Goal: Task Accomplishment & Management: Use online tool/utility

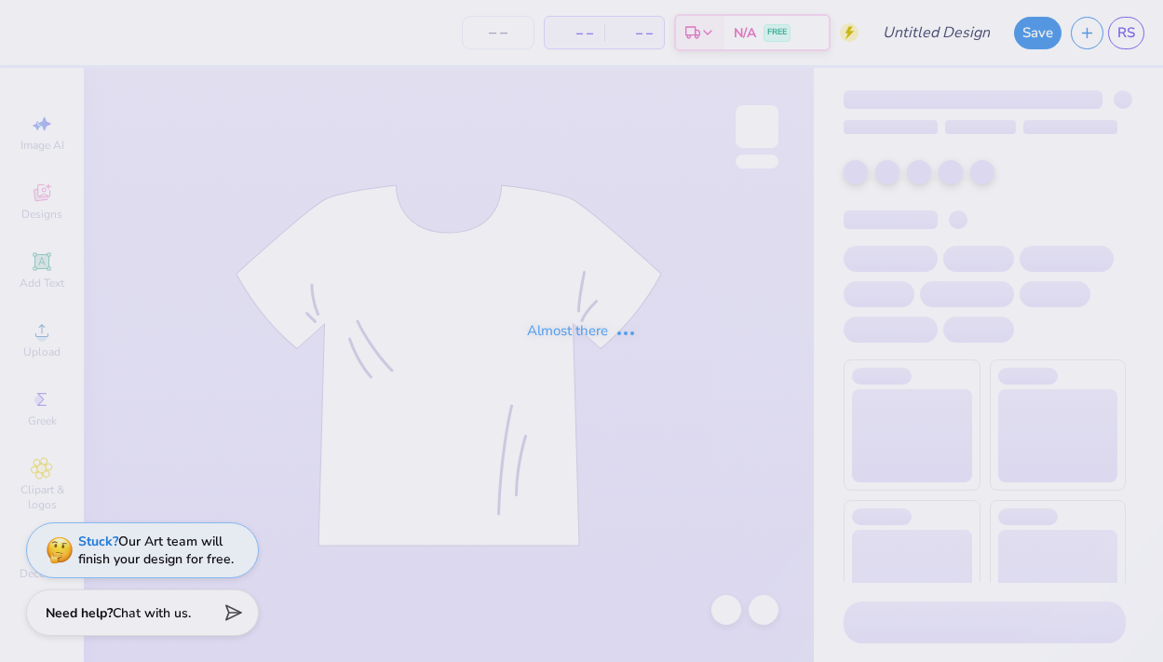
type input "KASA Heart Hoodie"
type input "24"
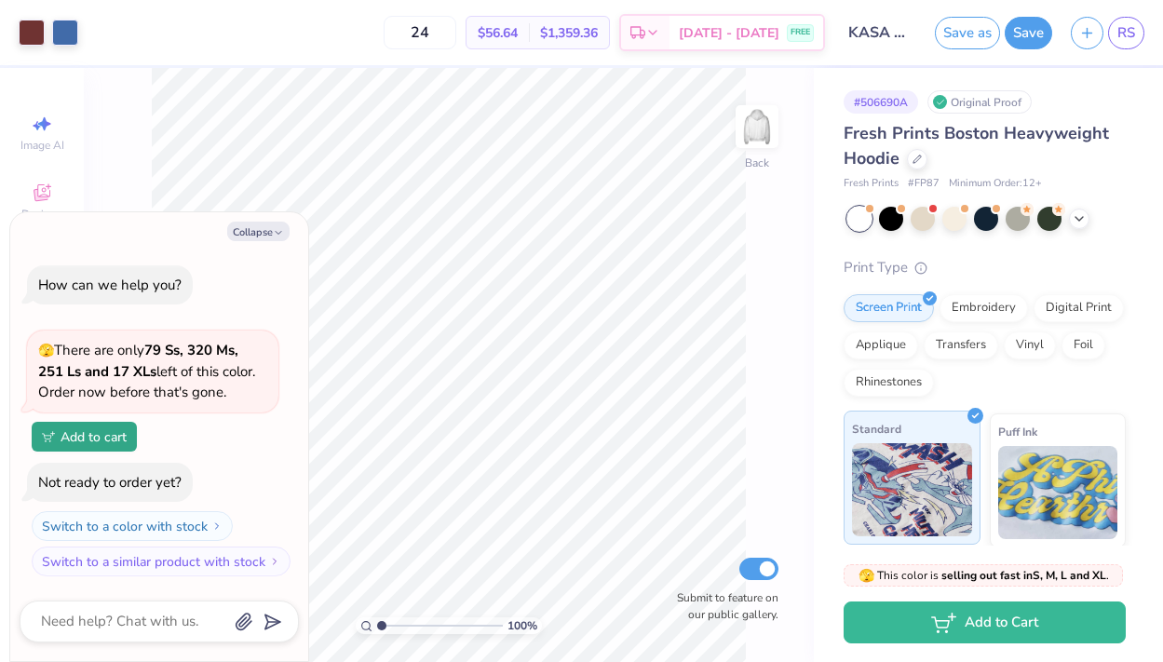
scroll to position [289, 0]
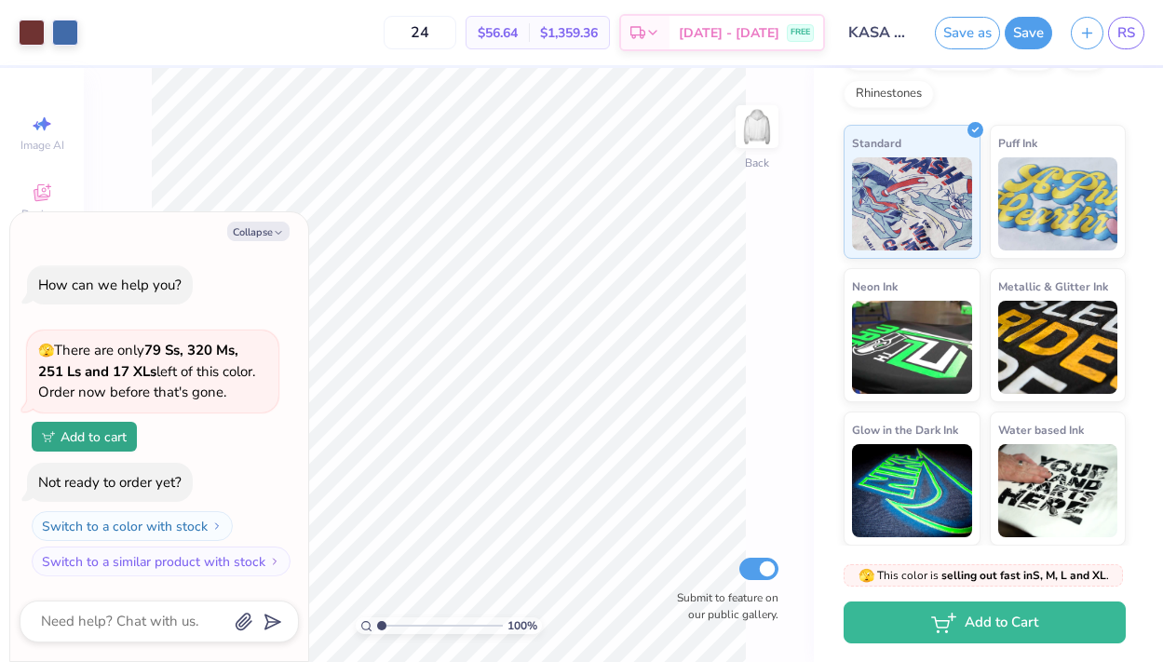
click at [998, 101] on div "Screen Print Embroidery Digital Print Applique Transfers Vinyl Foil Rhinestones" at bounding box center [985, 57] width 282 height 102
click at [740, 121] on img at bounding box center [757, 126] width 74 height 74
type textarea "x"
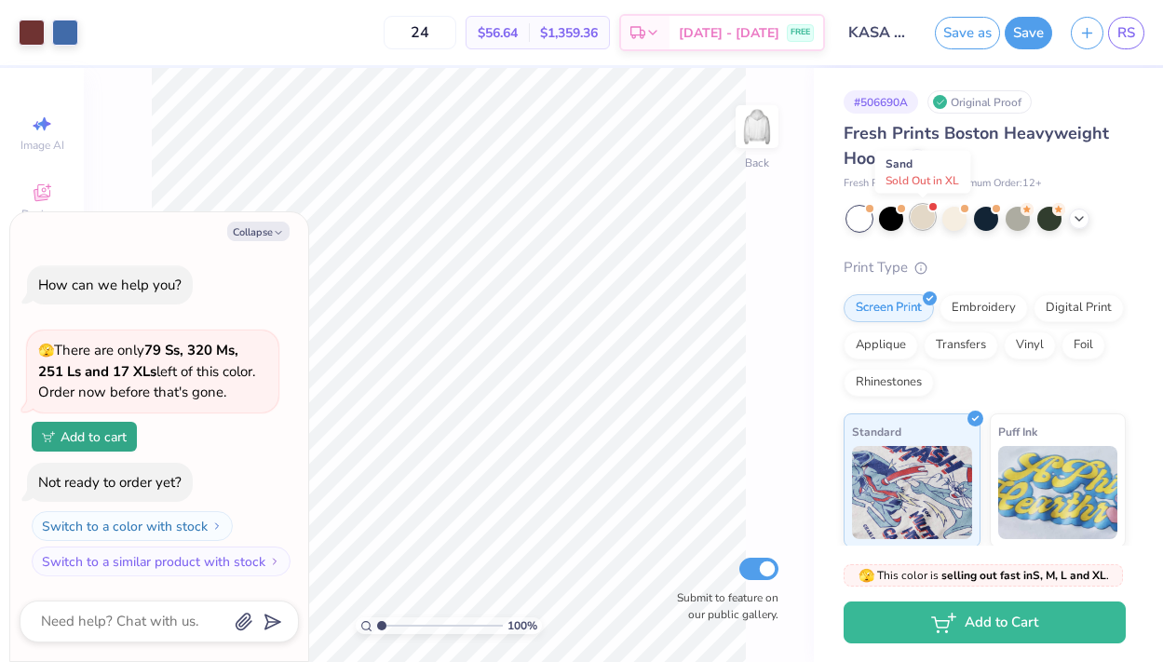
click at [914, 223] on div at bounding box center [923, 217] width 24 height 24
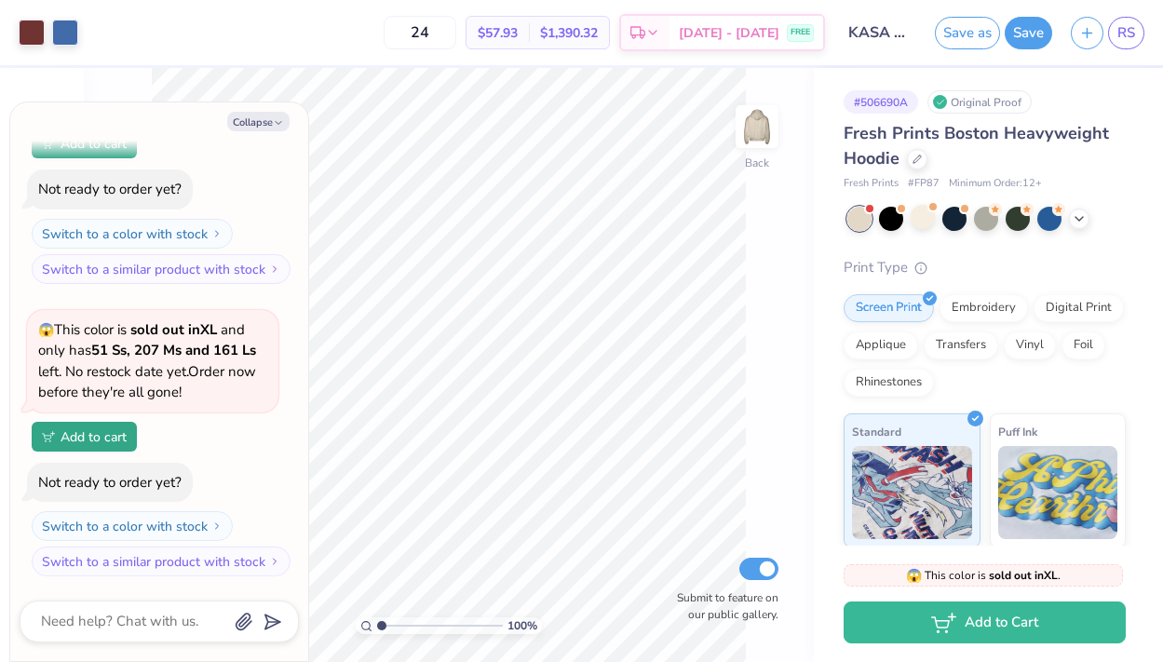
scroll to position [16, 0]
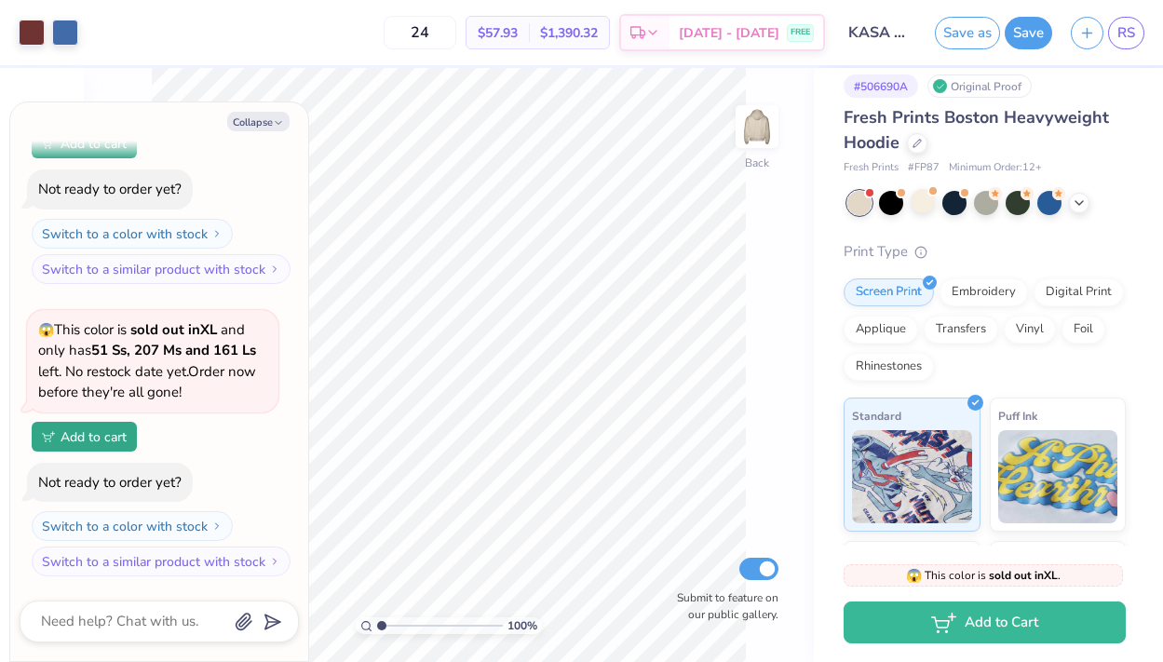
click at [289, 53] on div "24 $57.93 Per Item $1,390.32 Total Est. Delivery [DATE] - [DATE] FREE" at bounding box center [456, 32] width 737 height 65
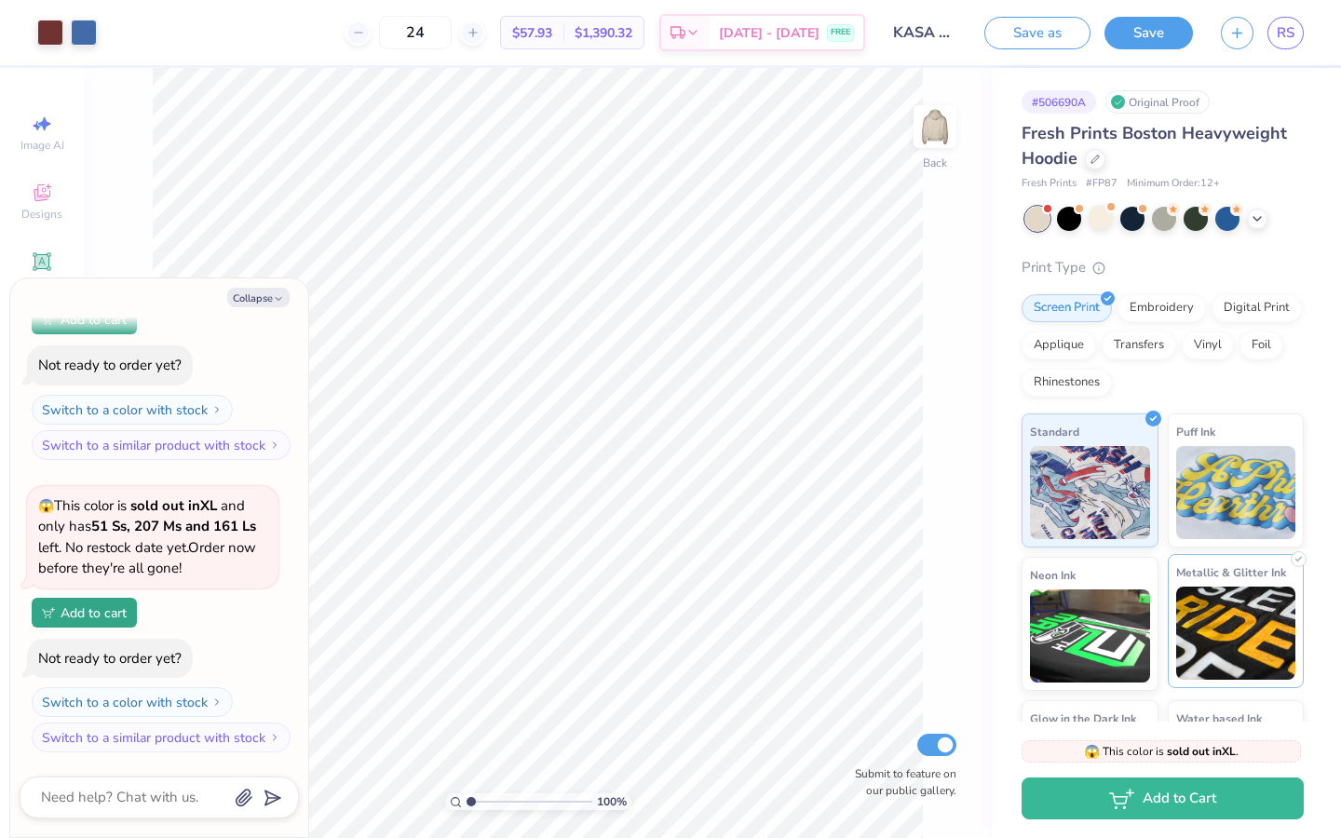
scroll to position [0, 0]
click at [1103, 216] on div at bounding box center [1101, 217] width 24 height 24
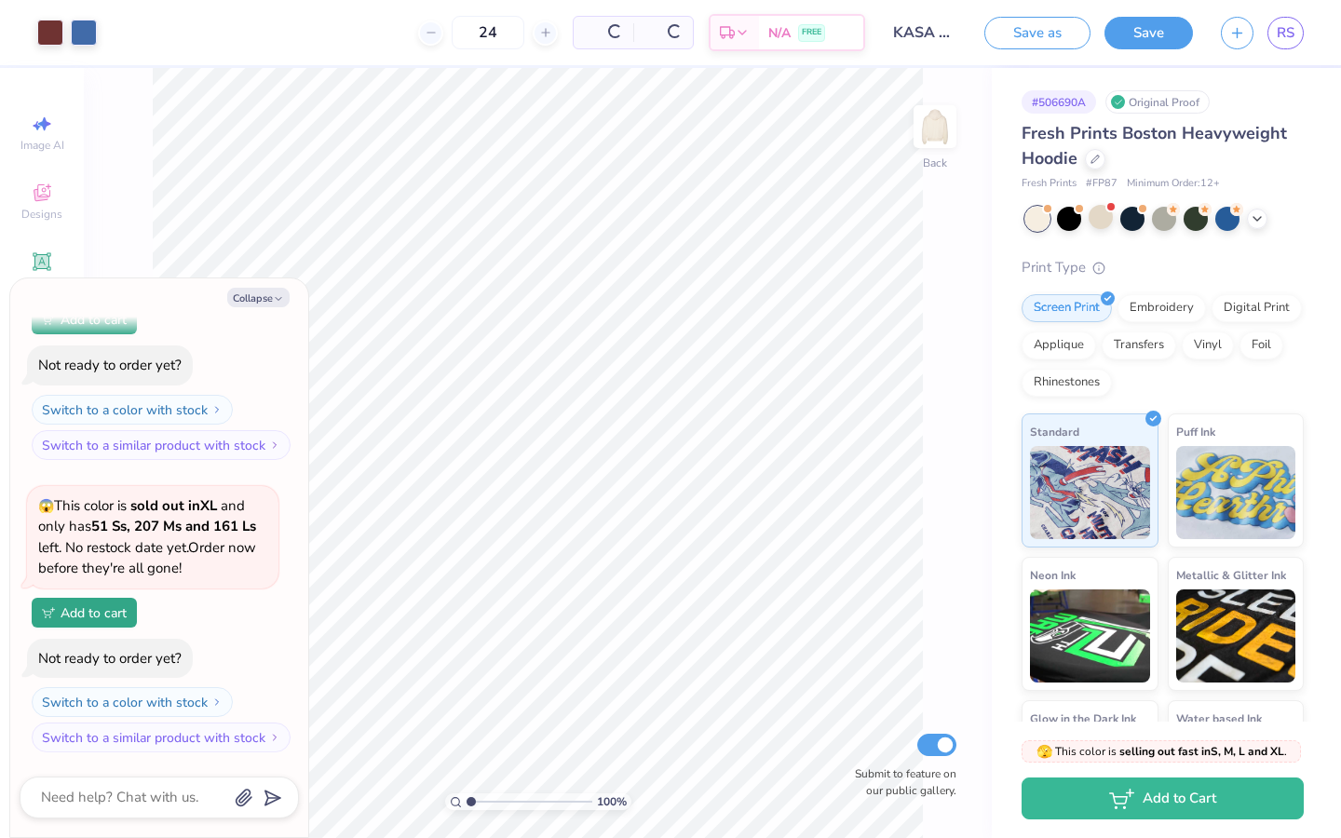
scroll to position [455, 0]
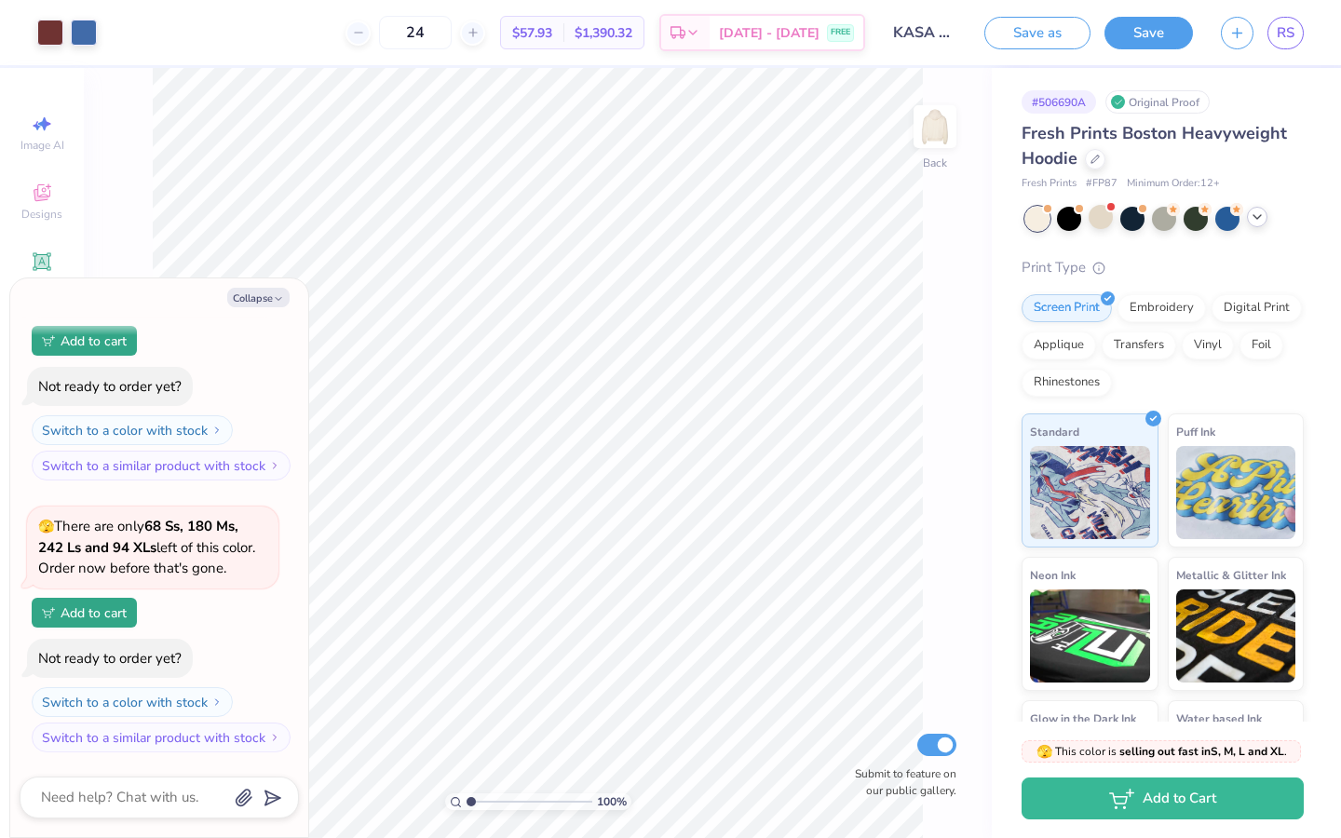
click at [1162, 217] on icon at bounding box center [1257, 217] width 15 height 15
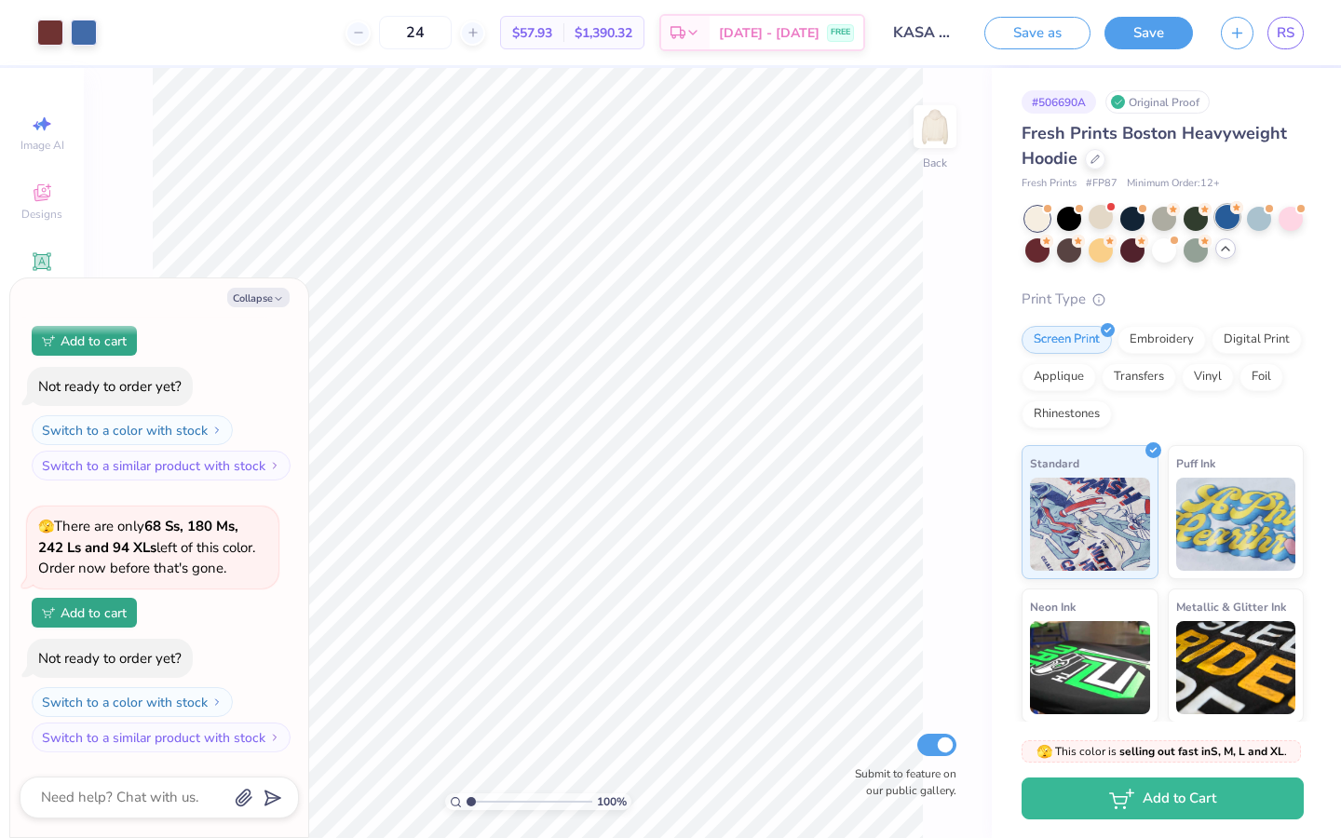
click at [1162, 224] on div at bounding box center [1227, 217] width 24 height 24
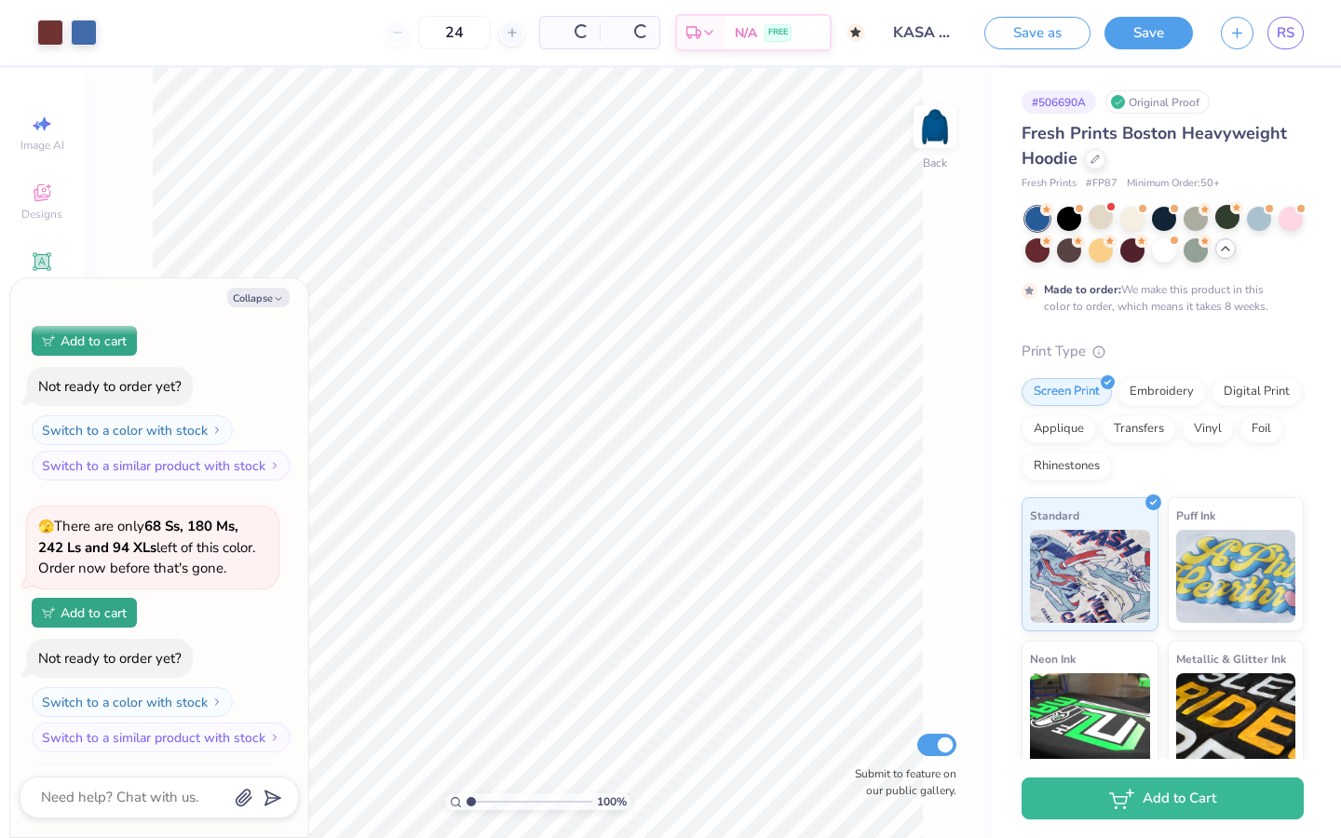
type textarea "x"
type input "50"
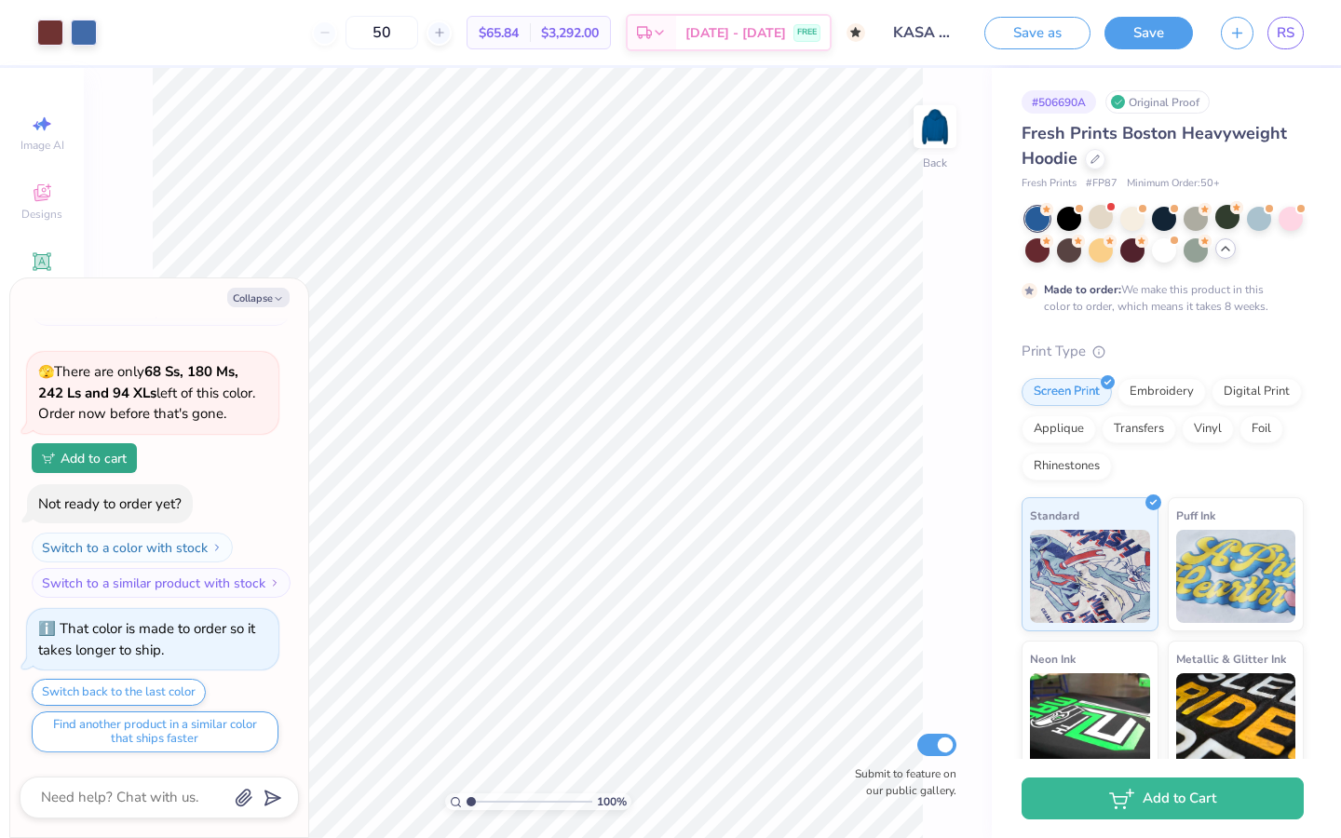
click at [1038, 218] on div at bounding box center [1037, 219] width 24 height 24
click at [1162, 224] on div at bounding box center [1227, 217] width 24 height 24
click at [1162, 223] on div at bounding box center [1259, 217] width 24 height 24
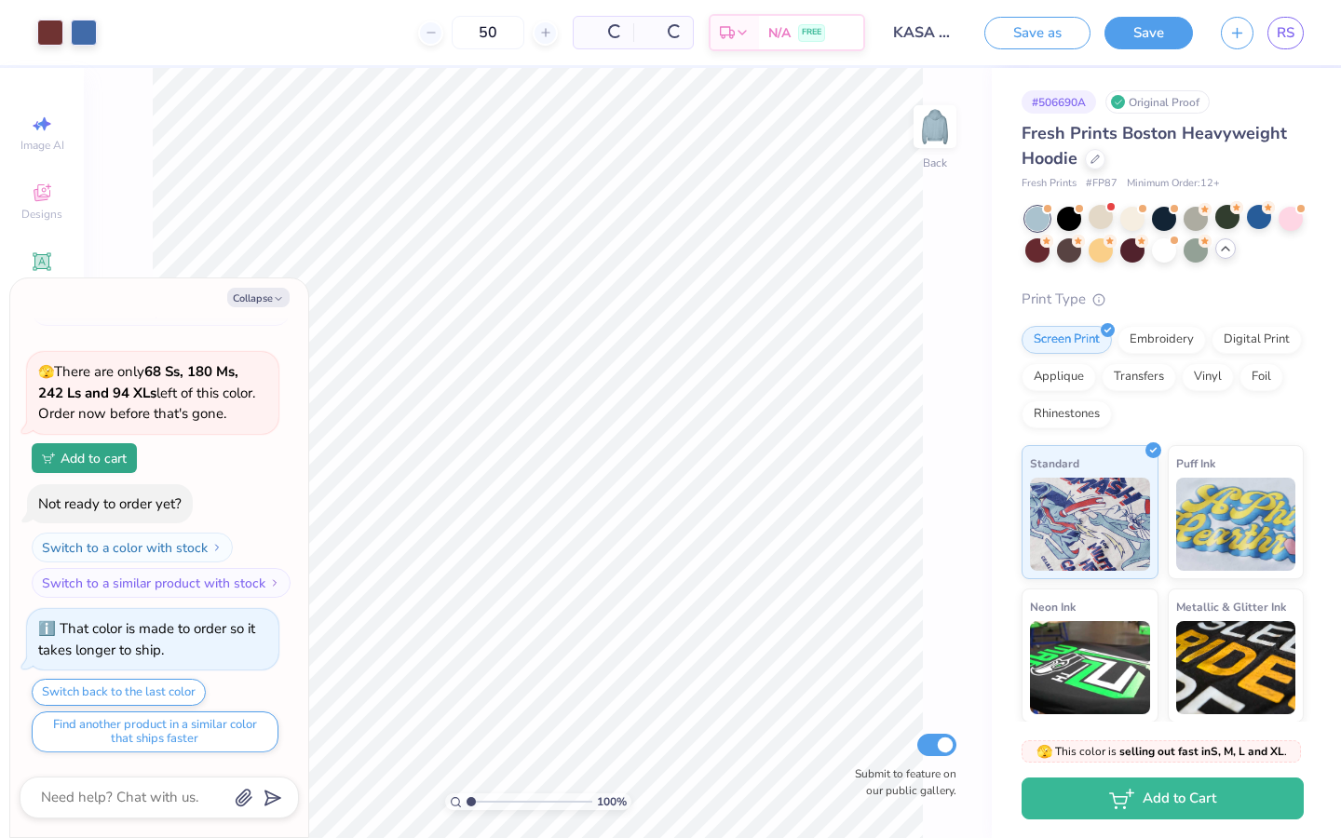
scroll to position [995, 0]
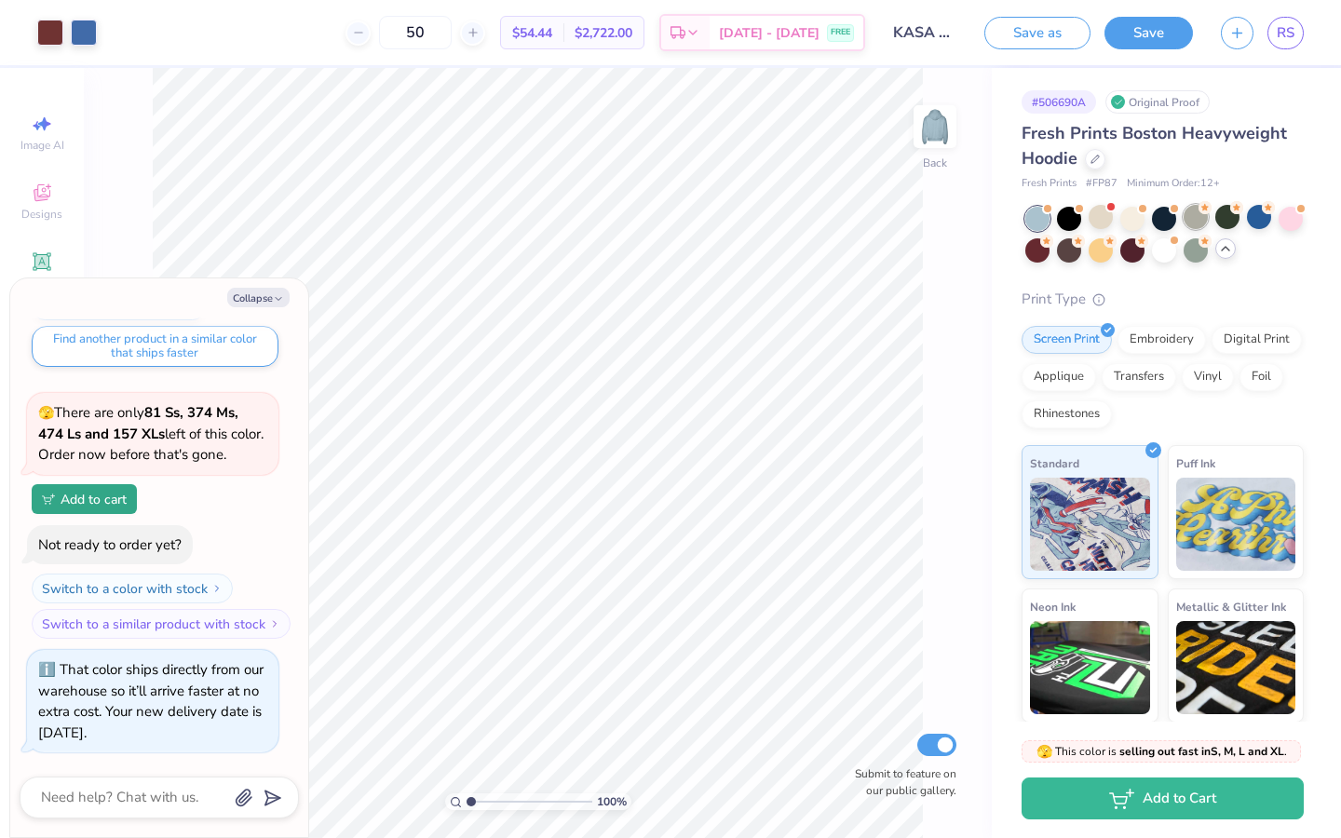
click at [1162, 220] on div at bounding box center [1196, 217] width 24 height 24
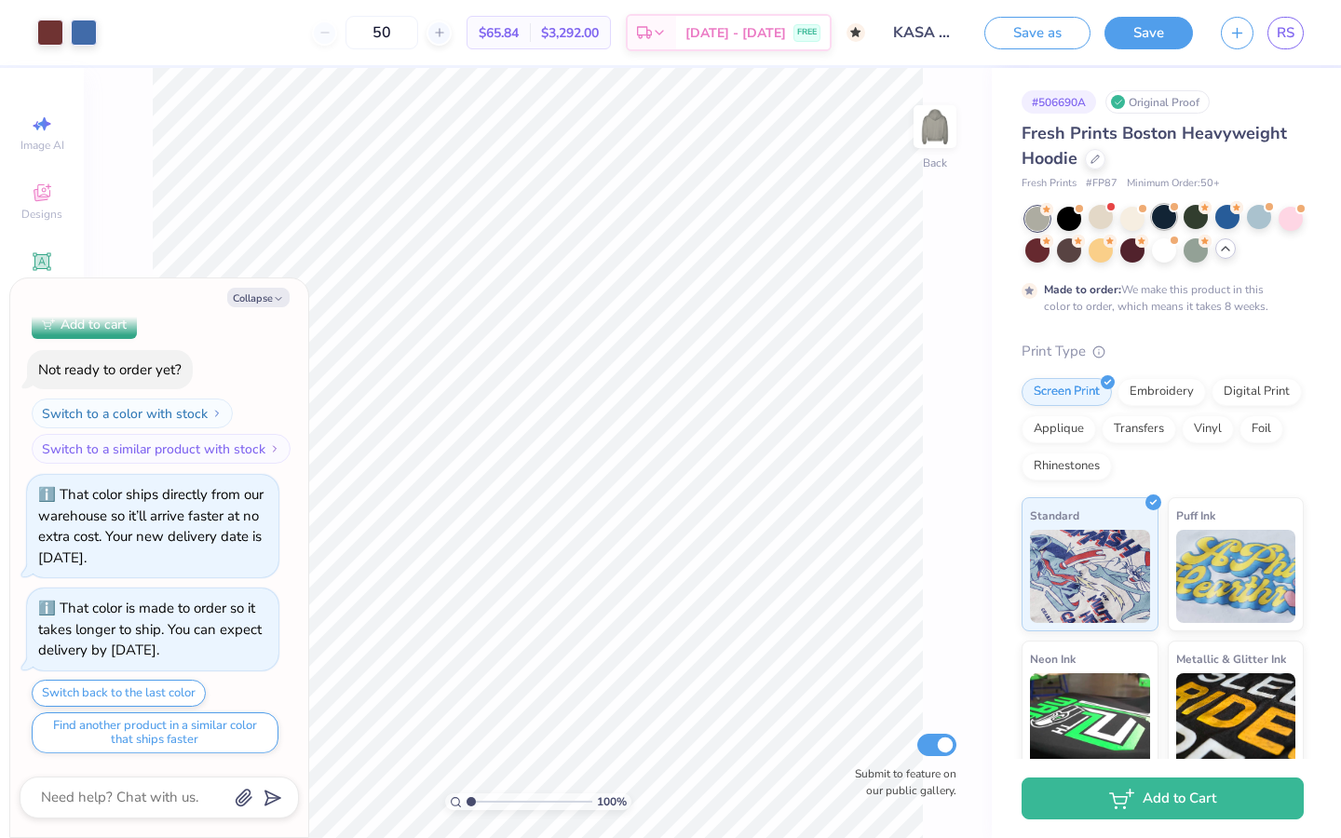
click at [1158, 220] on div at bounding box center [1164, 217] width 24 height 24
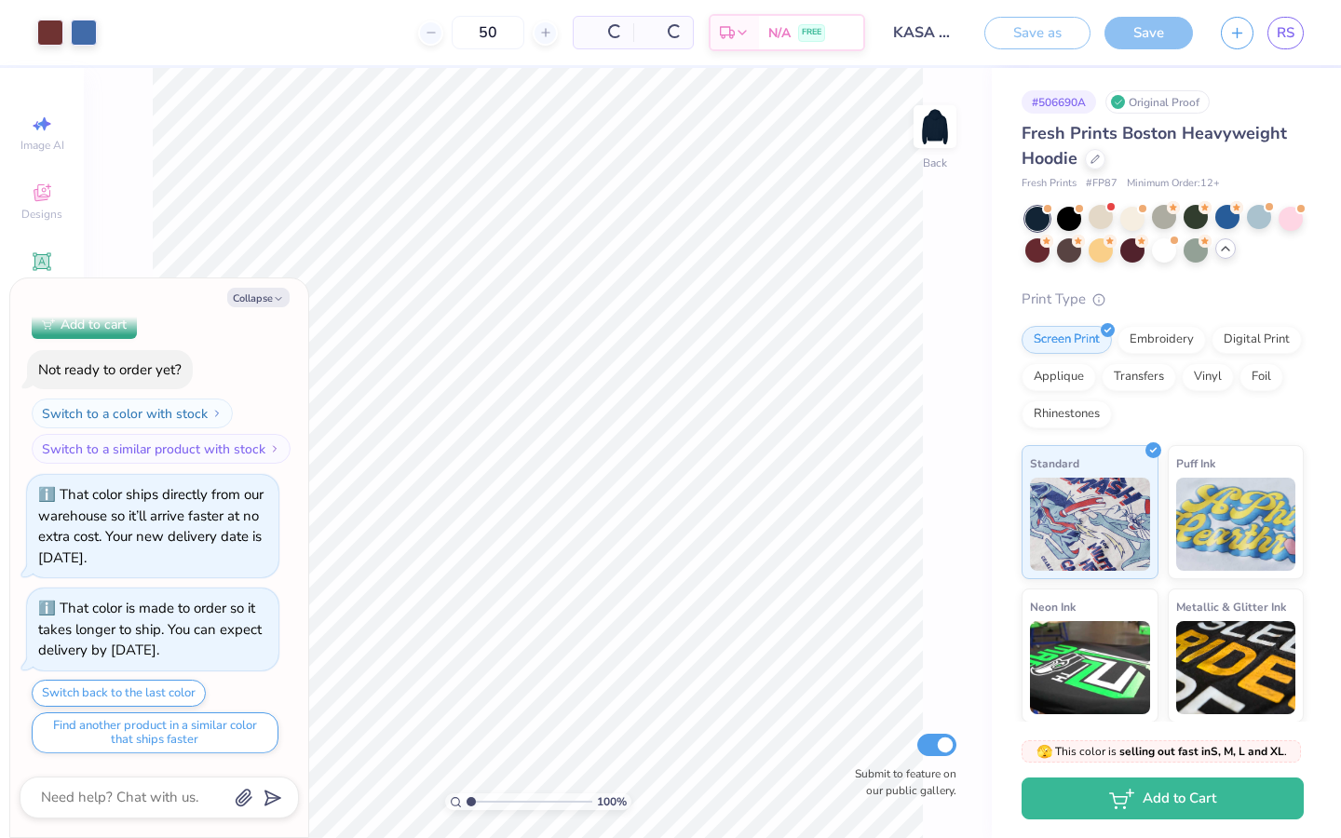
scroll to position [1556, 0]
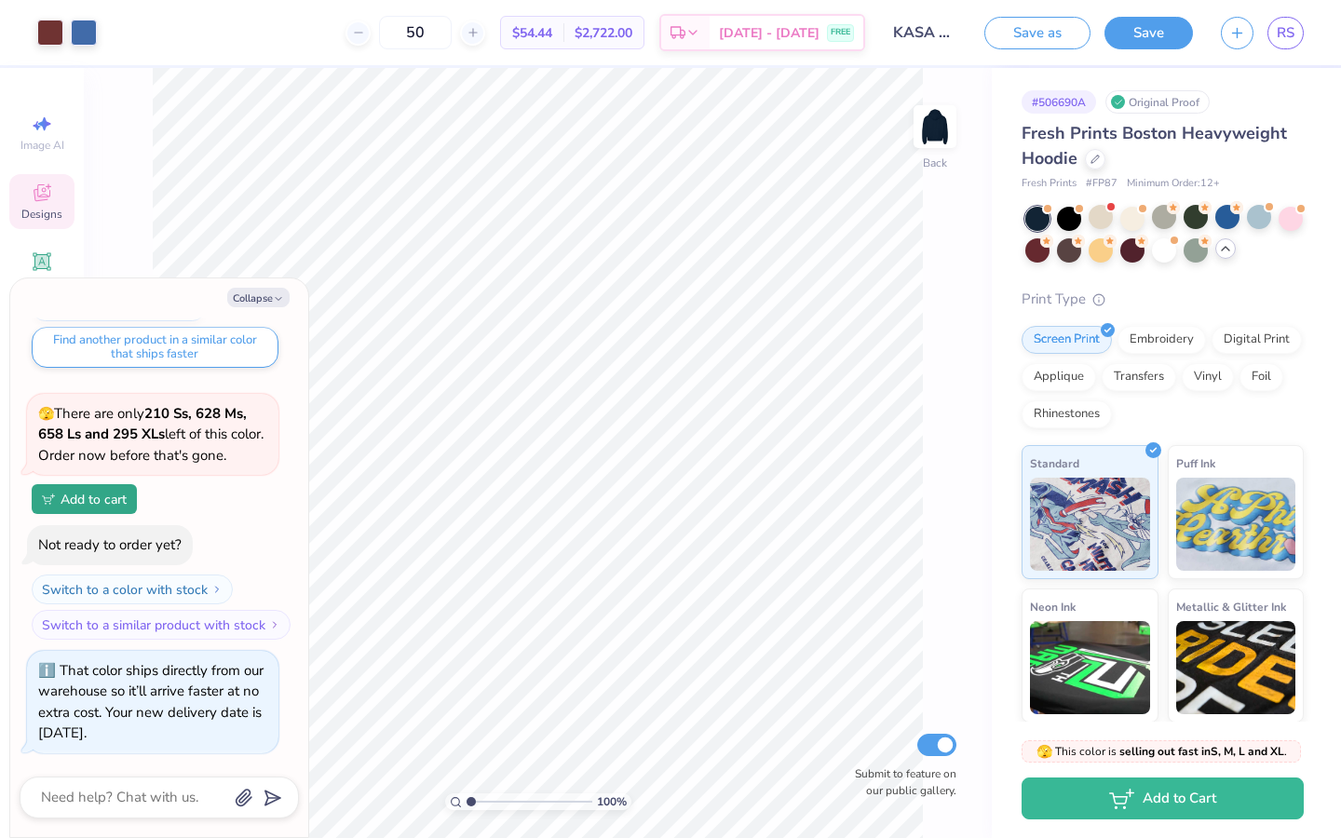
click at [40, 202] on icon at bounding box center [42, 193] width 22 height 22
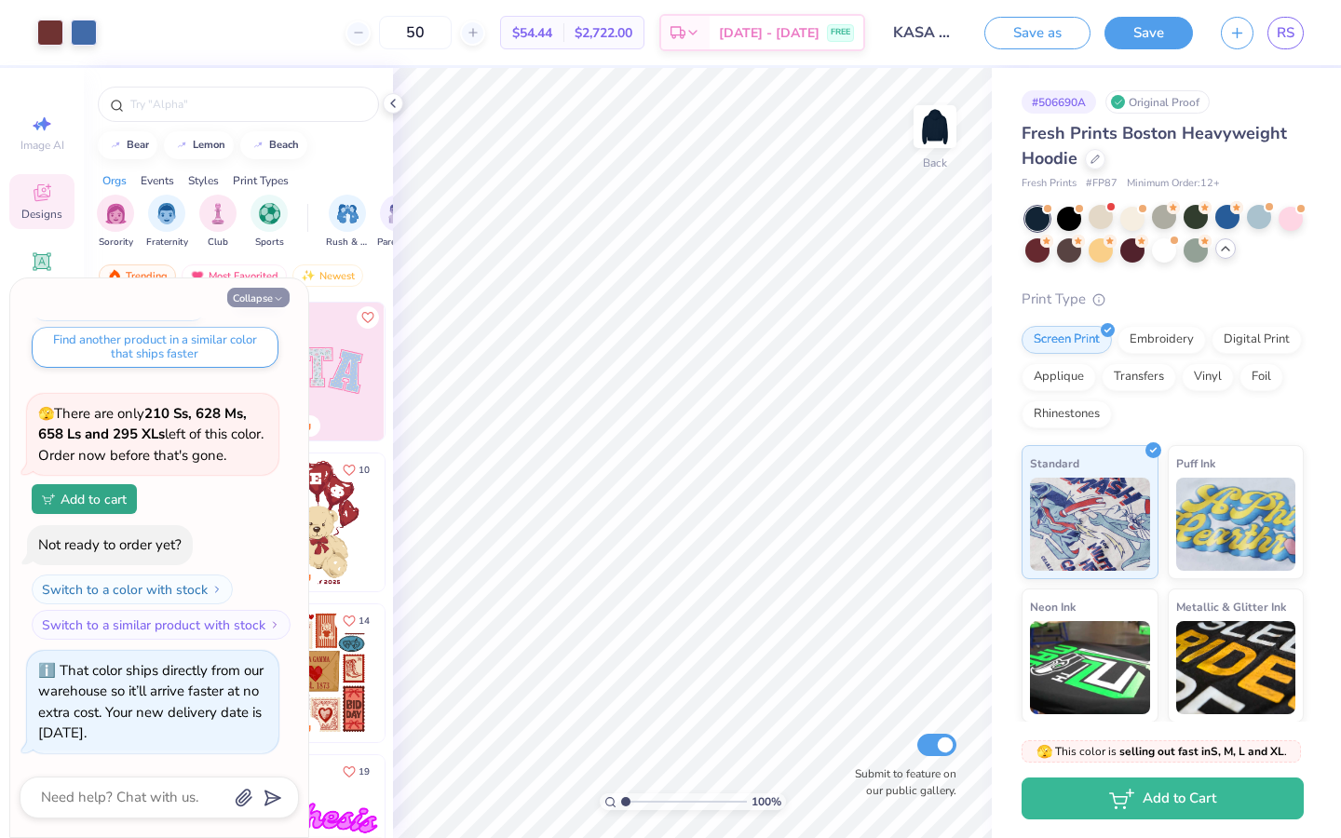
click at [274, 295] on icon "button" at bounding box center [278, 298] width 11 height 11
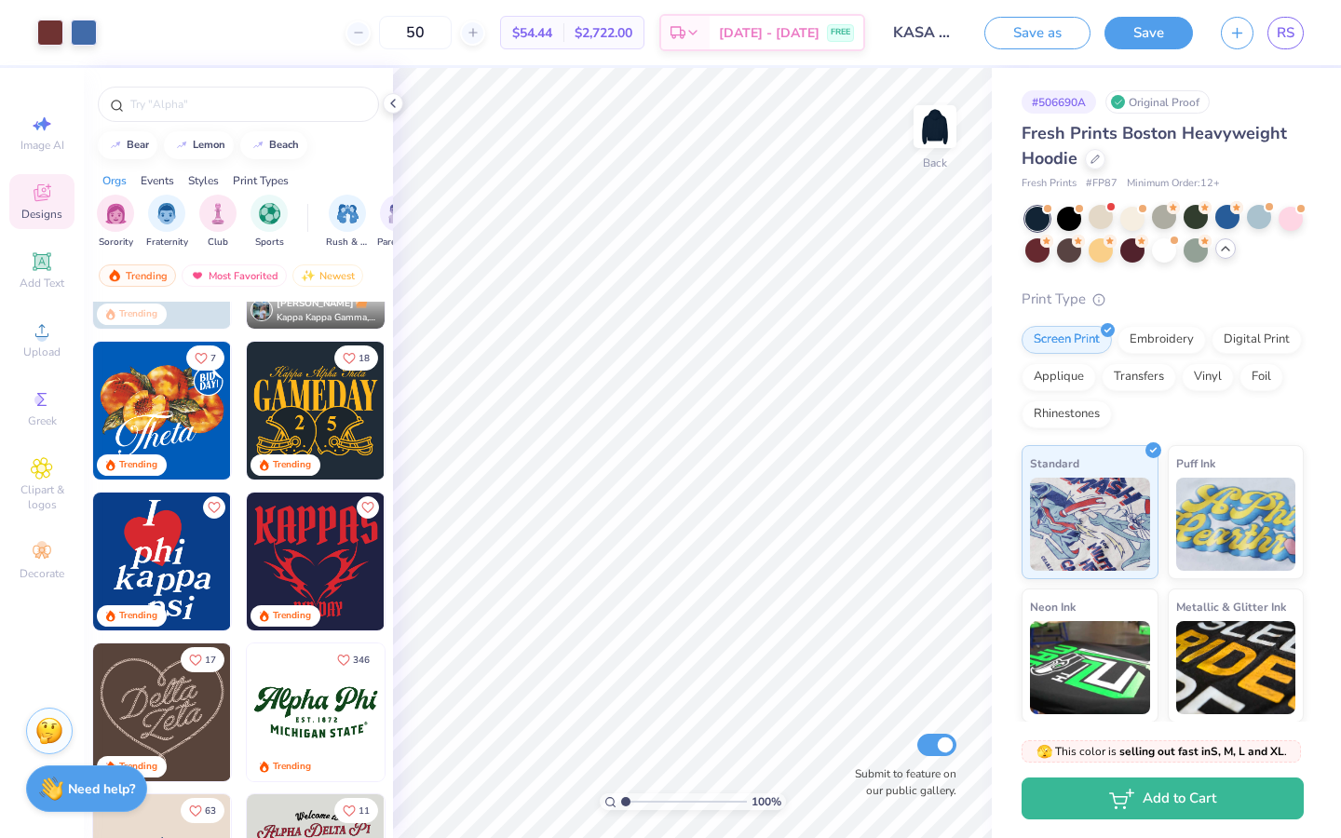
scroll to position [562, 0]
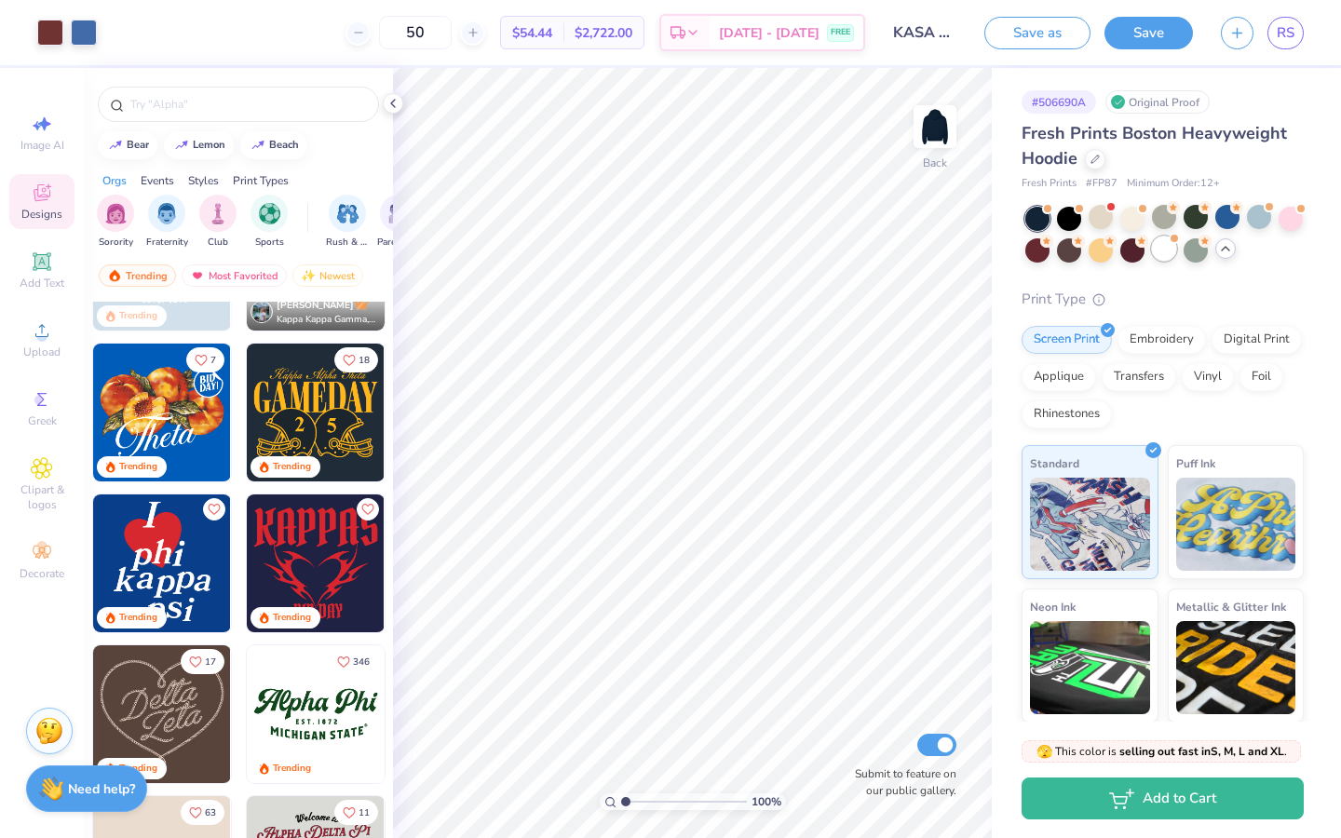
click at [1162, 252] on div at bounding box center [1164, 249] width 24 height 24
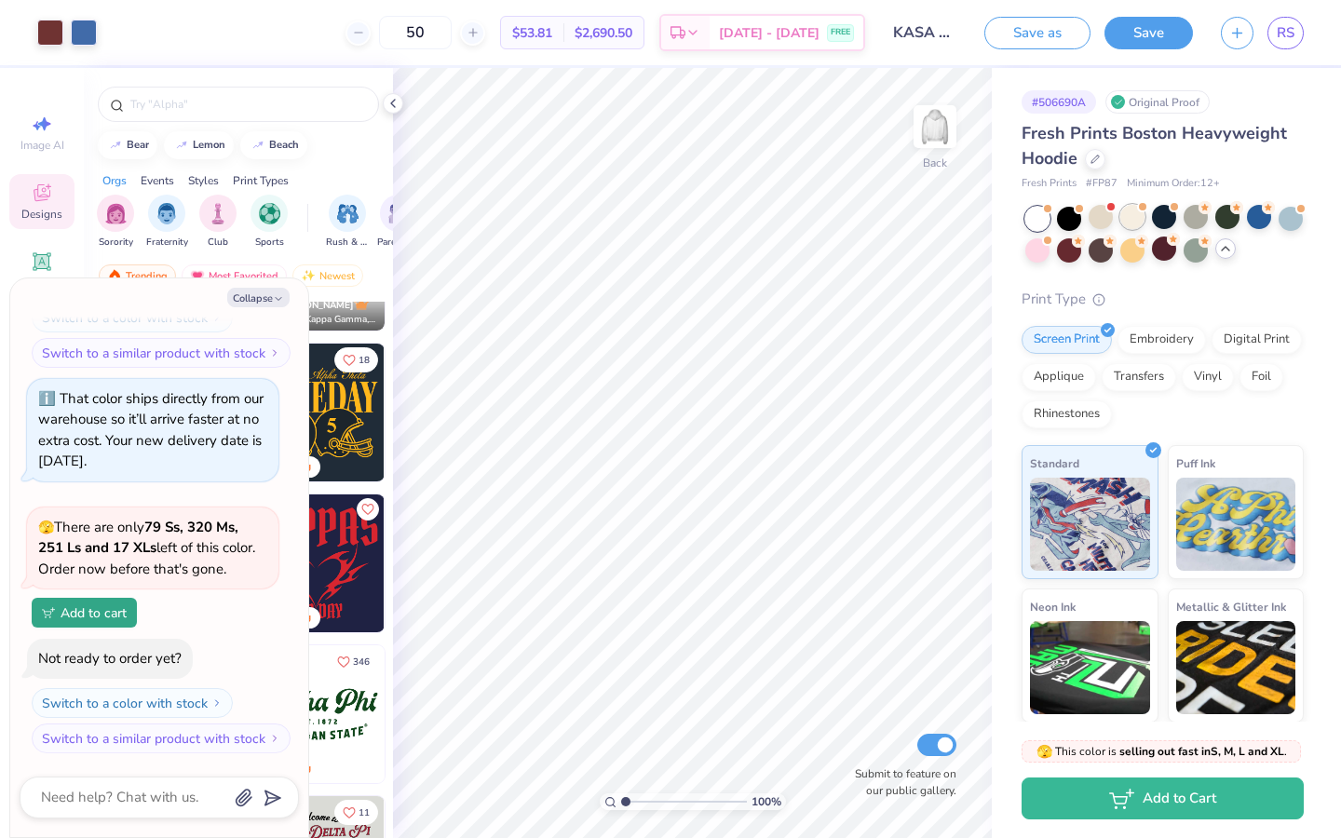
click at [1135, 219] on div at bounding box center [1132, 217] width 24 height 24
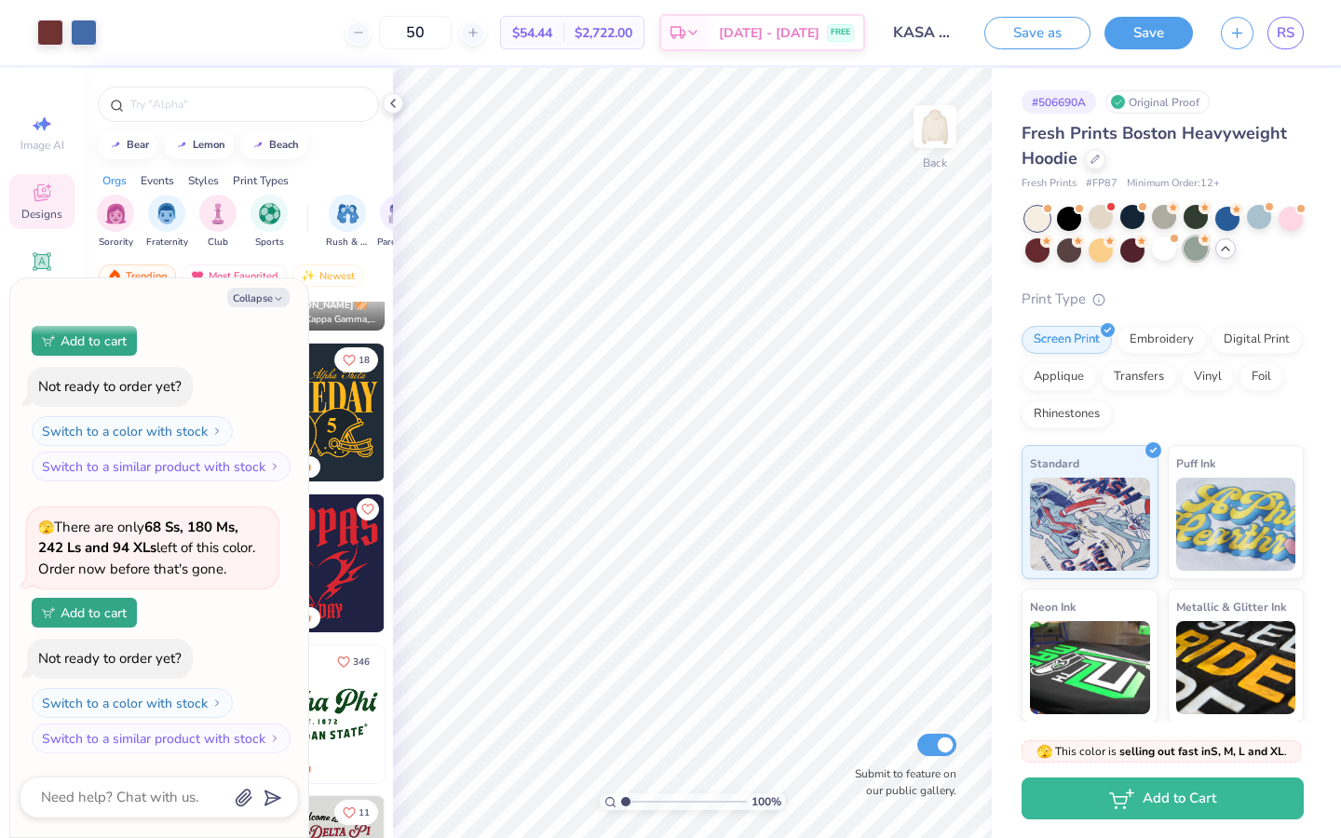
drag, startPoint x: 1227, startPoint y: 220, endPoint x: 1197, endPoint y: 244, distance: 39.1
click at [1162, 220] on div at bounding box center [1227, 219] width 24 height 24
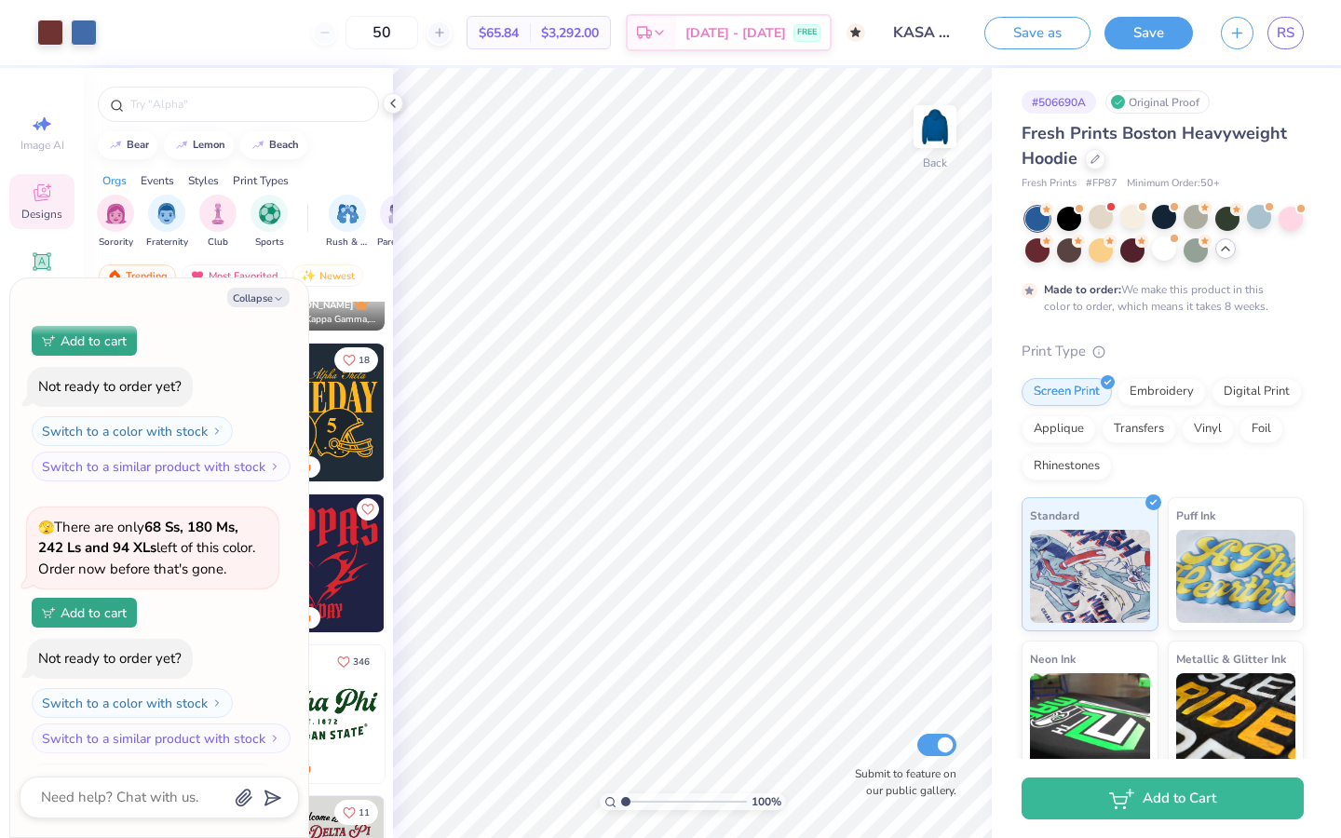
scroll to position [2276, 0]
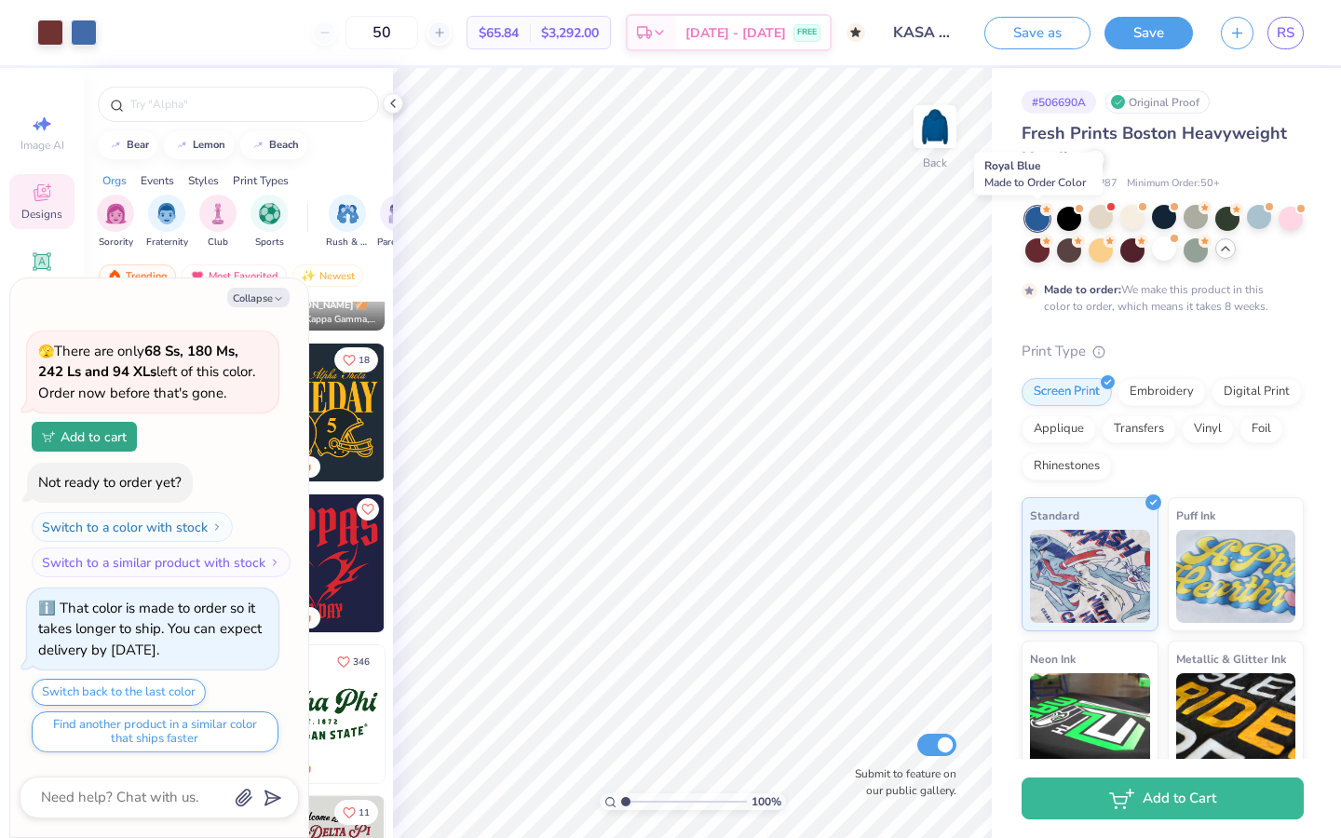
click at [1038, 217] on div at bounding box center [1037, 219] width 24 height 24
click at [1072, 215] on div at bounding box center [1069, 217] width 24 height 24
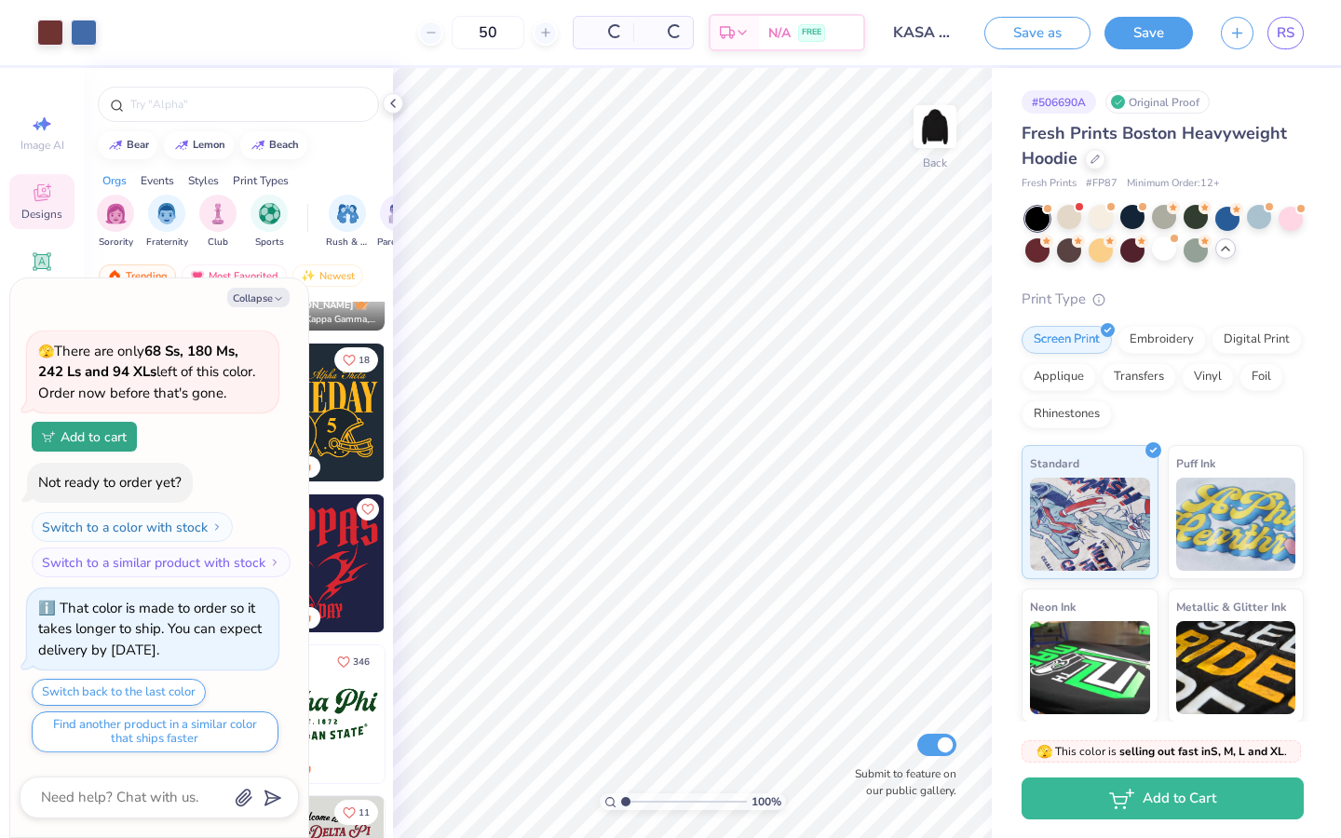
scroll to position [2661, 0]
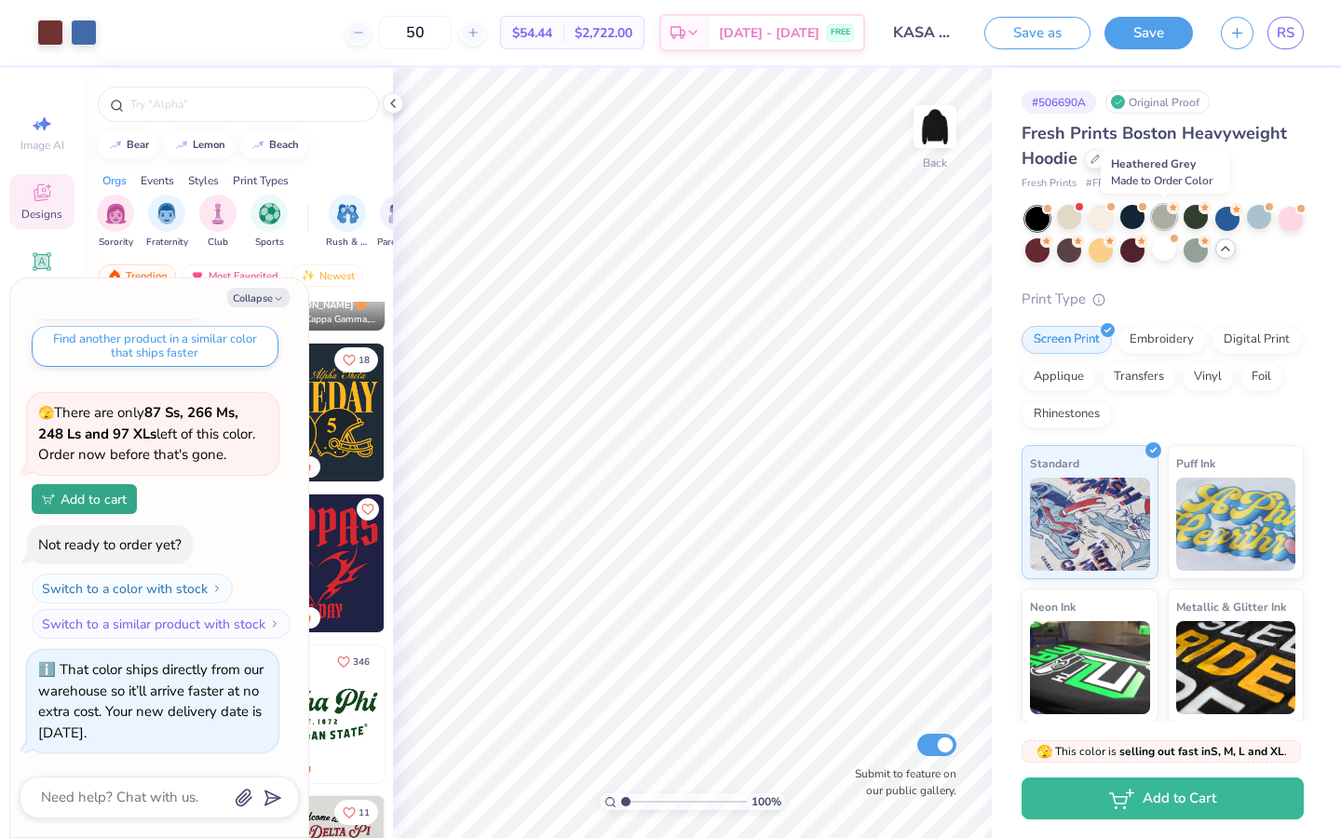
click at [1155, 221] on div at bounding box center [1164, 217] width 24 height 24
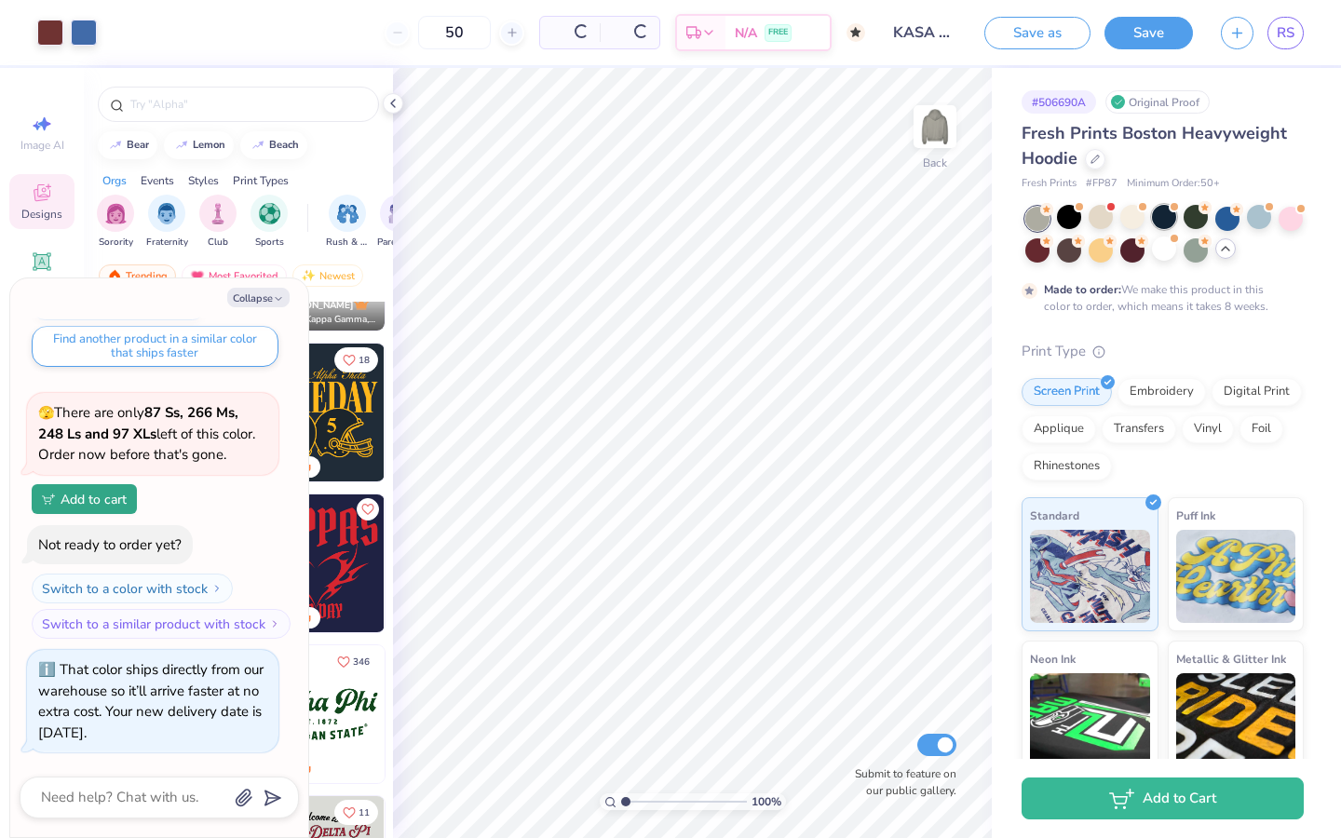
scroll to position [2836, 0]
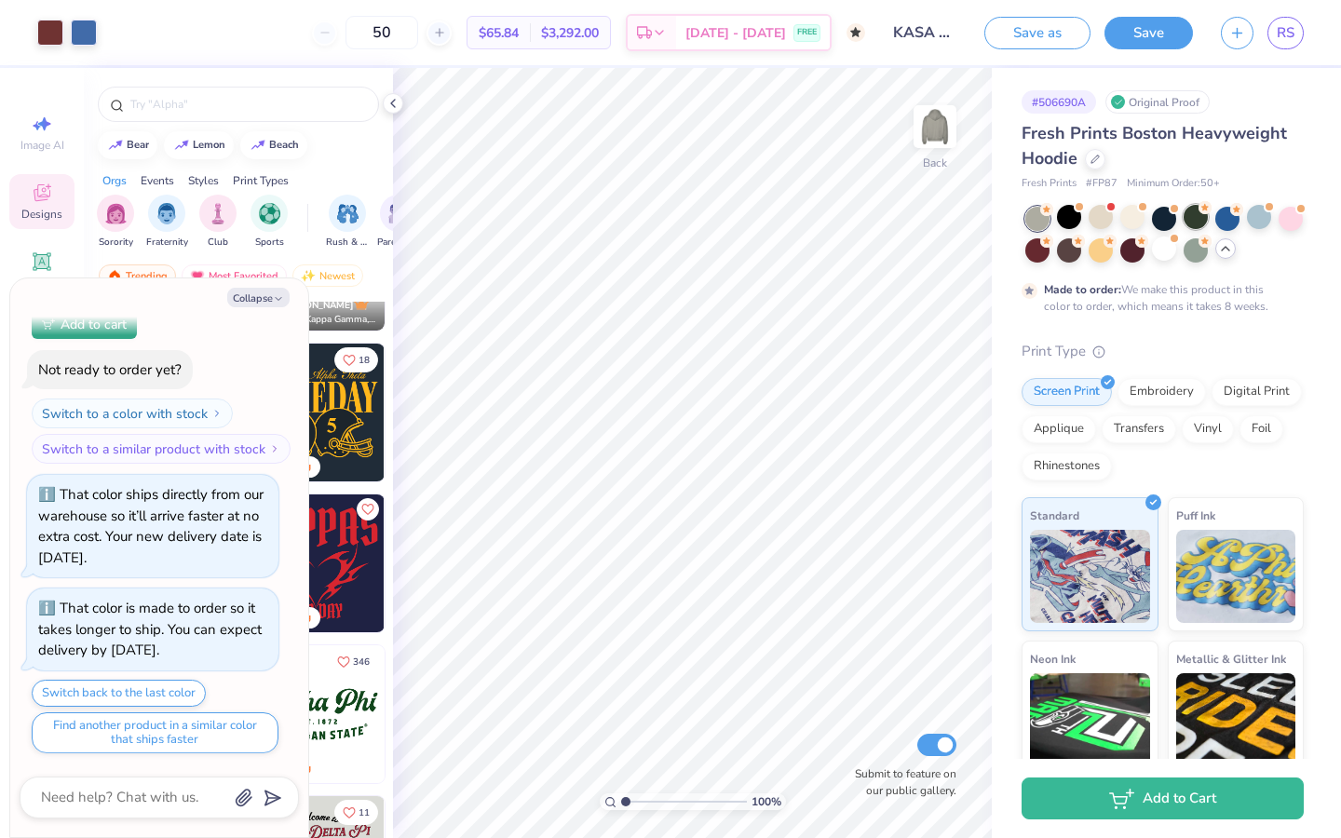
click at [1162, 223] on div at bounding box center [1196, 217] width 24 height 24
click at [1162, 223] on div at bounding box center [1227, 217] width 24 height 24
click at [1162, 227] on div at bounding box center [1196, 217] width 24 height 24
click at [1091, 254] on div at bounding box center [1101, 249] width 24 height 24
click at [1067, 251] on div at bounding box center [1069, 249] width 24 height 24
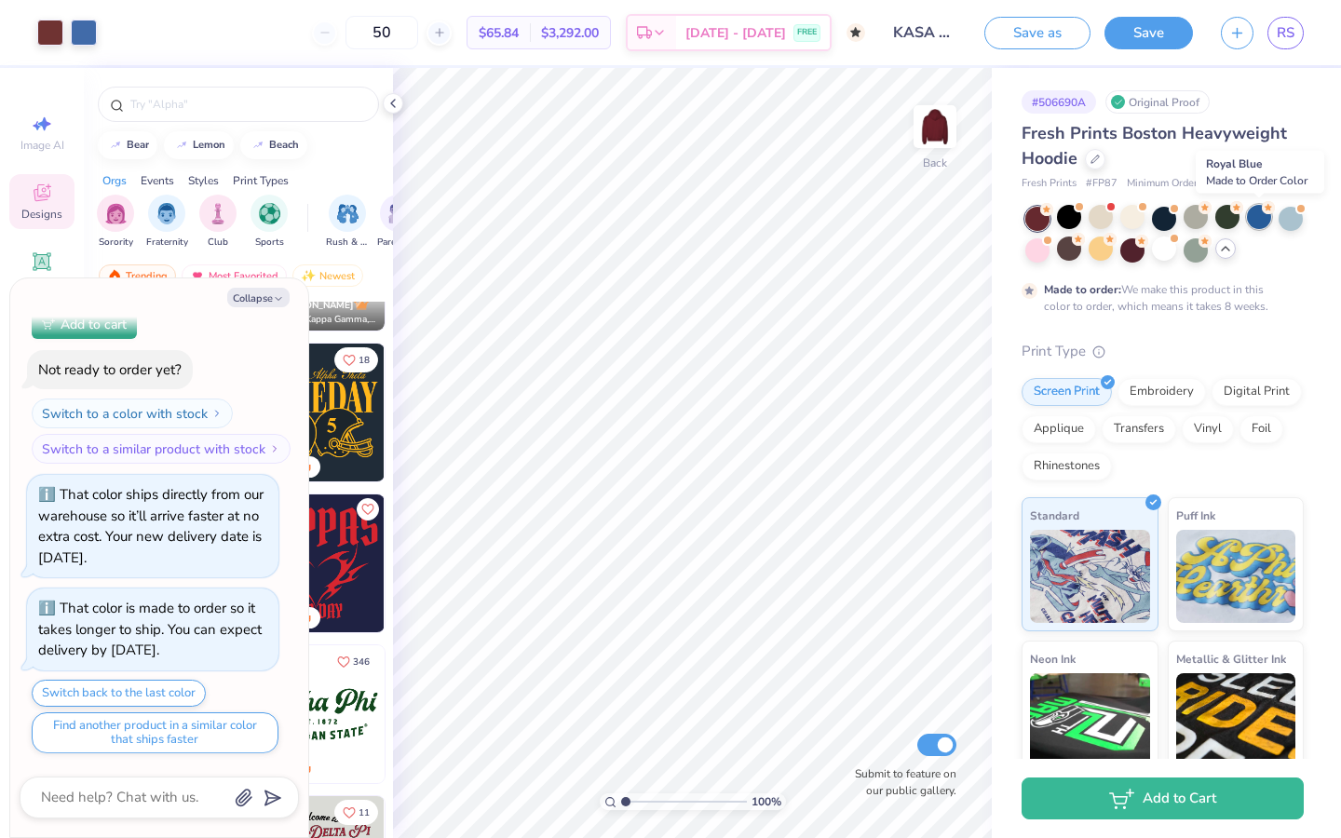
click at [1162, 221] on div at bounding box center [1259, 217] width 24 height 24
click at [1162, 210] on div at bounding box center [1196, 217] width 24 height 24
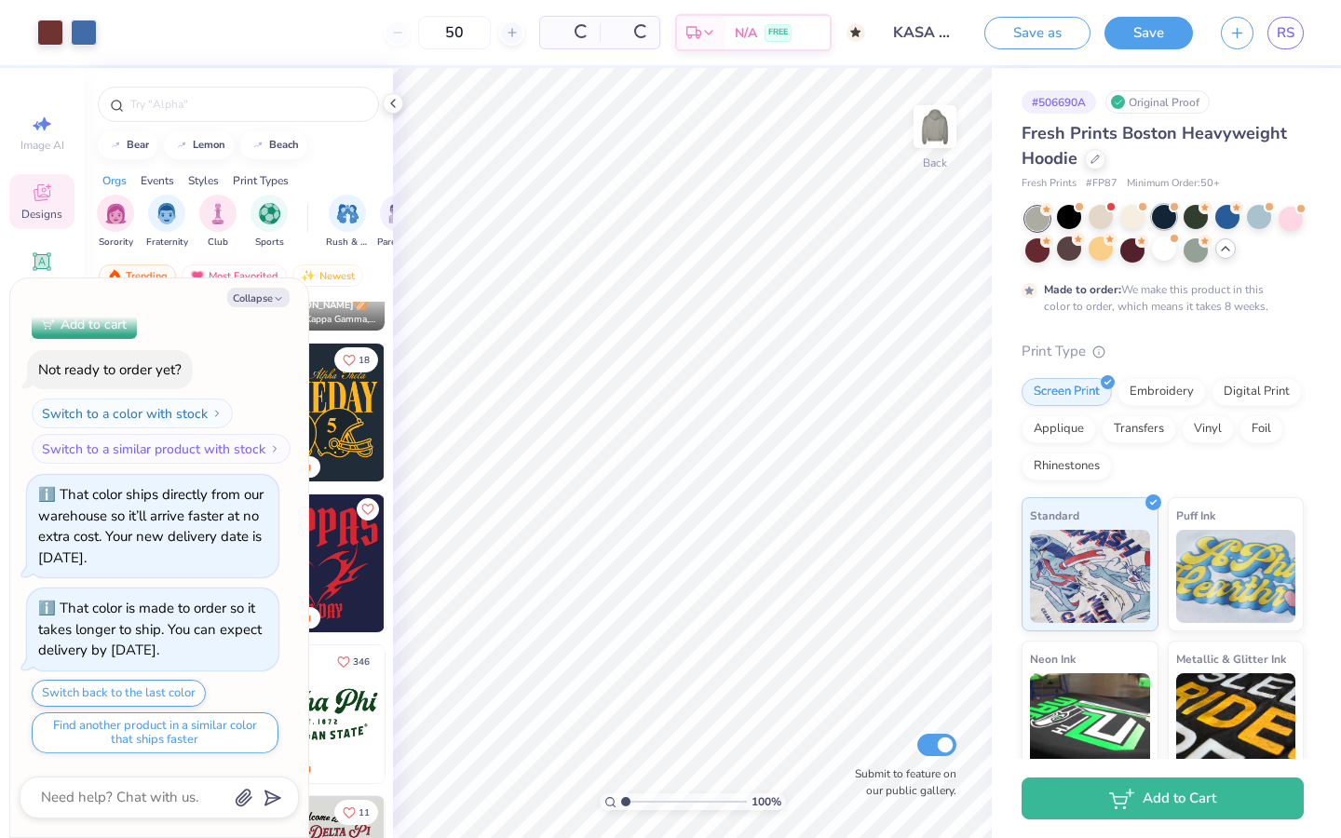
click at [1162, 220] on div at bounding box center [1164, 217] width 24 height 24
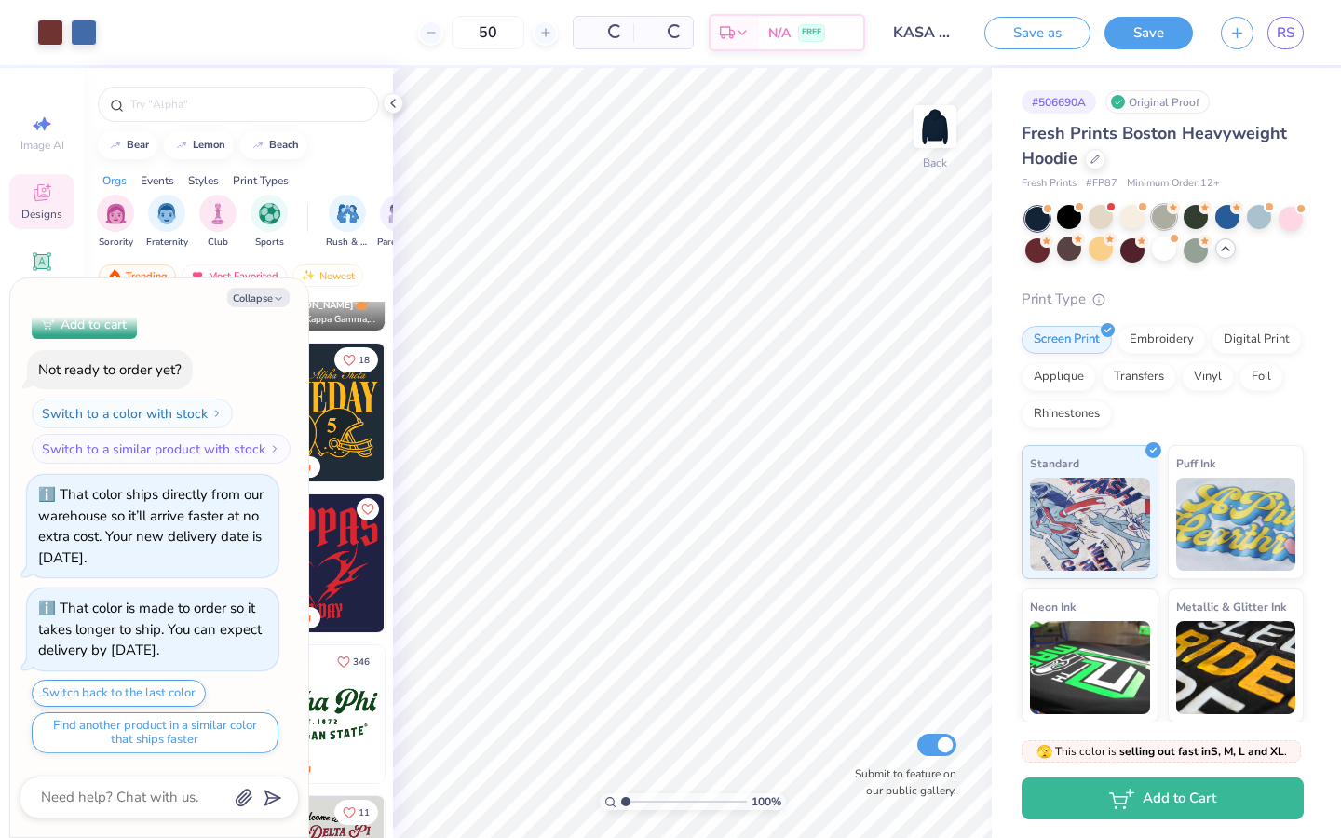
scroll to position [3222, 0]
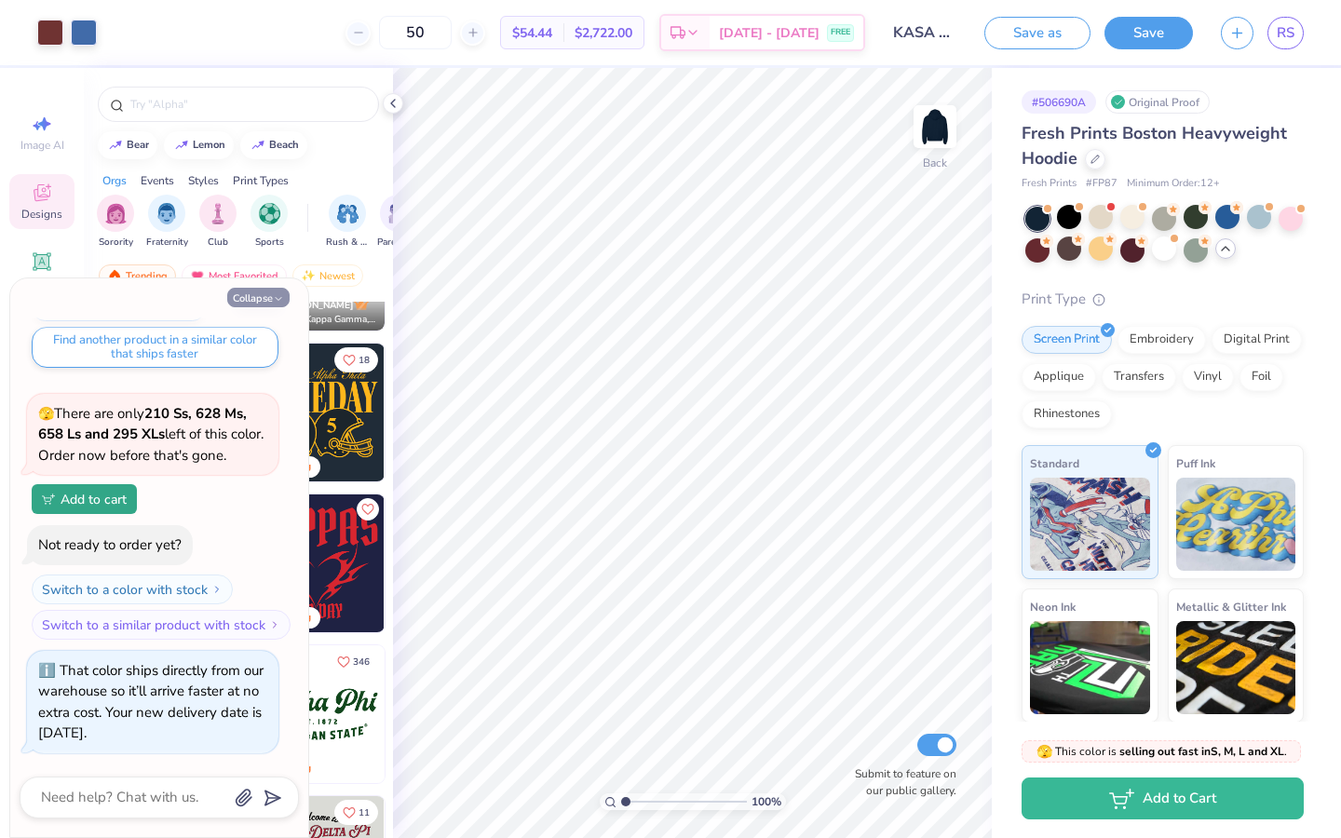
click at [271, 297] on button "Collapse" at bounding box center [258, 298] width 62 height 20
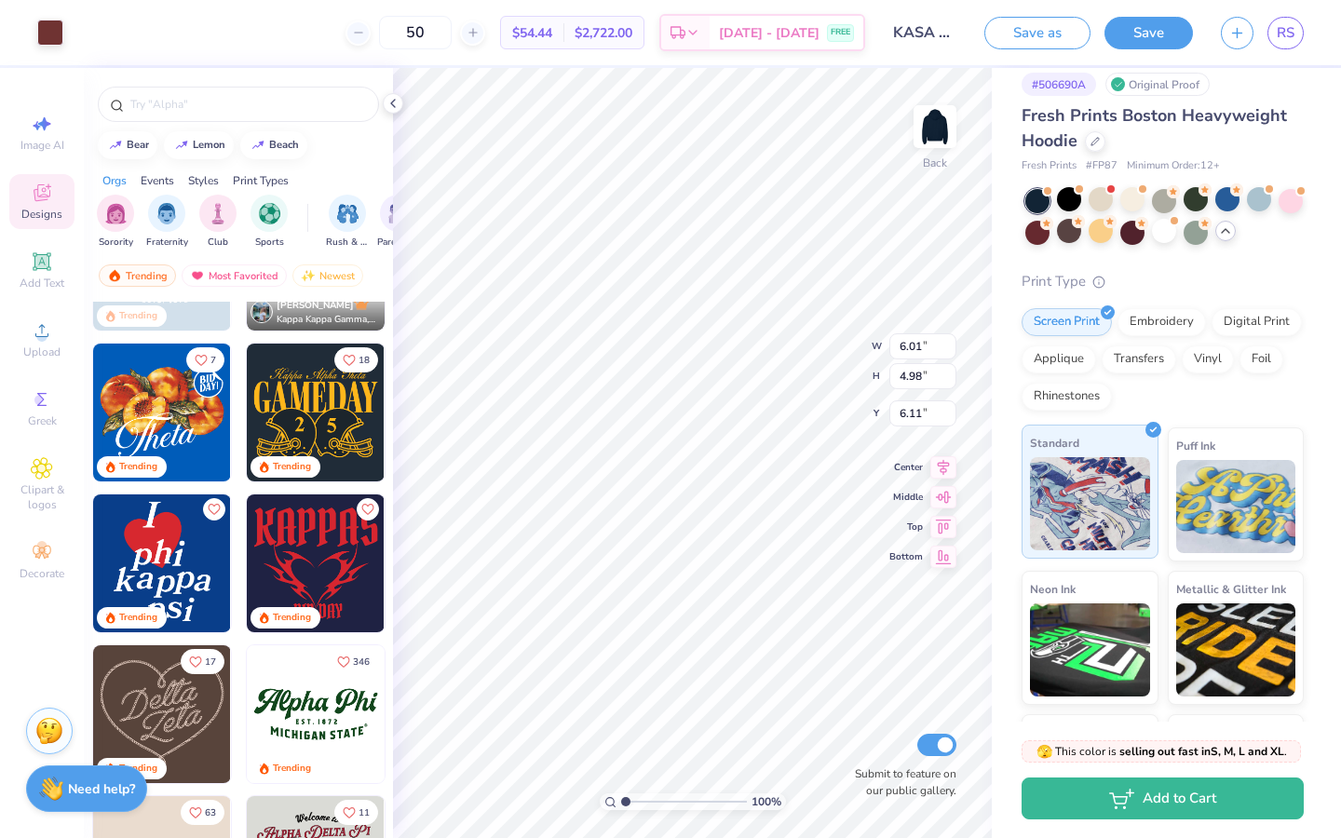
scroll to position [0, 0]
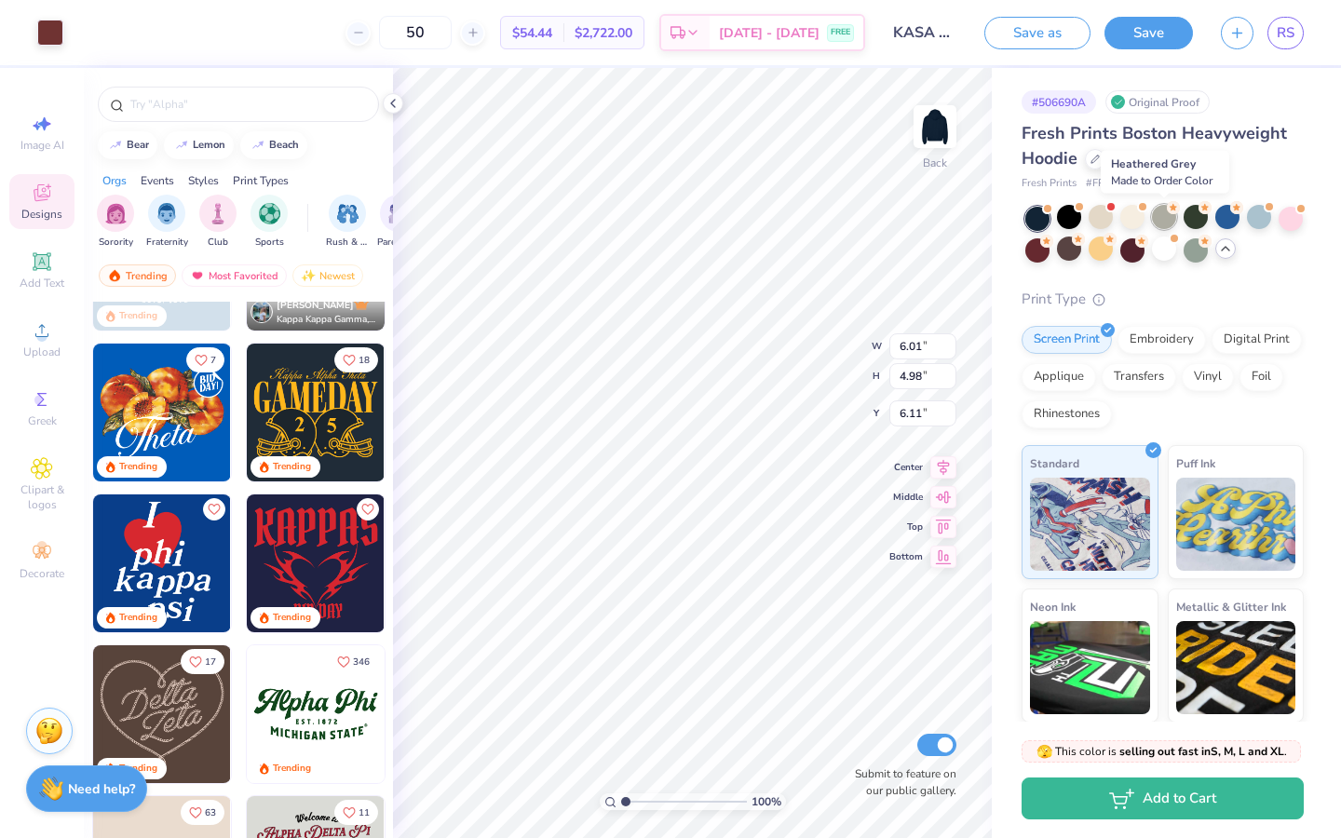
click at [1162, 221] on div at bounding box center [1164, 217] width 24 height 24
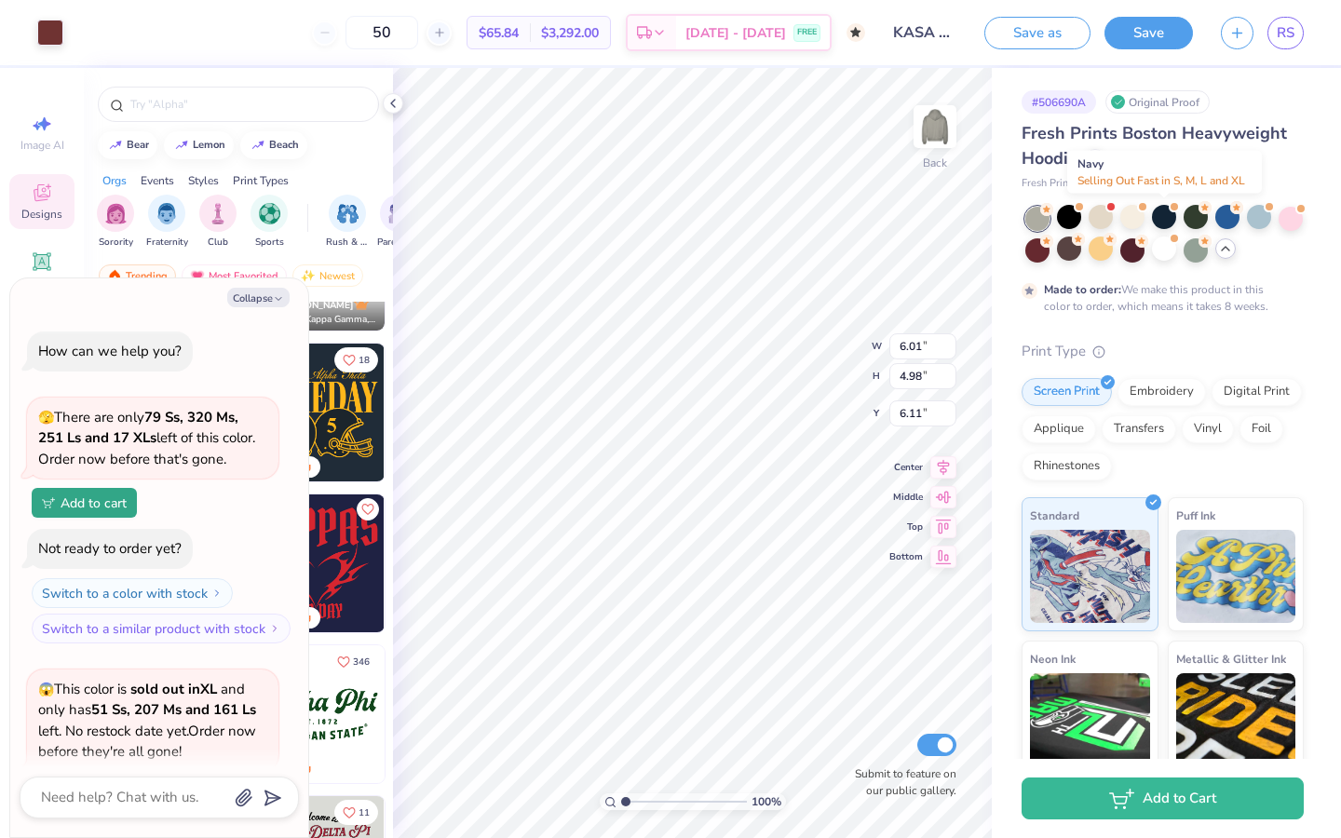
scroll to position [3398, 0]
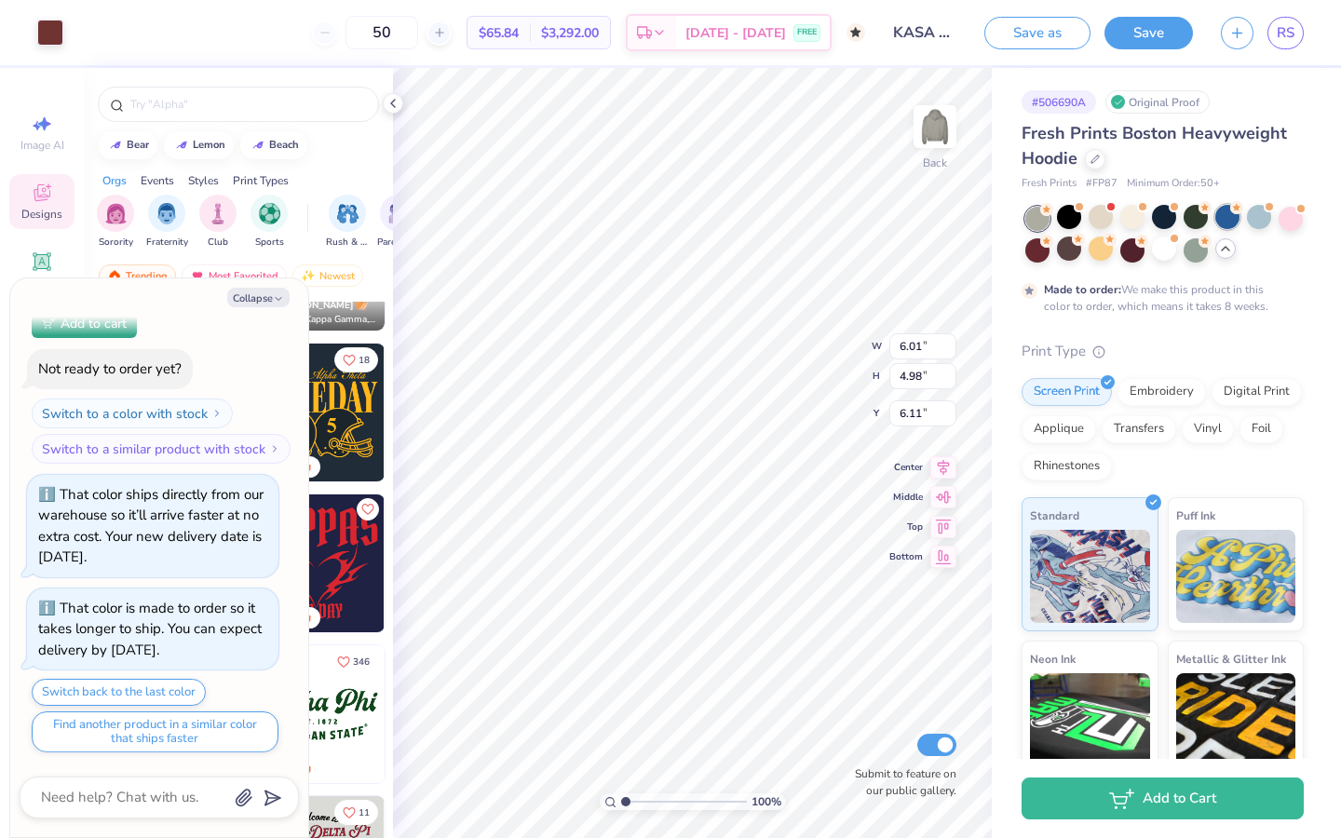
click at [1162, 224] on div at bounding box center [1227, 217] width 24 height 24
click at [1162, 220] on div at bounding box center [1227, 217] width 24 height 24
click at [1161, 221] on div at bounding box center [1164, 217] width 24 height 24
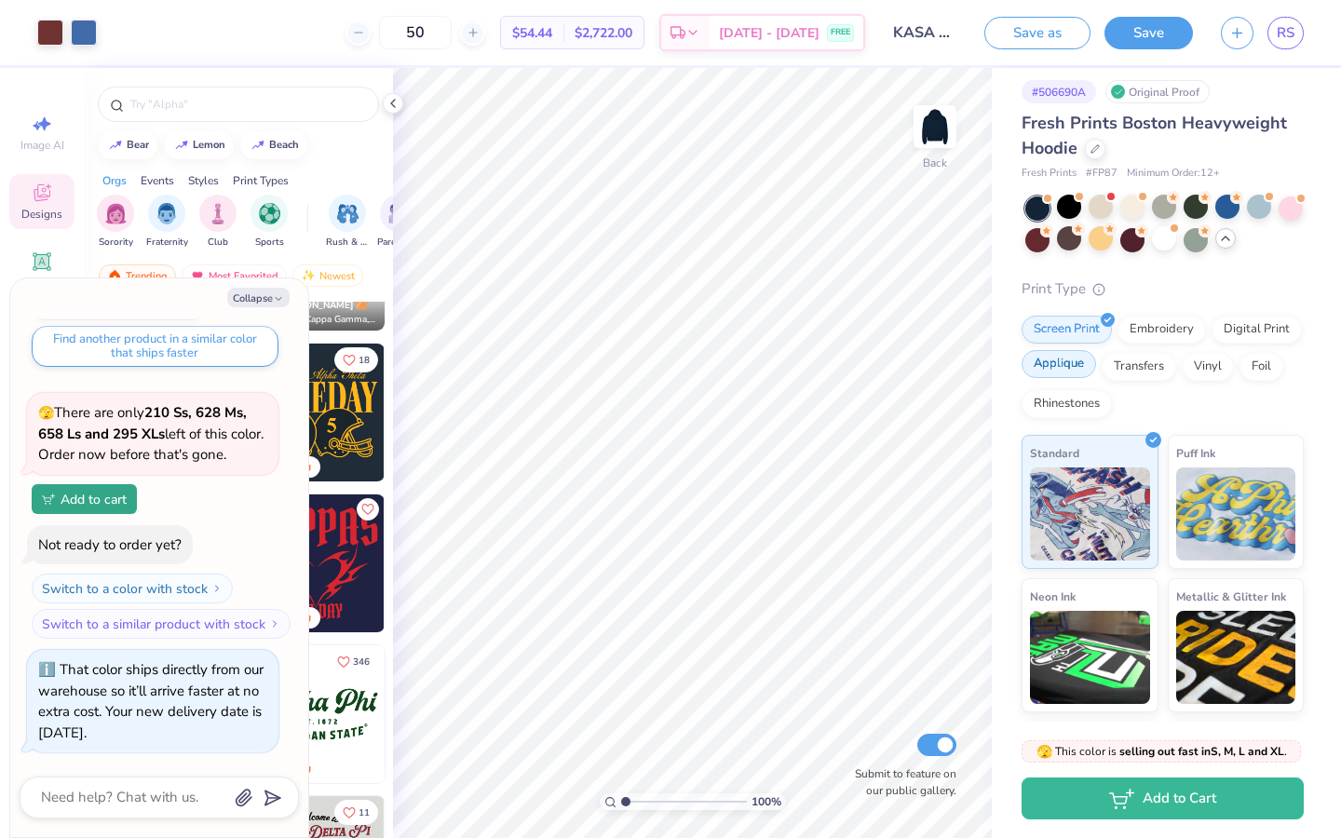
scroll to position [5, 0]
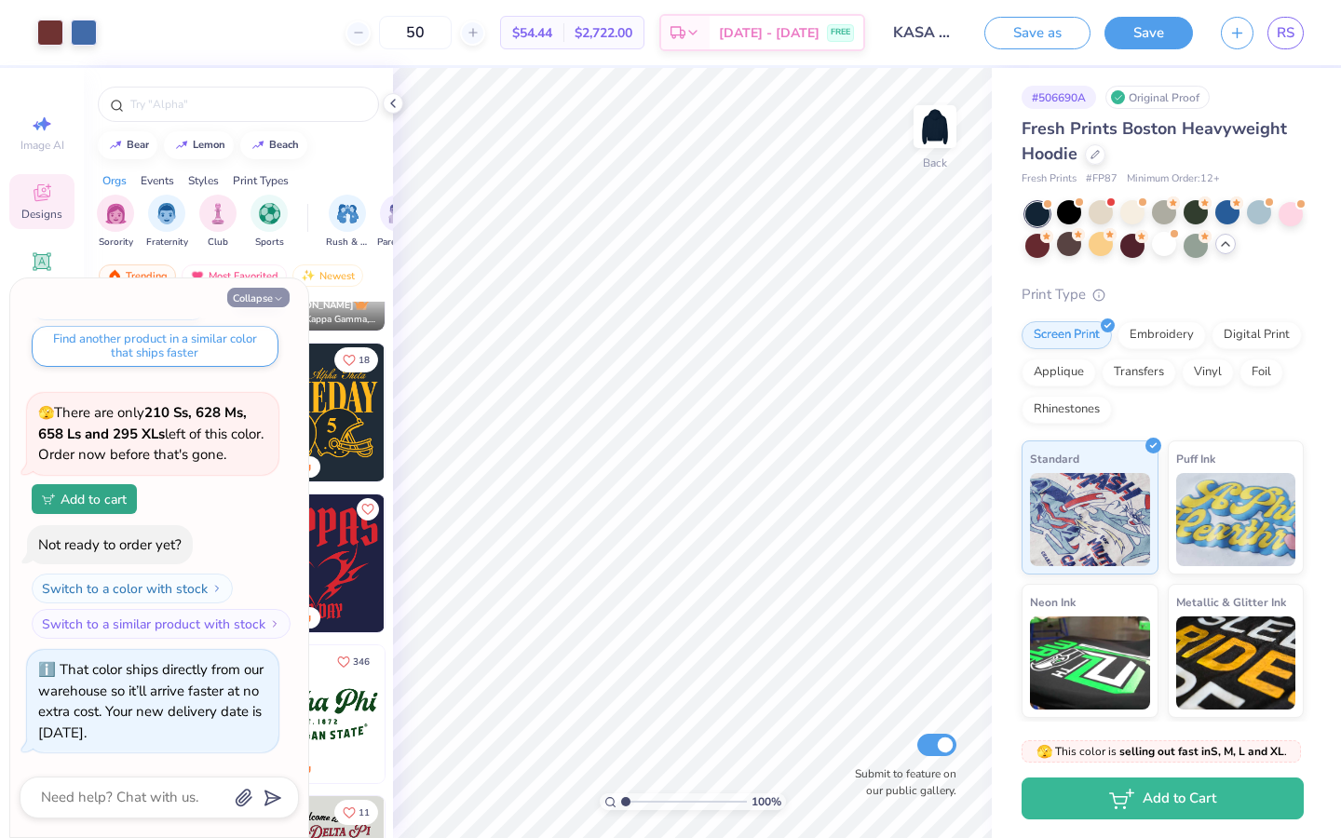
click at [250, 297] on button "Collapse" at bounding box center [258, 298] width 62 height 20
type textarea "x"
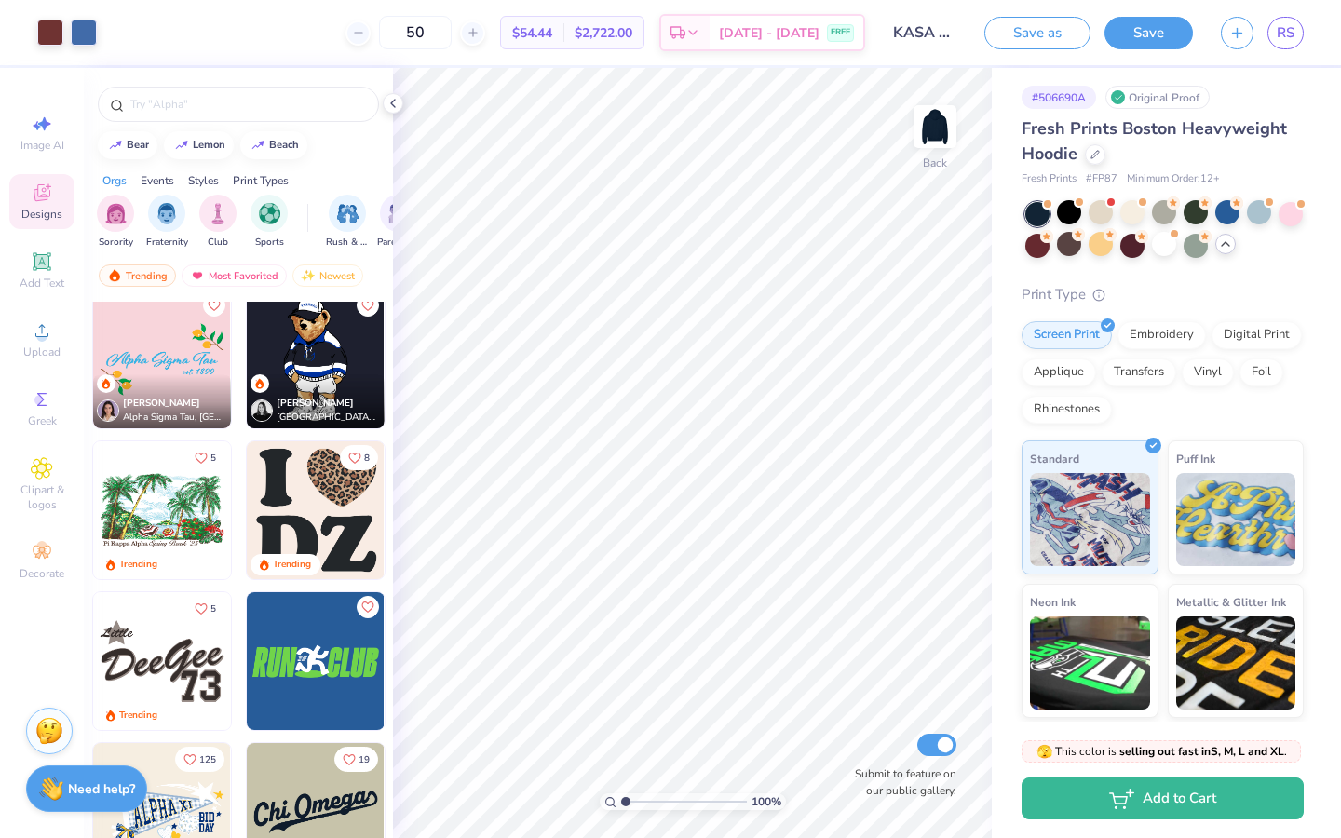
scroll to position [5293, 0]
click at [321, 518] on img at bounding box center [316, 509] width 138 height 138
click at [1162, 35] on icon "button" at bounding box center [1237, 30] width 16 height 16
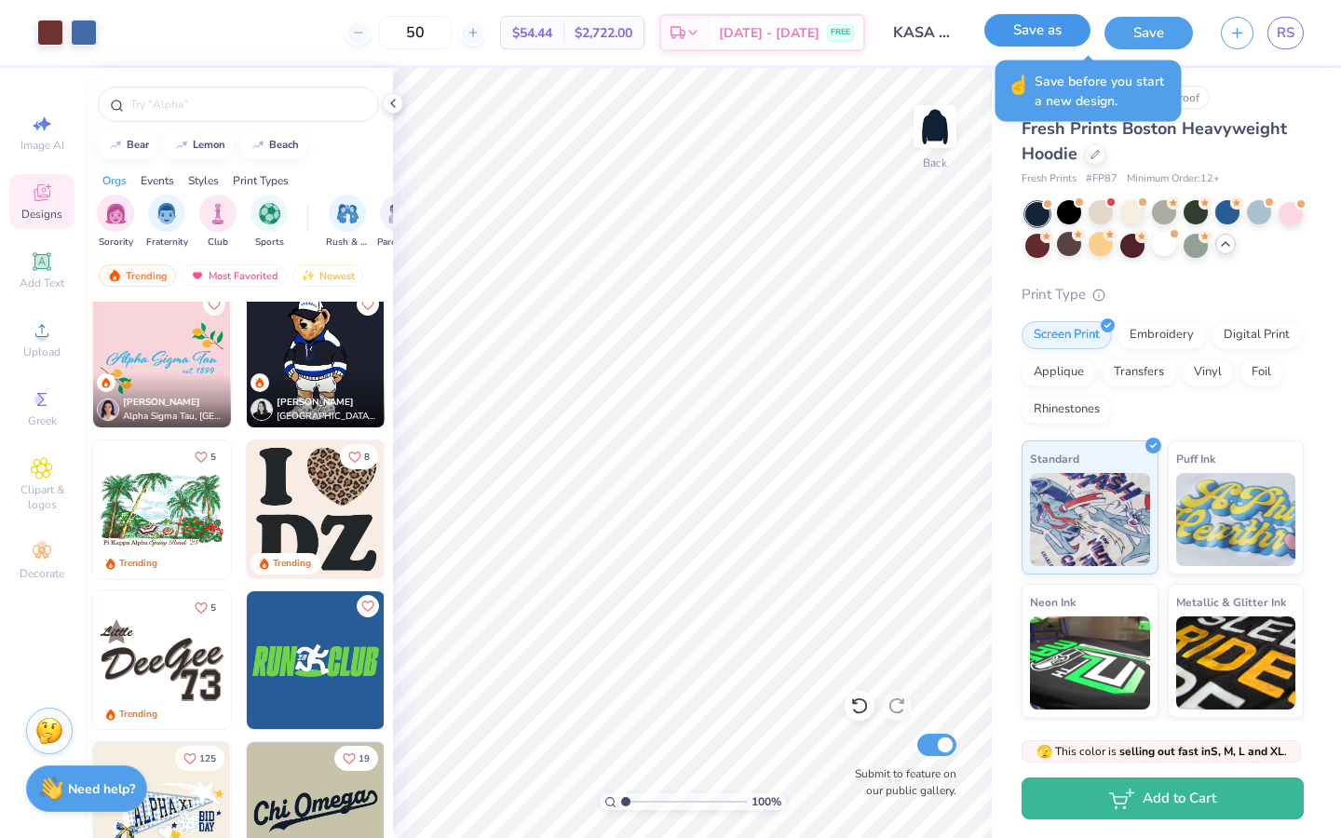
click at [1043, 25] on button "Save as" at bounding box center [1037, 30] width 106 height 33
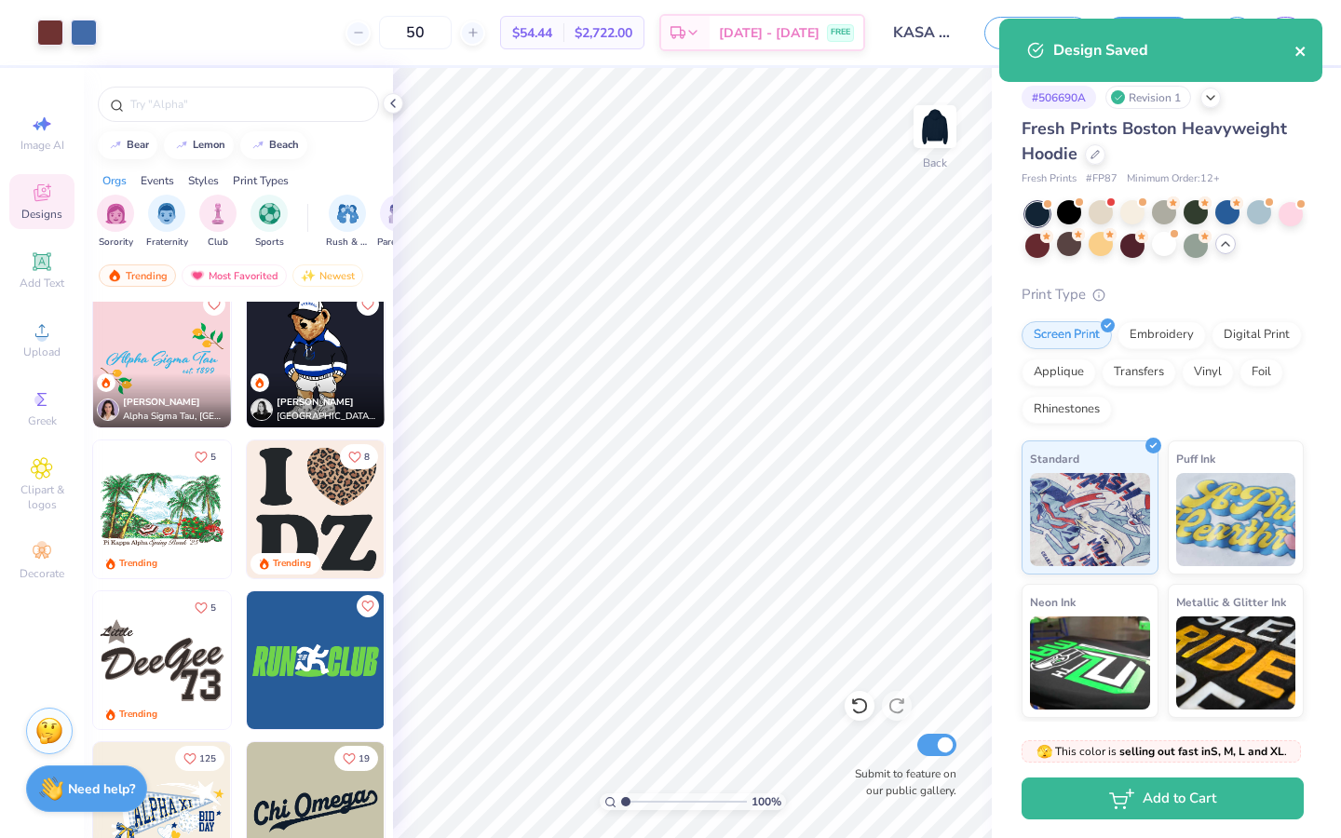
click at [1162, 51] on icon "close" at bounding box center [1300, 51] width 13 height 15
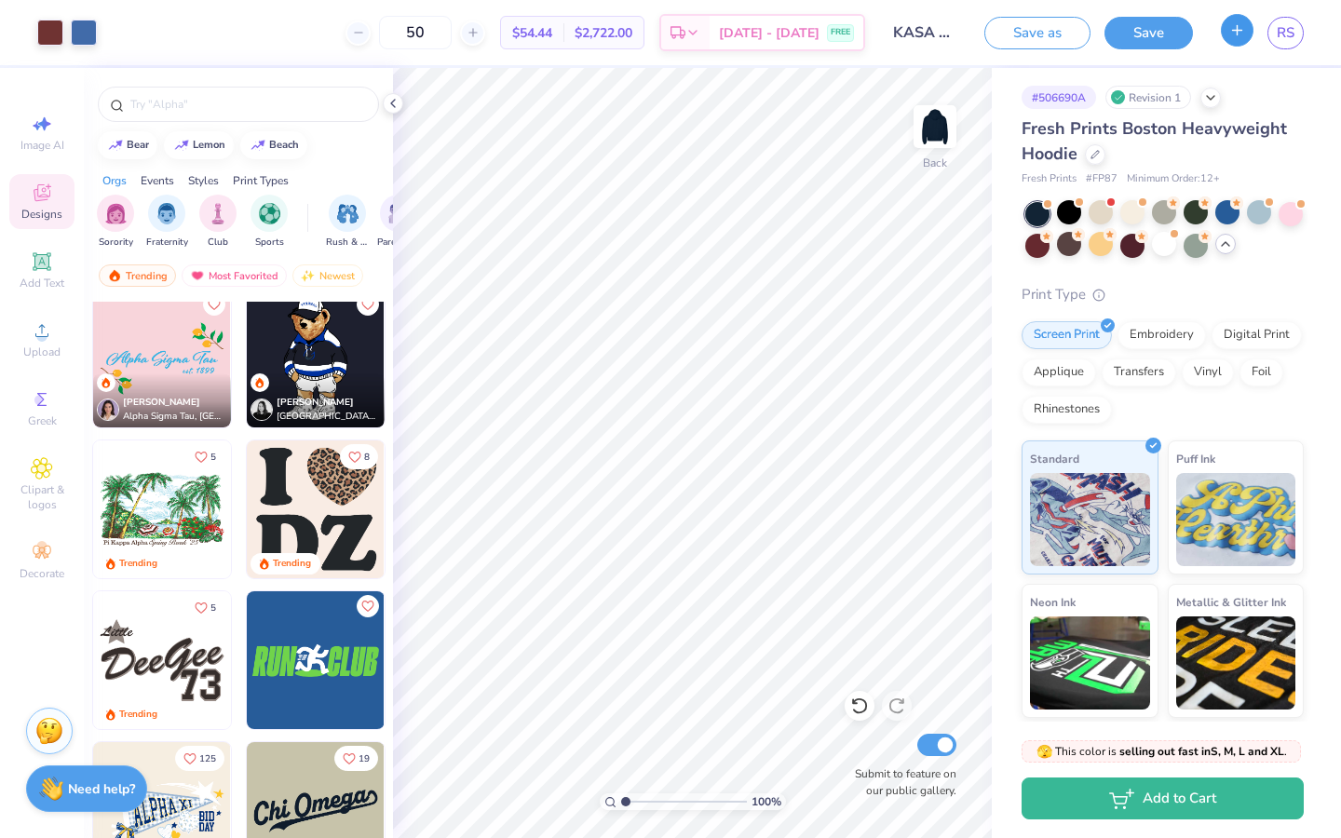
click at [1162, 34] on button "button" at bounding box center [1237, 30] width 33 height 33
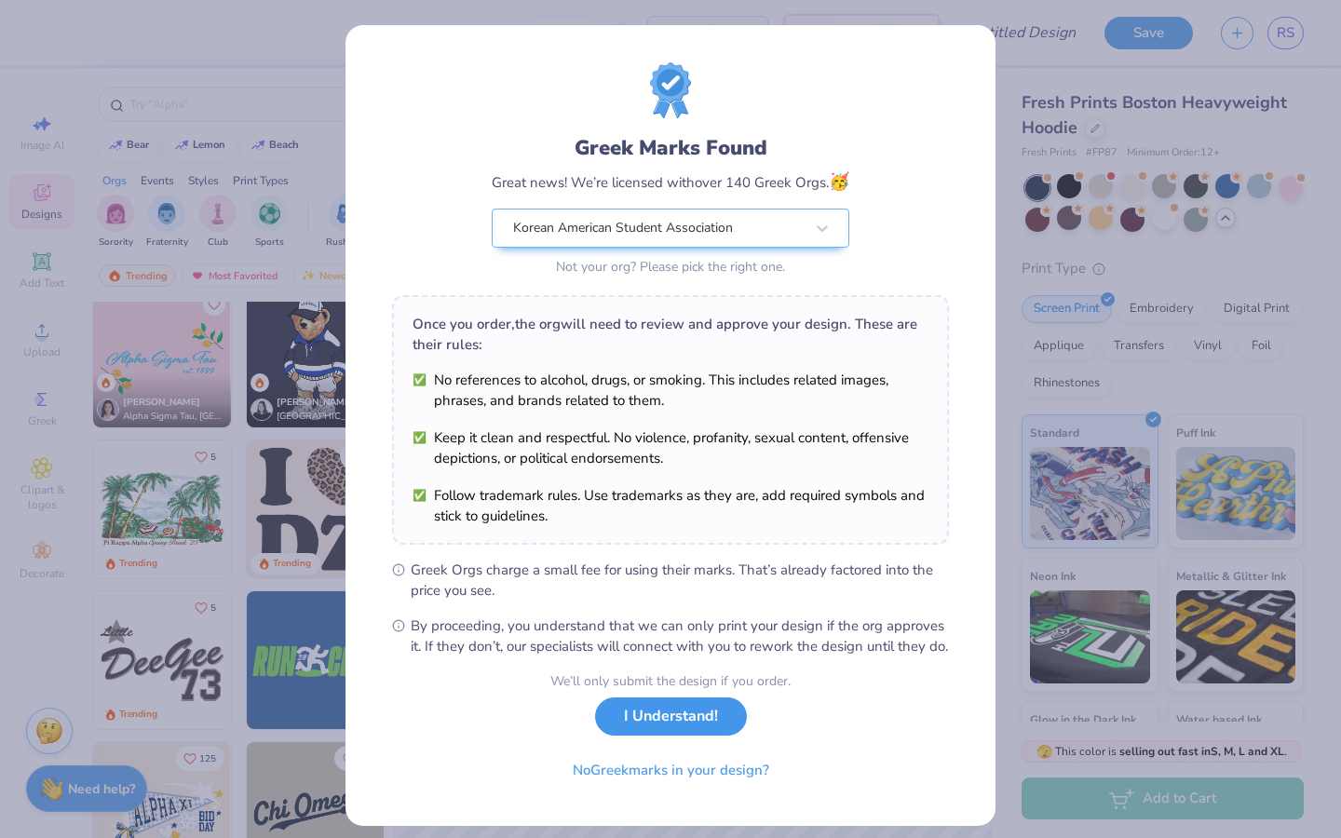
click at [697, 661] on button "I Understand!" at bounding box center [671, 716] width 152 height 38
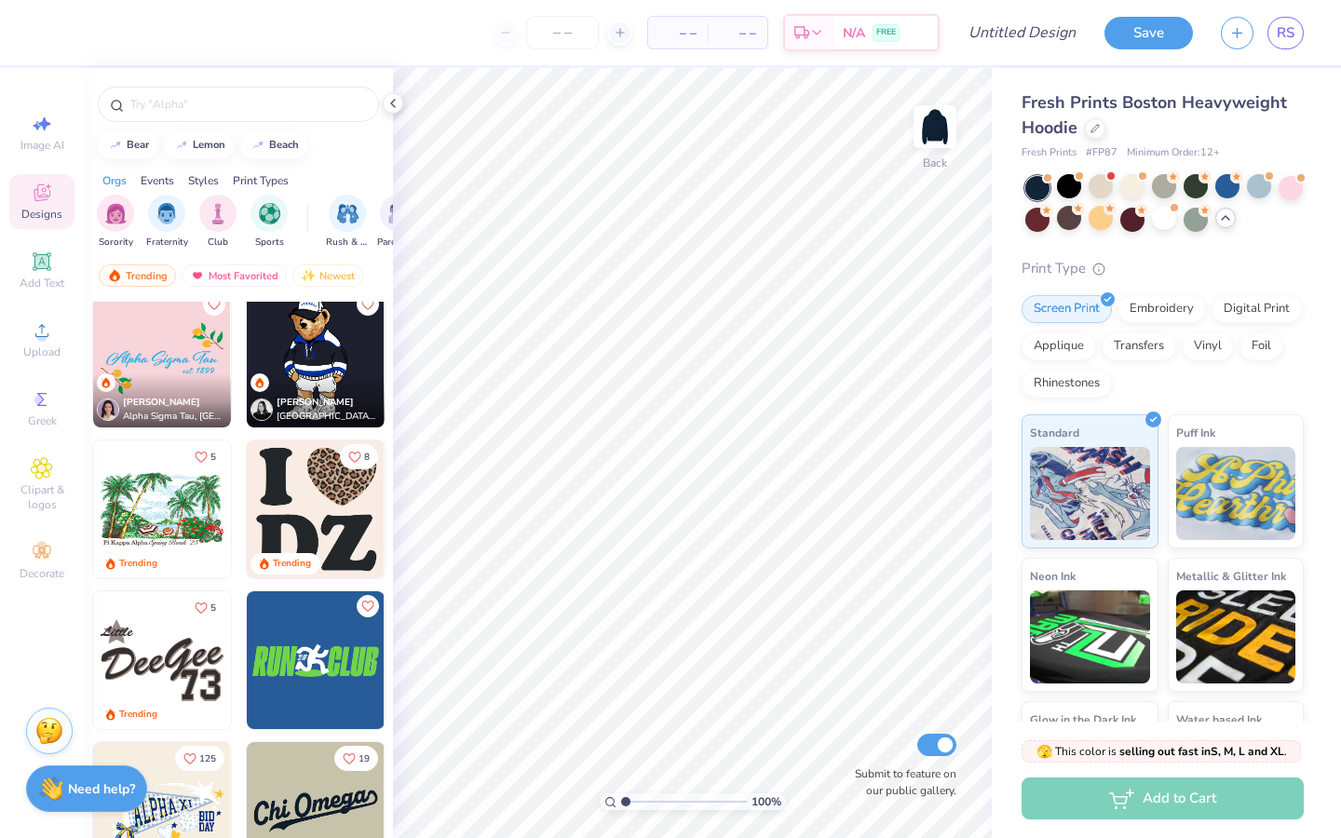
click at [319, 529] on img at bounding box center [316, 509] width 138 height 138
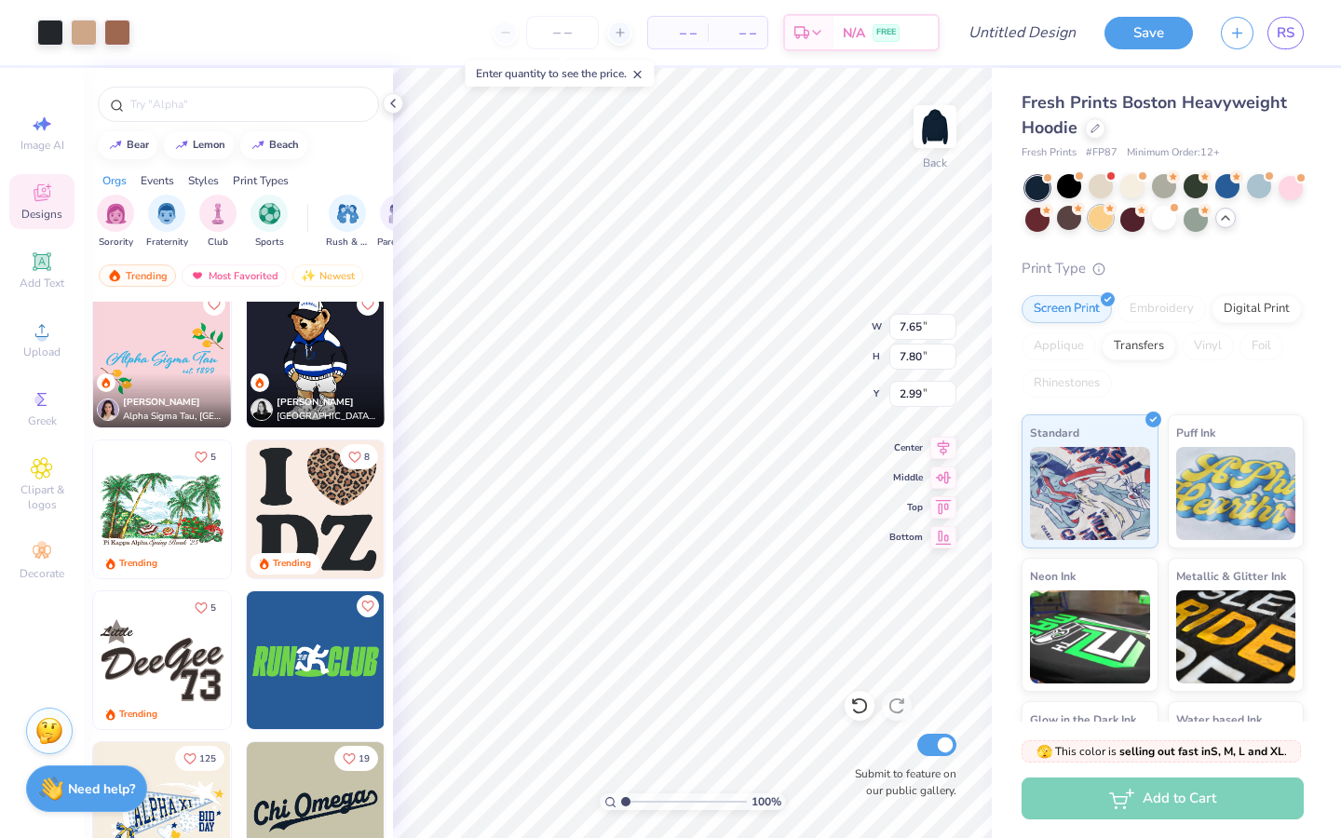
click at [1107, 223] on div at bounding box center [1101, 218] width 24 height 24
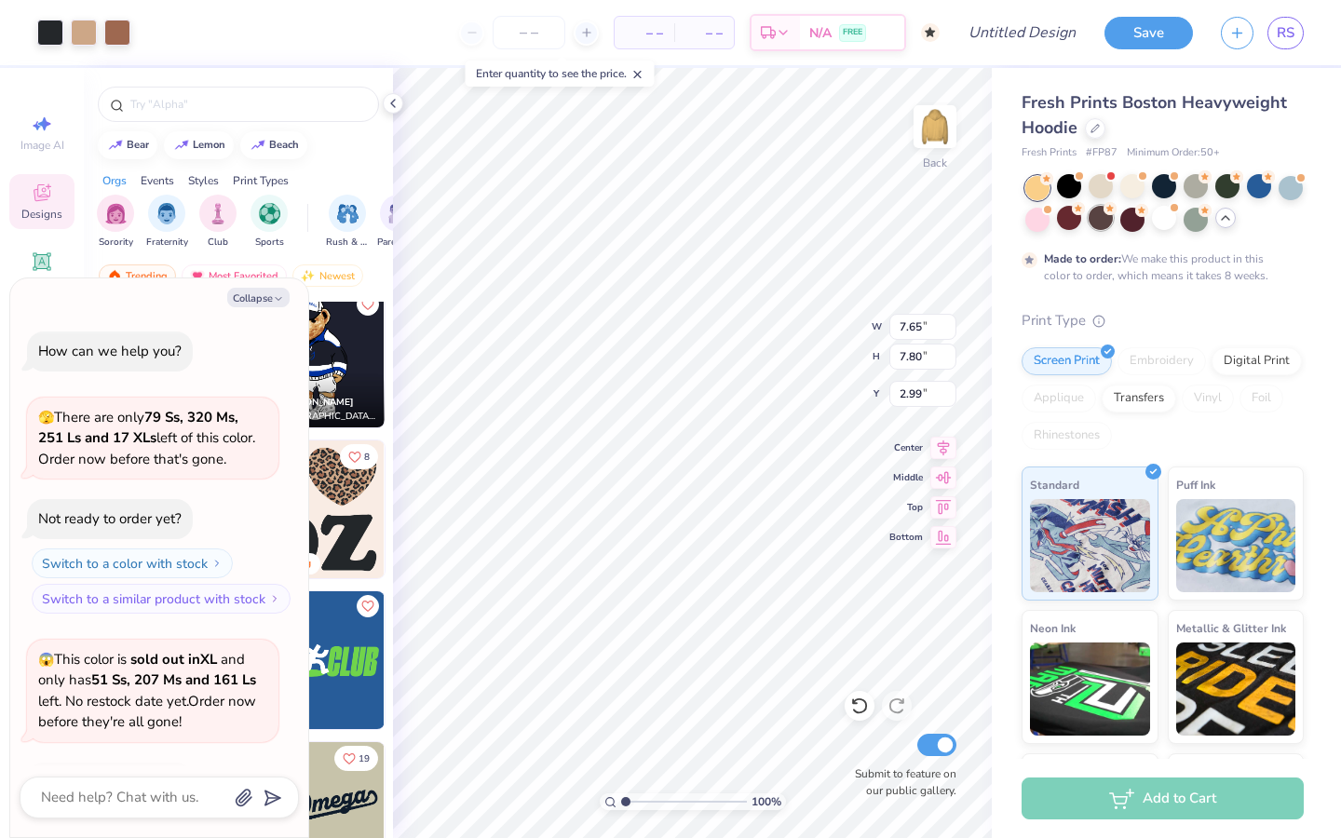
scroll to position [3640, 0]
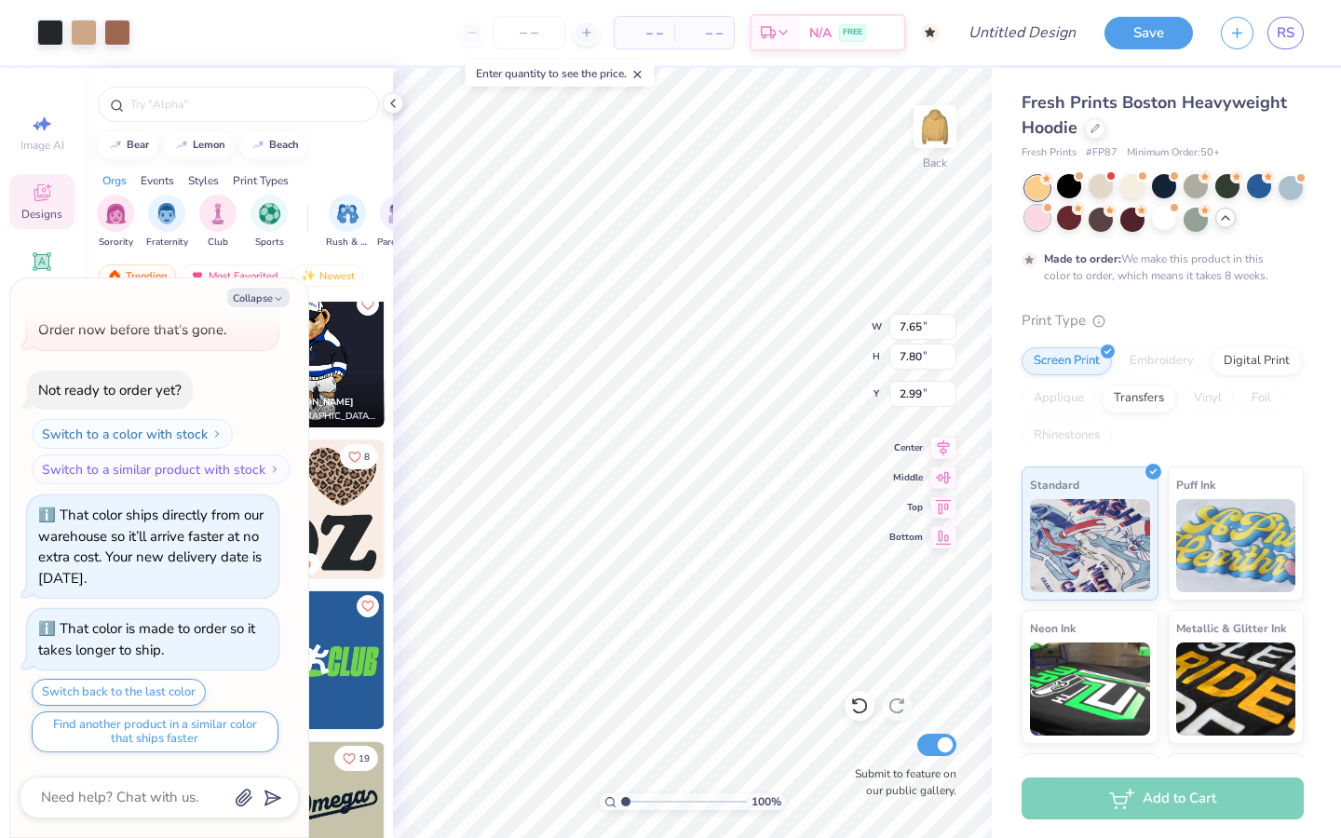
click at [1036, 220] on div at bounding box center [1037, 218] width 24 height 24
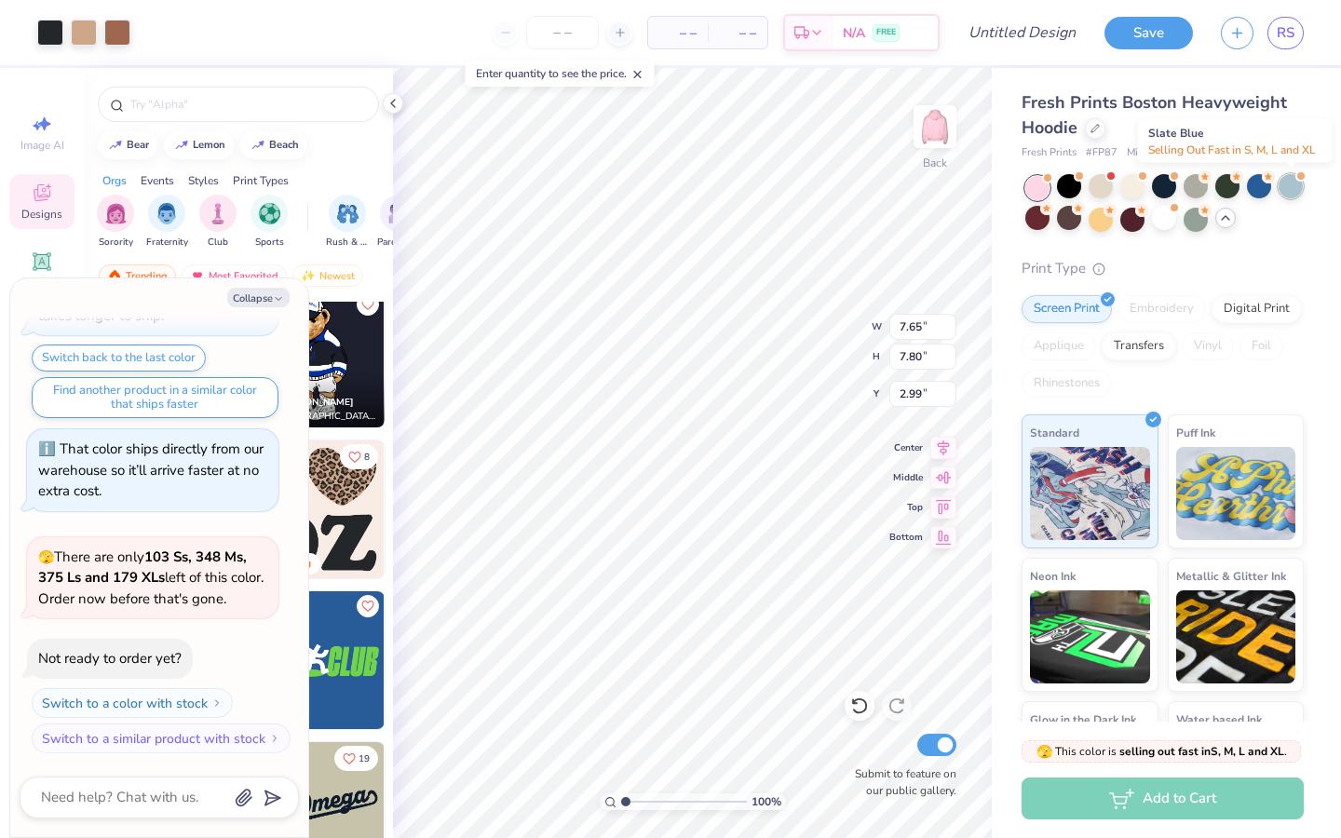
click at [1162, 186] on div at bounding box center [1291, 186] width 24 height 24
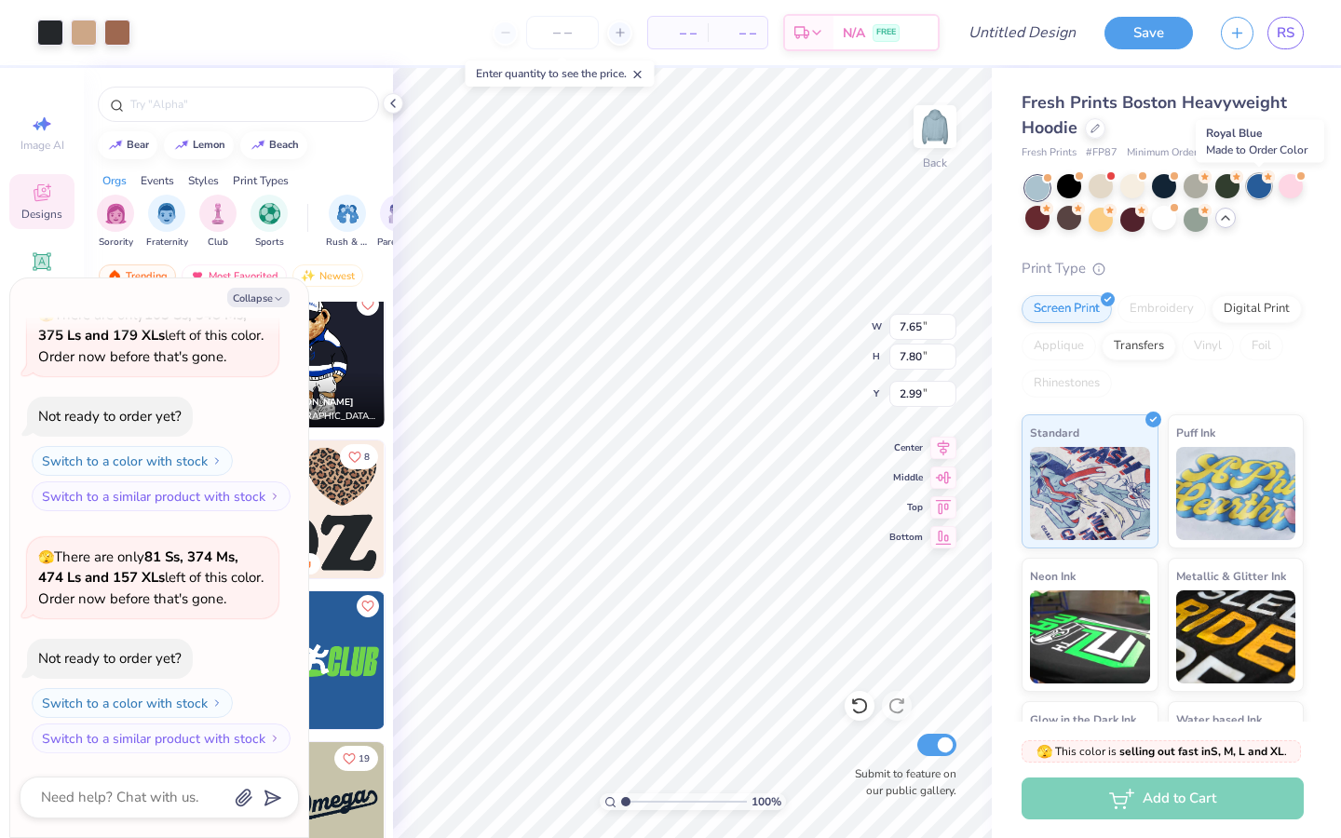
click at [1162, 183] on div at bounding box center [1259, 186] width 24 height 24
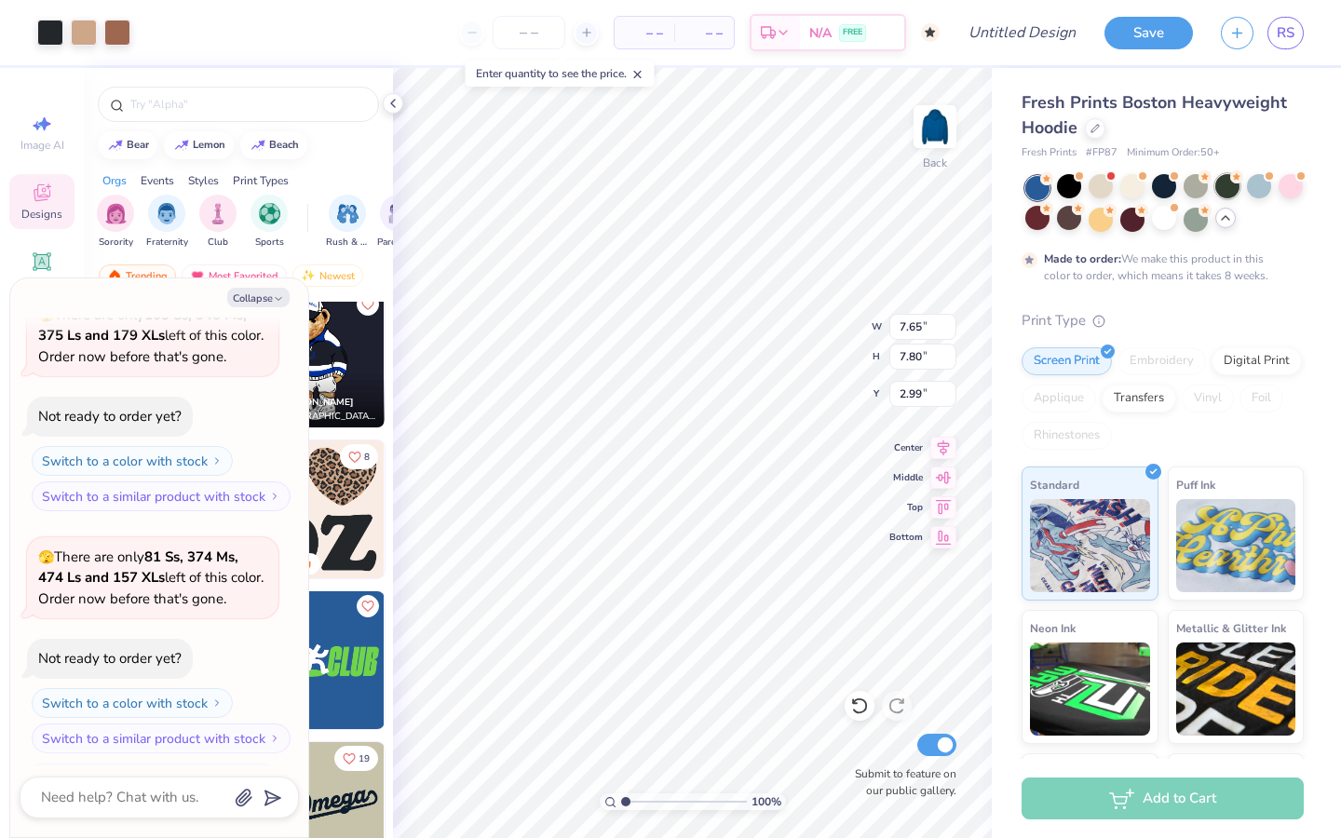
scroll to position [4371, 0]
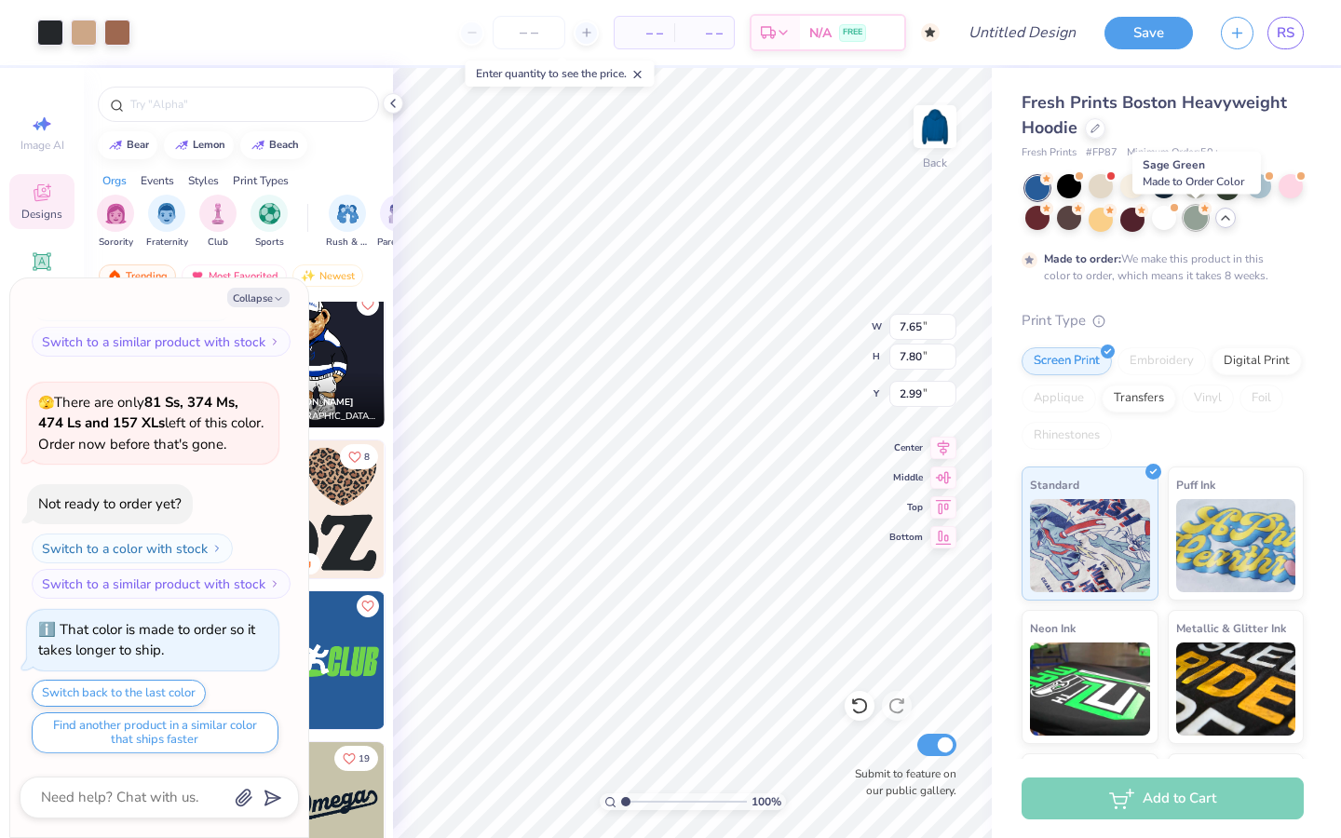
click at [1162, 223] on div at bounding box center [1196, 218] width 24 height 24
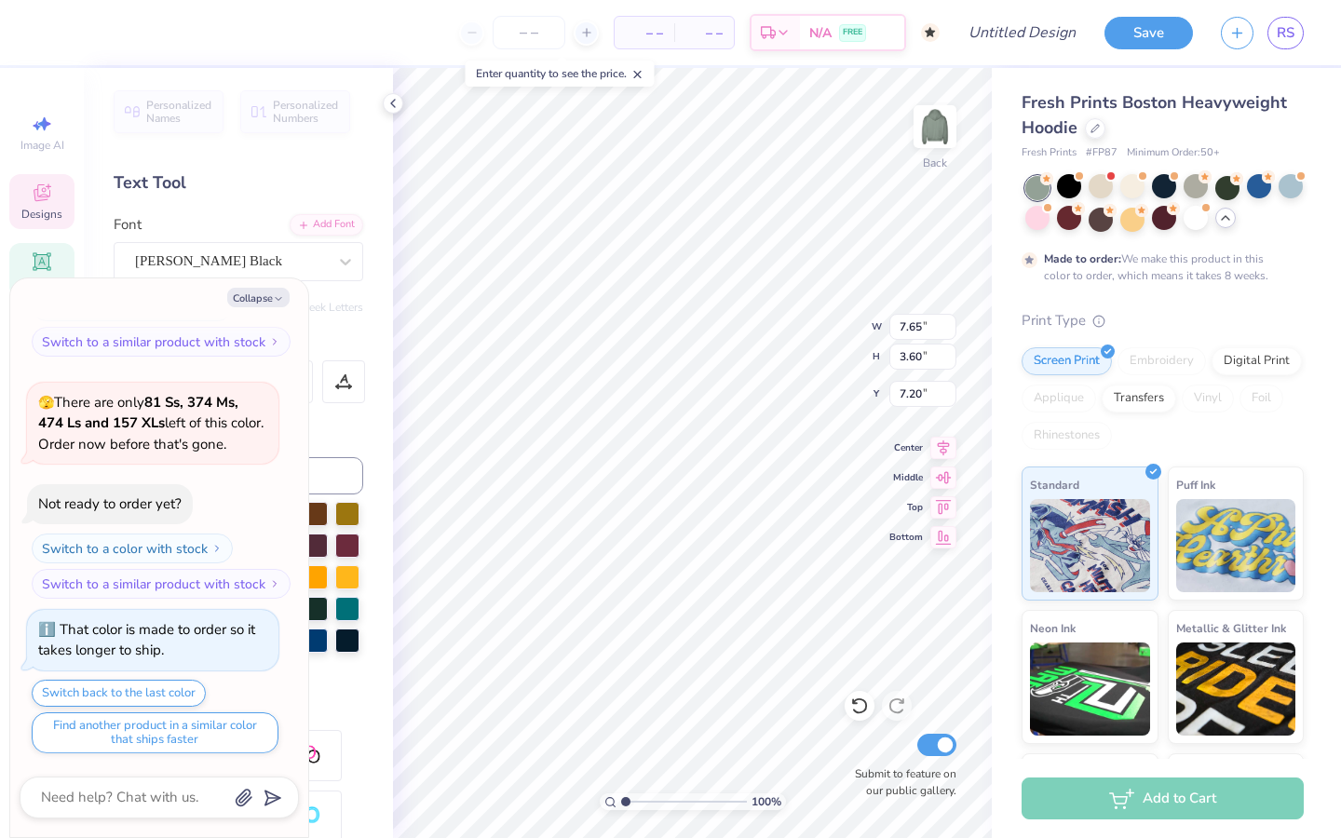
type textarea "x"
type textarea "K"
type textarea "x"
type textarea "KAS"
type textarea "x"
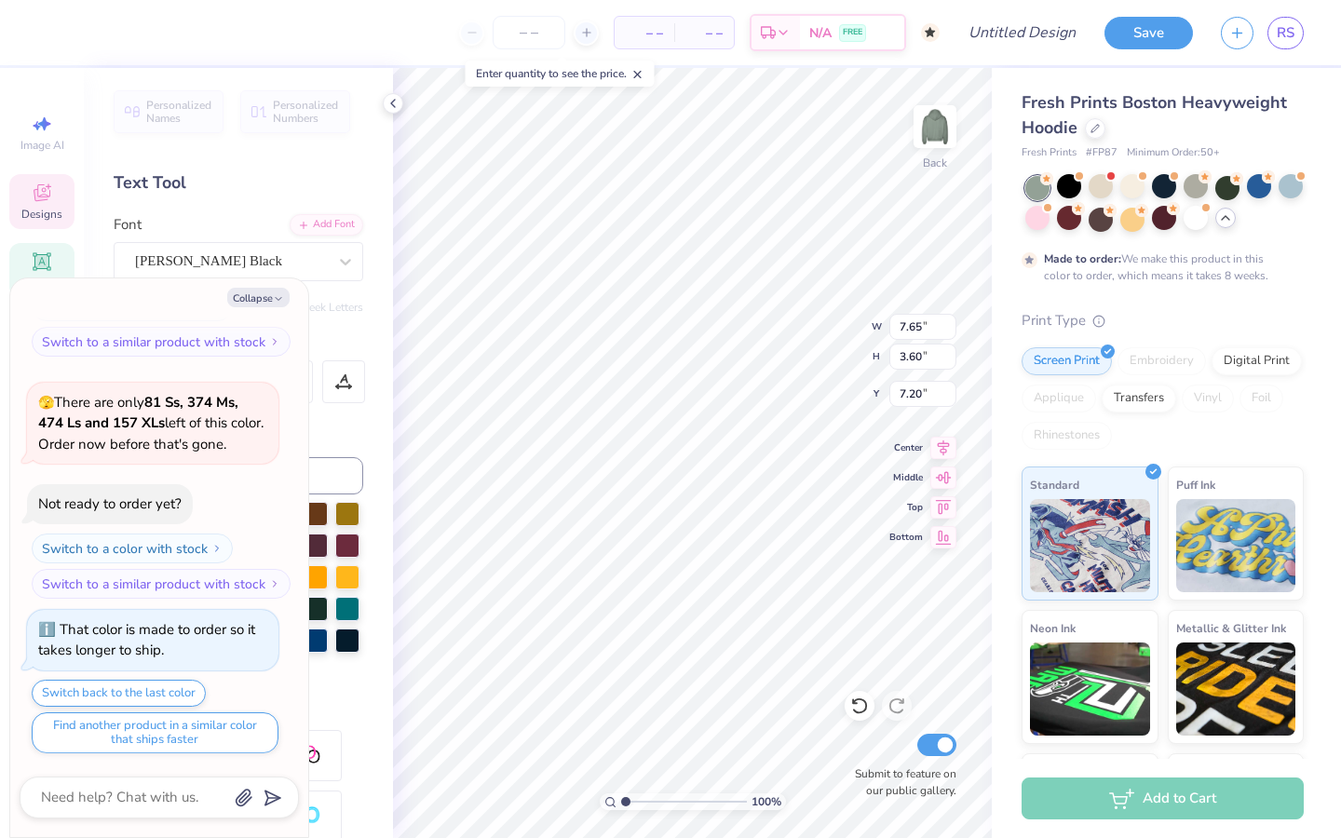
type textarea "KASA"
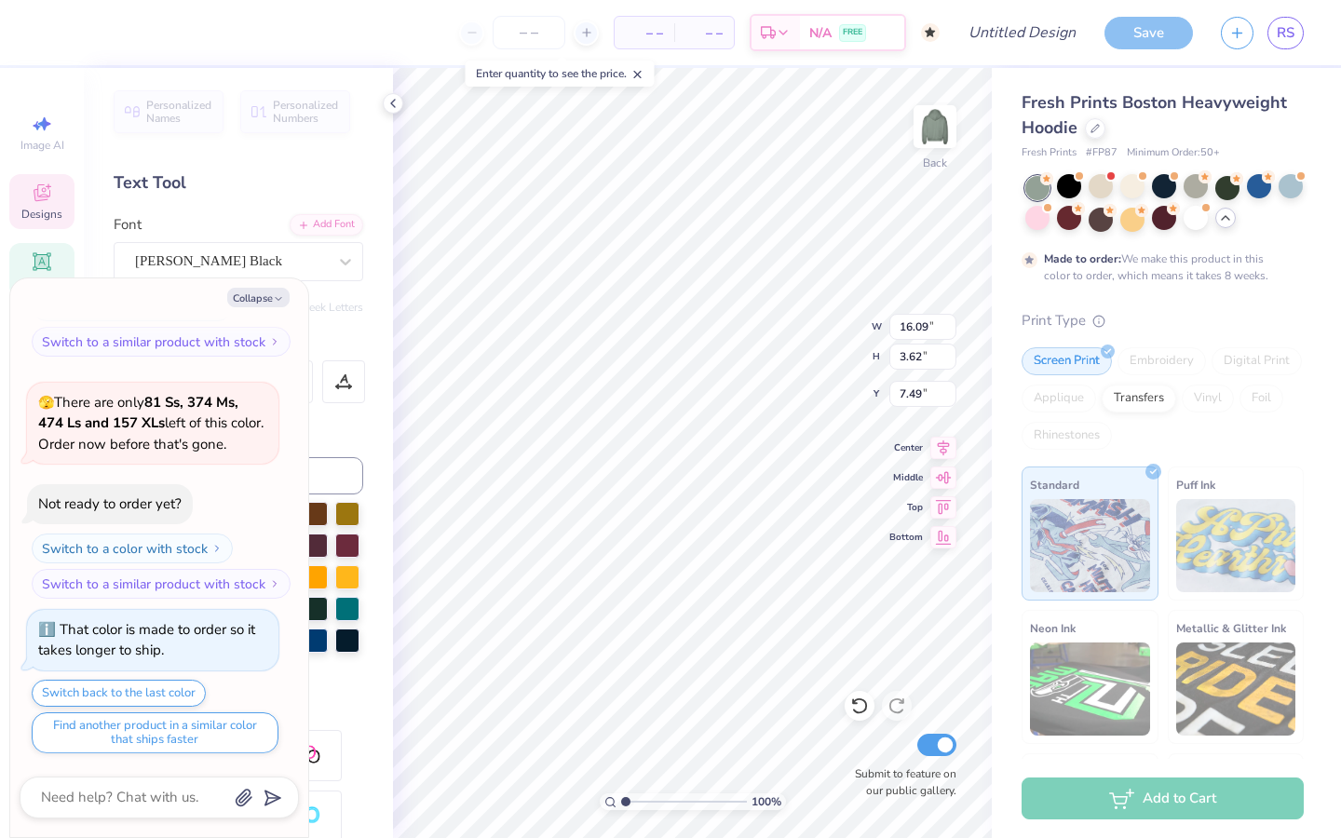
type textarea "x"
type input "11.01"
type input "2.48"
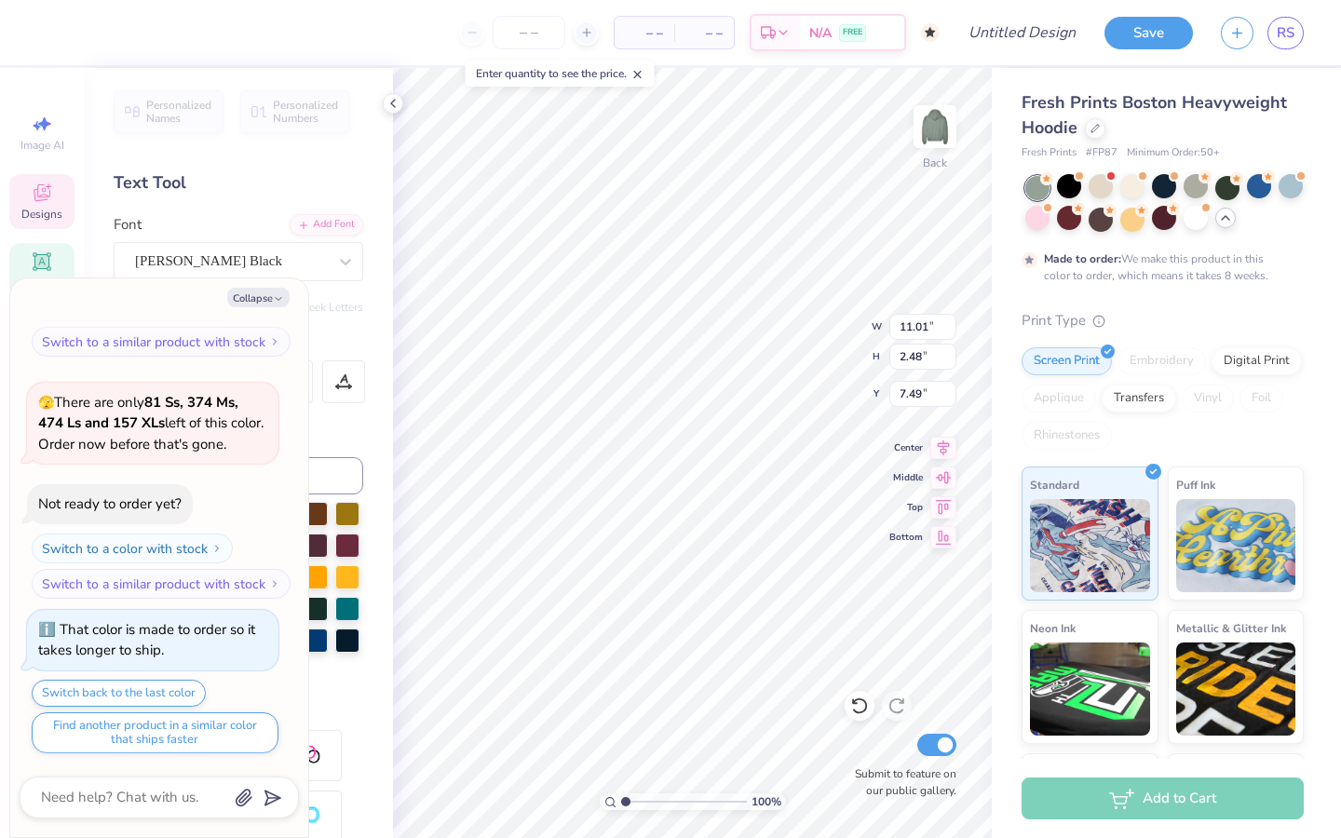
type textarea "x"
type input "7.46"
type textarea "x"
type input "2.08"
type input "3.66"
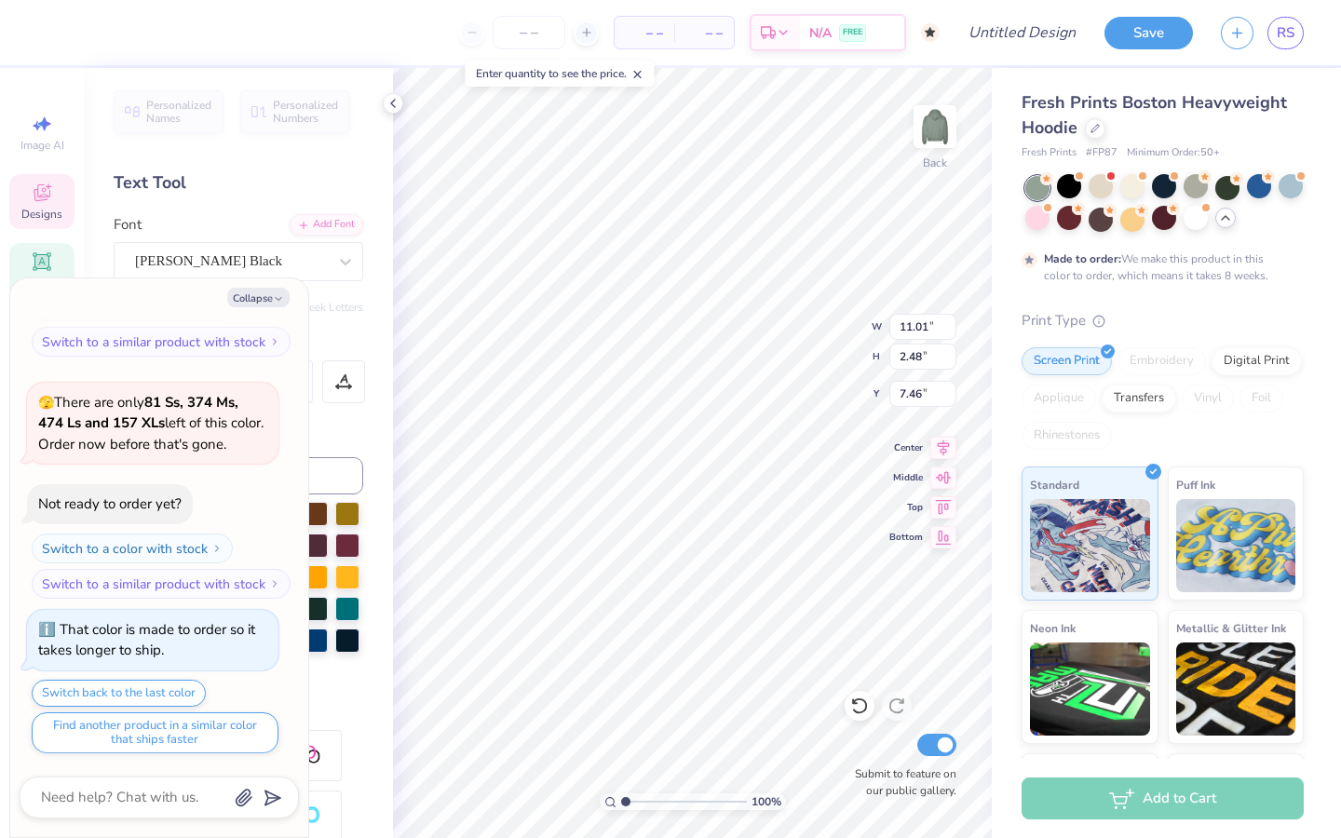
type input "2.99"
type textarea "x"
type input "7.47"
type textarea "x"
type input "3.00"
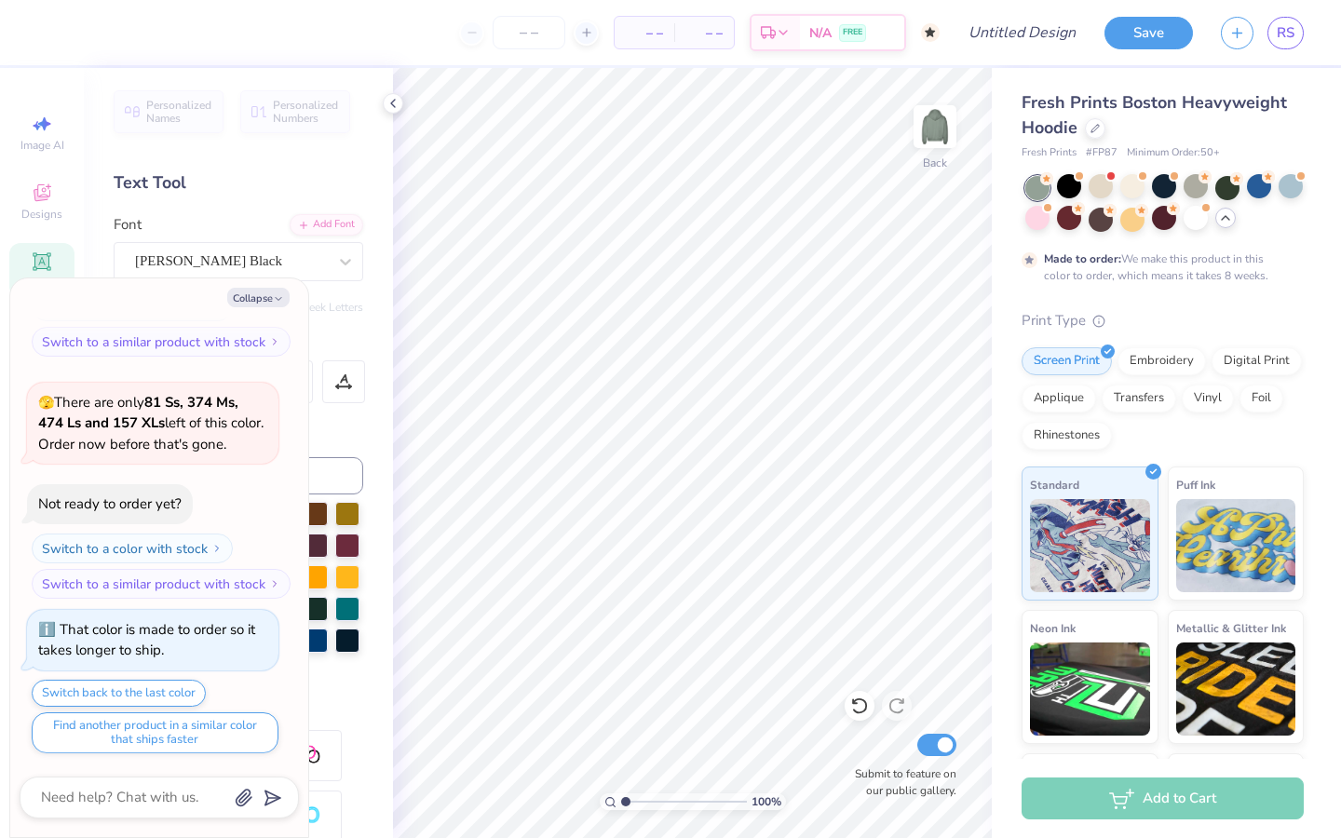
click at [279, 300] on icon "button" at bounding box center [278, 298] width 11 height 11
type textarea "x"
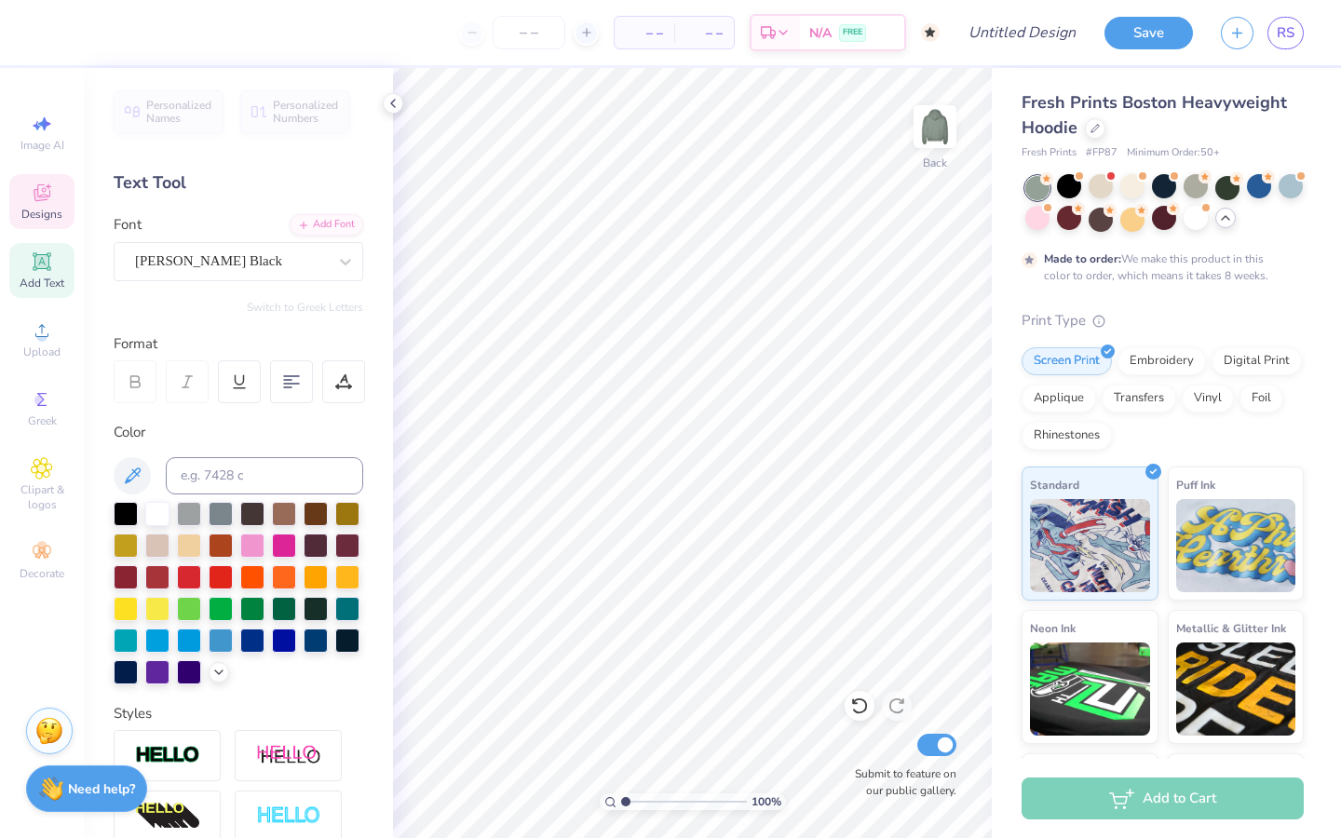
click at [53, 201] on div "Designs" at bounding box center [41, 201] width 65 height 55
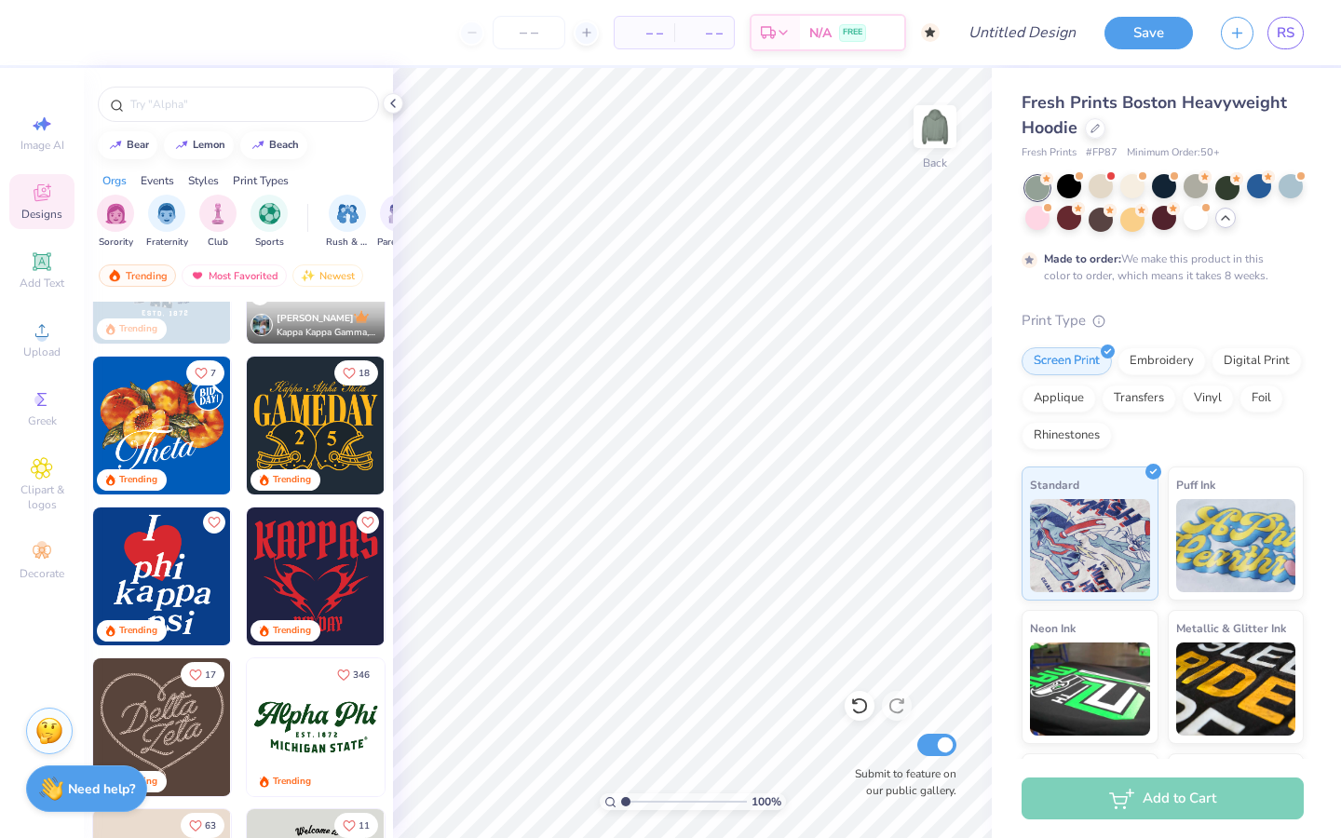
scroll to position [575, 0]
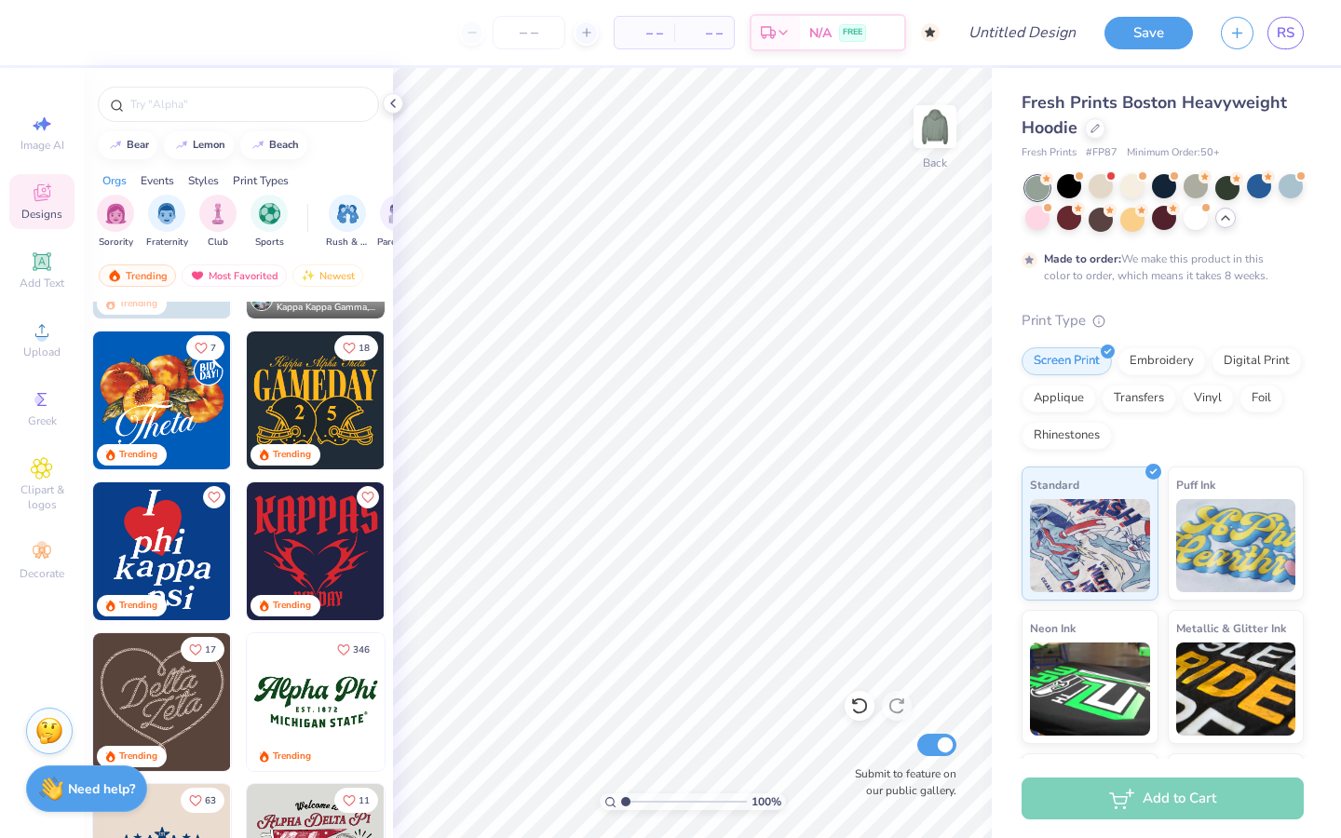
click at [189, 550] on img at bounding box center [162, 551] width 138 height 138
type input "5.23"
type input "6.69"
type input "3.40"
click at [1100, 187] on div at bounding box center [1101, 186] width 24 height 24
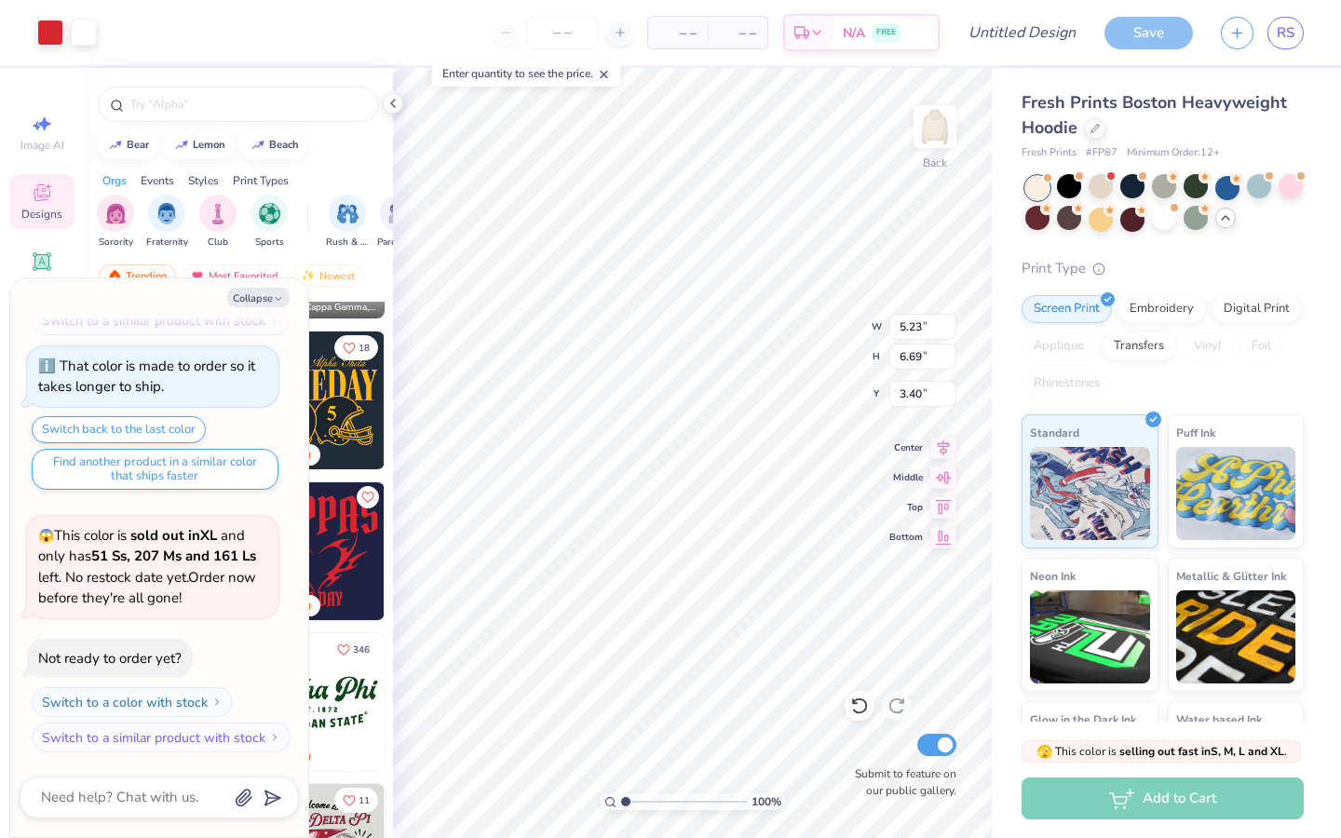
scroll to position [4969, 0]
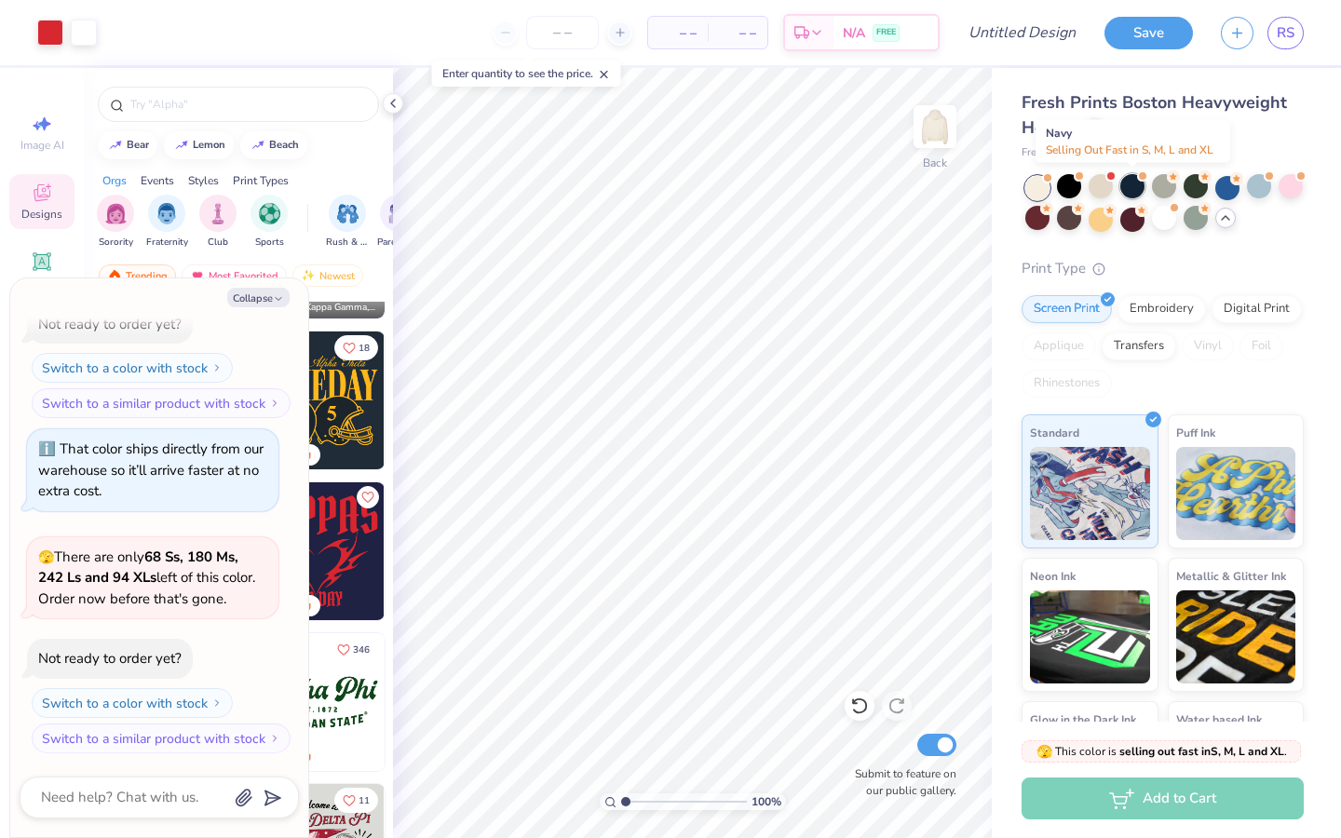
click at [1133, 191] on div at bounding box center [1132, 186] width 24 height 24
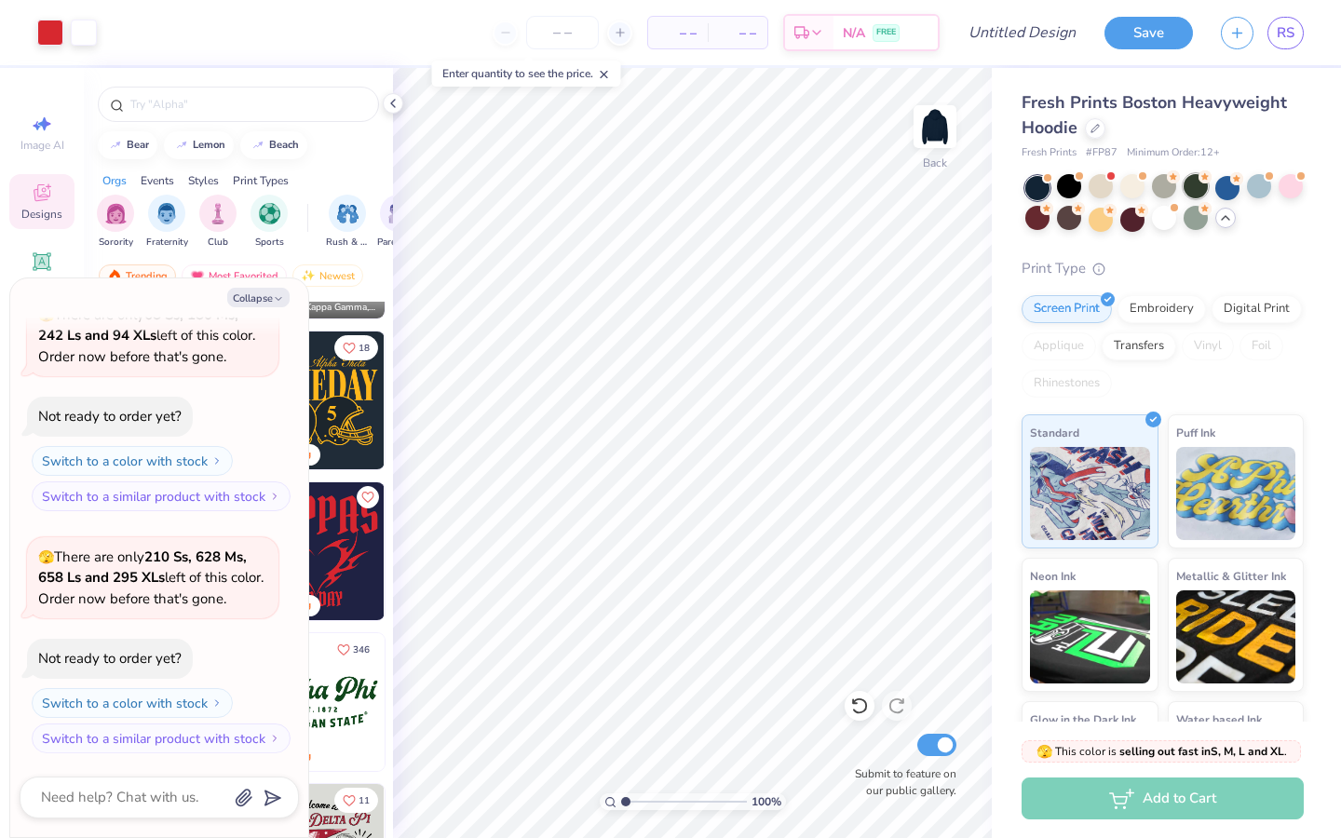
click at [1162, 190] on div at bounding box center [1196, 186] width 24 height 24
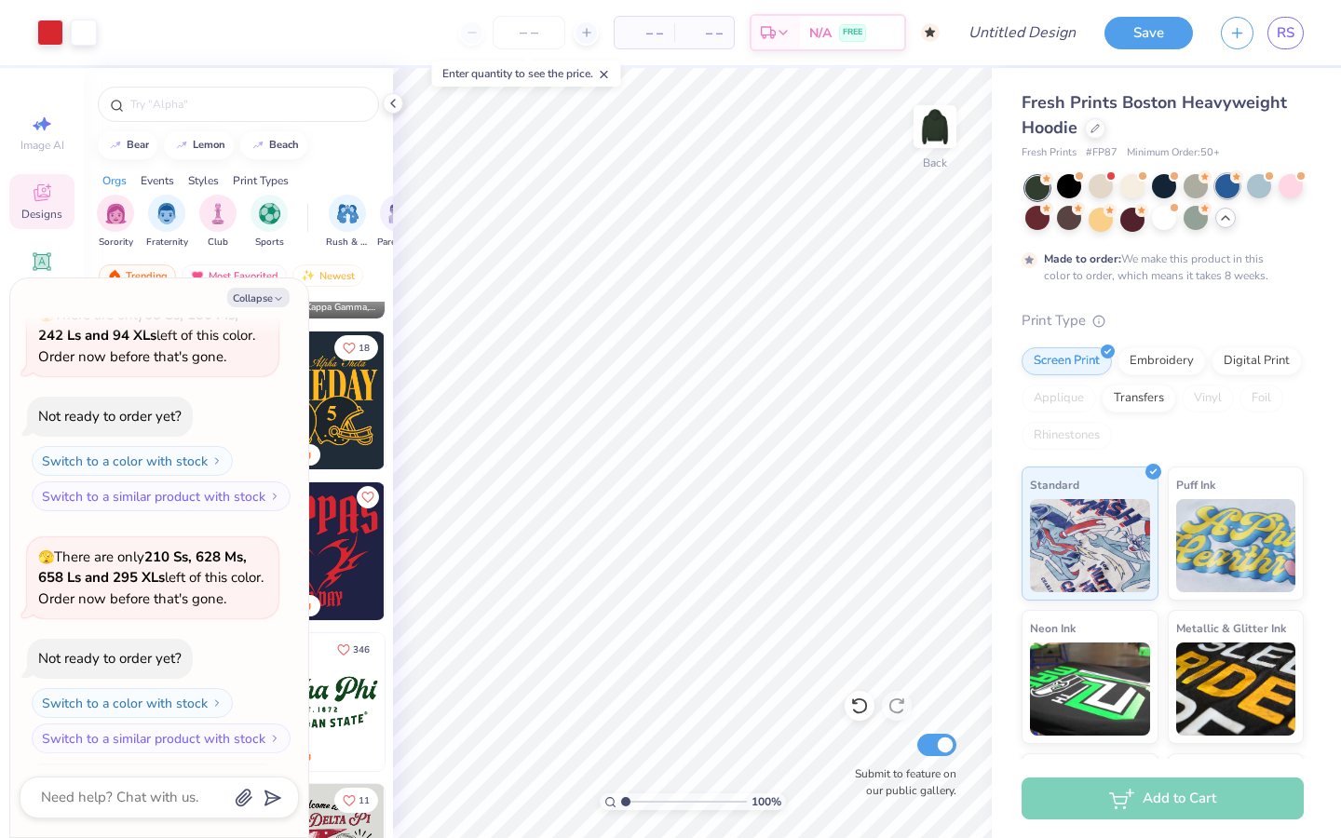
scroll to position [5365, 0]
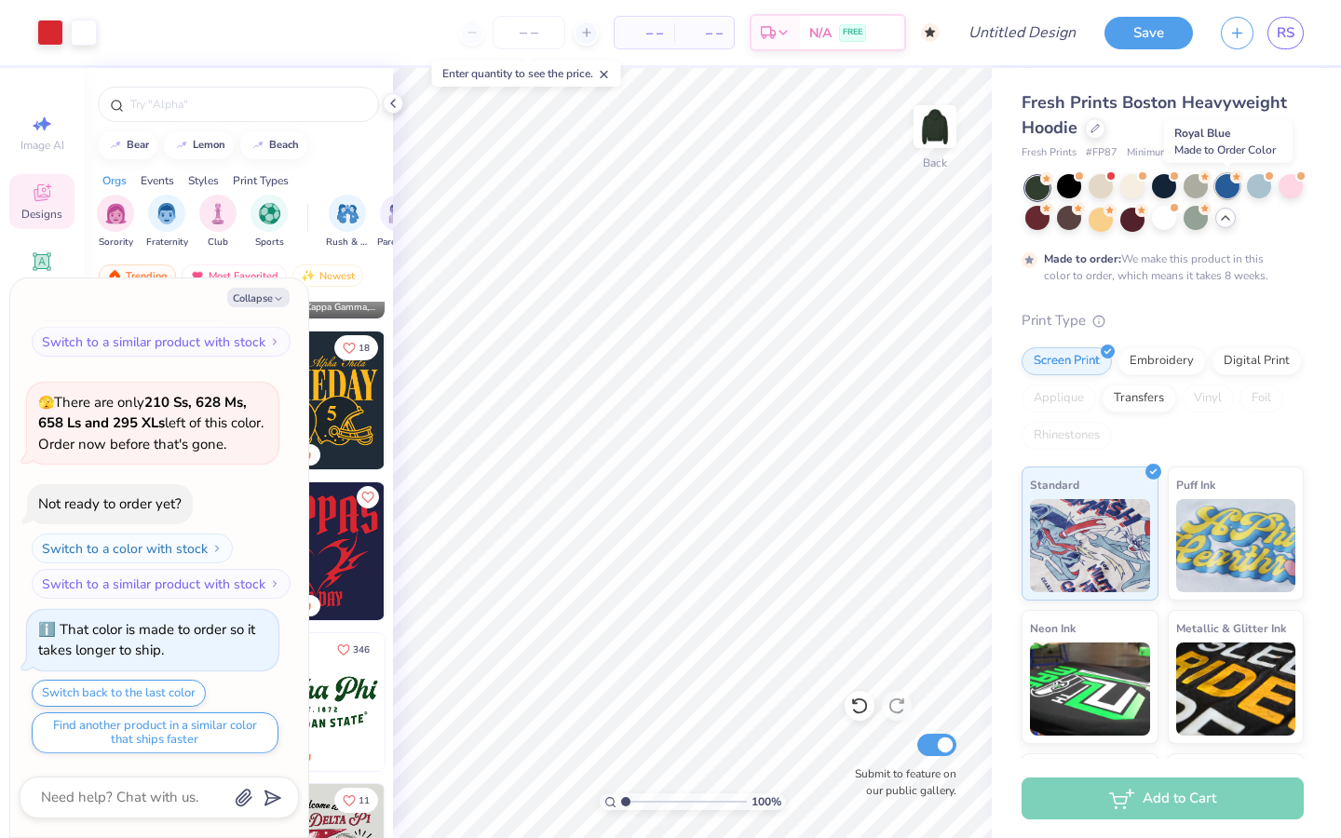
click at [1162, 190] on div at bounding box center [1227, 186] width 24 height 24
click at [1162, 186] on div at bounding box center [1196, 186] width 24 height 24
type textarea "x"
type input "6.89"
type input "8.80"
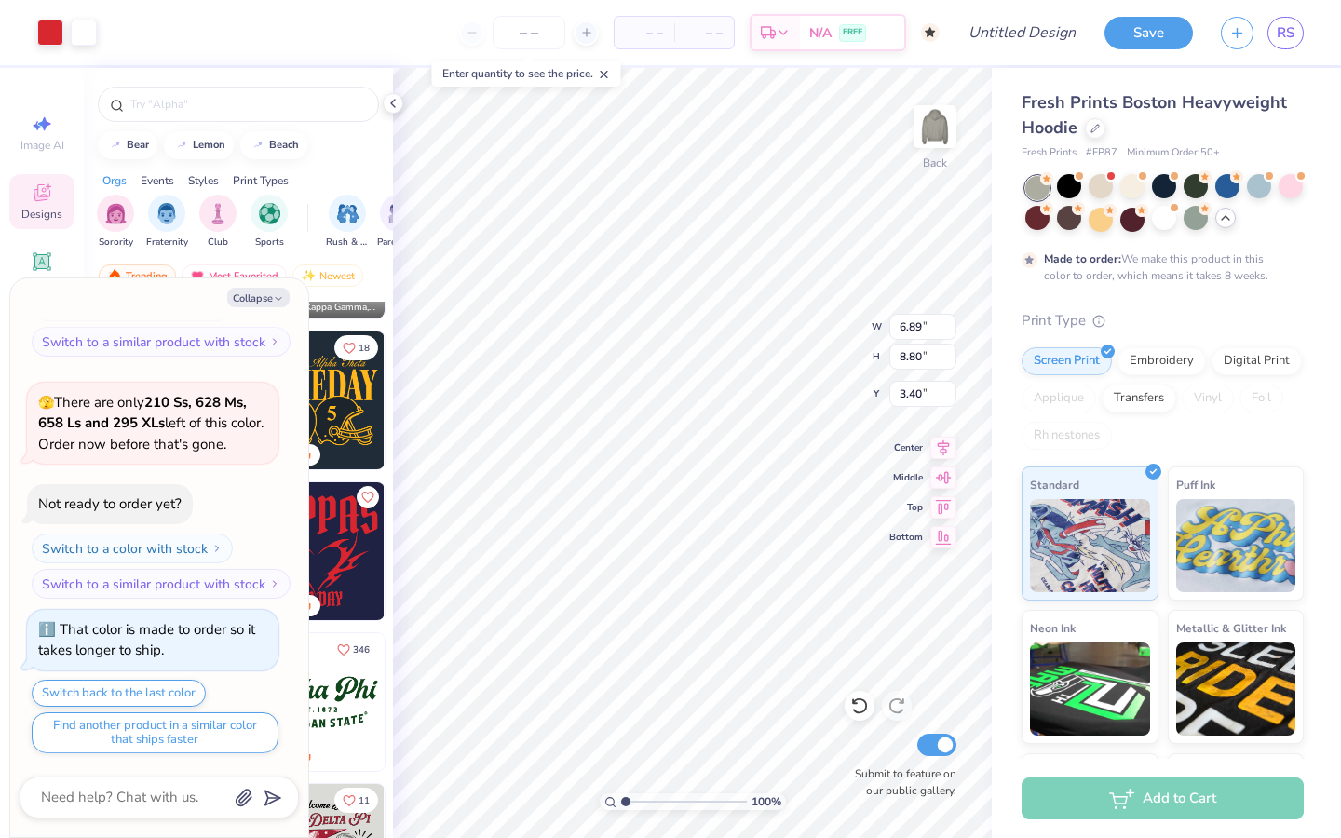
type textarea "x"
type input "3.00"
type textarea "x"
type input "8.65"
type input "11.06"
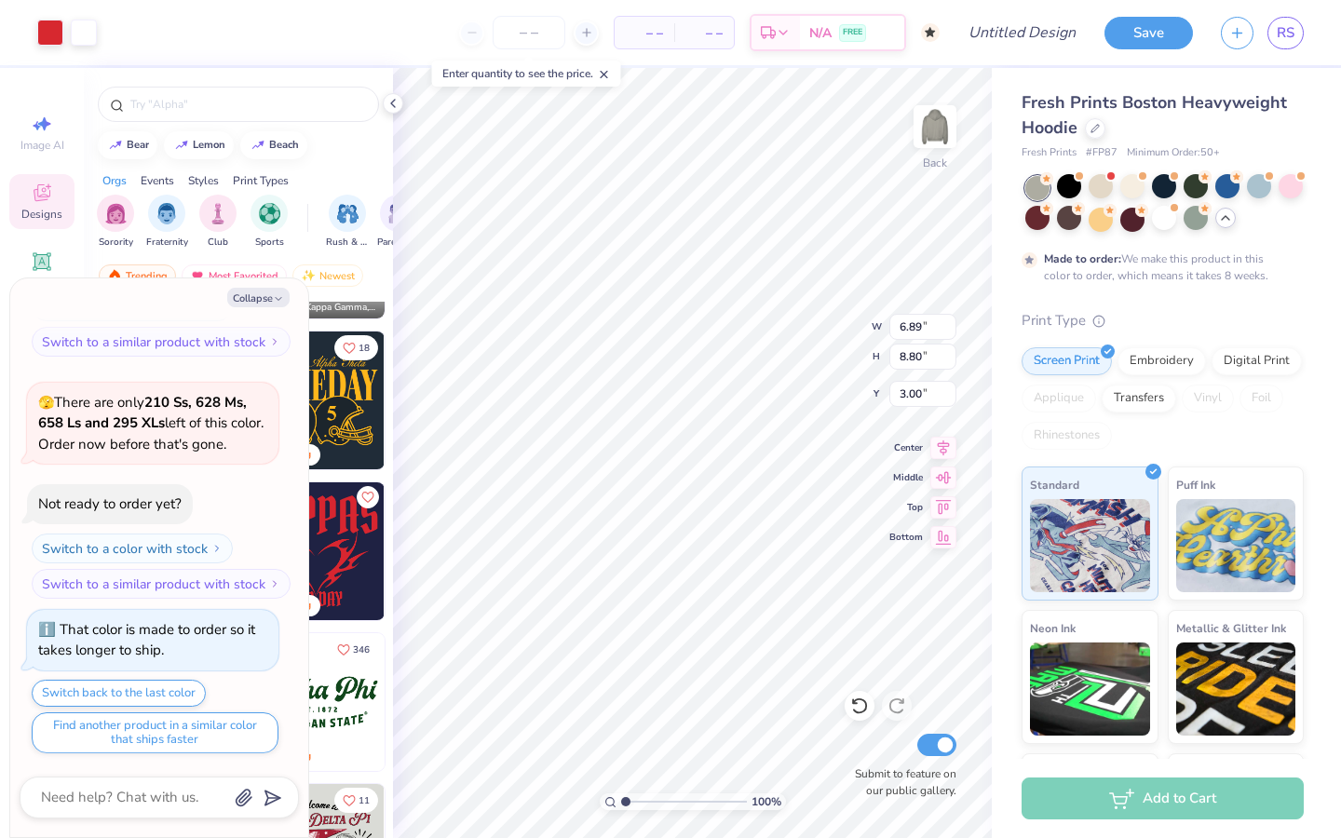
type input "0.75"
type textarea "x"
type input "0.83"
type textarea "x"
type input "8.06"
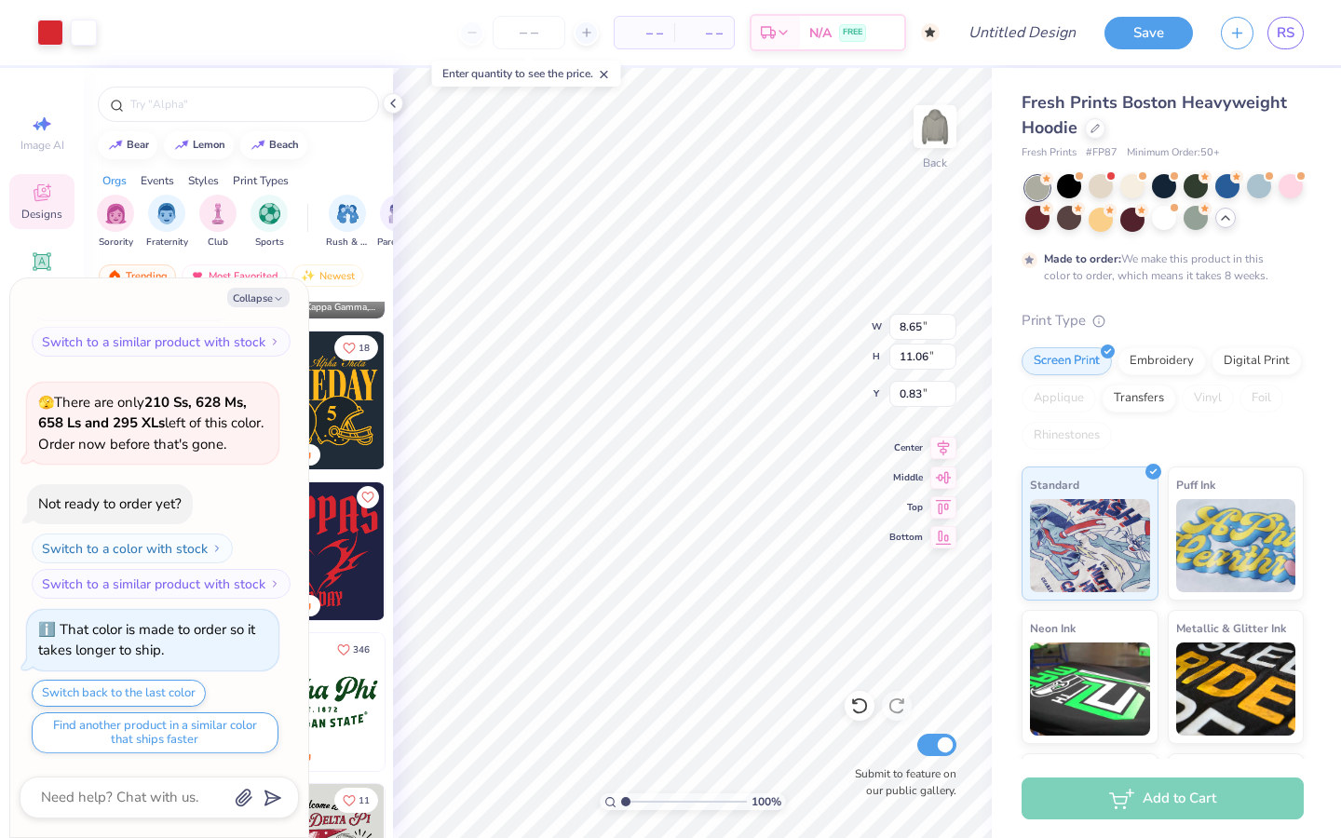
type input "10.30"
type input "1.59"
type textarea "x"
type input "1.60"
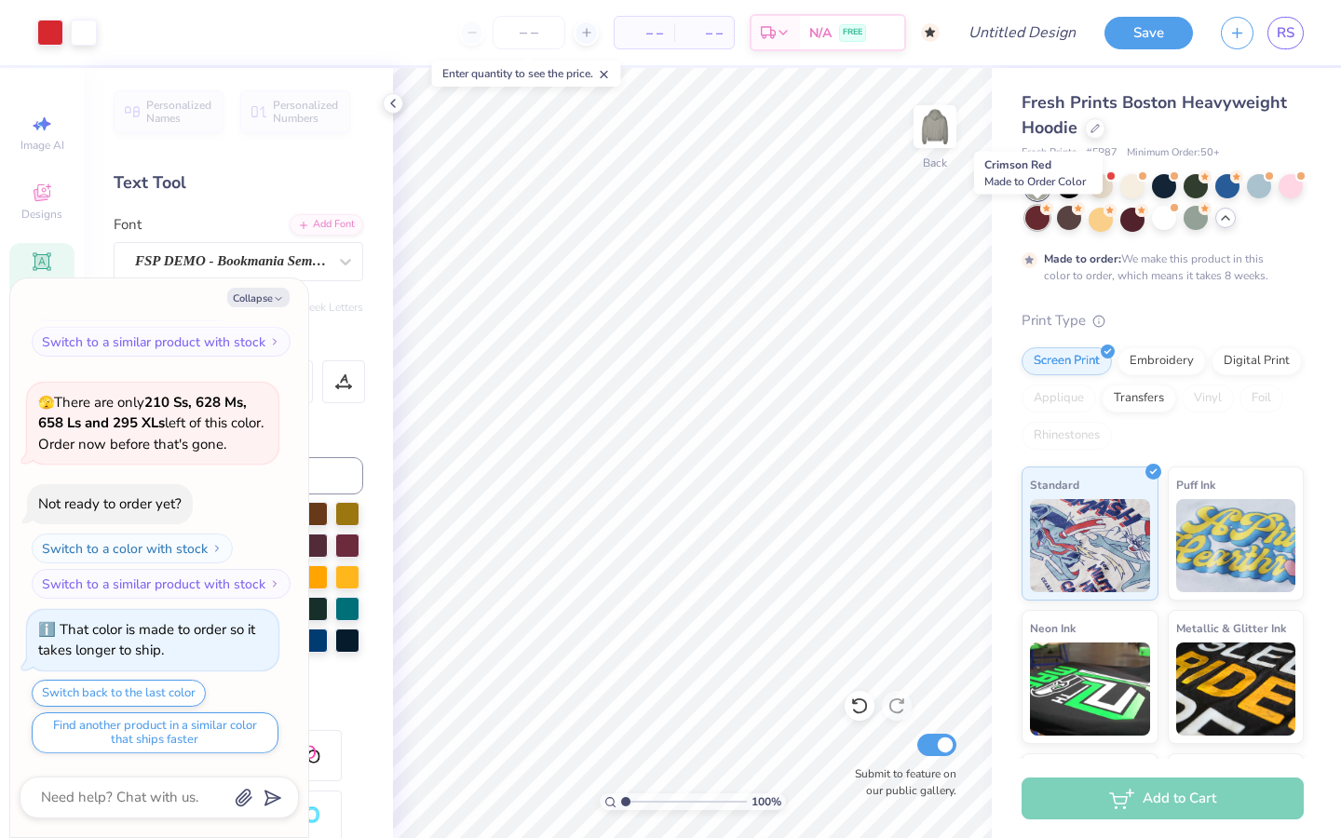
click at [1045, 217] on div at bounding box center [1037, 218] width 24 height 24
click at [1068, 219] on div at bounding box center [1069, 218] width 24 height 24
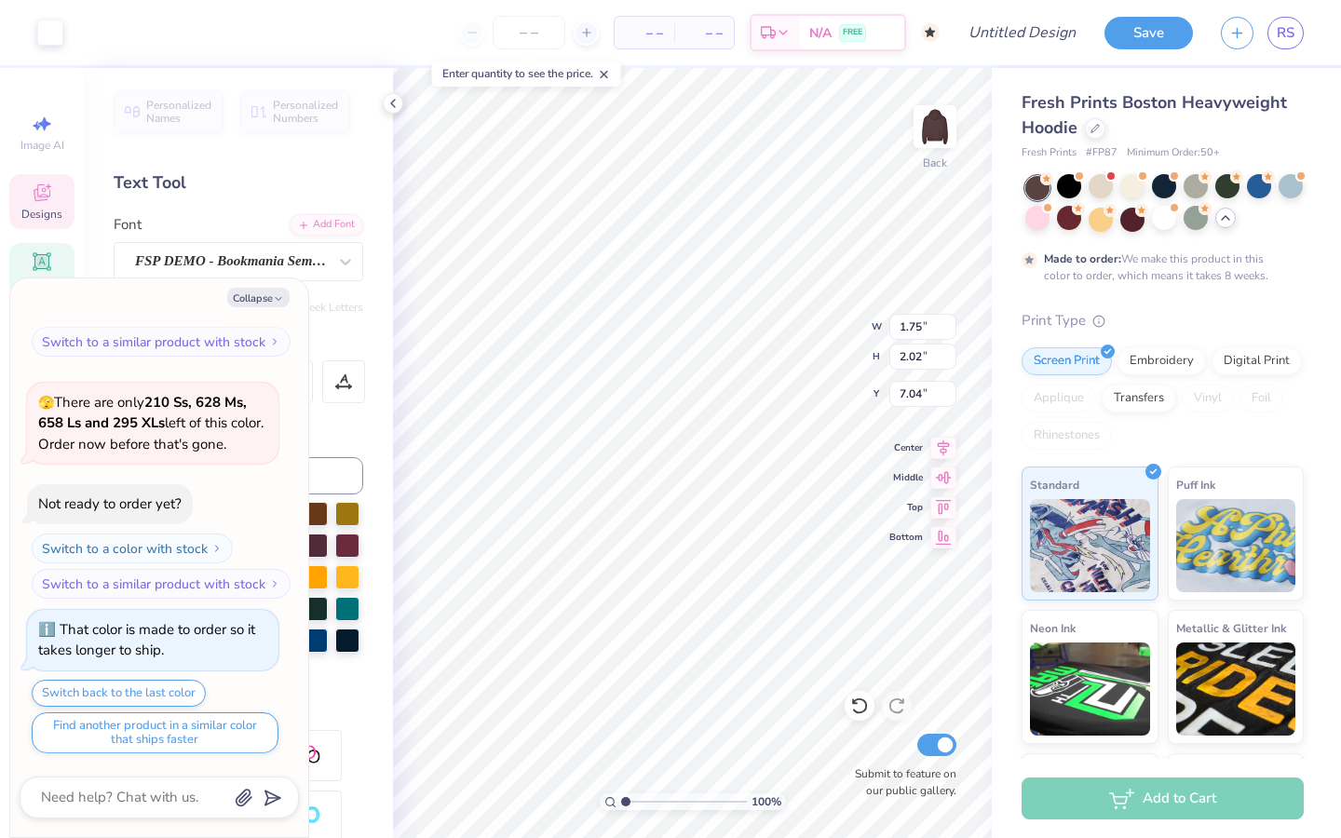
type textarea "x"
type input "6.75"
click at [267, 295] on button "Collapse" at bounding box center [258, 298] width 62 height 20
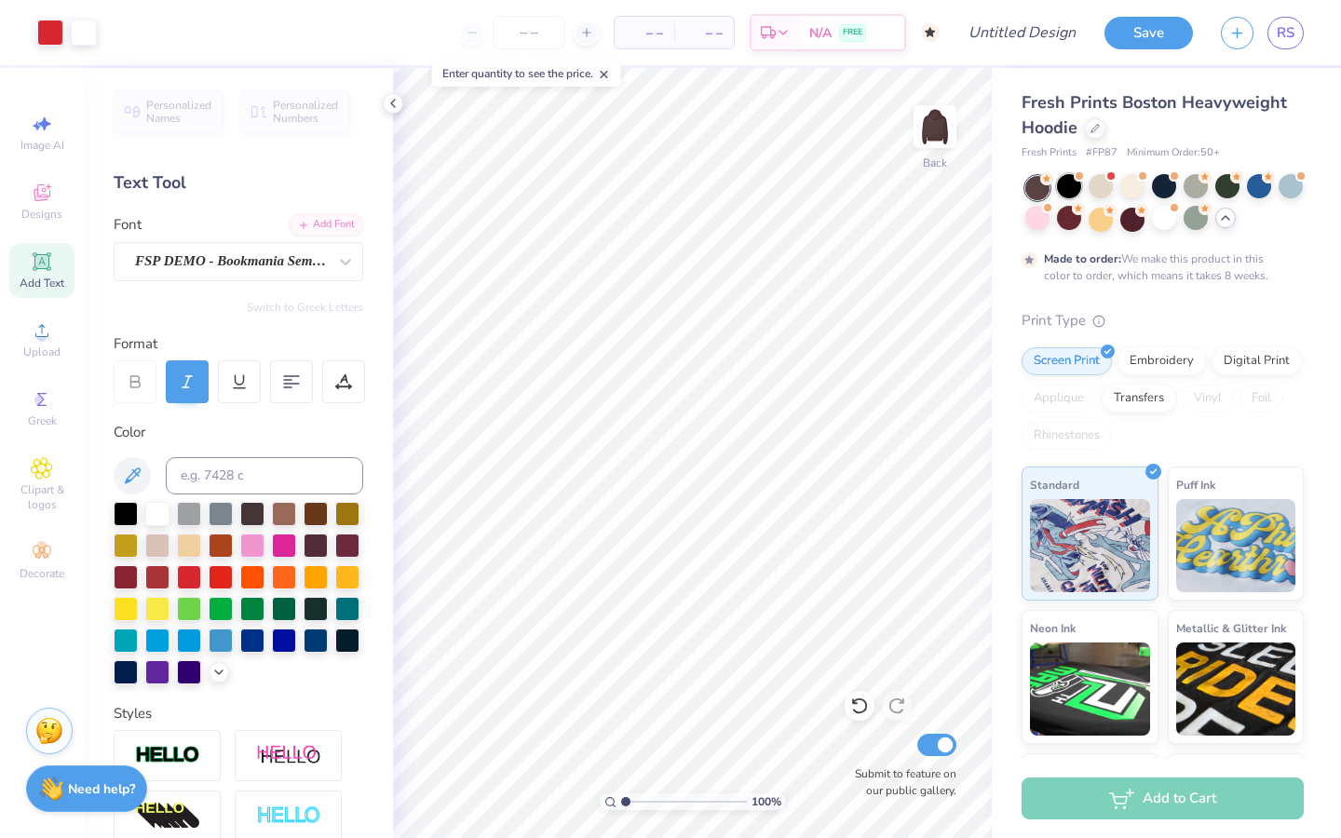
click at [1057, 187] on div at bounding box center [1069, 186] width 24 height 24
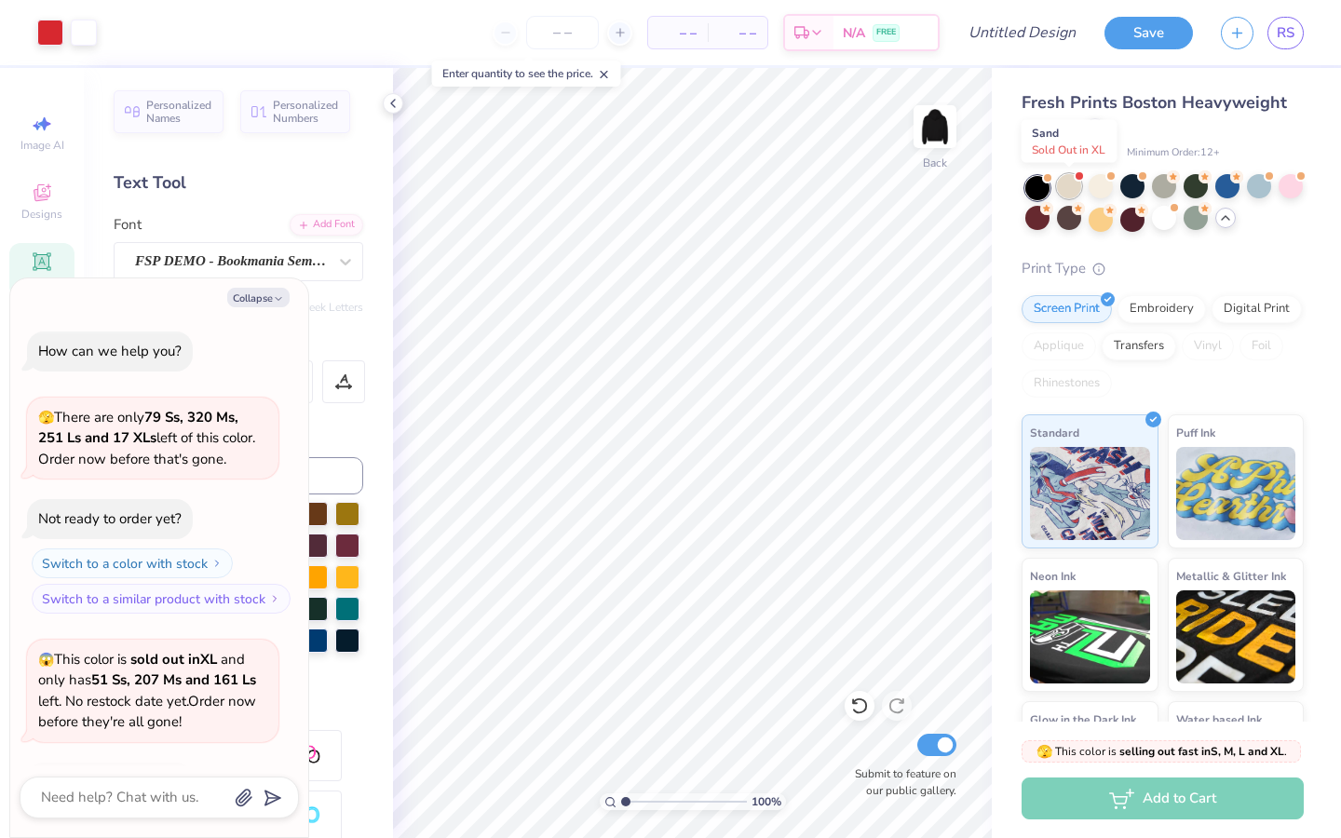
scroll to position [5701, 0]
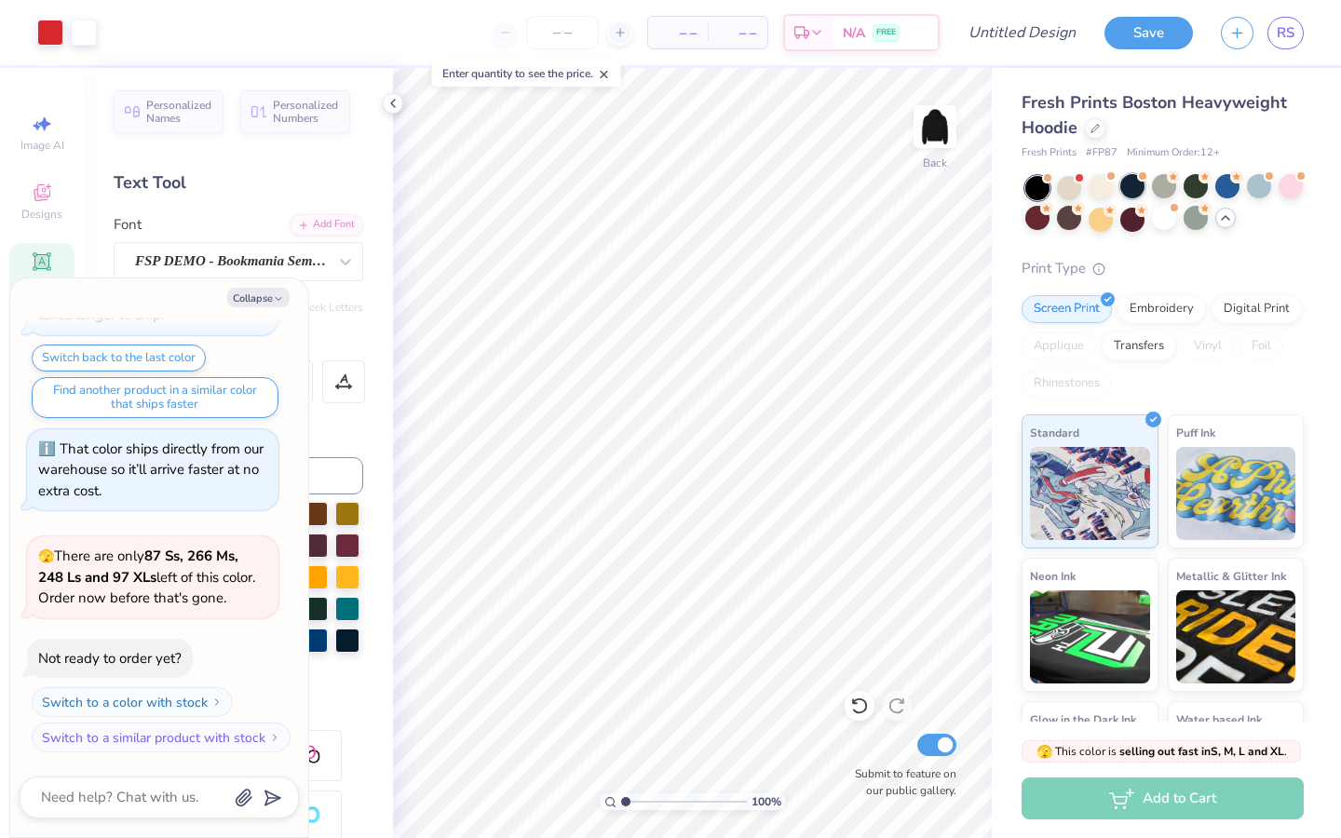
click at [1127, 192] on div at bounding box center [1132, 186] width 24 height 24
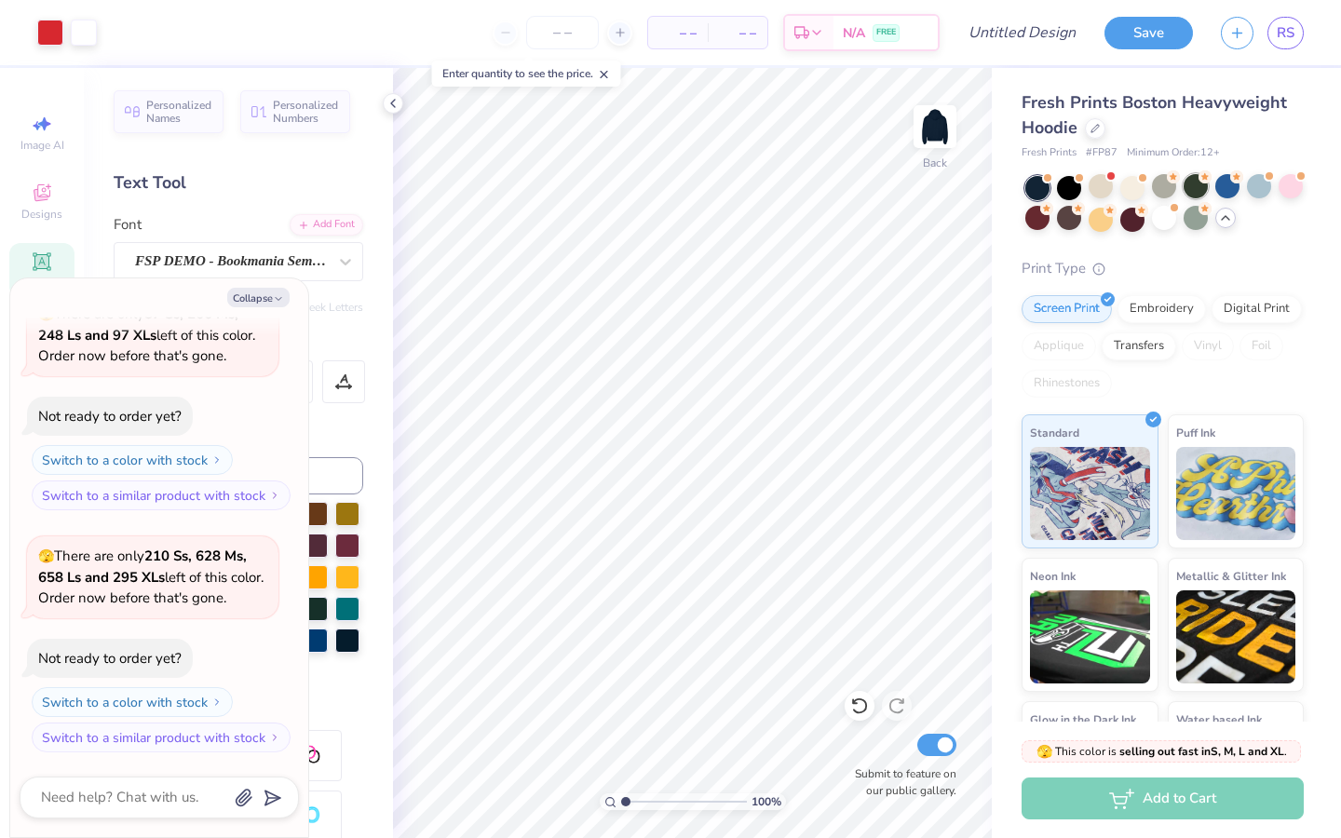
click at [1162, 191] on div at bounding box center [1196, 186] width 24 height 24
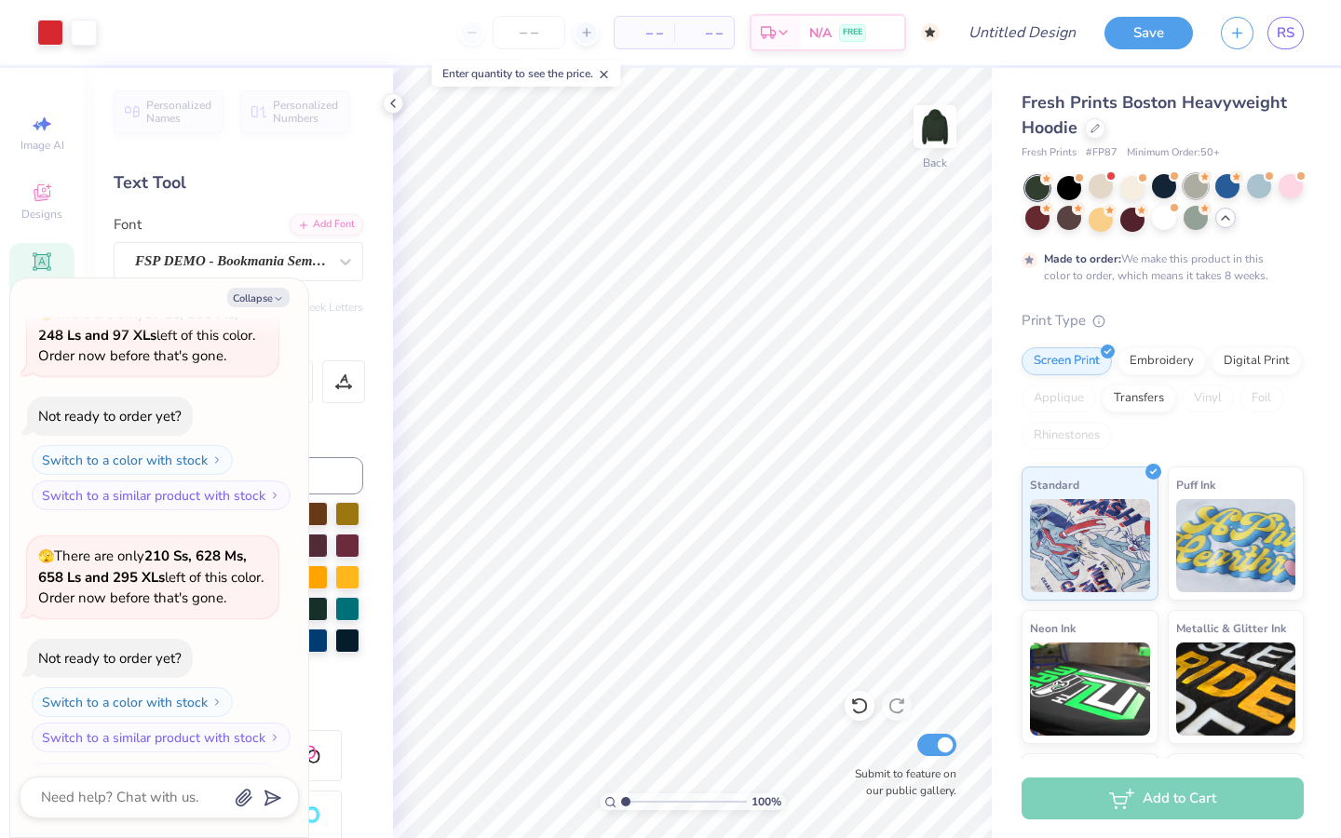
click at [1162, 183] on div at bounding box center [1196, 186] width 24 height 24
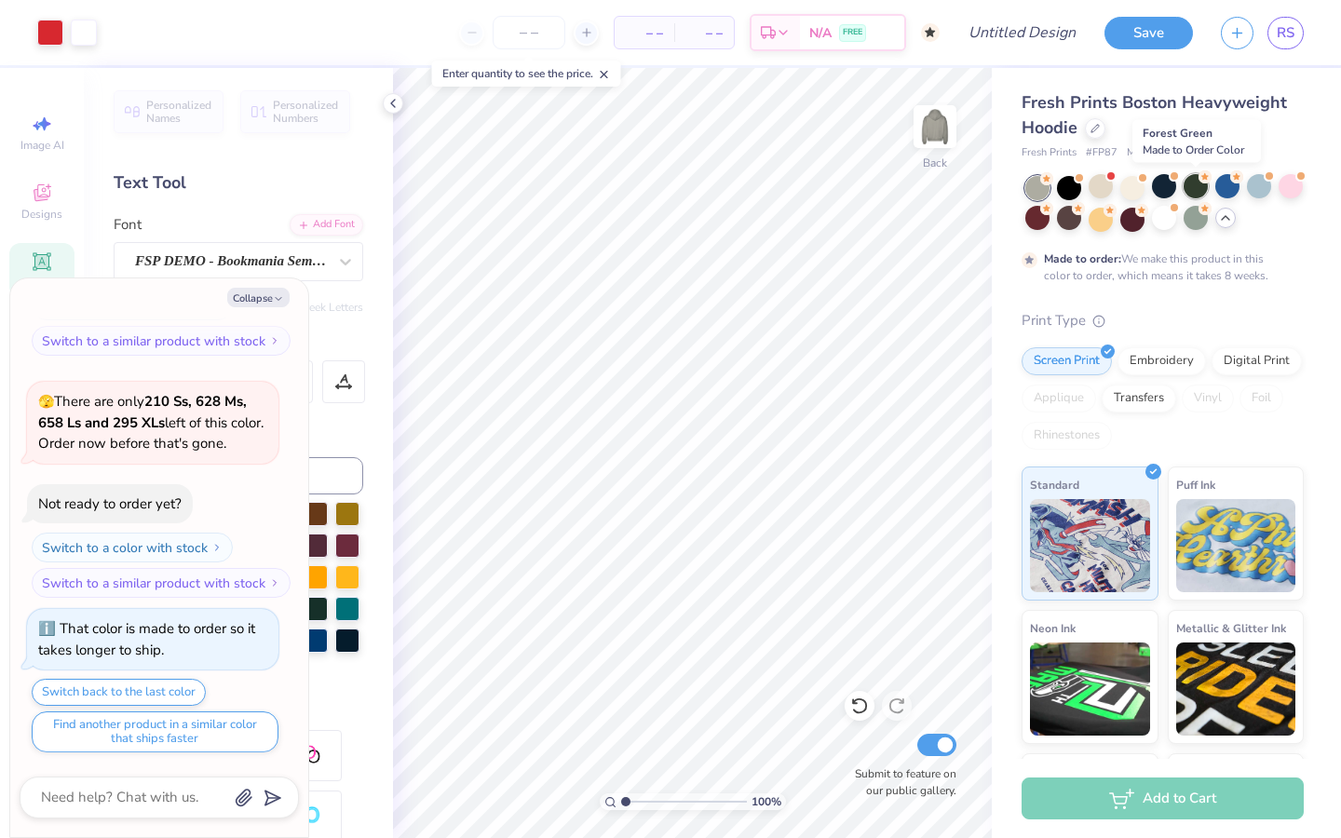
click at [1162, 191] on div at bounding box center [1196, 186] width 24 height 24
click at [1071, 219] on div at bounding box center [1069, 218] width 24 height 24
click at [1162, 188] on div at bounding box center [1196, 186] width 24 height 24
click at [1162, 193] on div at bounding box center [1196, 186] width 24 height 24
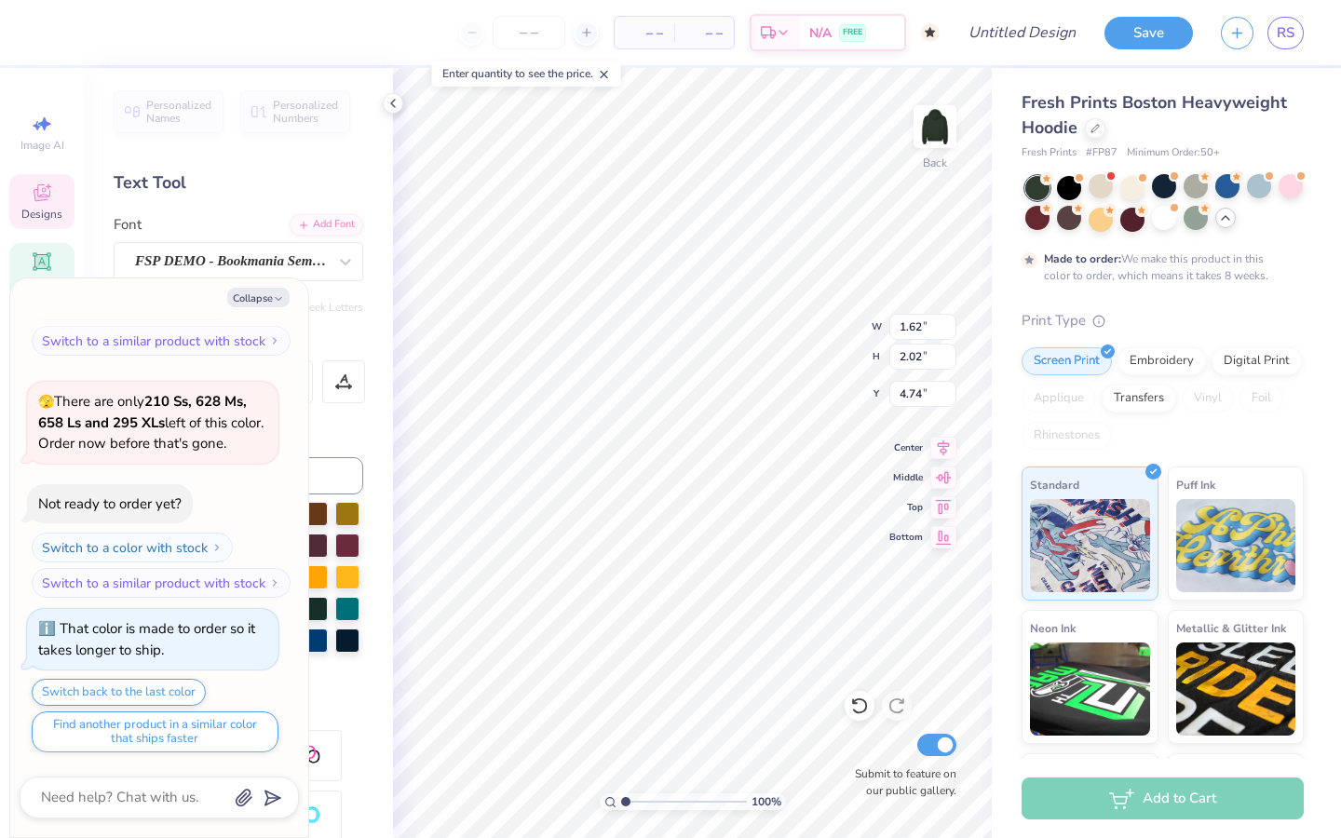
type textarea "x"
type input "1.78"
type input "1.85"
type input "5.51"
type textarea "x"
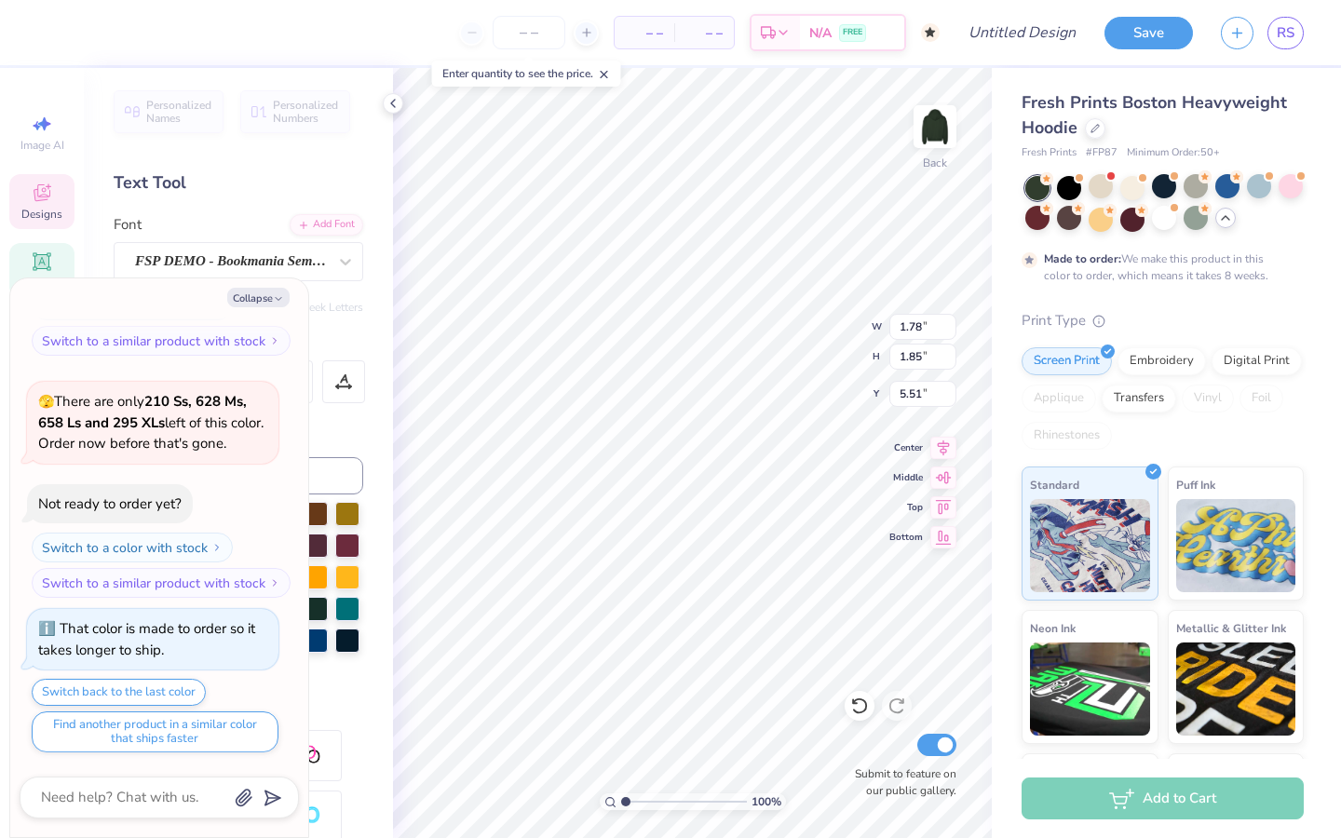
type textarea "x"
type textarea "n"
type textarea "x"
type input "1.62"
type input "2.02"
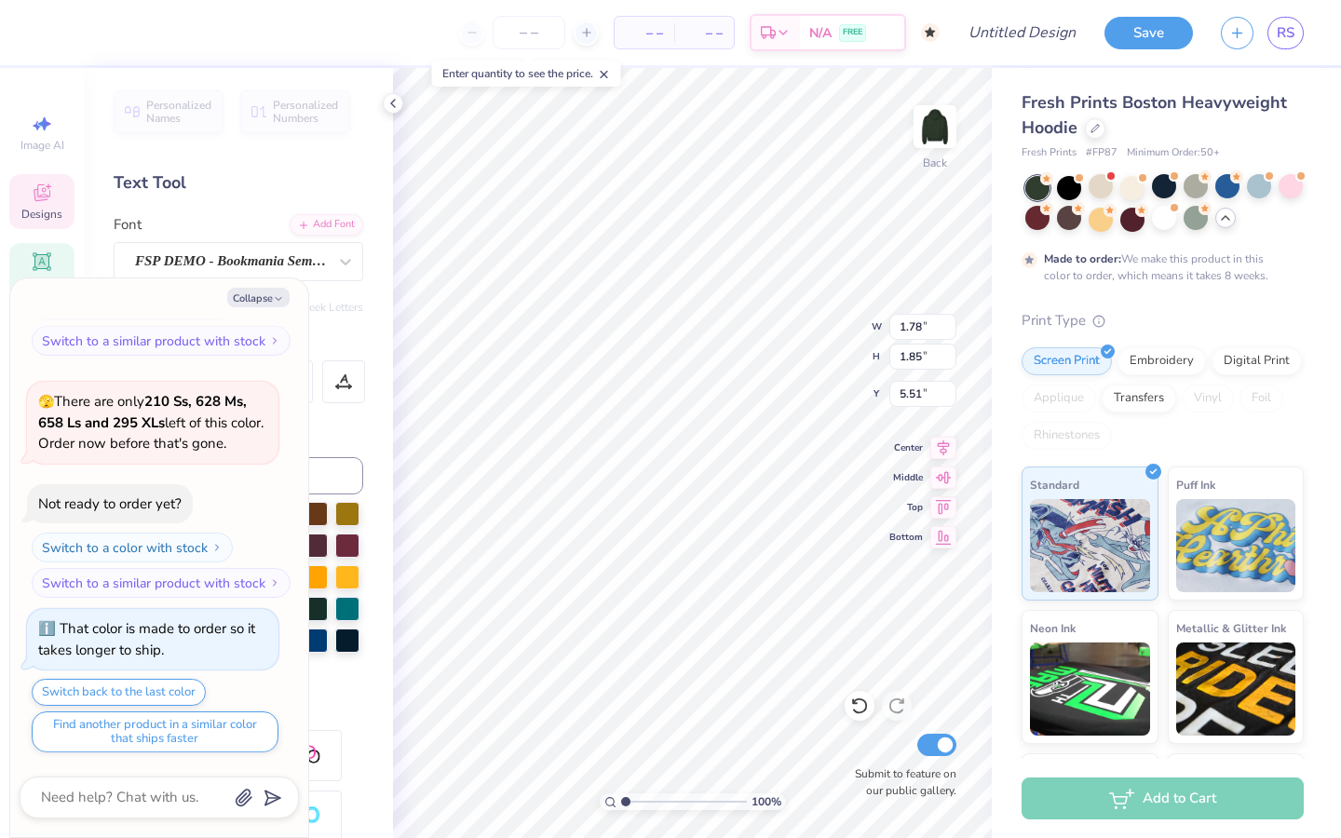
type input "4.74"
type textarea "x"
type input "1.33"
type input "5.42"
type textarea "x"
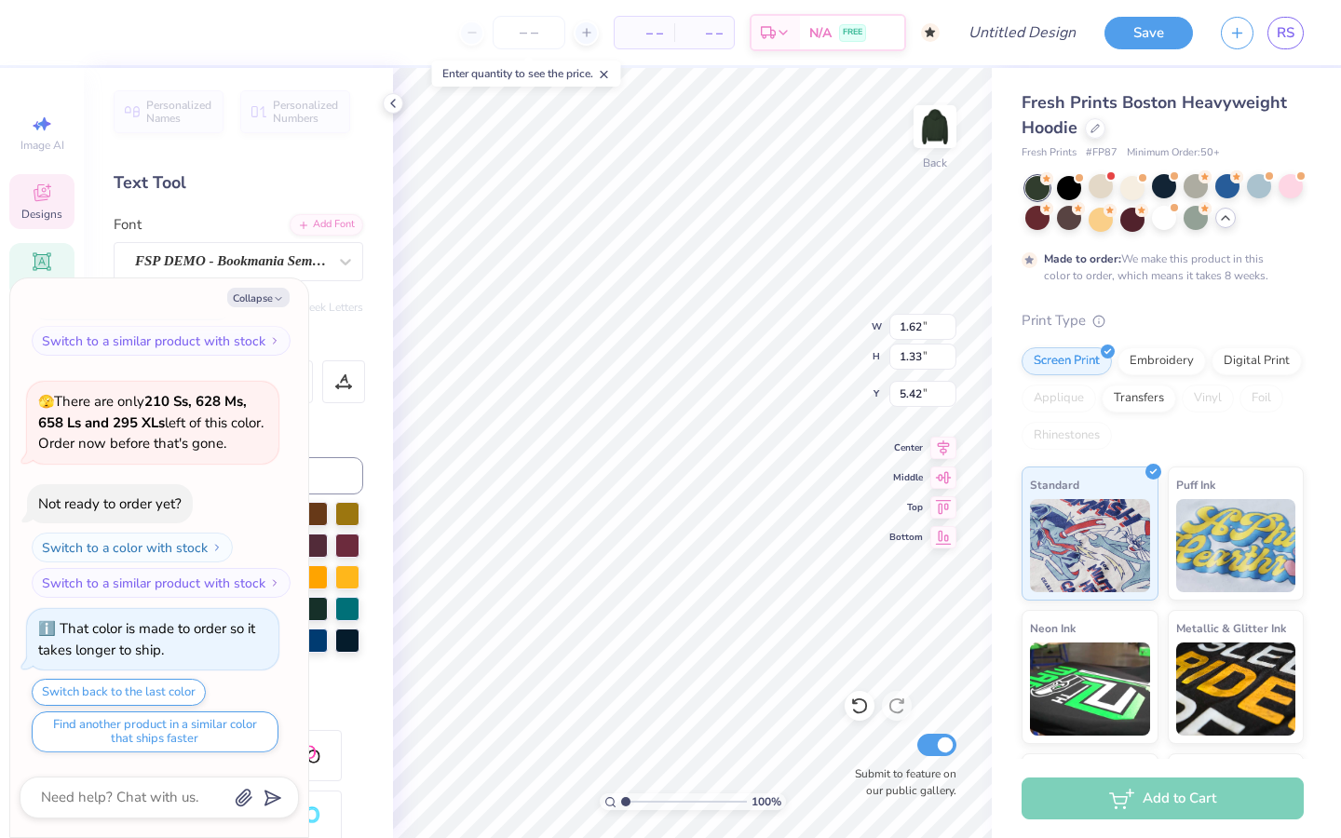
type input "1.00"
type input "1.96"
type input "9.61"
type textarea "x"
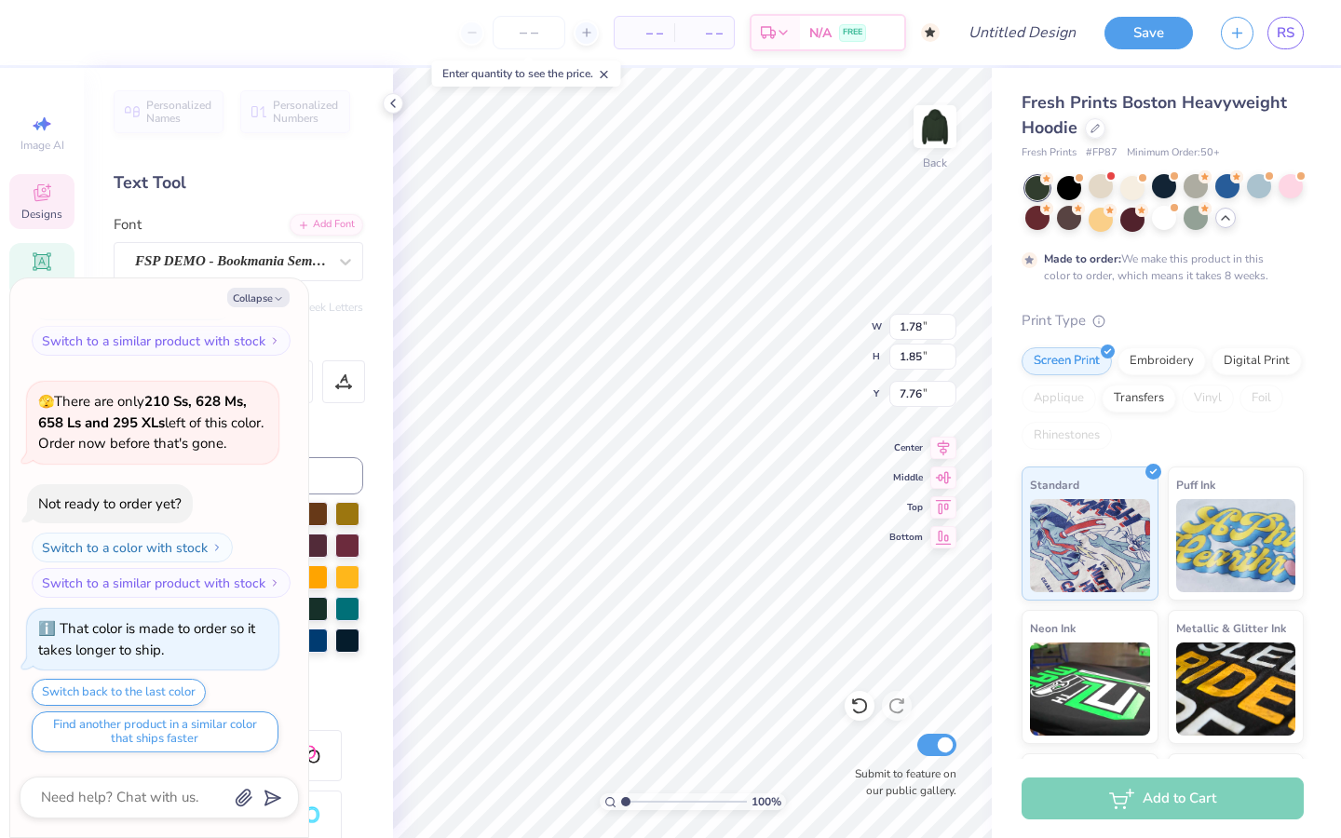
type textarea "s"
type textarea "x"
type input "7.45"
type textarea "x"
type input "7.69"
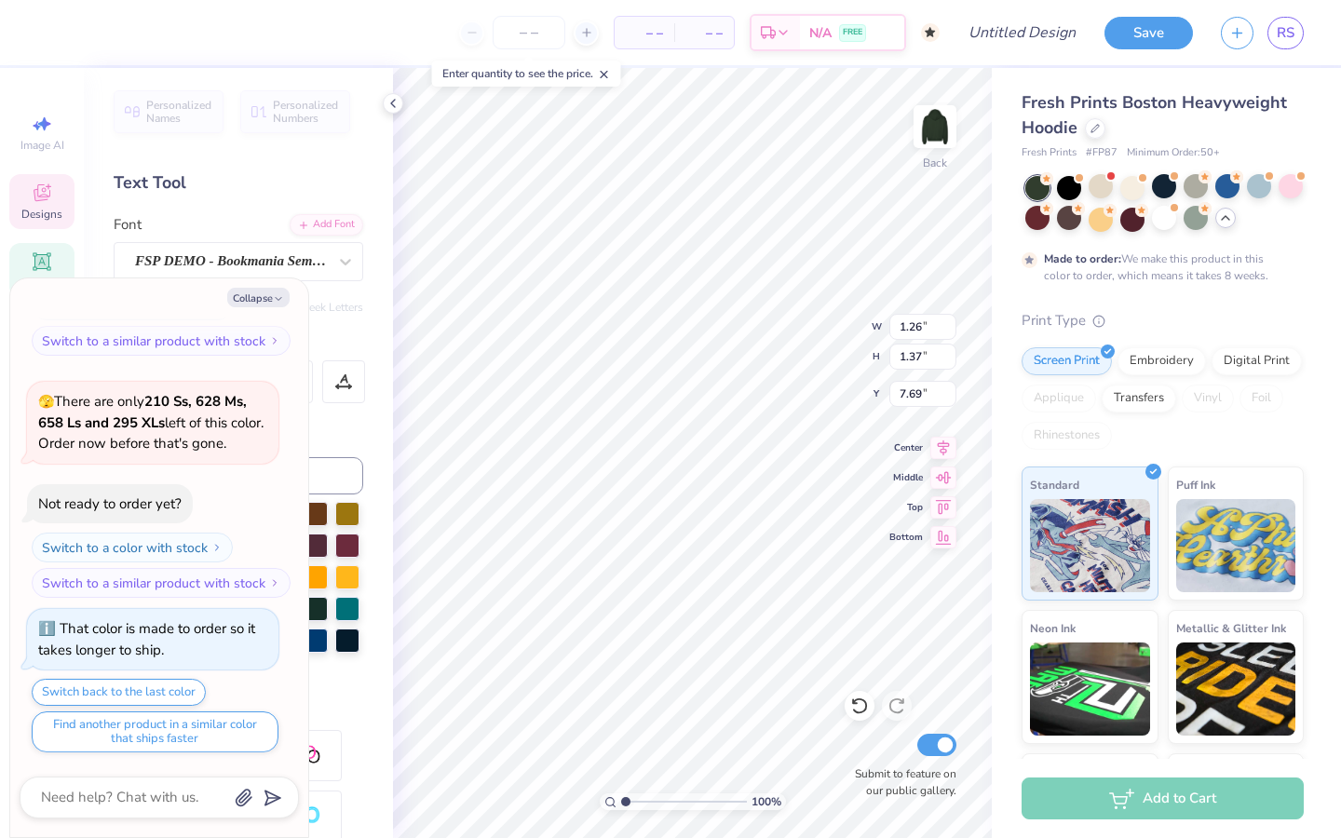
type textarea "x"
type input "1.07"
type input "2.11"
type input "4.86"
type textarea "x"
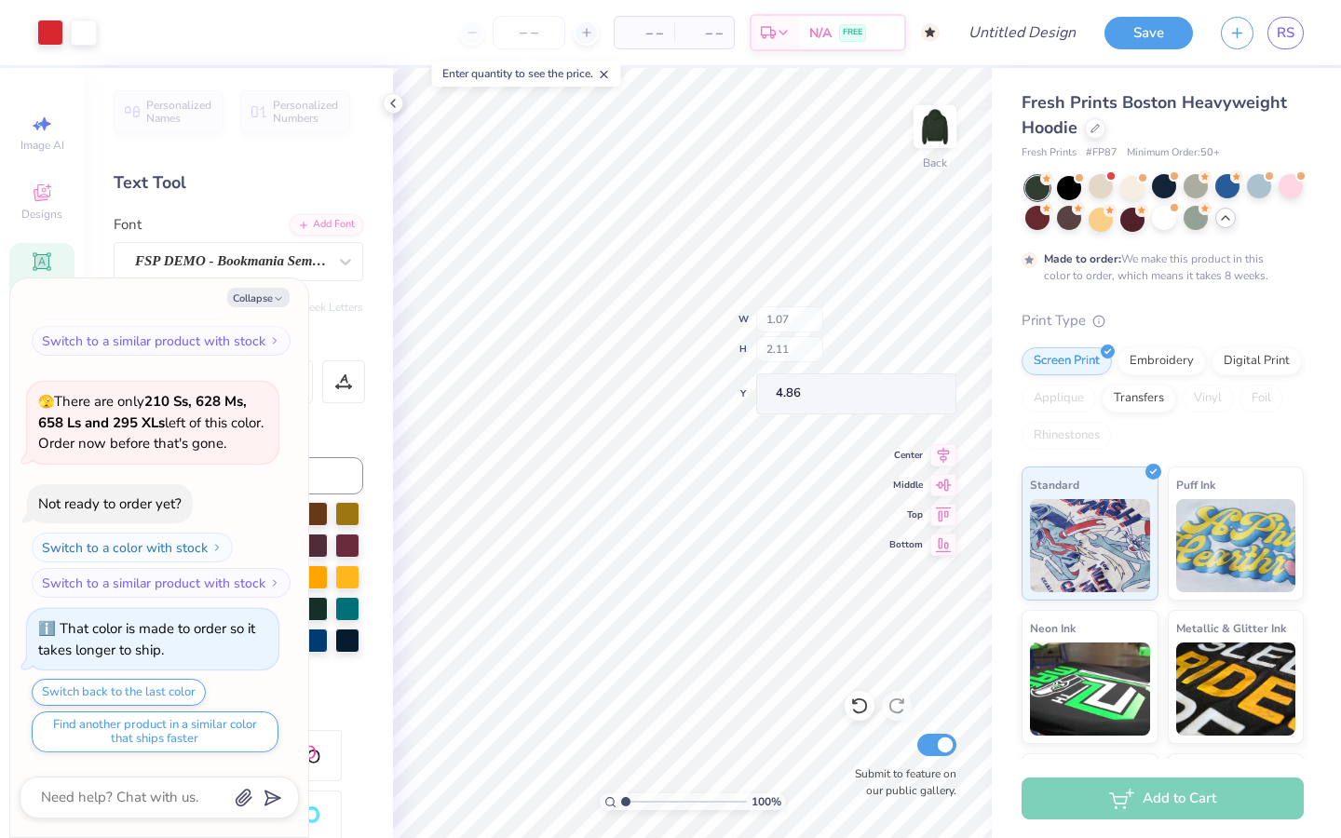
type input "4.64"
type textarea "x"
type input "5.74"
type textarea "x"
type input "1.36"
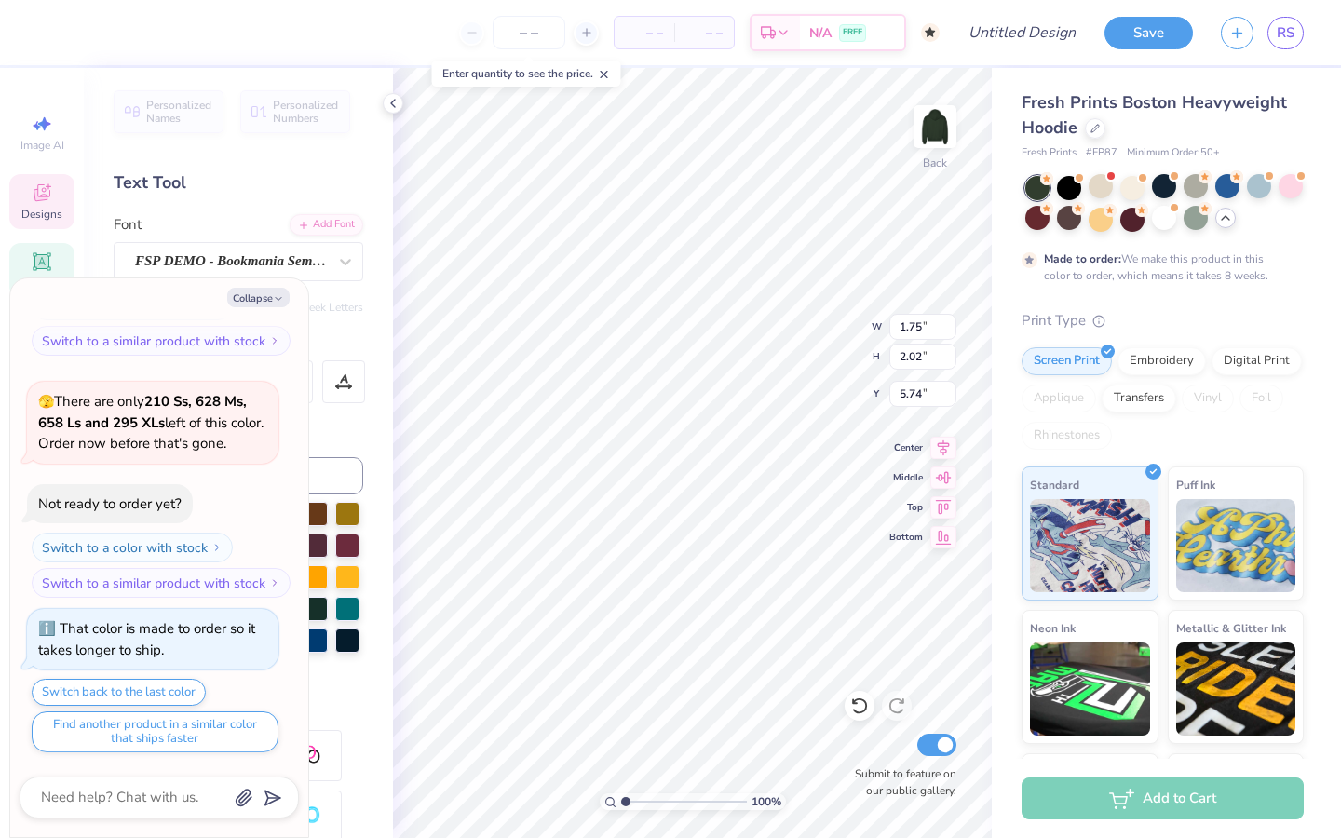
type input "1.37"
type input "7.52"
type textarea "x"
type input "7.69"
type textarea "x"
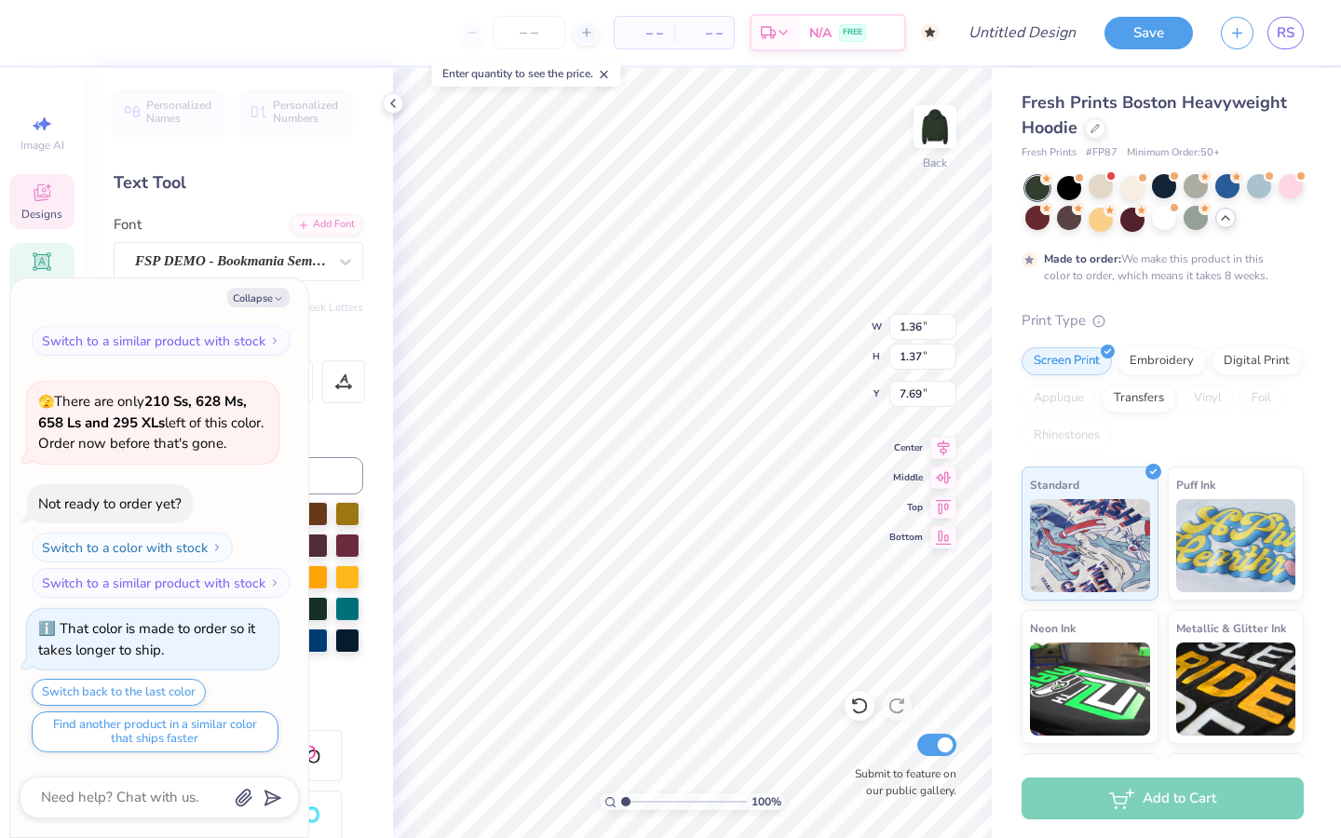
type input "6.32"
type textarea "x"
type input "1.26"
type input "7.69"
type textarea "x"
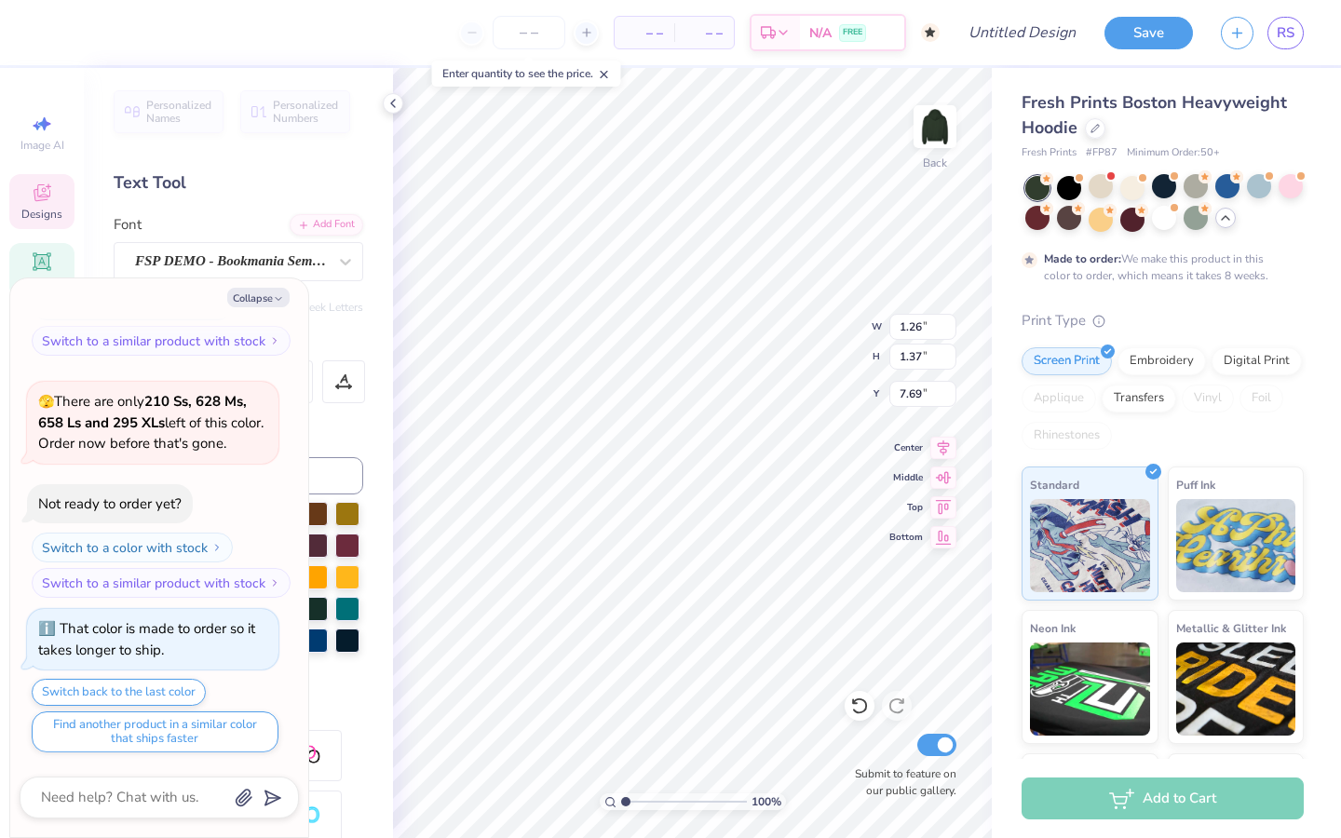
type input "6.32"
type textarea "x"
type input "1.36"
type input "7.69"
type textarea "x"
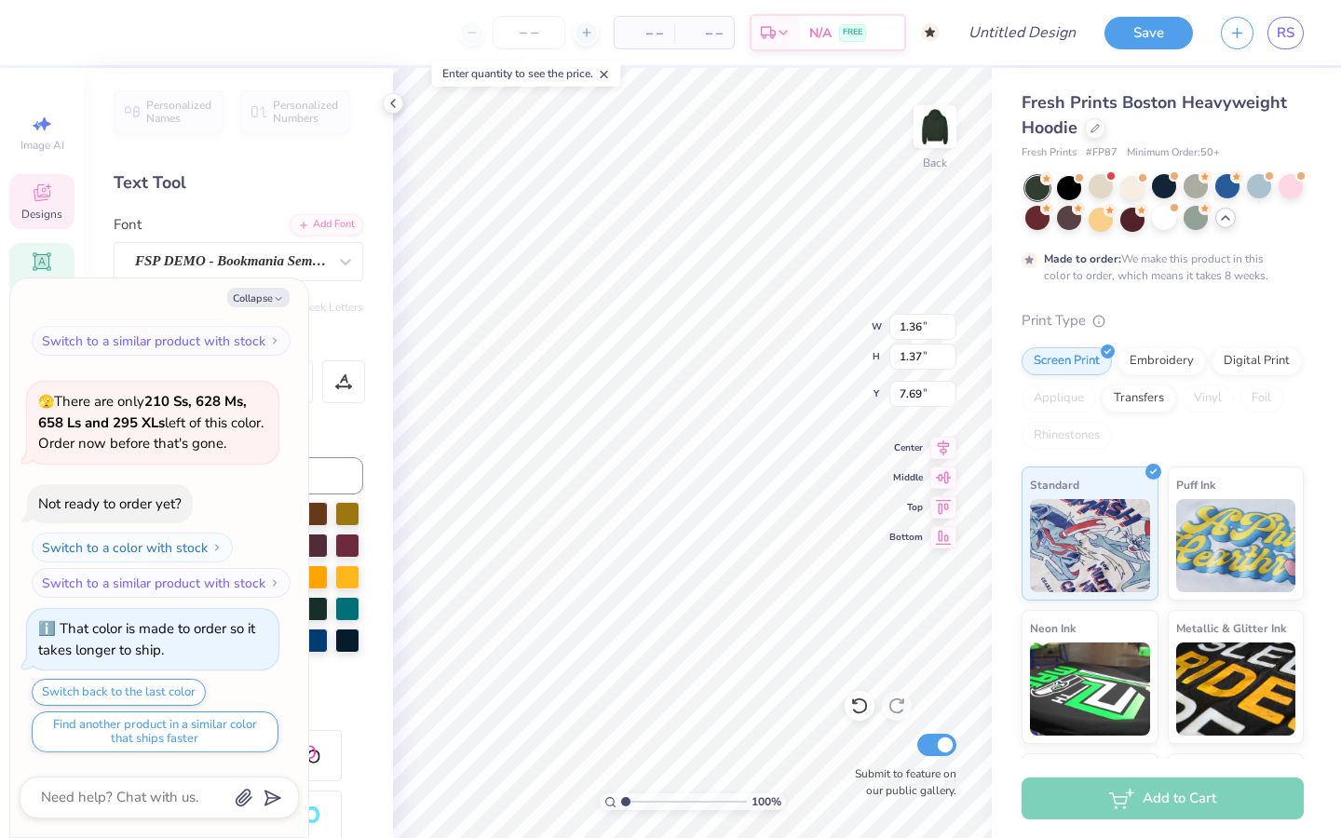
type input "7.76"
type textarea "x"
type input "1.26"
type input "6.32"
type textarea "x"
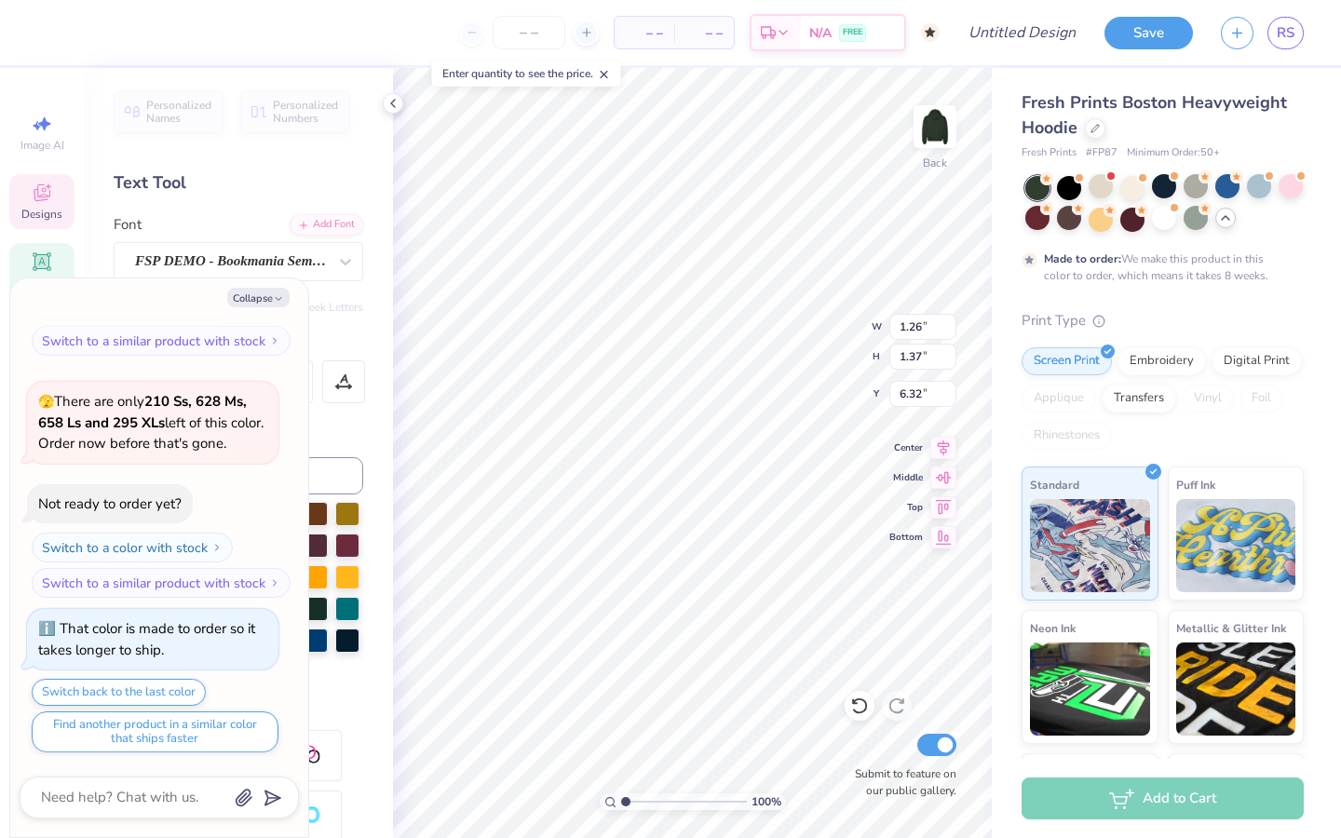
type input "8.03"
type textarea "x"
type input "1.36"
type input "6.32"
type textarea "x"
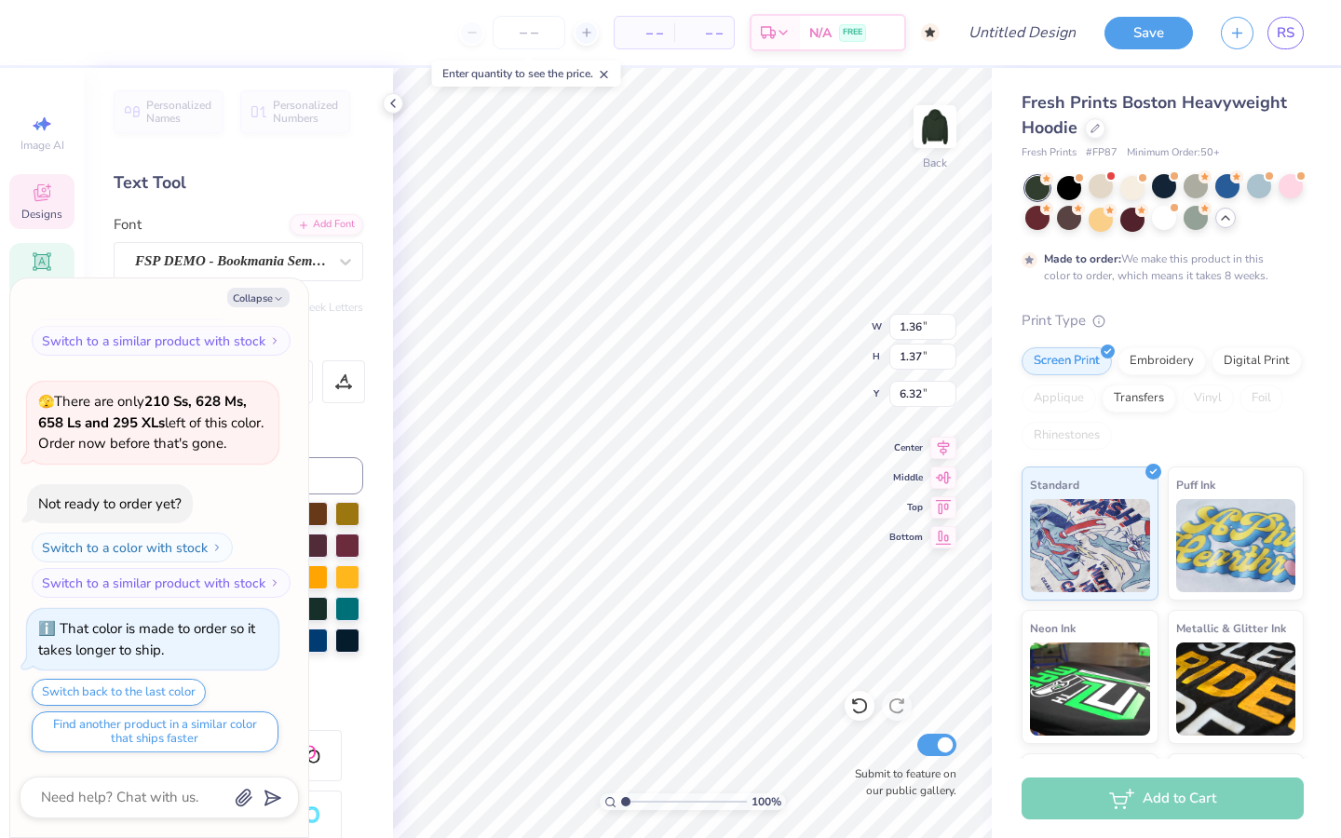
type input "8.44"
type textarea "x"
type input "1.75"
type input "2.02"
type input "5.74"
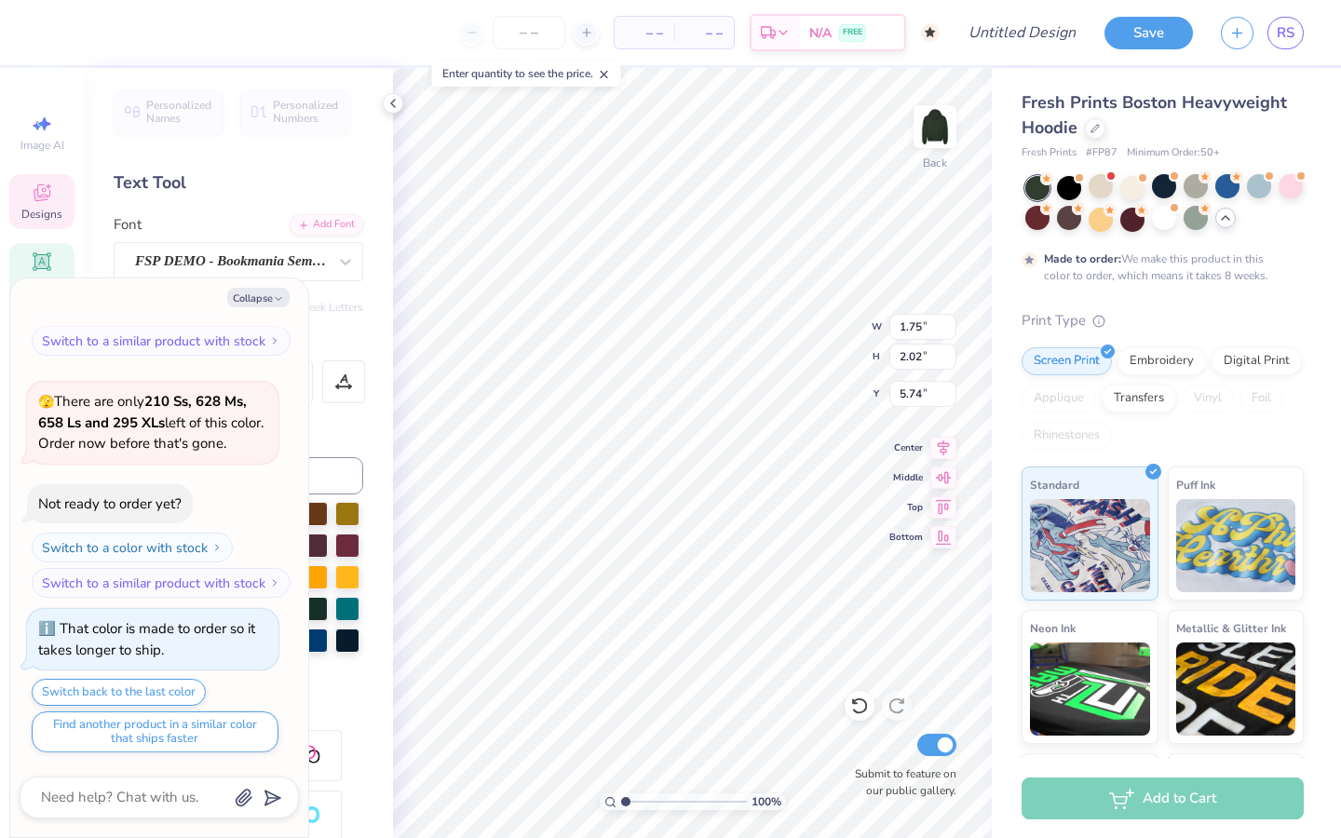
type textarea "x"
type input "4.73"
type textarea "x"
type input "1.36"
type input "1.37"
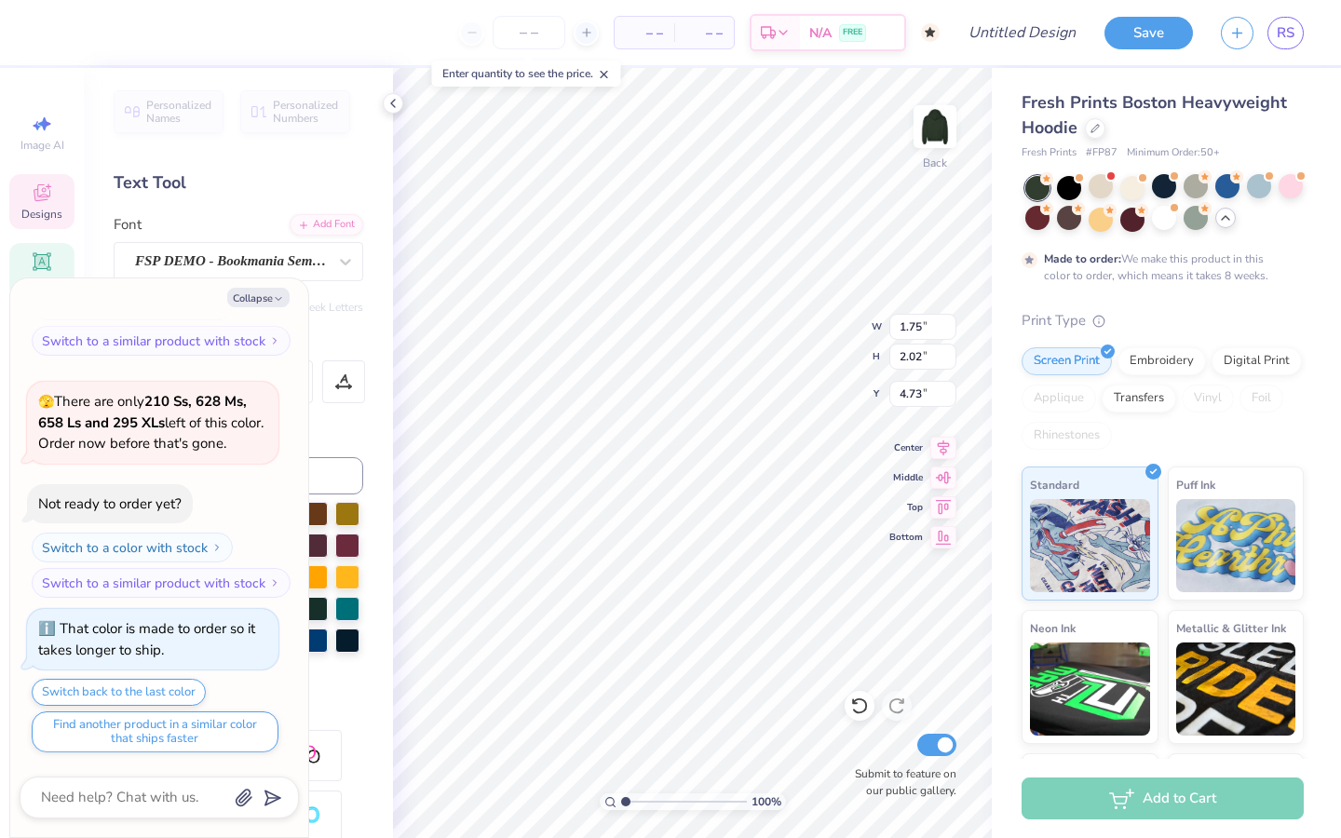
type input "8.44"
type textarea "x"
type input "5.38"
type textarea "x"
type input "1.26"
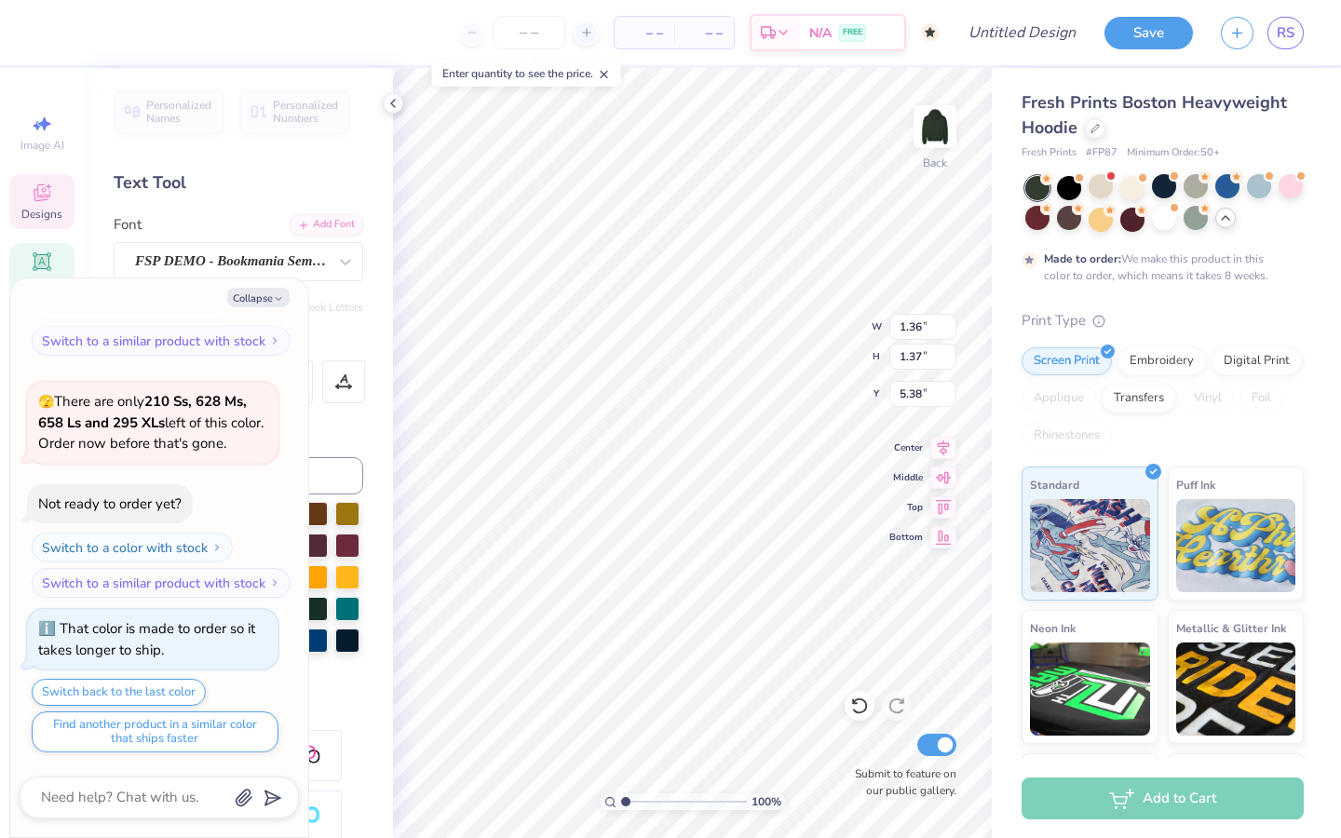
type input "8.03"
type textarea "x"
type input "5.38"
type textarea "x"
type input "1.75"
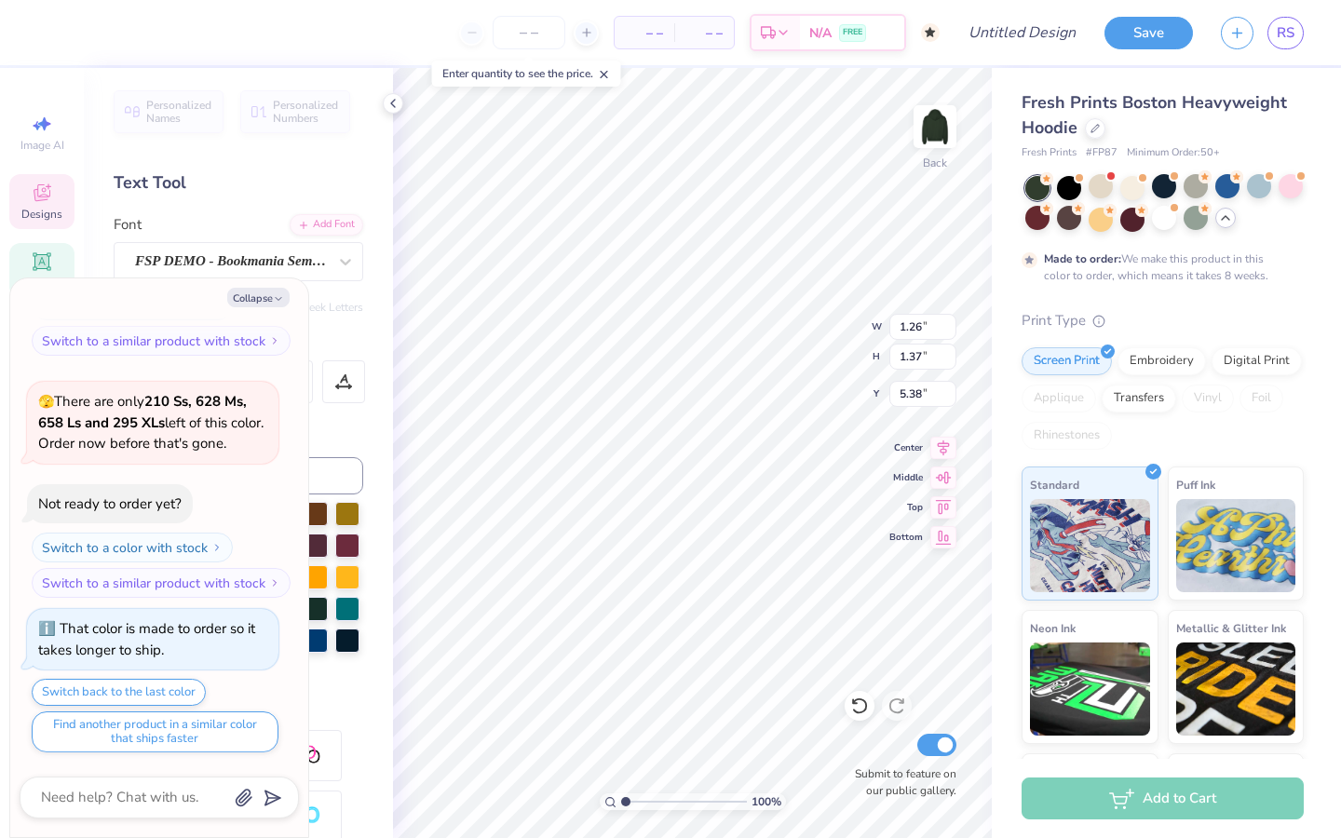
type input "2.02"
type input "4.73"
type textarea "x"
type input "5.05"
type textarea "x"
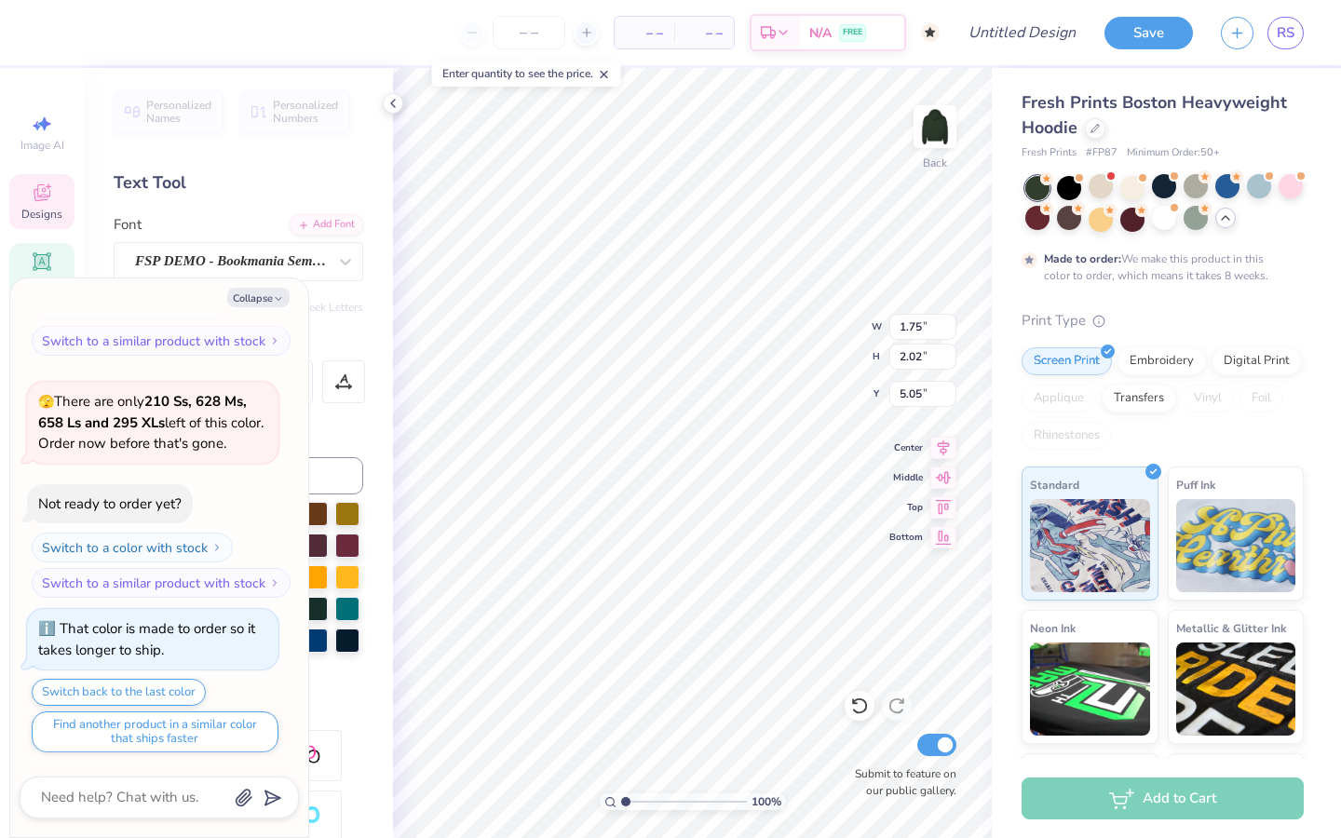
type input "1.36"
type input "1.37"
type input "5.38"
type textarea "x"
type input "5.71"
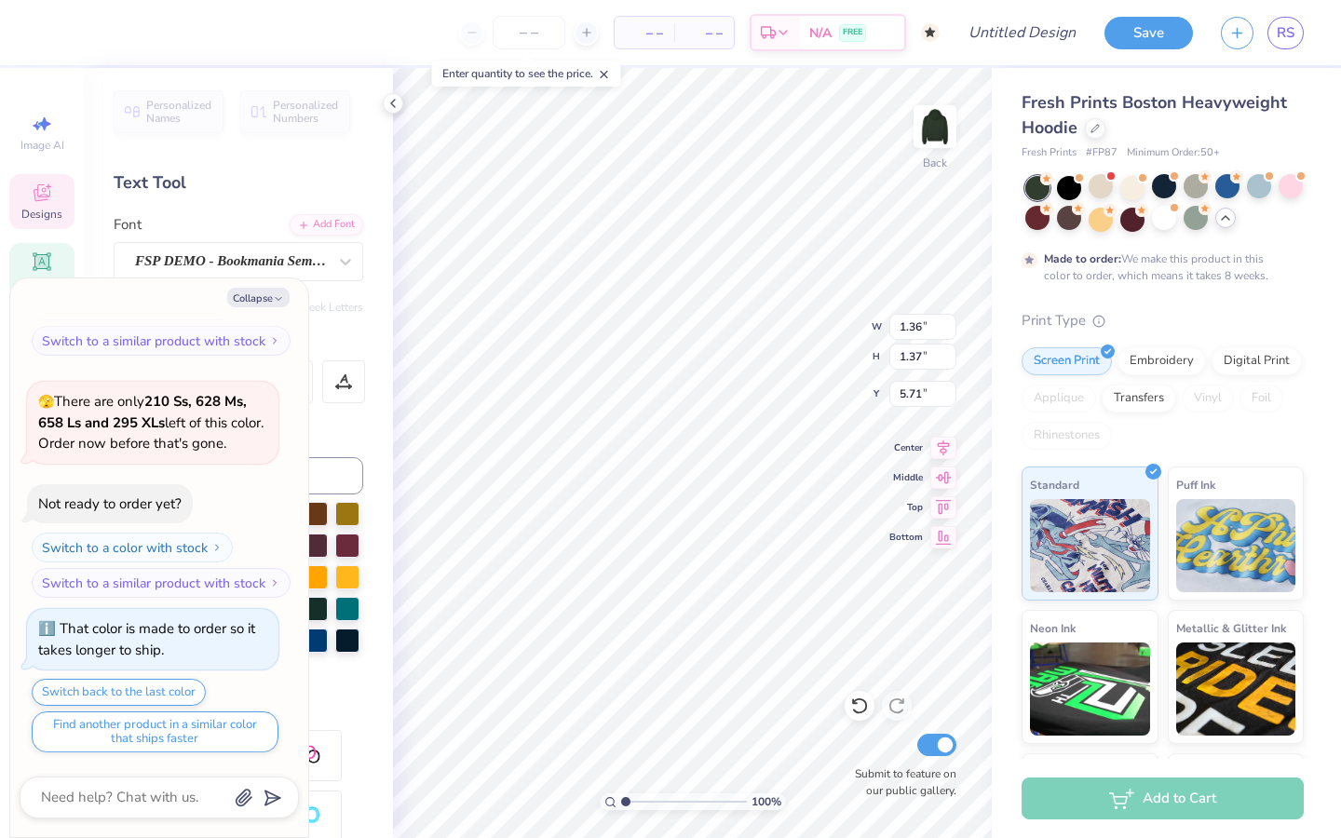
type textarea "x"
type input "1.26"
type input "5.38"
type textarea "x"
type input "5.70"
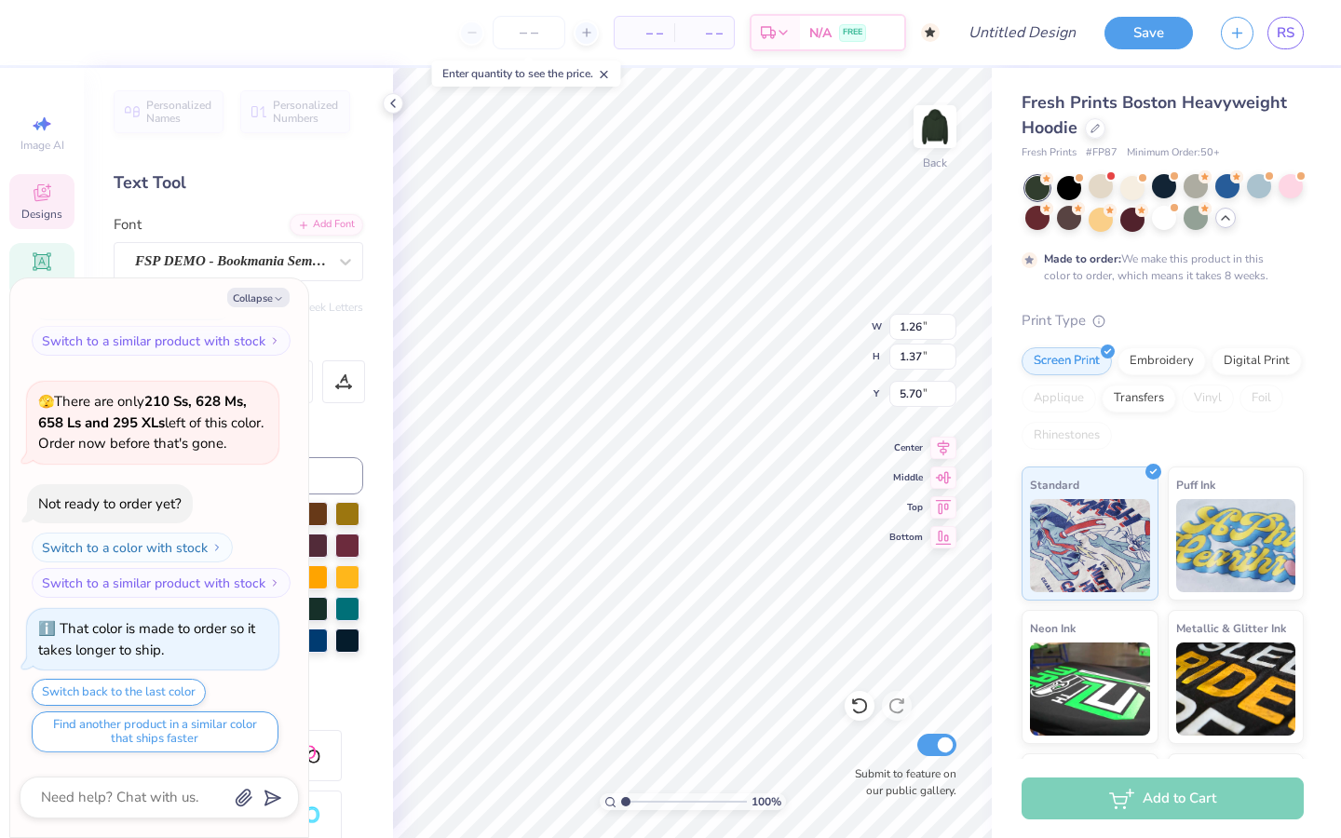
type textarea "x"
type input "1.36"
type input "7.76"
type textarea "x"
type input "5.38"
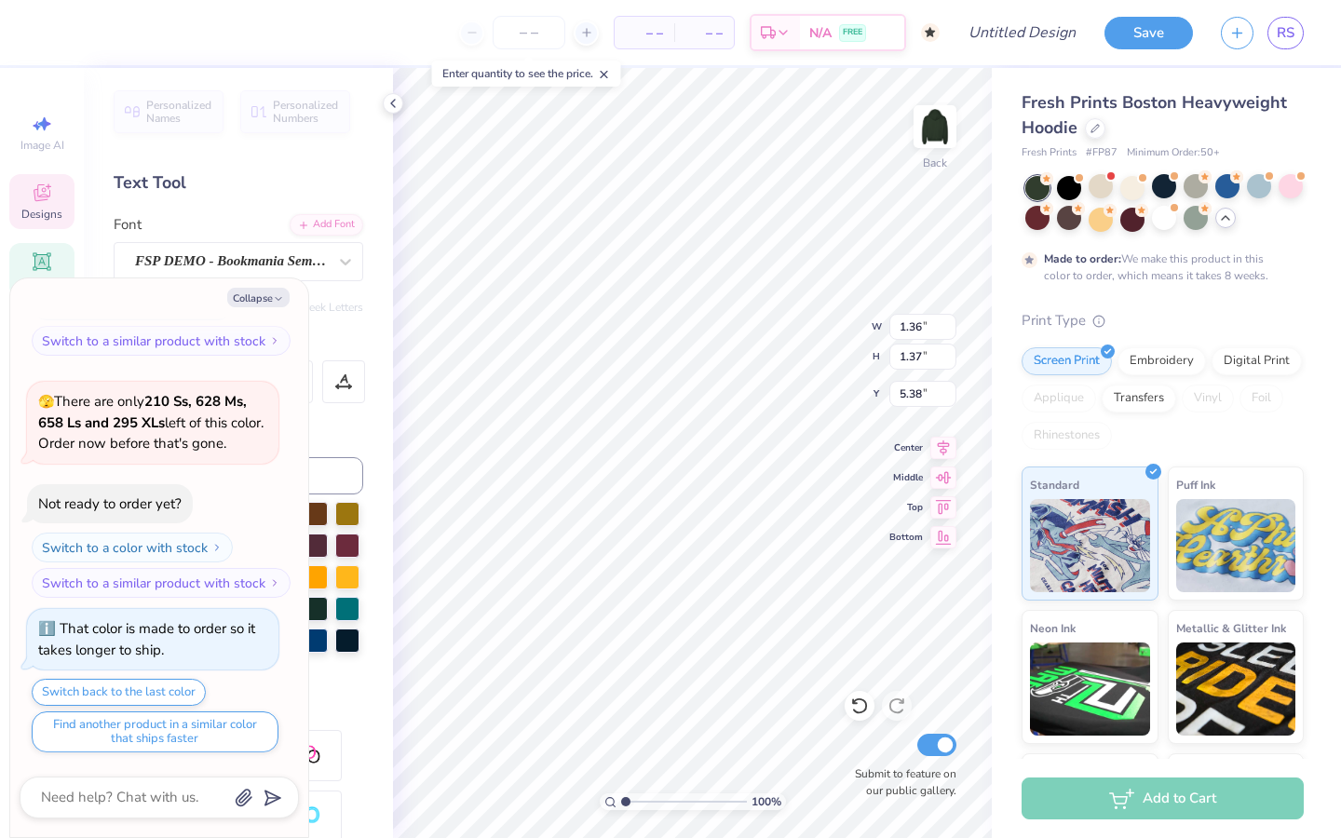
type textarea "x"
type input "5.71"
type textarea "x"
type input "6.07"
type textarea "x"
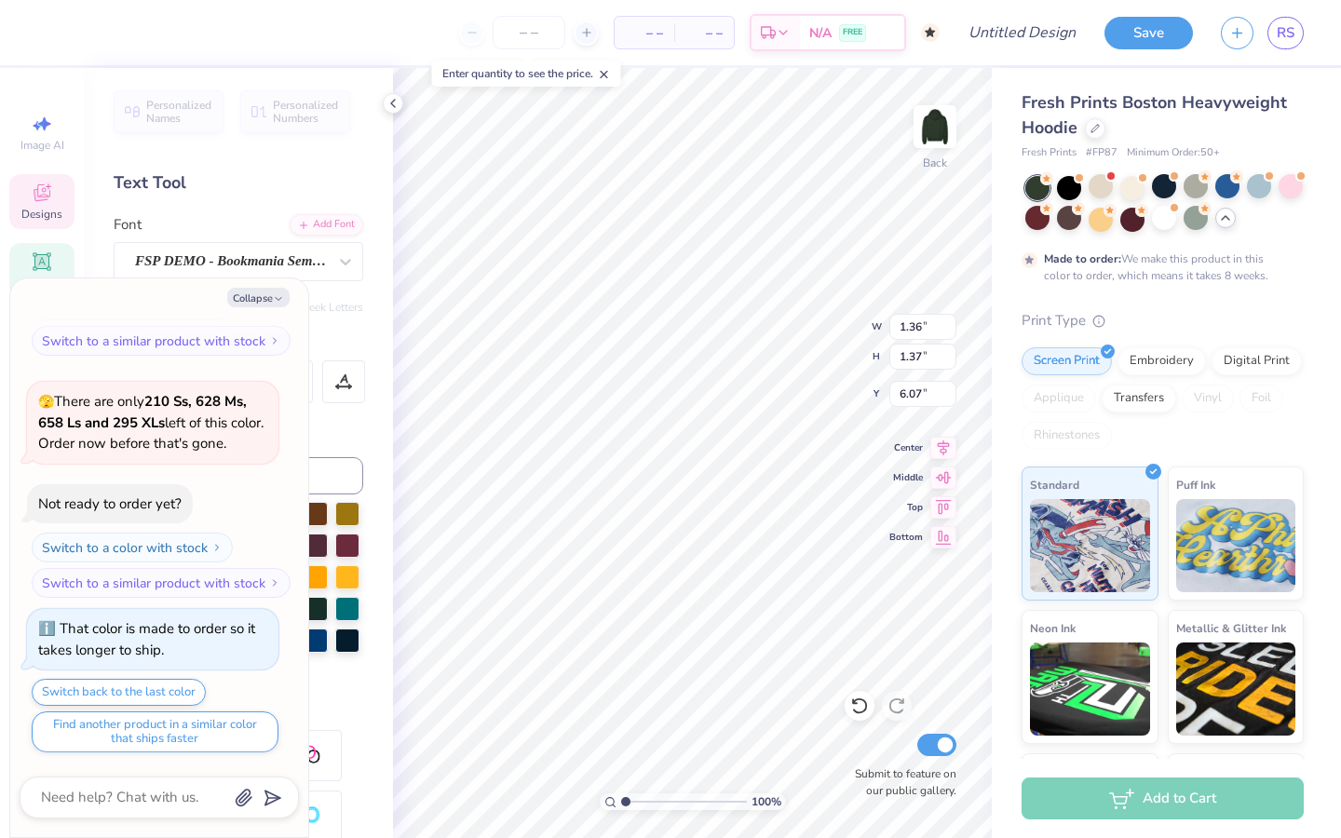
type input "5.38"
type textarea "x"
type input "5.70"
type textarea "x"
type input "1.26"
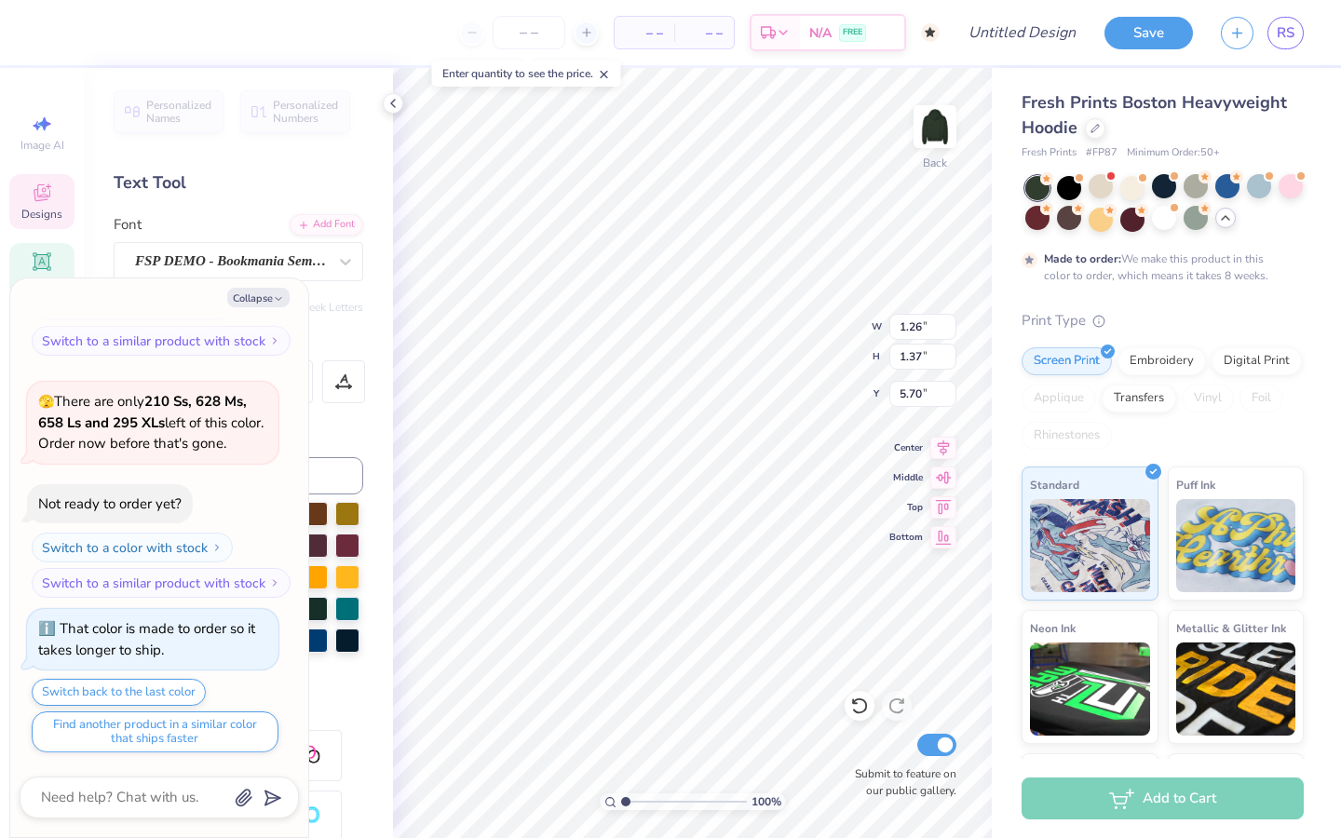
type textarea "x"
type input "5.69"
type textarea "x"
type input "1.36"
type input "6.07"
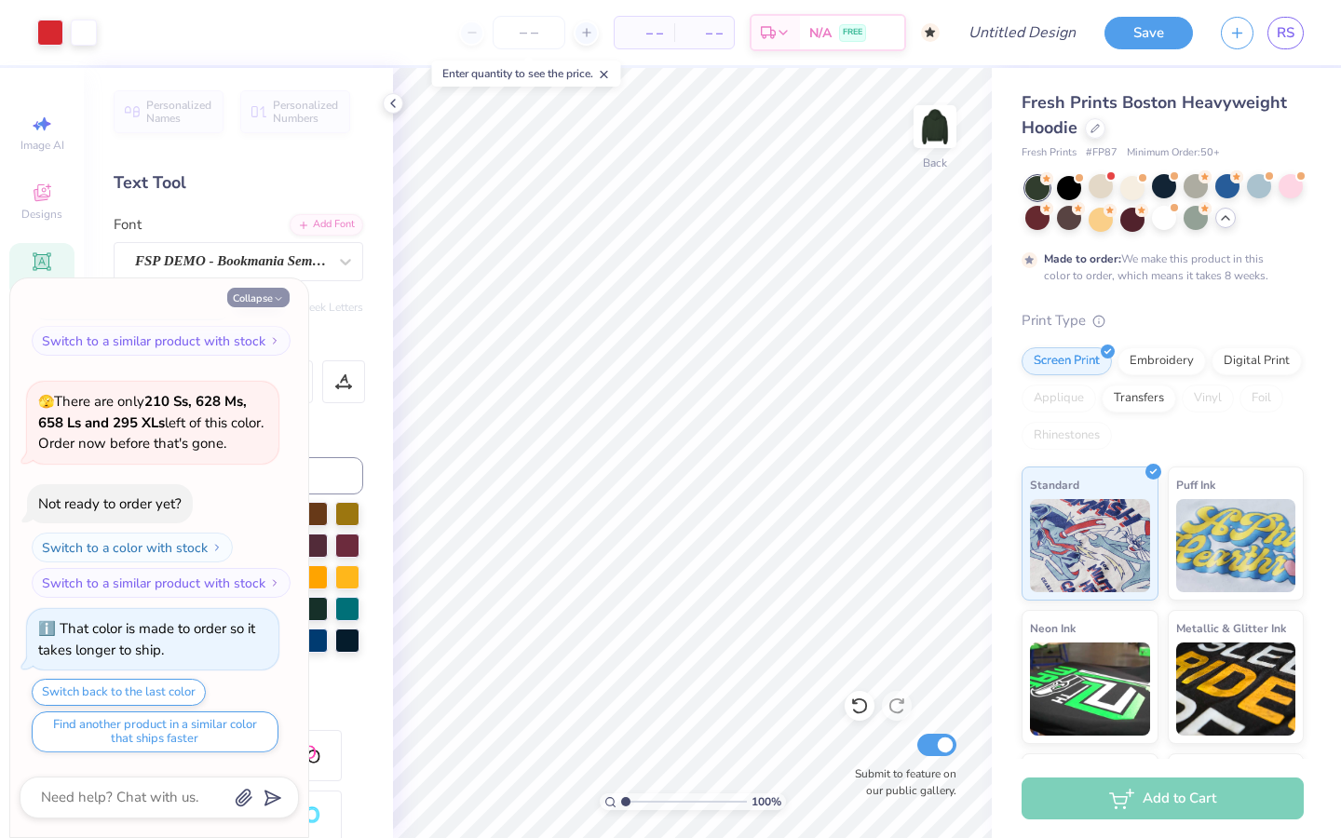
click at [271, 300] on button "Collapse" at bounding box center [258, 298] width 62 height 20
type textarea "x"
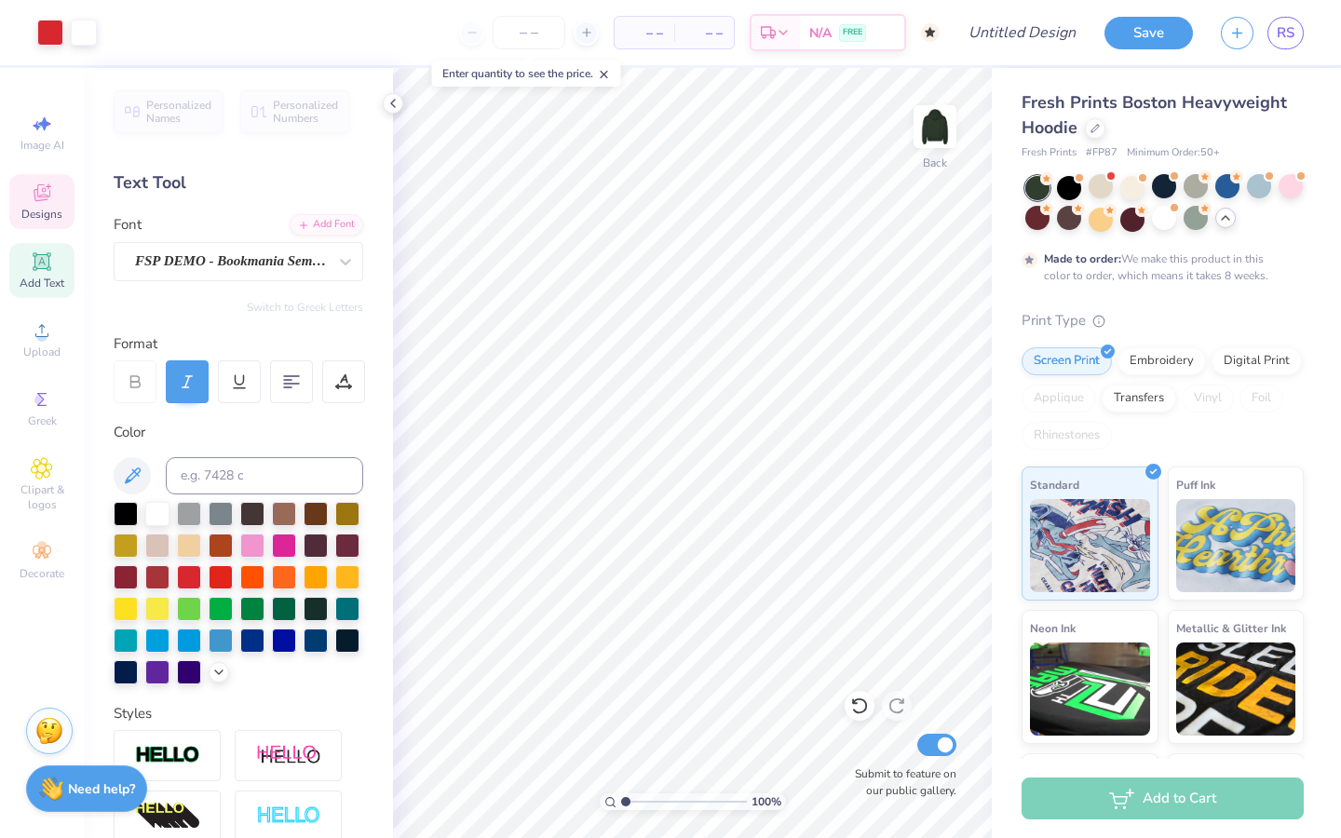
click at [47, 210] on span "Designs" at bounding box center [41, 214] width 41 height 15
click at [49, 195] on icon at bounding box center [42, 192] width 17 height 17
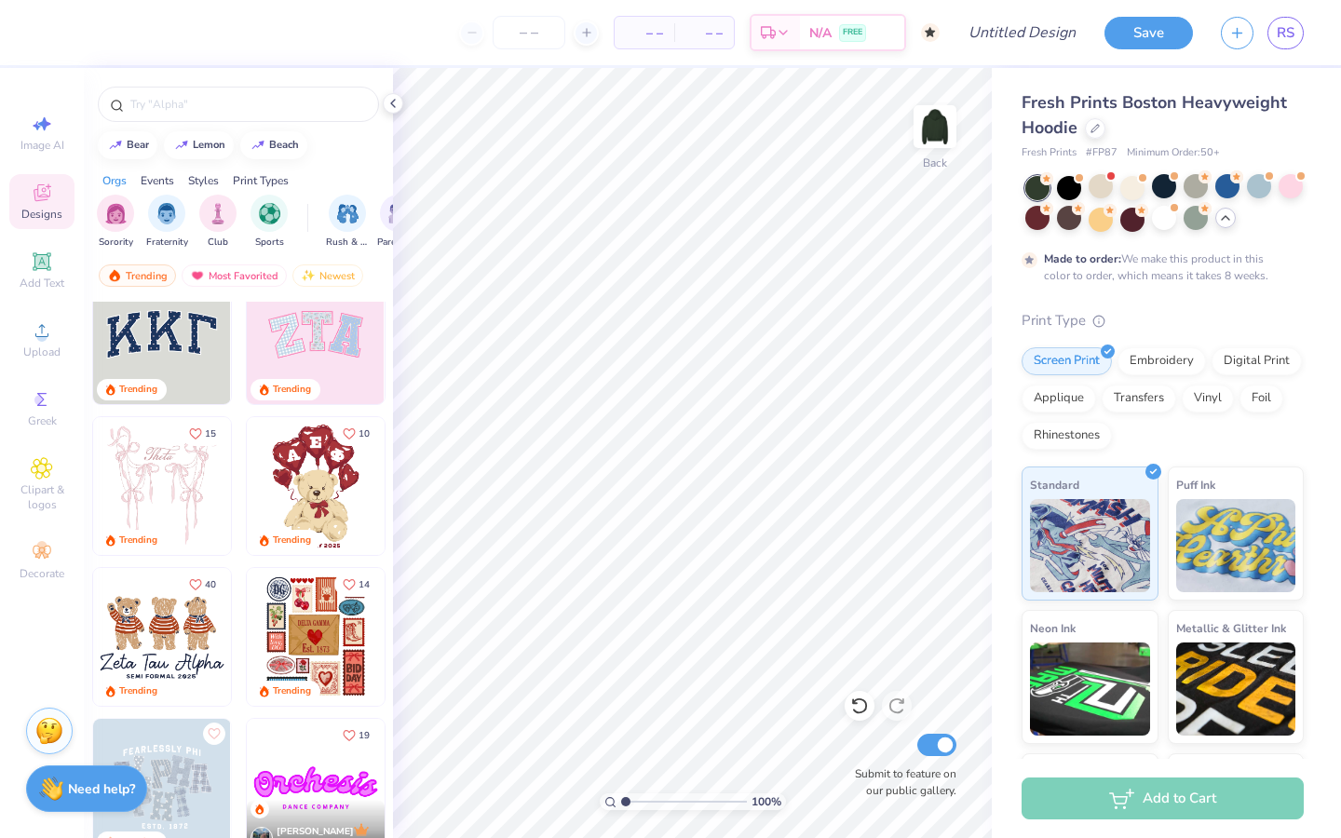
scroll to position [0, 0]
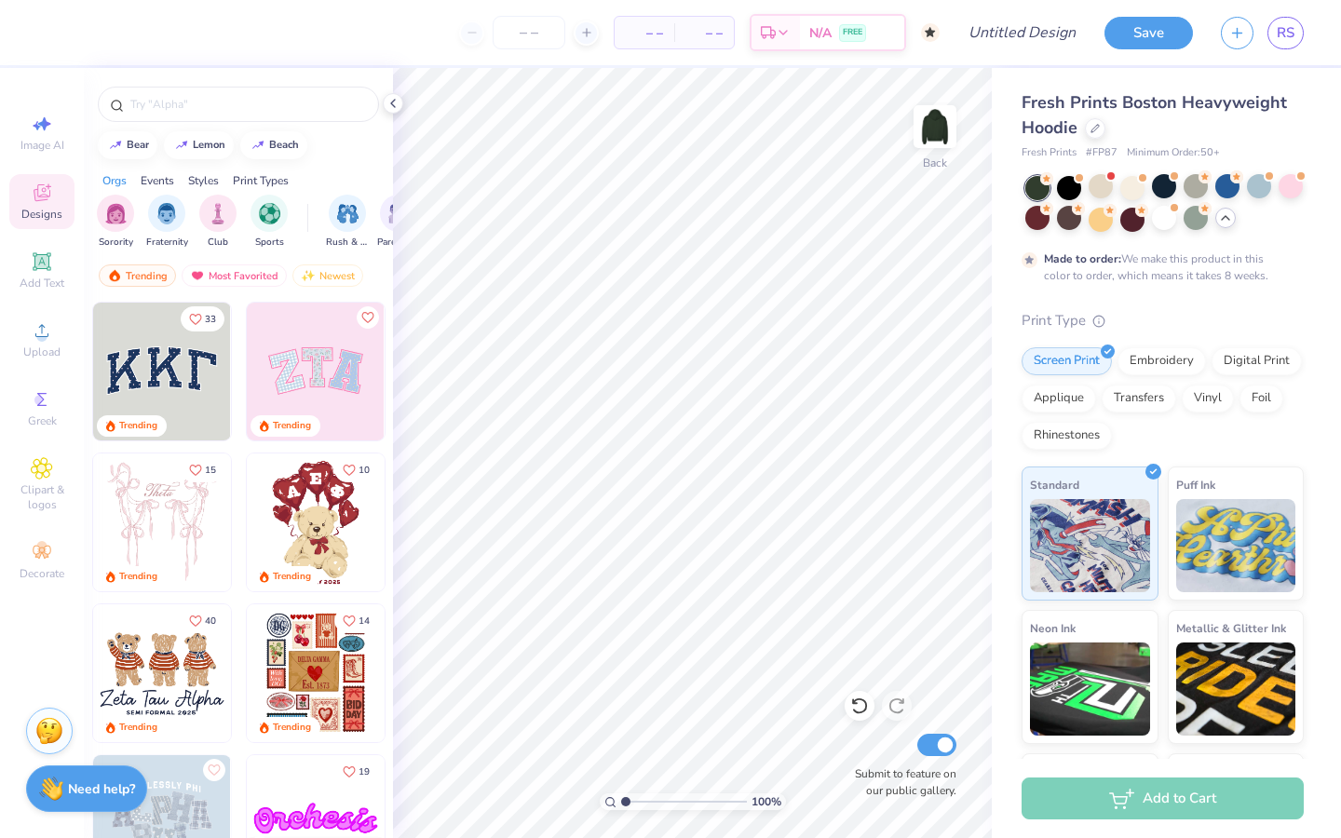
click at [193, 386] on img at bounding box center [162, 372] width 138 height 138
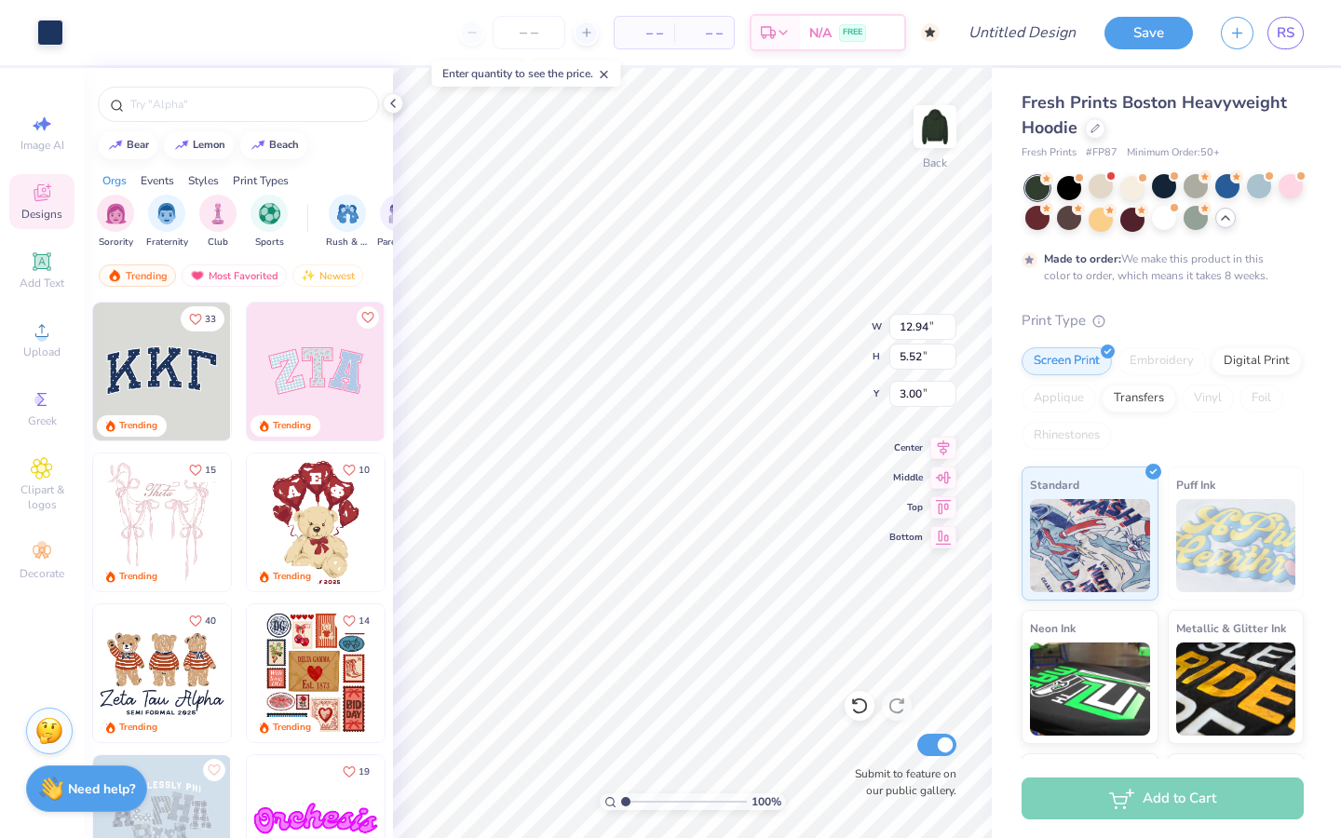
type input "3.00"
type input "13.16"
type input "5.78"
type input "13.16"
type input "5.78"
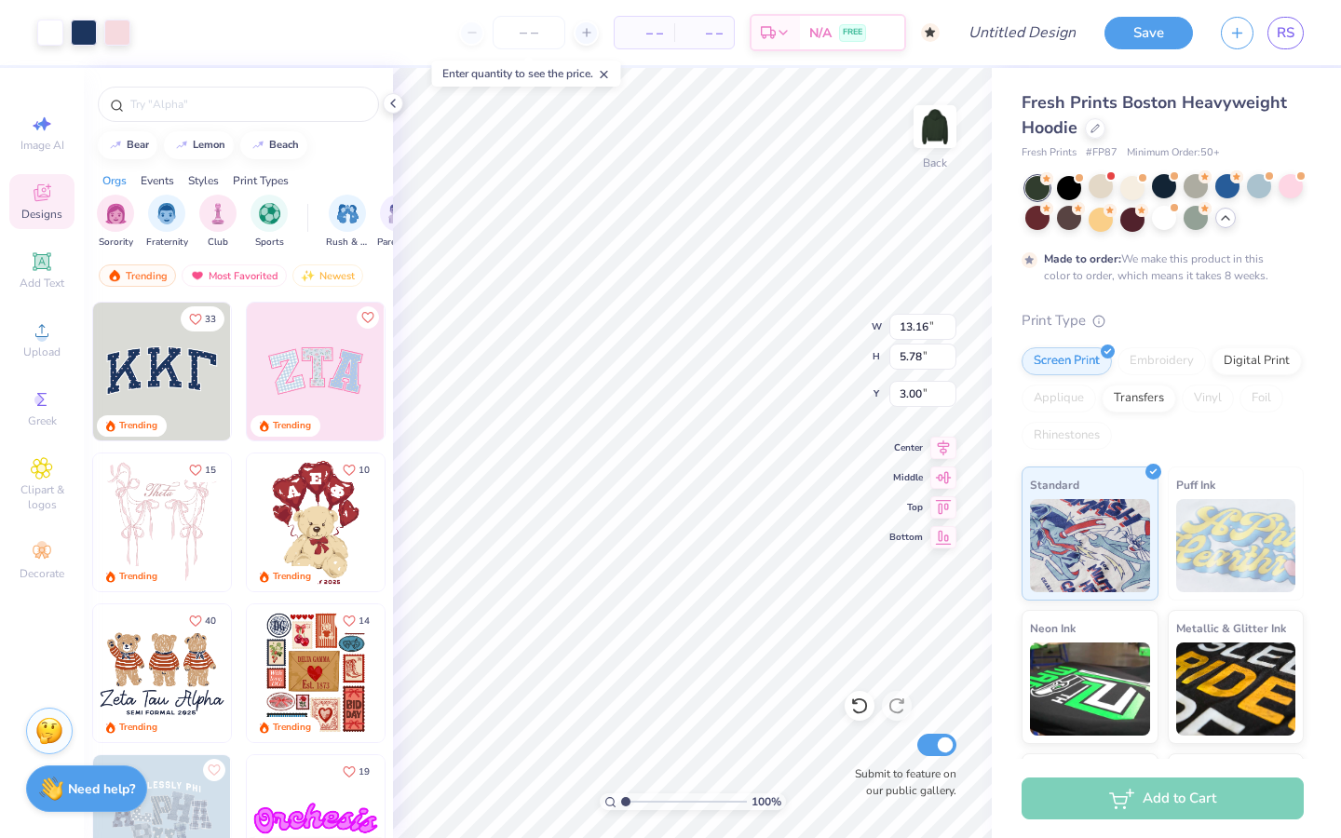
type input "3.00"
click at [1162, 193] on div at bounding box center [1227, 186] width 24 height 24
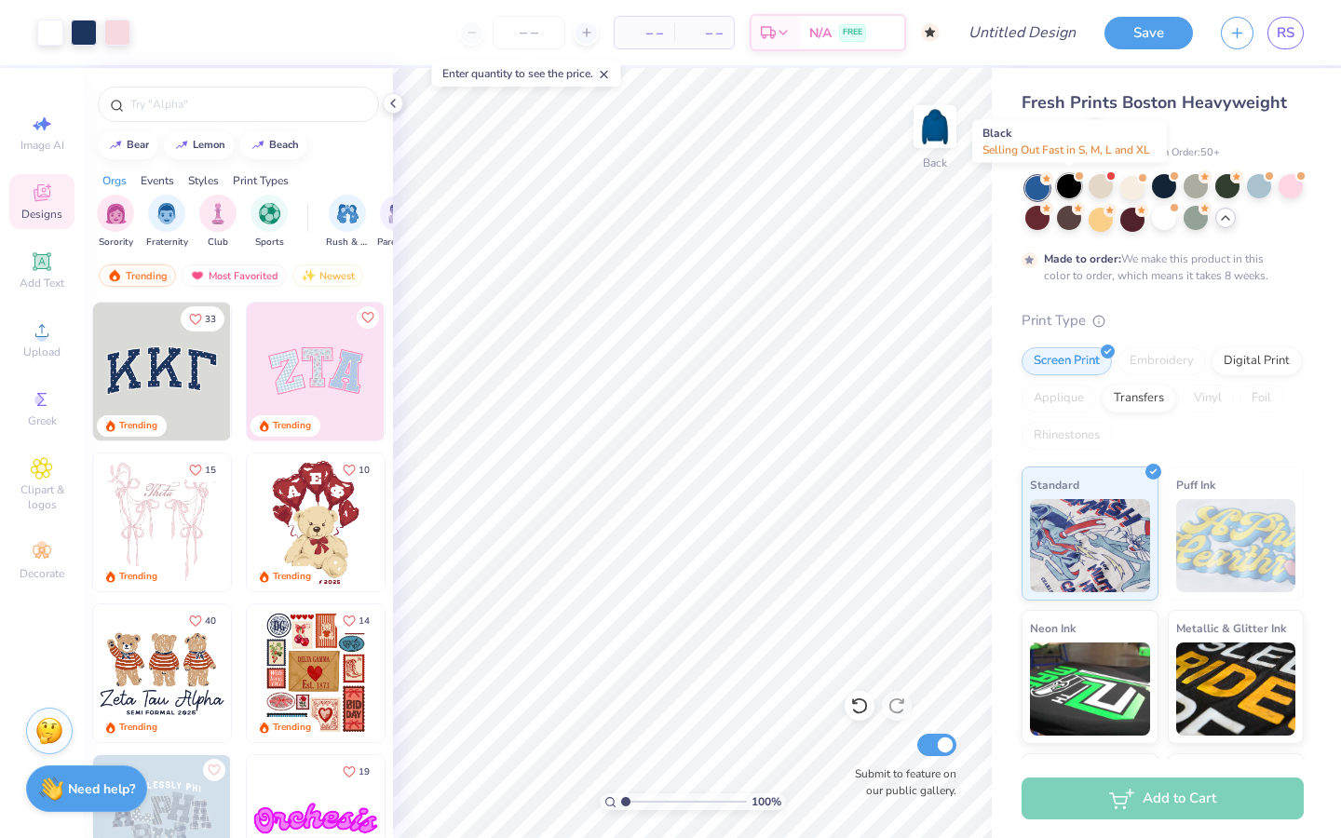
click at [1073, 185] on div at bounding box center [1069, 186] width 24 height 24
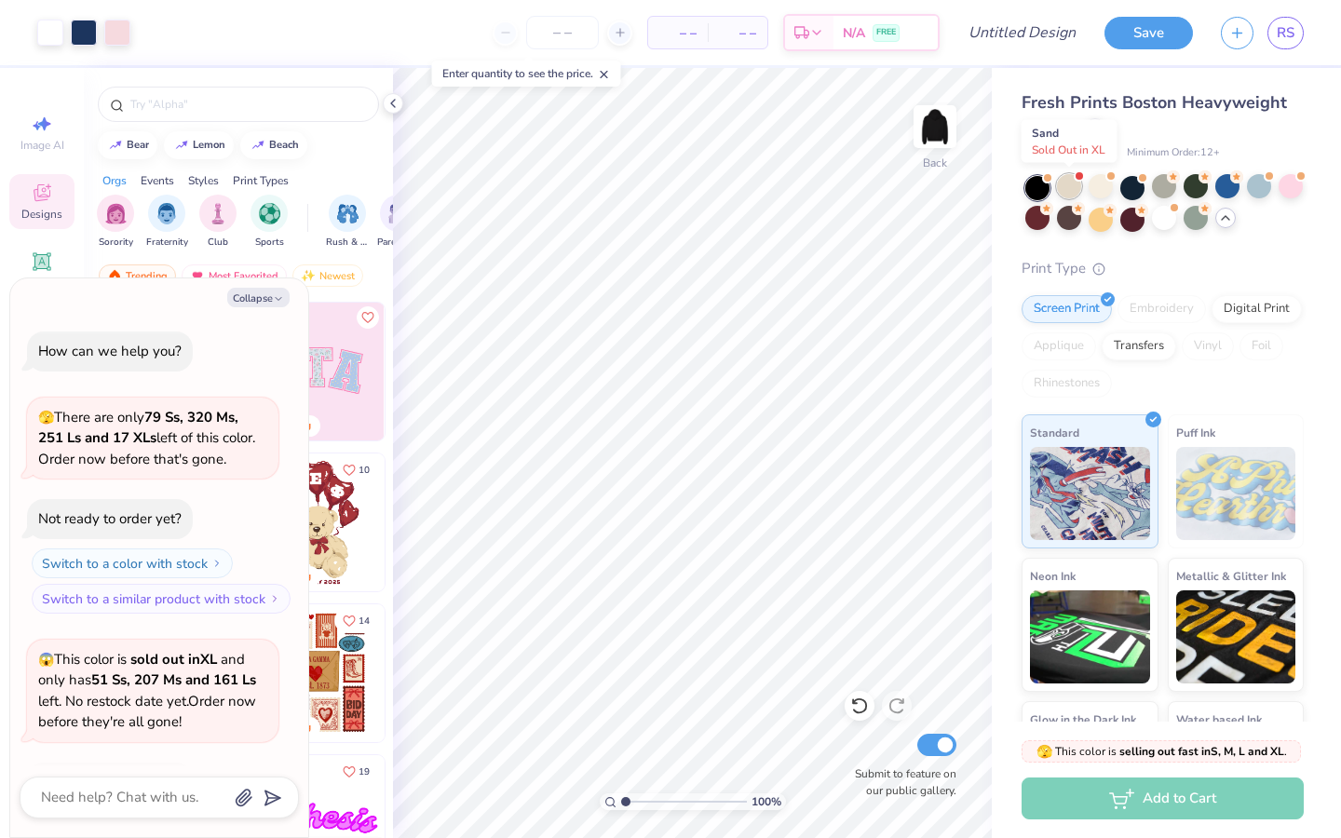
scroll to position [6432, 0]
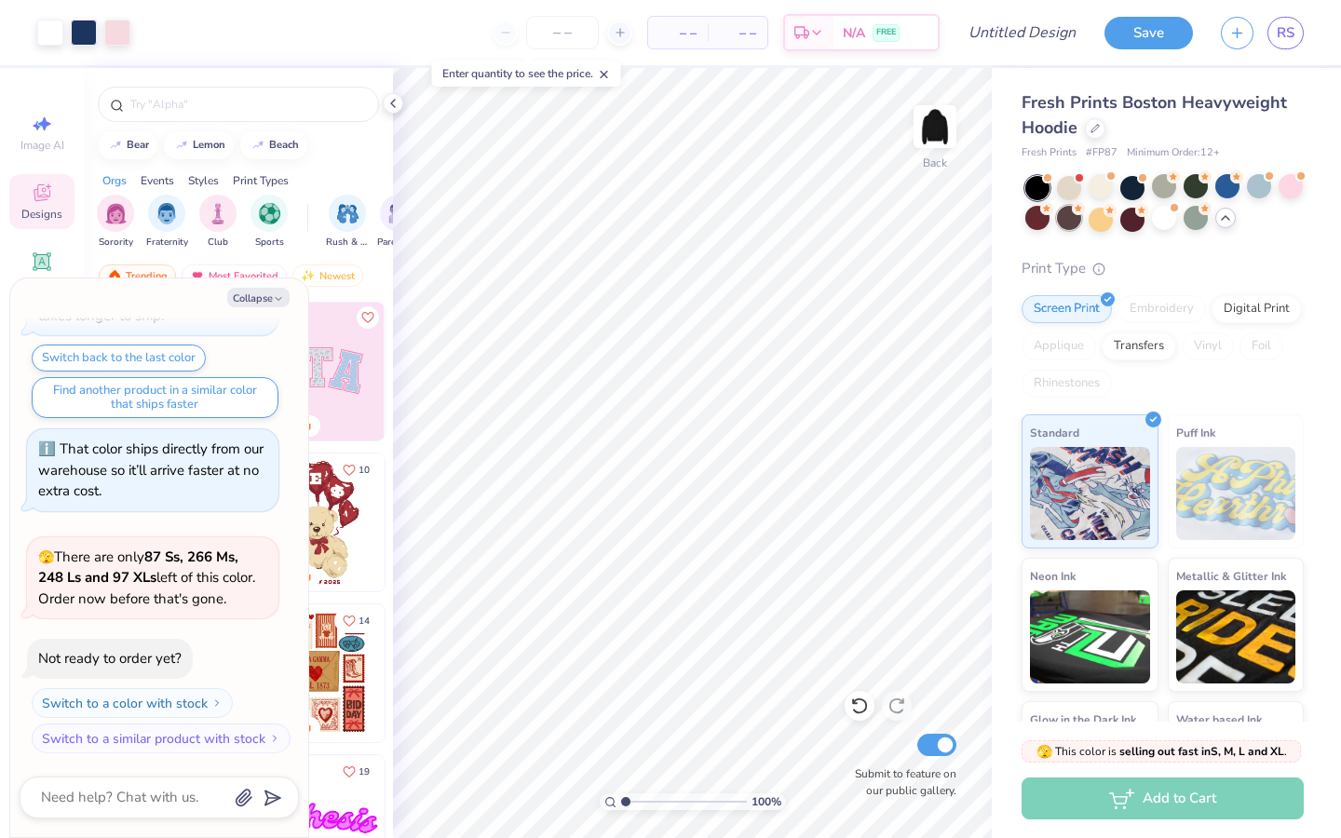
click at [1071, 218] on div at bounding box center [1069, 218] width 24 height 24
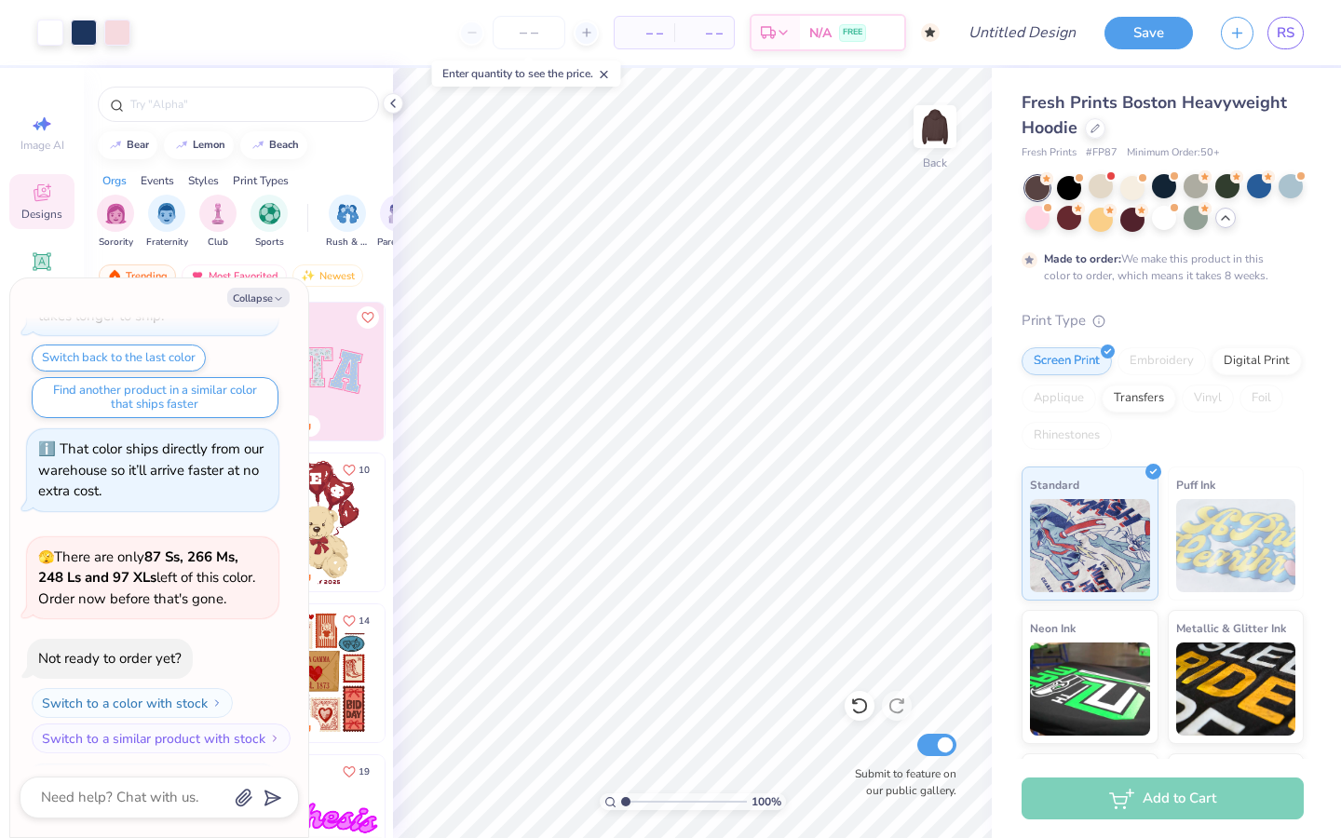
scroll to position [6586, 0]
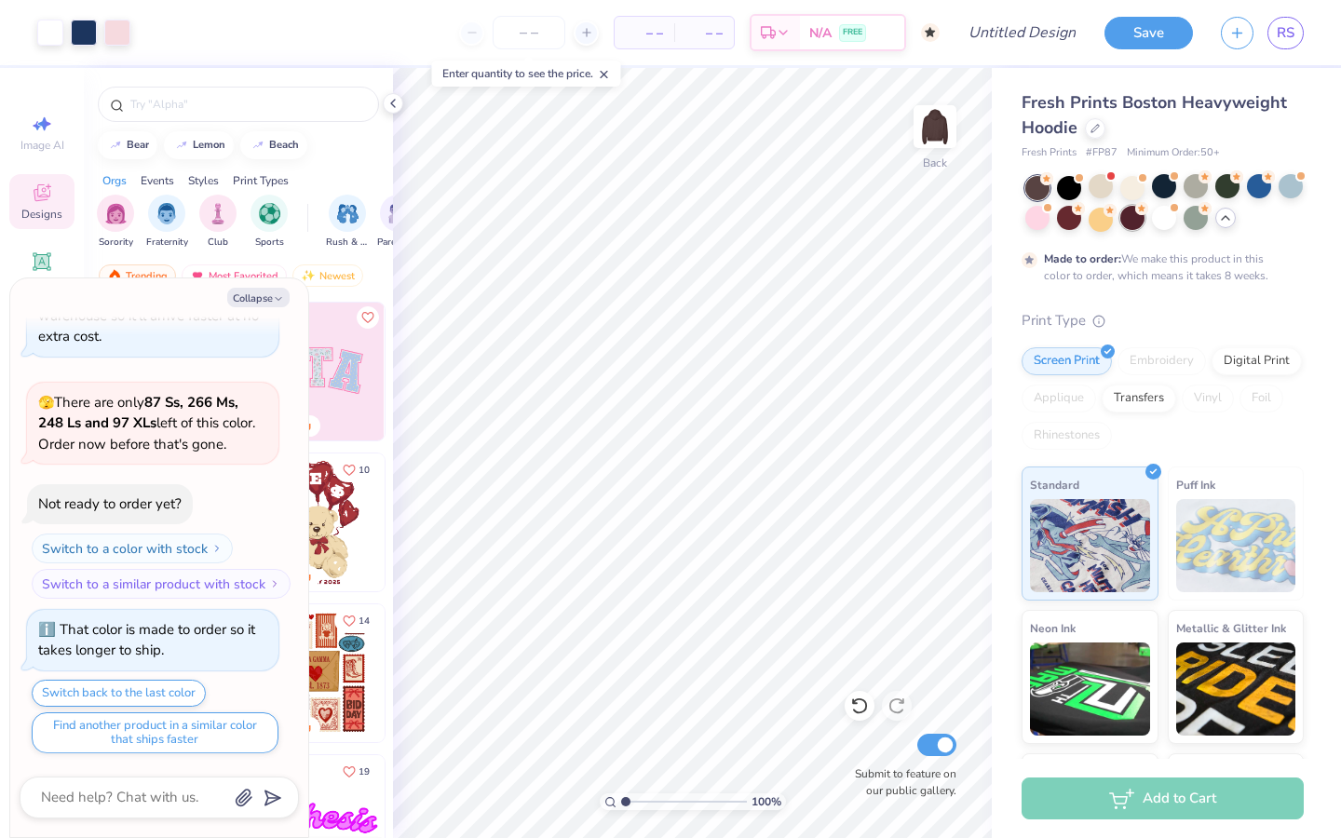
click at [1131, 219] on div at bounding box center [1132, 218] width 24 height 24
click at [1154, 220] on div at bounding box center [1164, 218] width 24 height 24
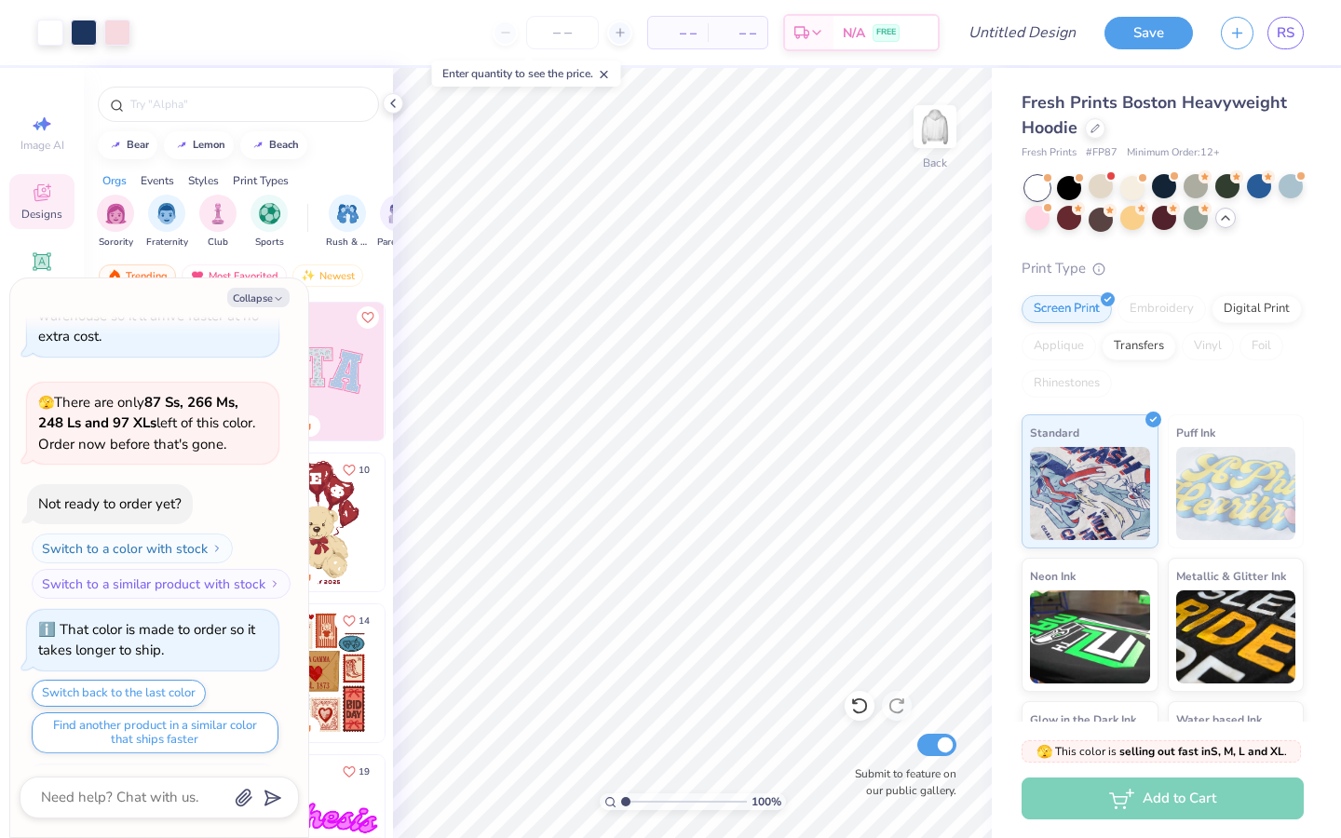
scroll to position [6921, 0]
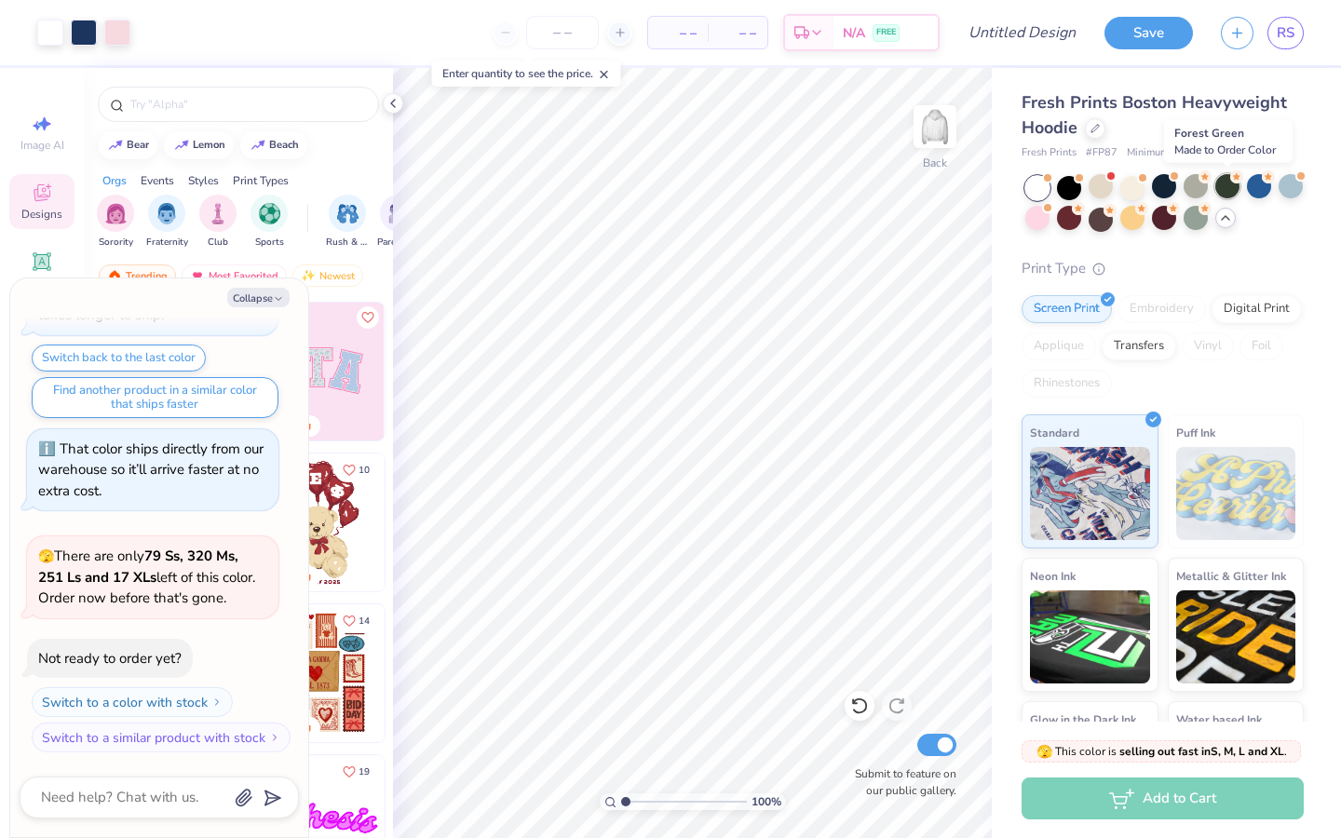
click at [1162, 190] on div at bounding box center [1227, 186] width 24 height 24
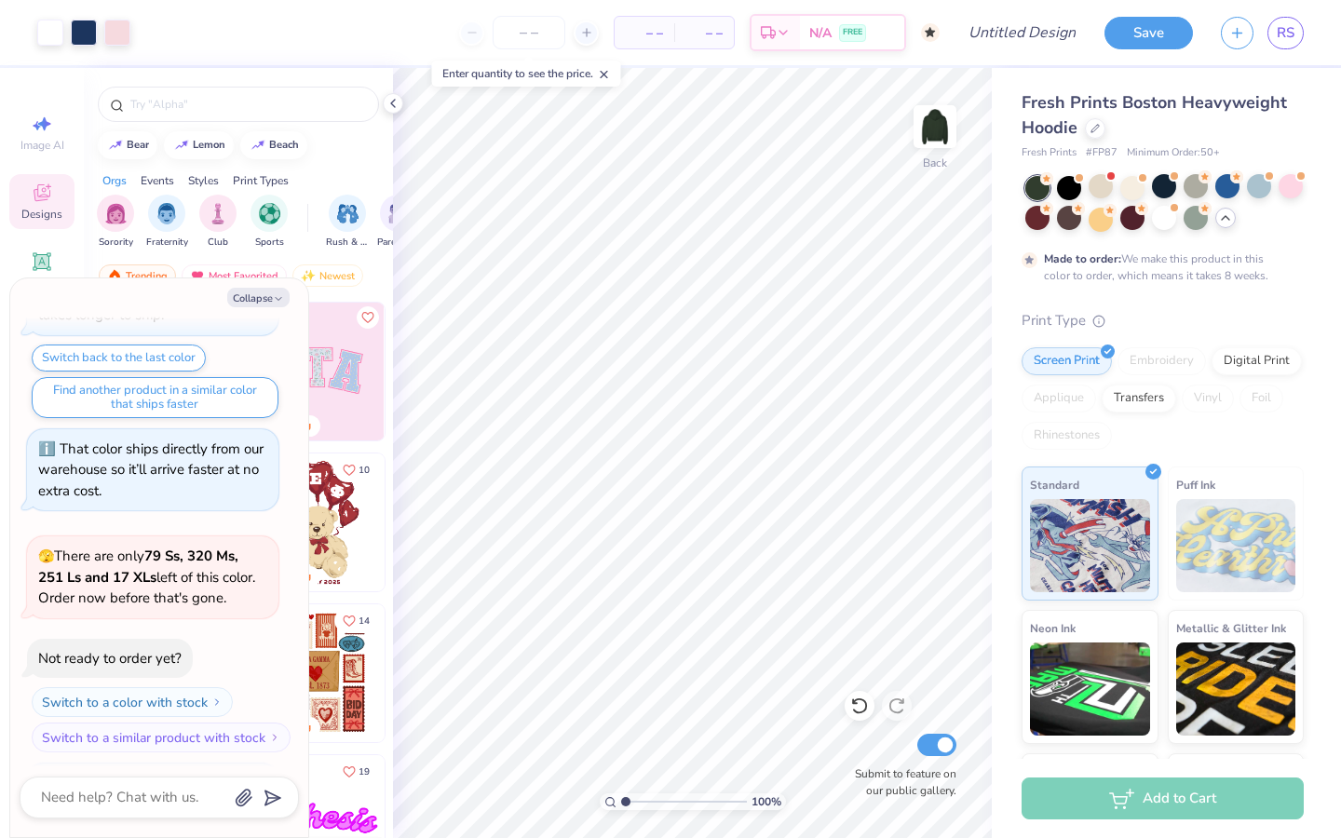
scroll to position [7076, 0]
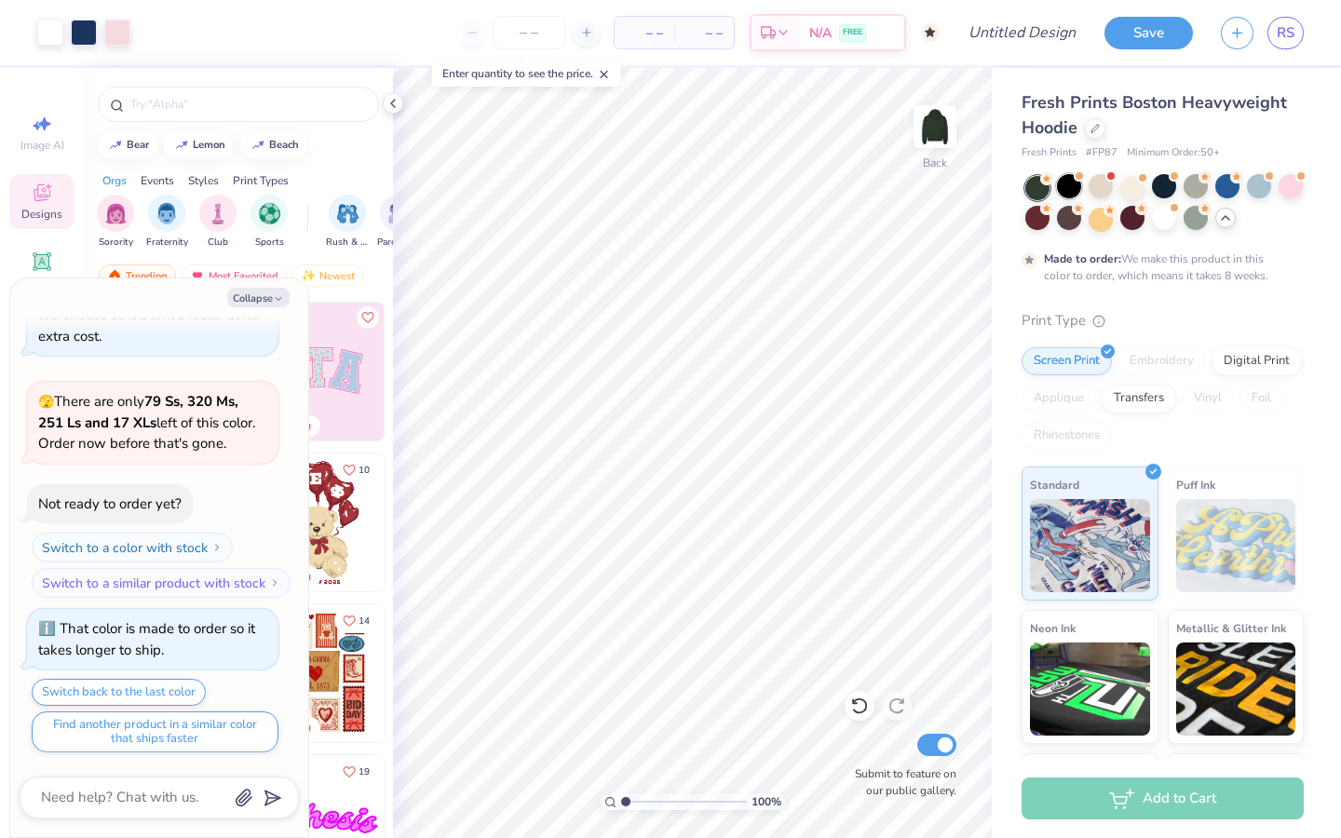
click at [1074, 190] on div at bounding box center [1069, 186] width 24 height 24
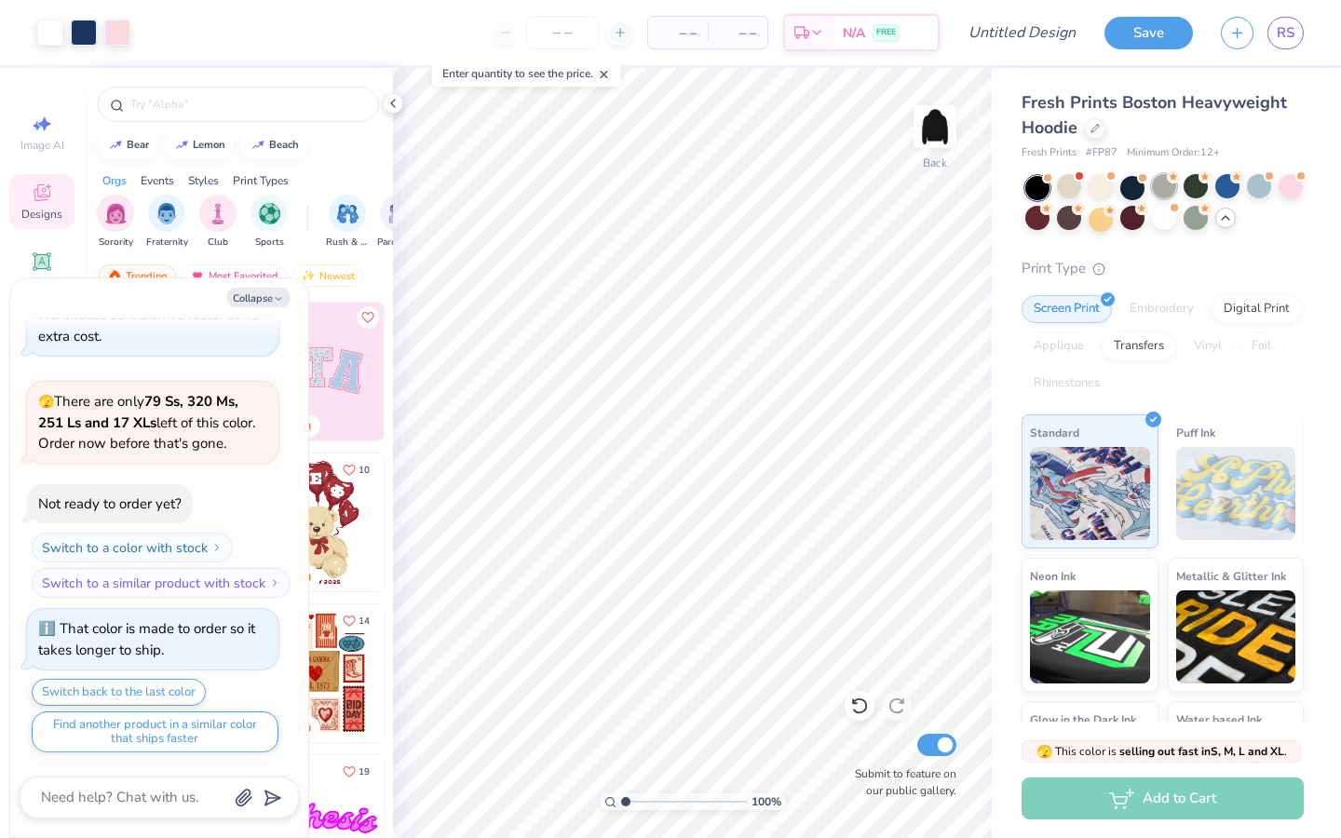
scroll to position [7410, 0]
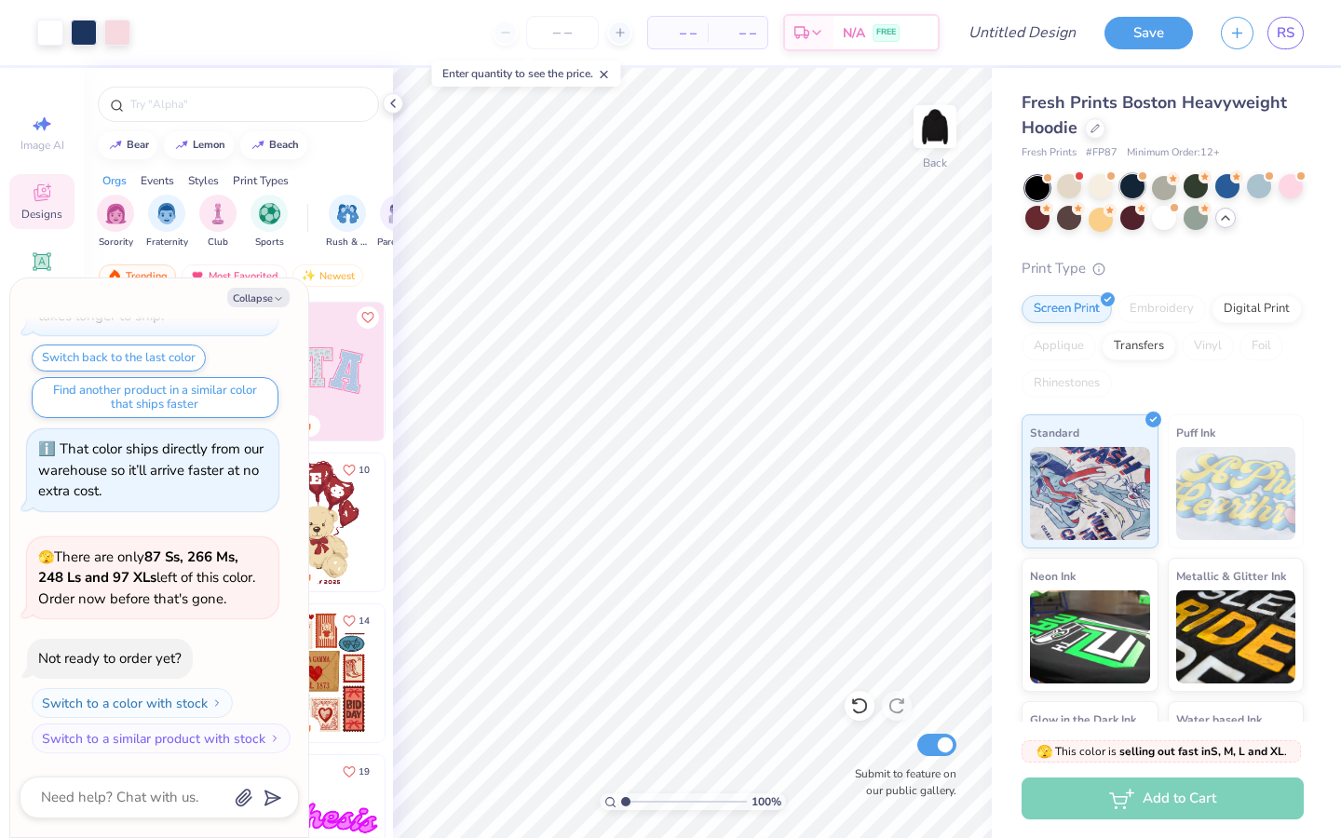
click at [1131, 192] on div at bounding box center [1132, 186] width 24 height 24
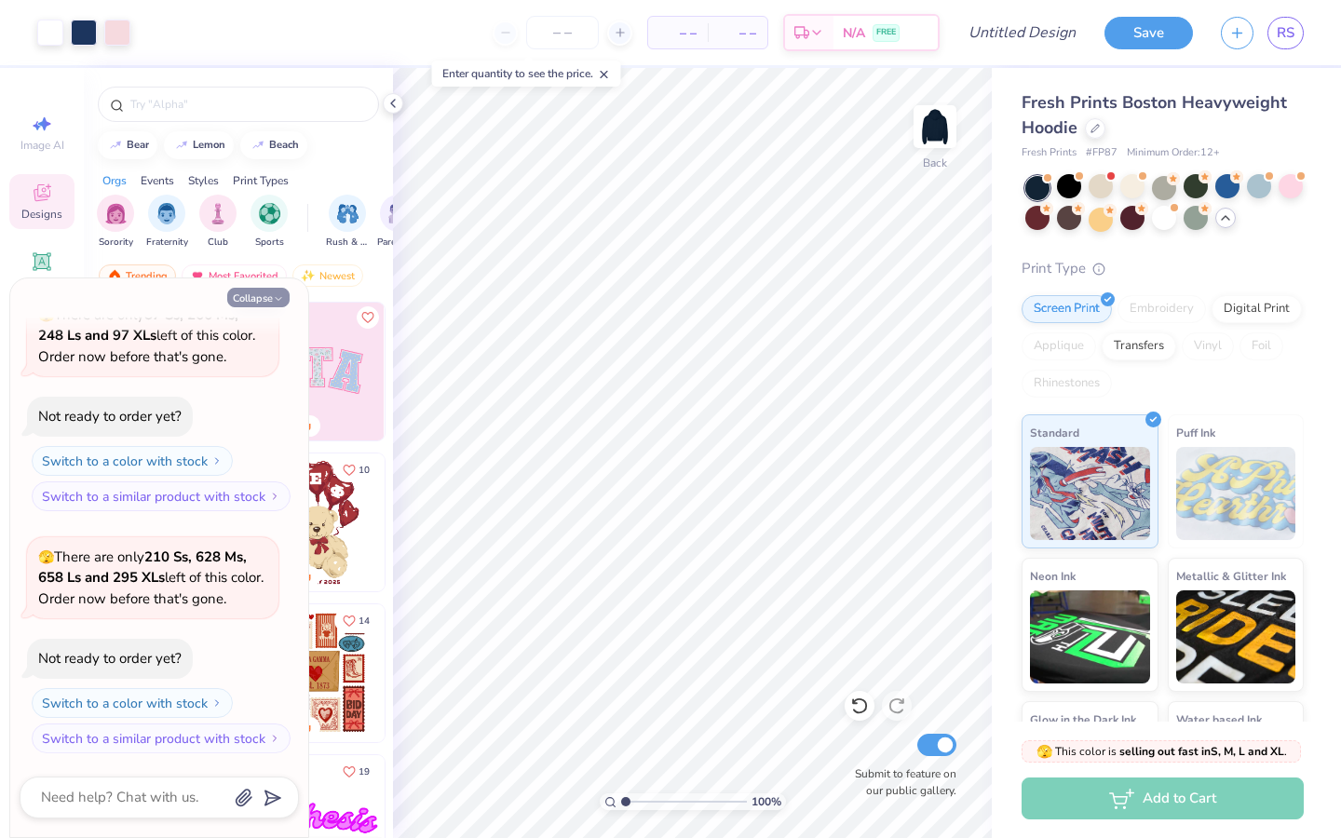
click at [281, 293] on icon "button" at bounding box center [278, 298] width 11 height 11
type textarea "x"
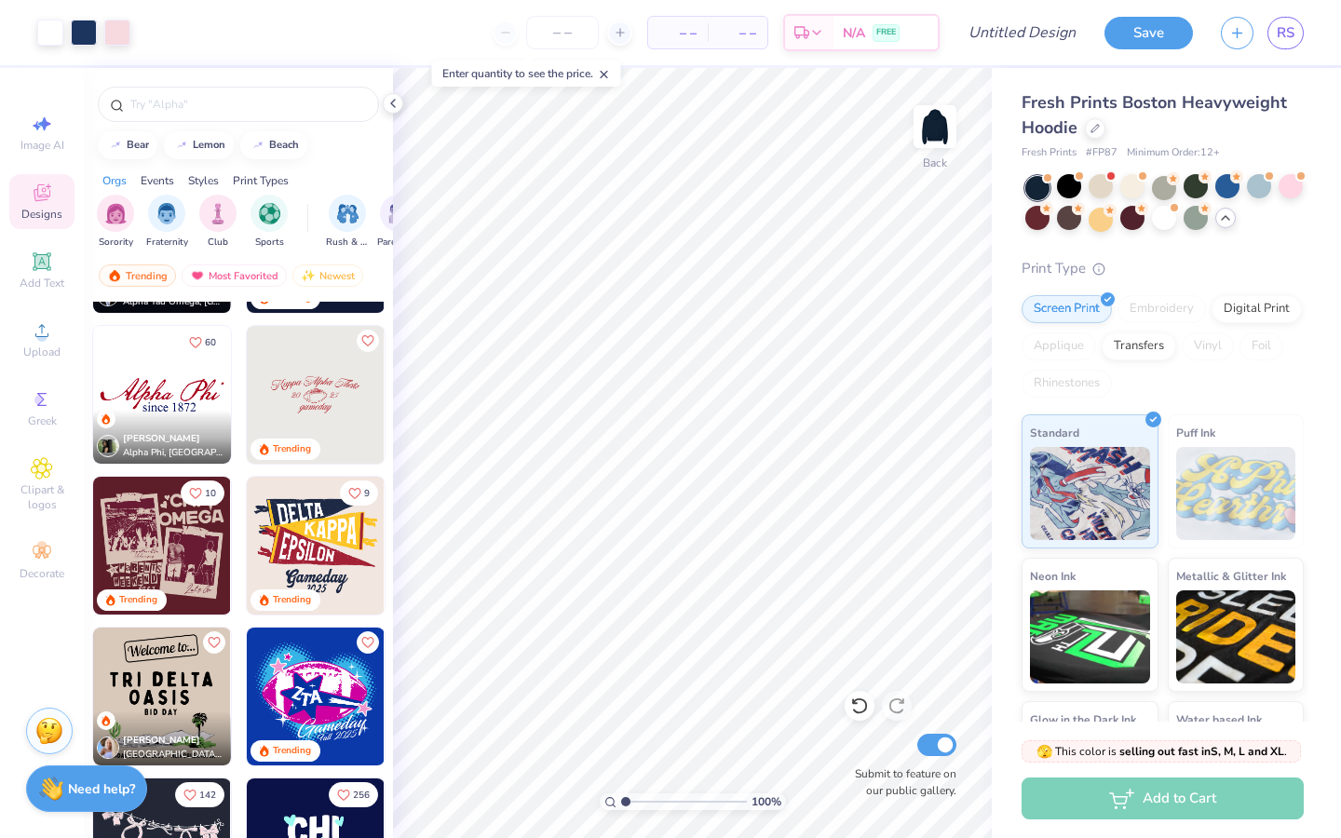
scroll to position [1637, 0]
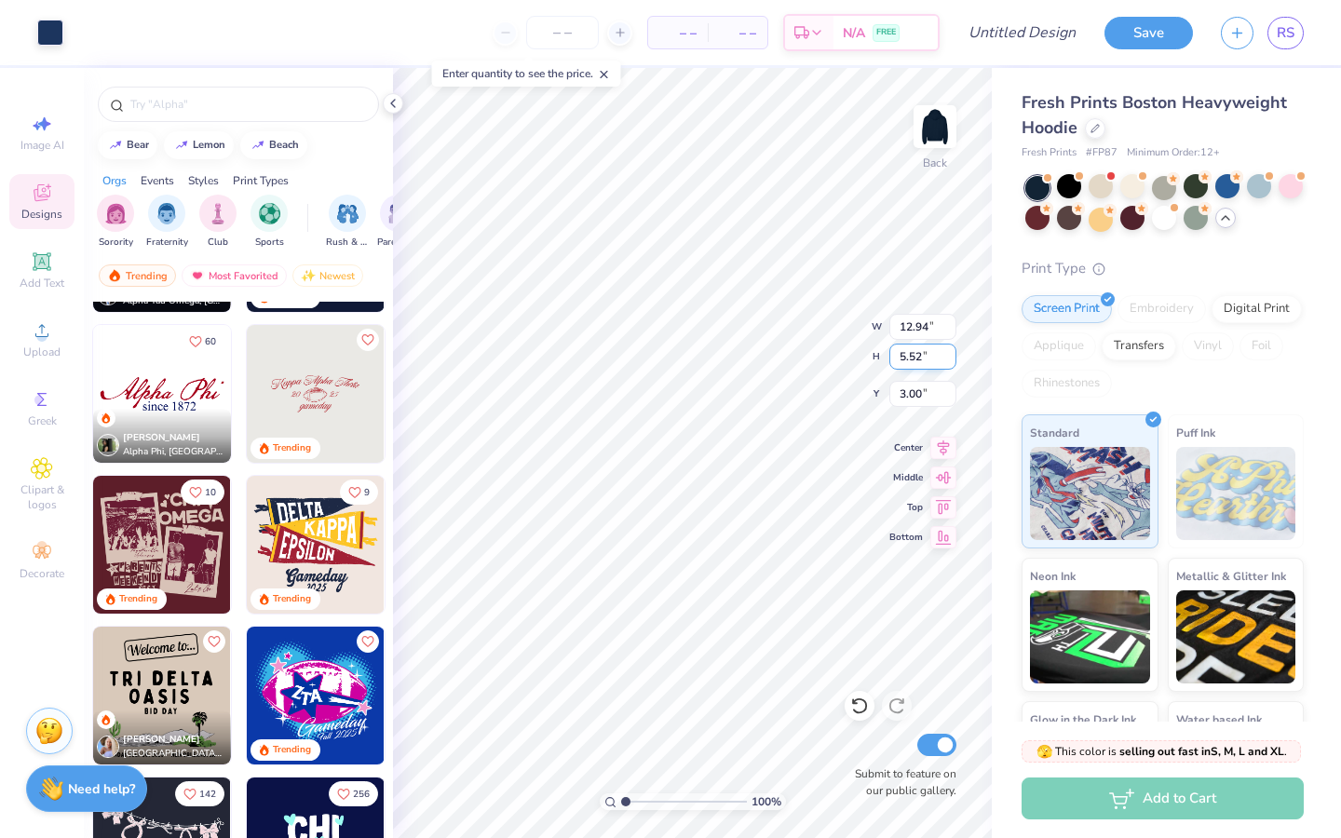
click at [781, 346] on div "100 % Back W 12.94 12.94 " H 5.52 5.52 " Y 3.00 3.00 " Center Middle Top Bottom…" at bounding box center [692, 453] width 599 height 770
type input "13.16"
type input "5.78"
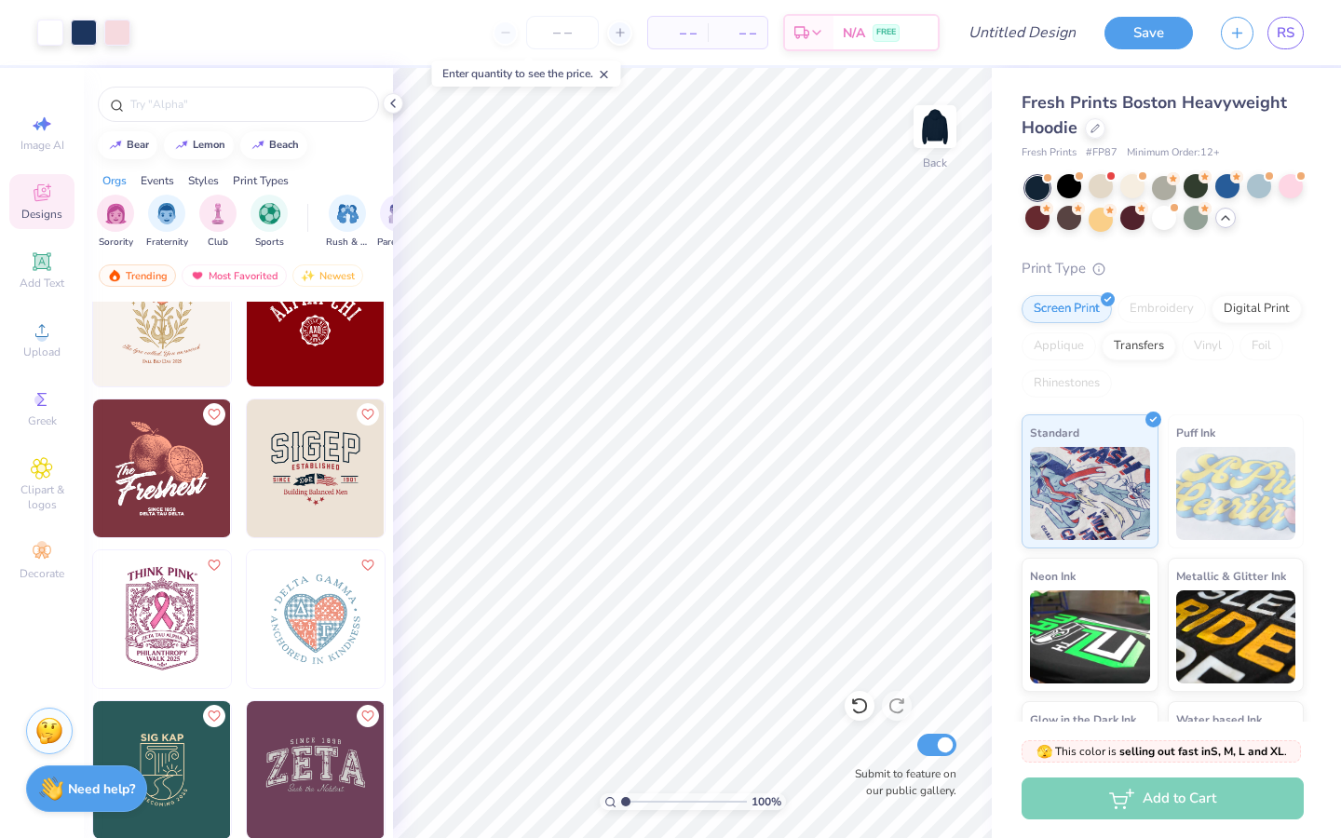
scroll to position [18321, 0]
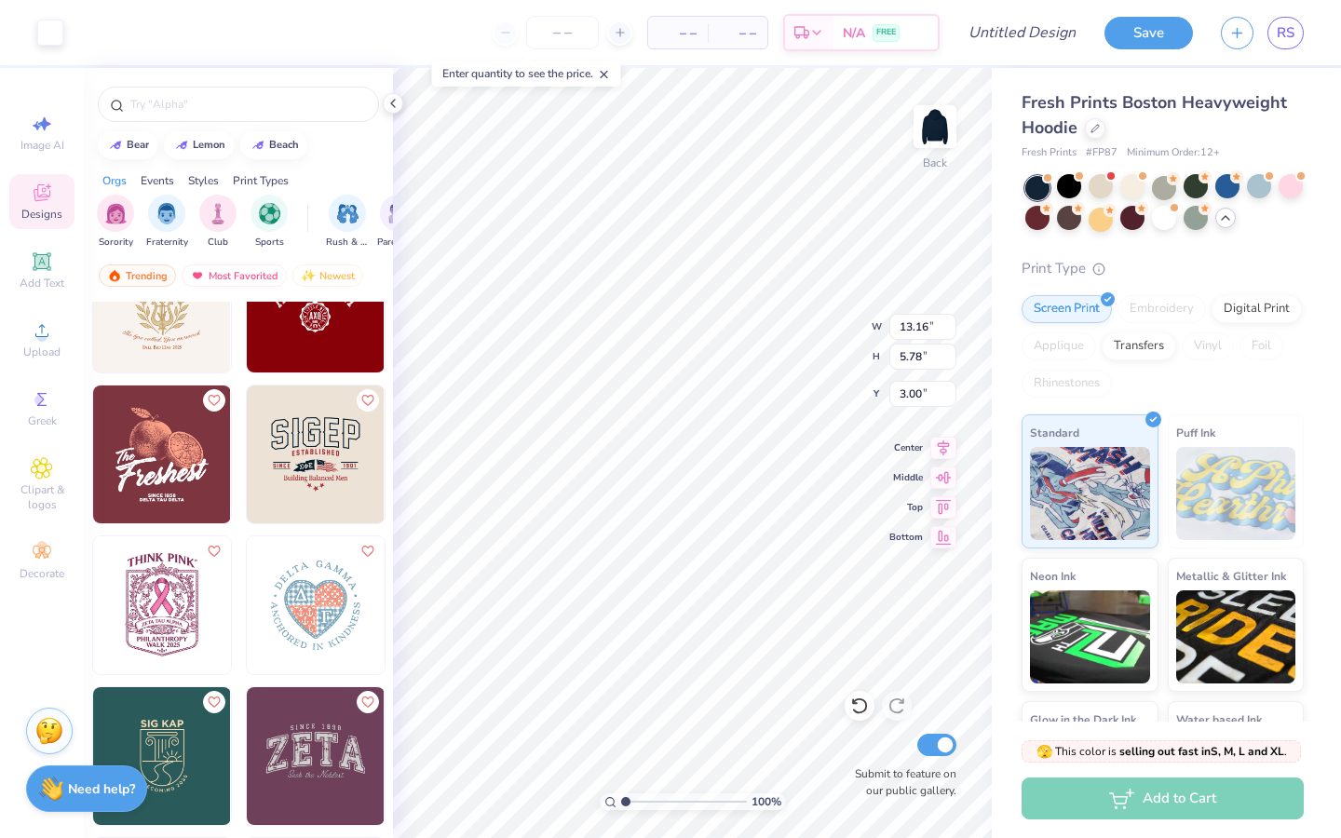
type input "13.16"
type input "5.78"
type input "12.94"
type input "5.52"
click at [802, 339] on div "100 % Back W 12.94 12.94 " H 5.52 5.52 " Y 3.00 3.00 " Center Middle Top Bottom…" at bounding box center [692, 453] width 599 height 770
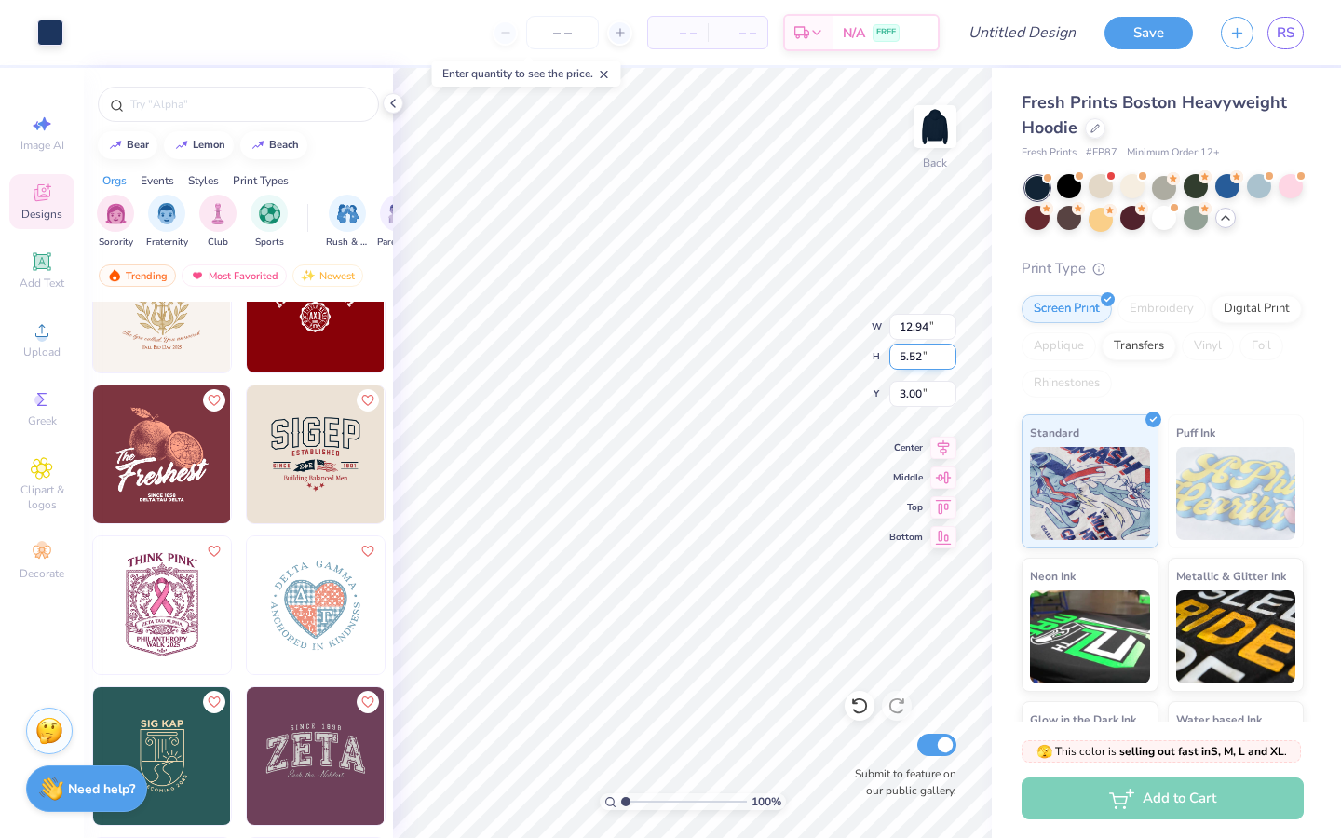
type input "13.16"
type input "5.78"
click at [802, 339] on div "100 % Back W 13.16 H 5.78 Y 3.00 Center Middle Top Bottom Submit to feature on …" at bounding box center [692, 453] width 599 height 770
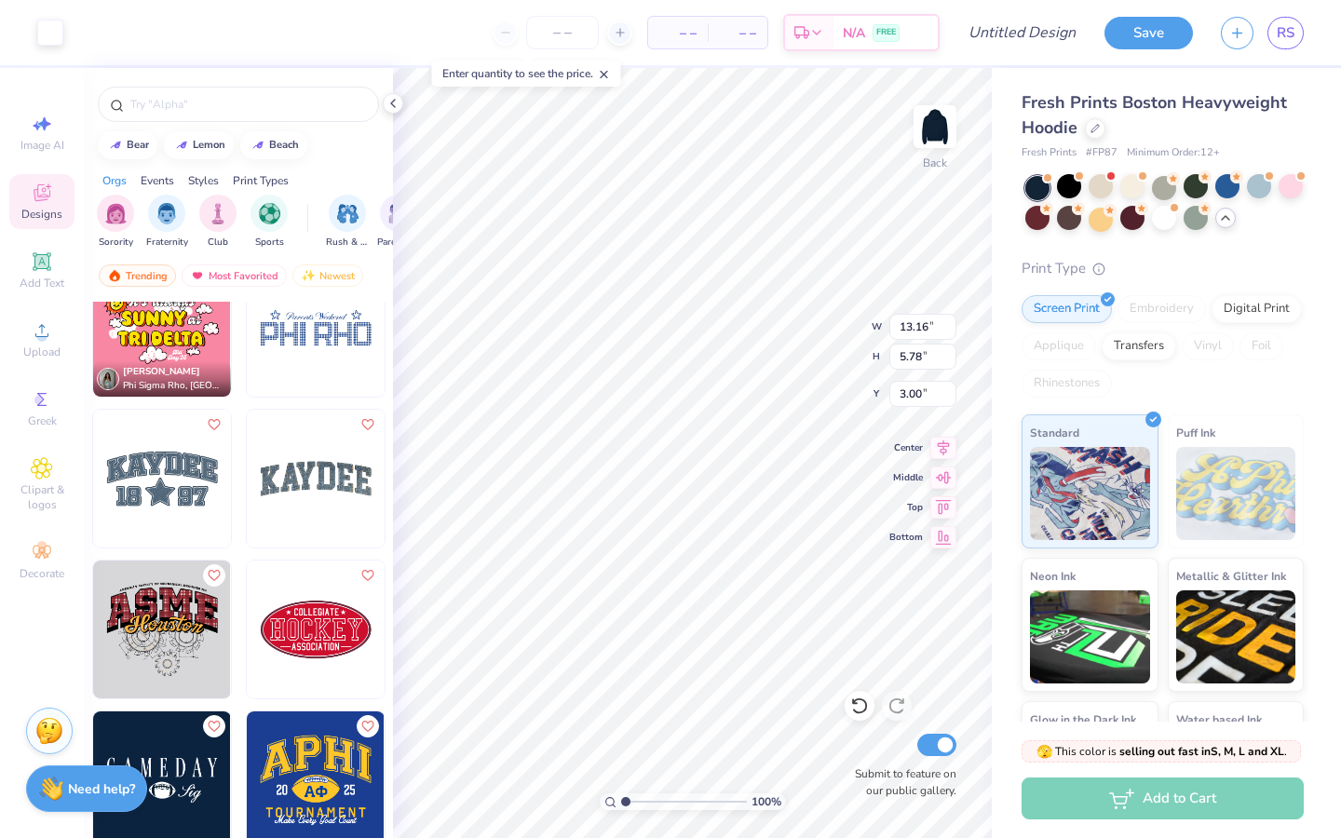
scroll to position [22975, 0]
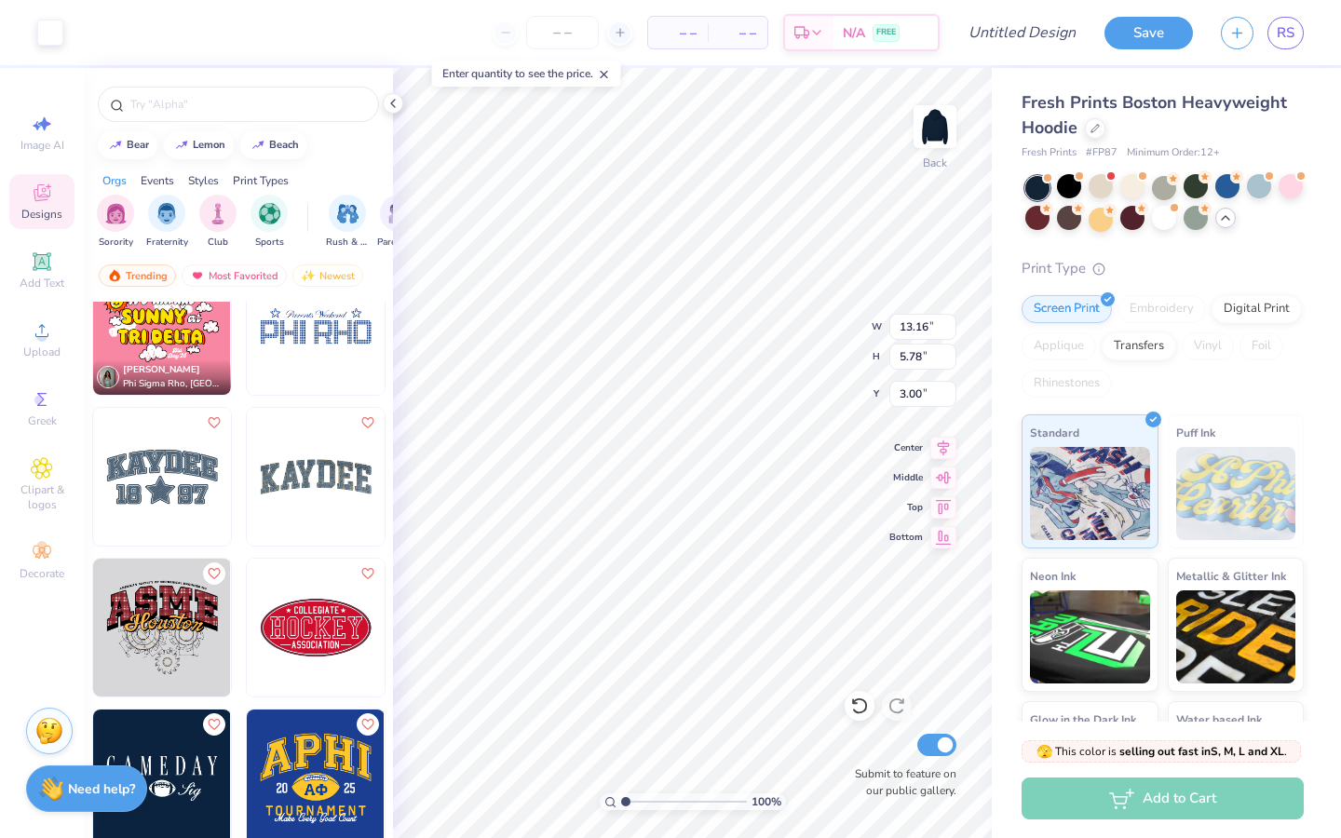
click at [296, 500] on img at bounding box center [316, 477] width 138 height 138
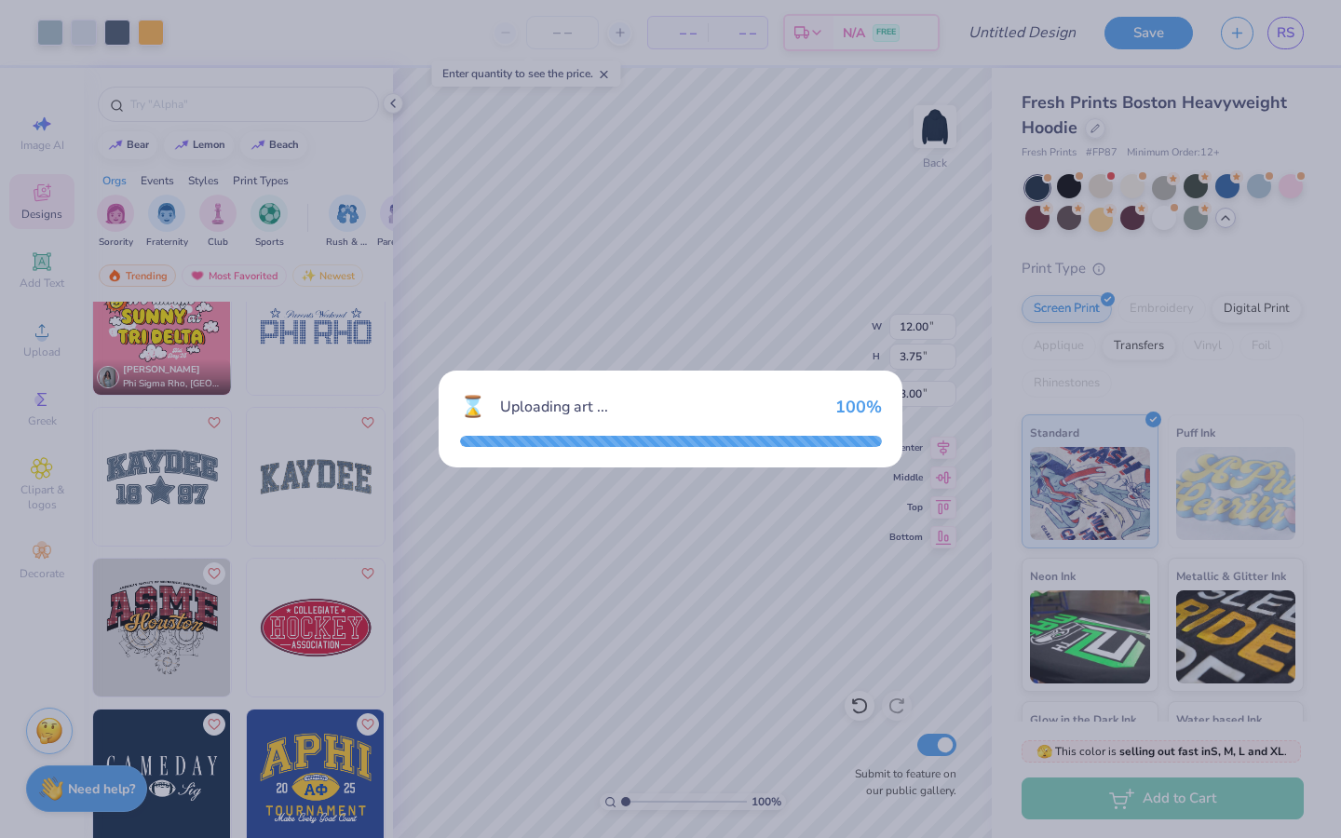
type input "12.00"
type input "3.75"
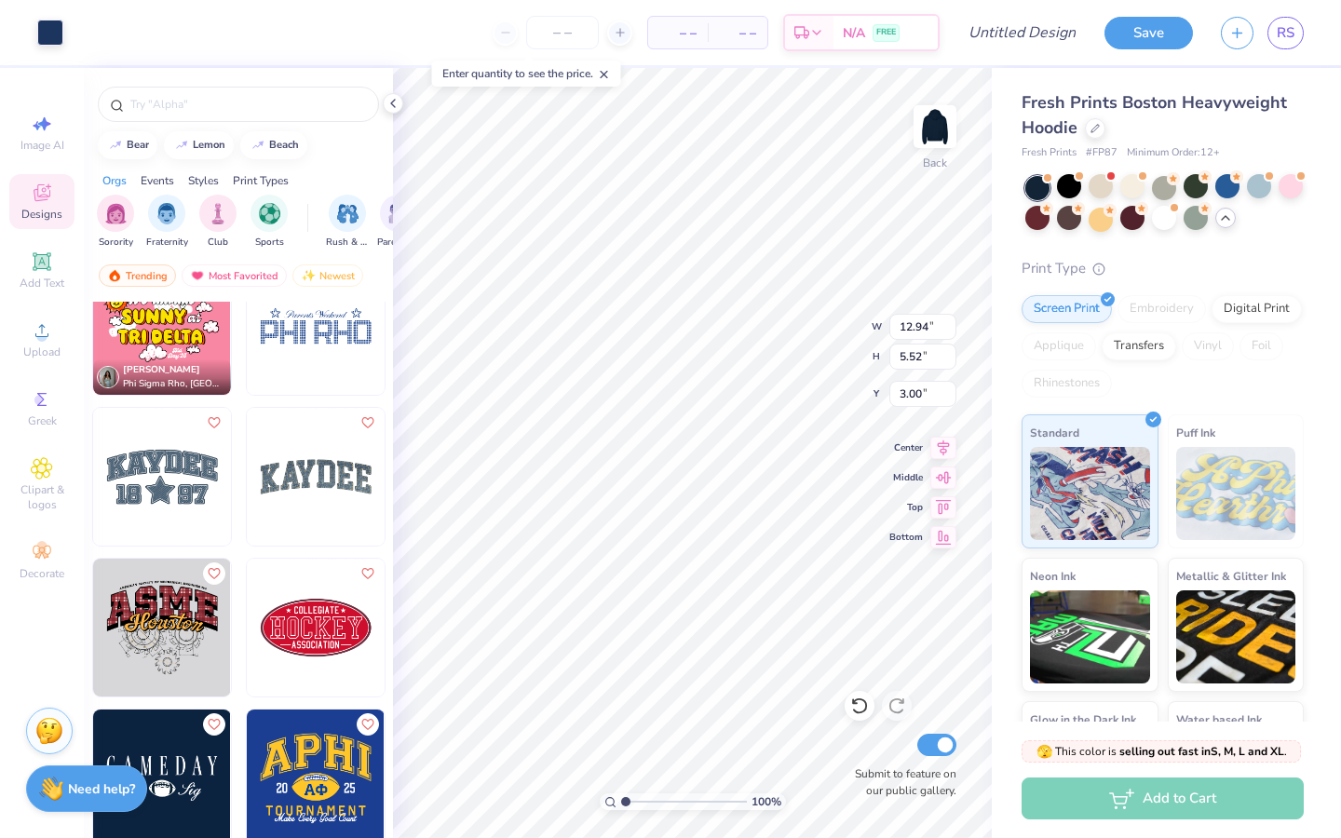
type input "12.94"
type input "5.52"
click at [860, 661] on div at bounding box center [860, 706] width 30 height 30
click at [859, 661] on icon at bounding box center [859, 706] width 19 height 19
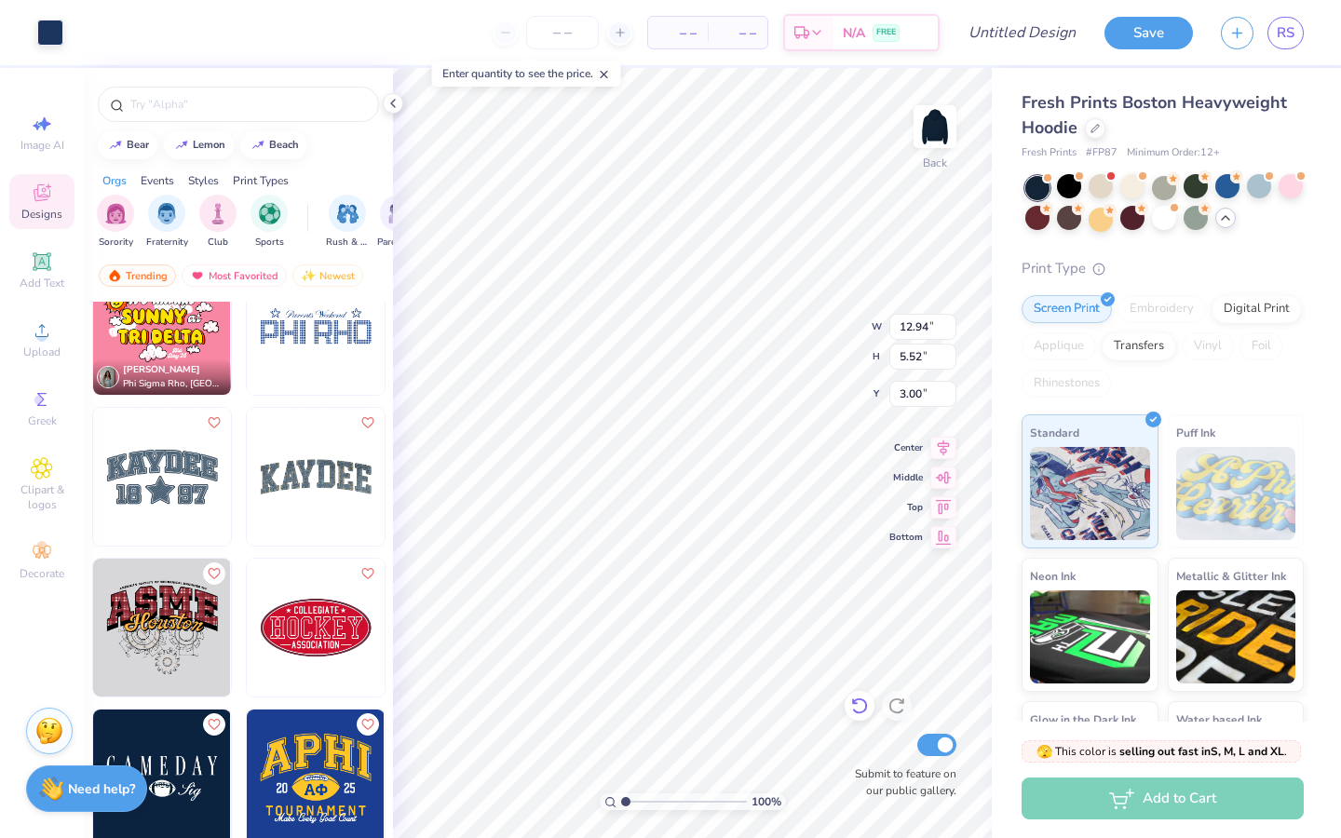
click at [859, 661] on icon at bounding box center [859, 706] width 19 height 19
type input "12.00"
type input "3.75"
click at [861, 661] on icon at bounding box center [859, 706] width 19 height 19
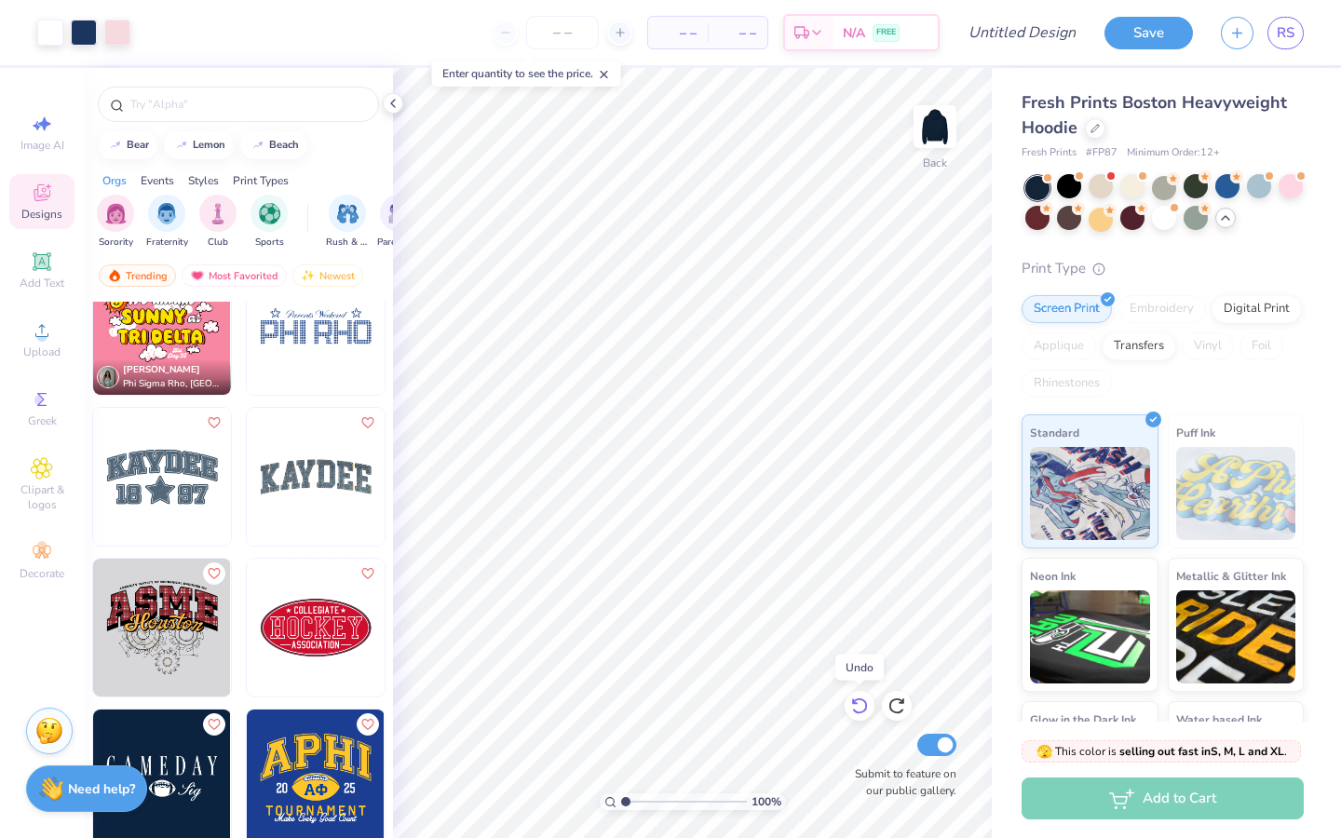
click at [861, 661] on icon at bounding box center [859, 706] width 19 height 19
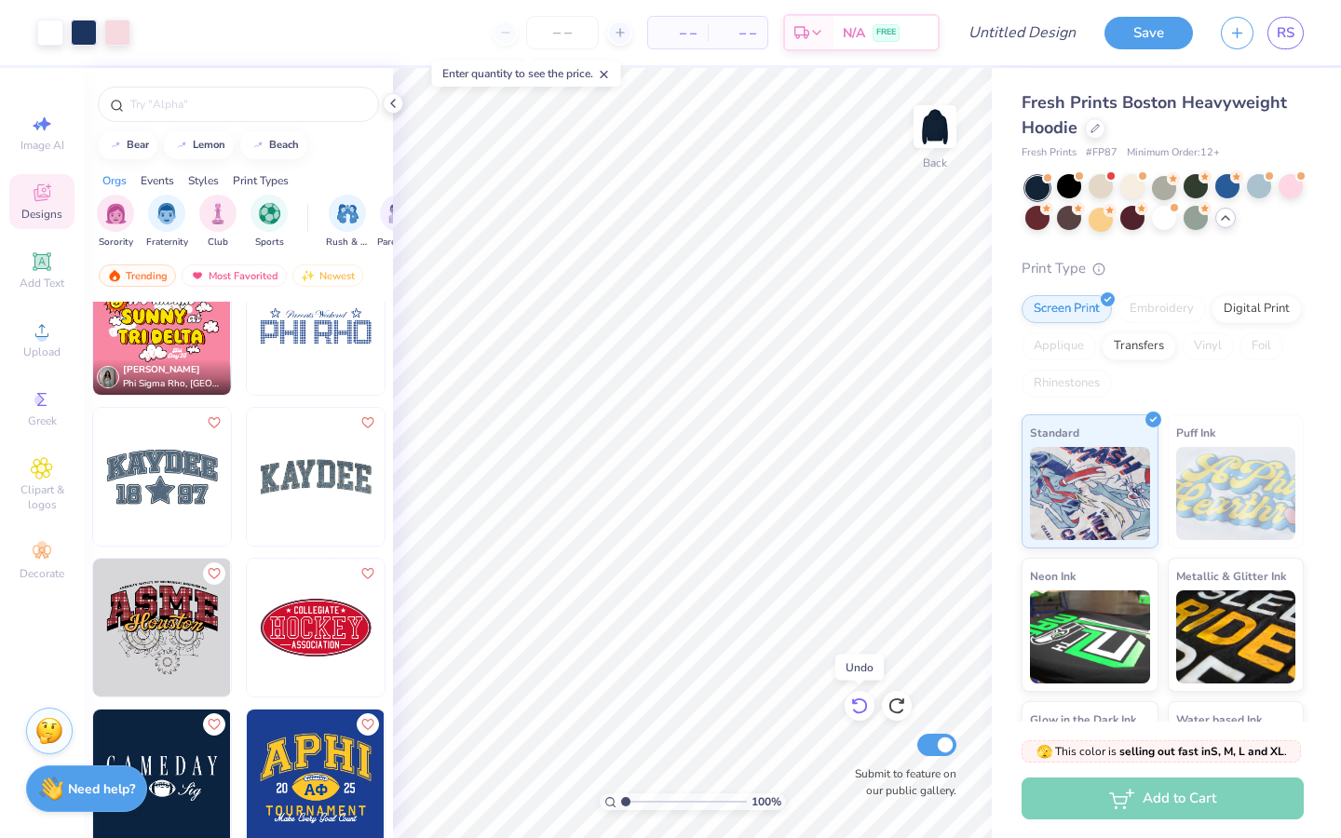
click at [861, 661] on icon at bounding box center [859, 706] width 19 height 19
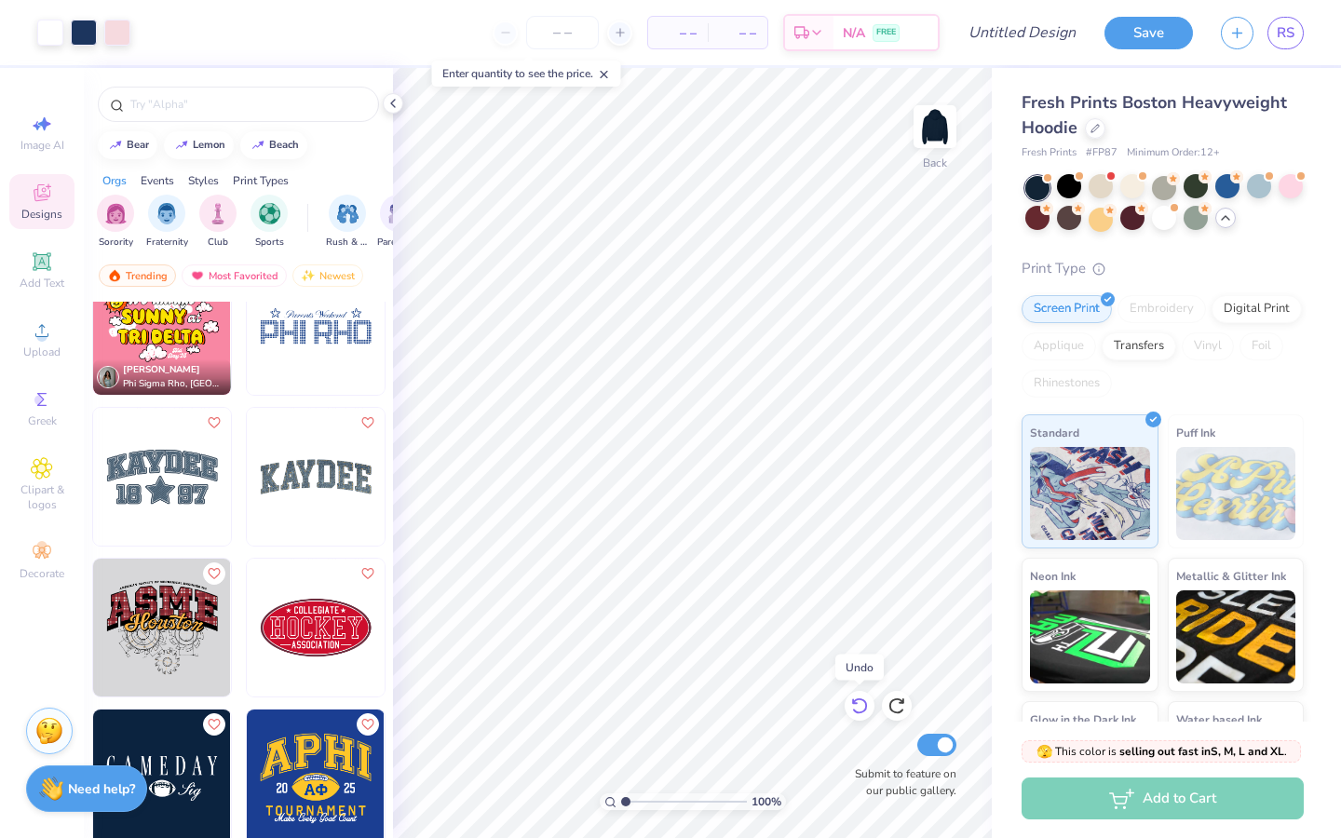
click at [861, 661] on icon at bounding box center [859, 706] width 19 height 19
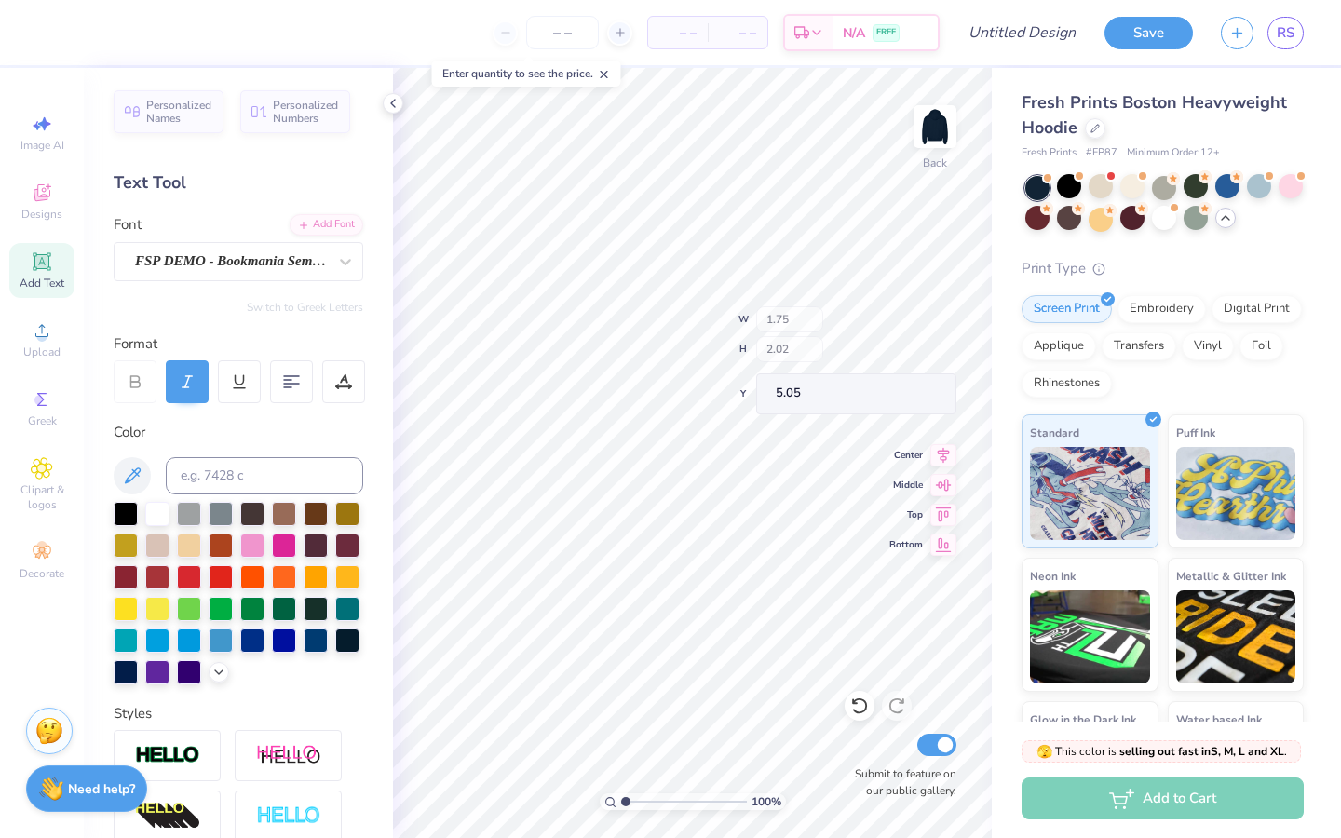
type input "1.75"
type input "2.02"
type input "5.05"
click at [62, 216] on div "Designs" at bounding box center [41, 201] width 65 height 55
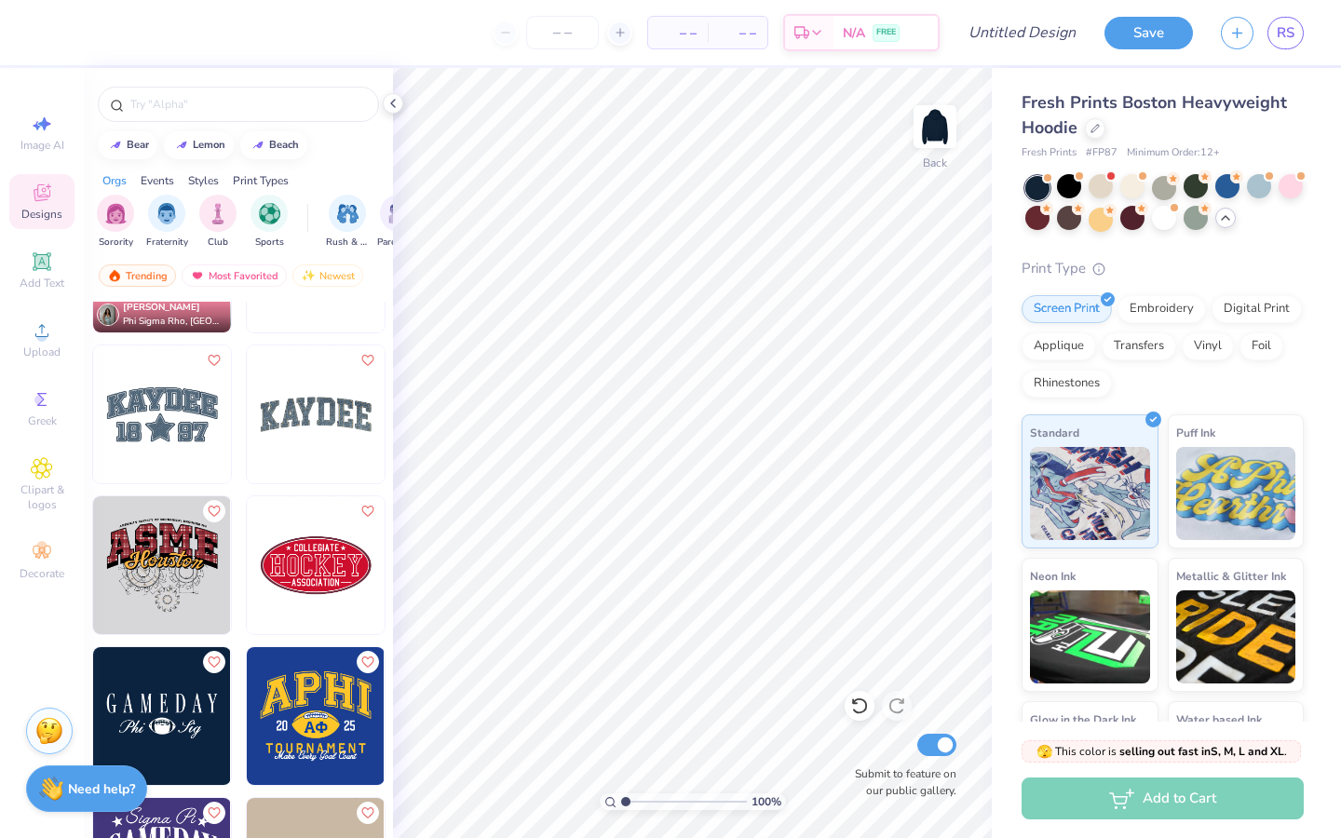
scroll to position [23024, 0]
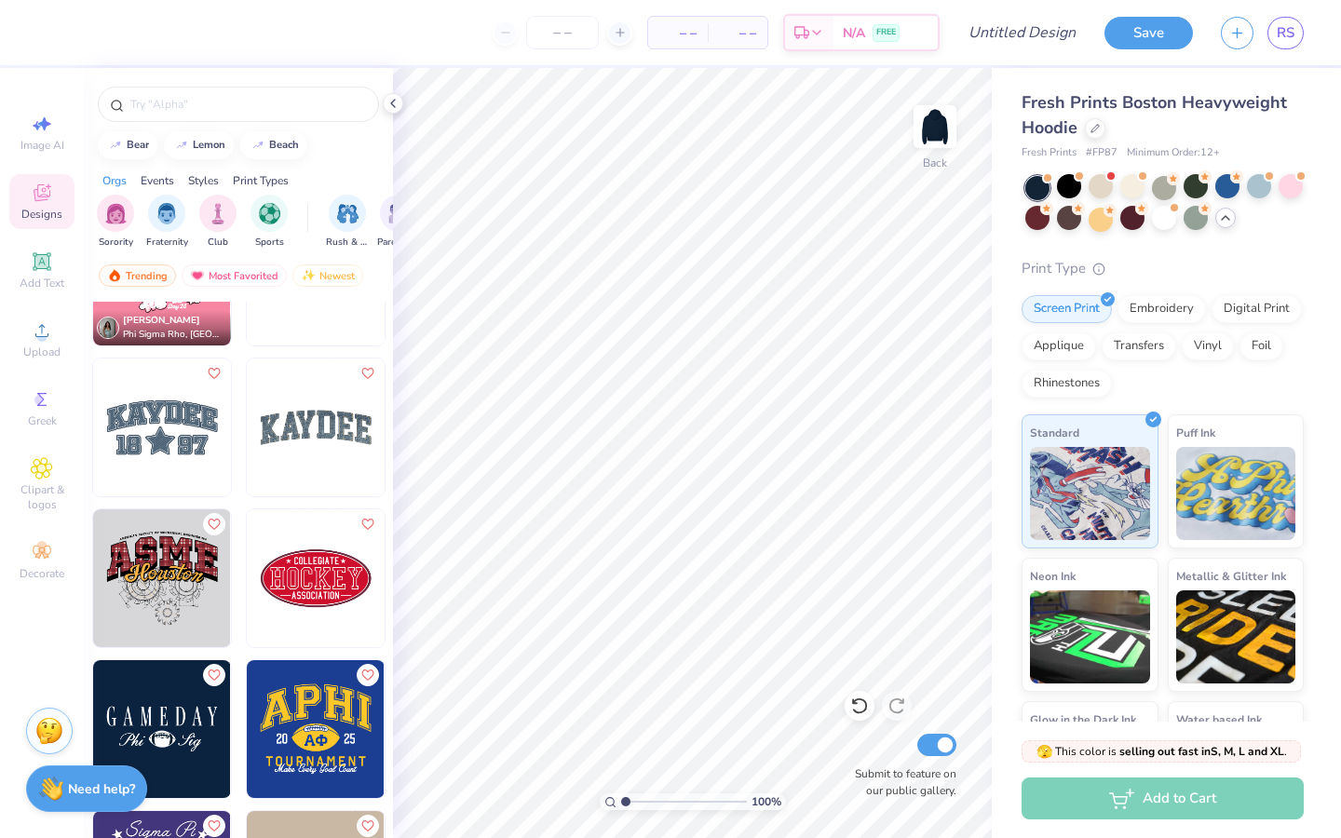
click at [305, 449] on img at bounding box center [316, 428] width 138 height 138
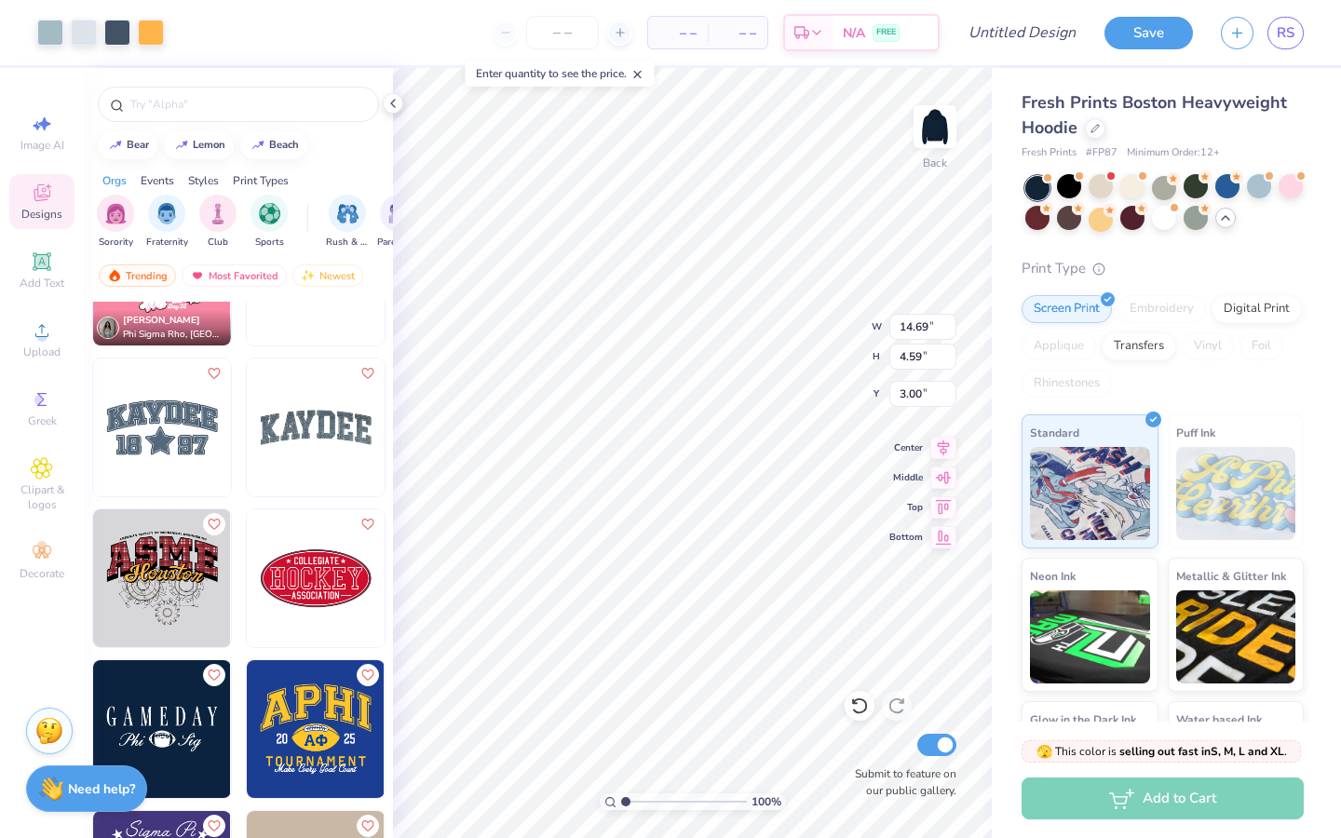
type input "14.69"
type input "4.59"
type input "1.98"
type input "3.77"
type input "3.00"
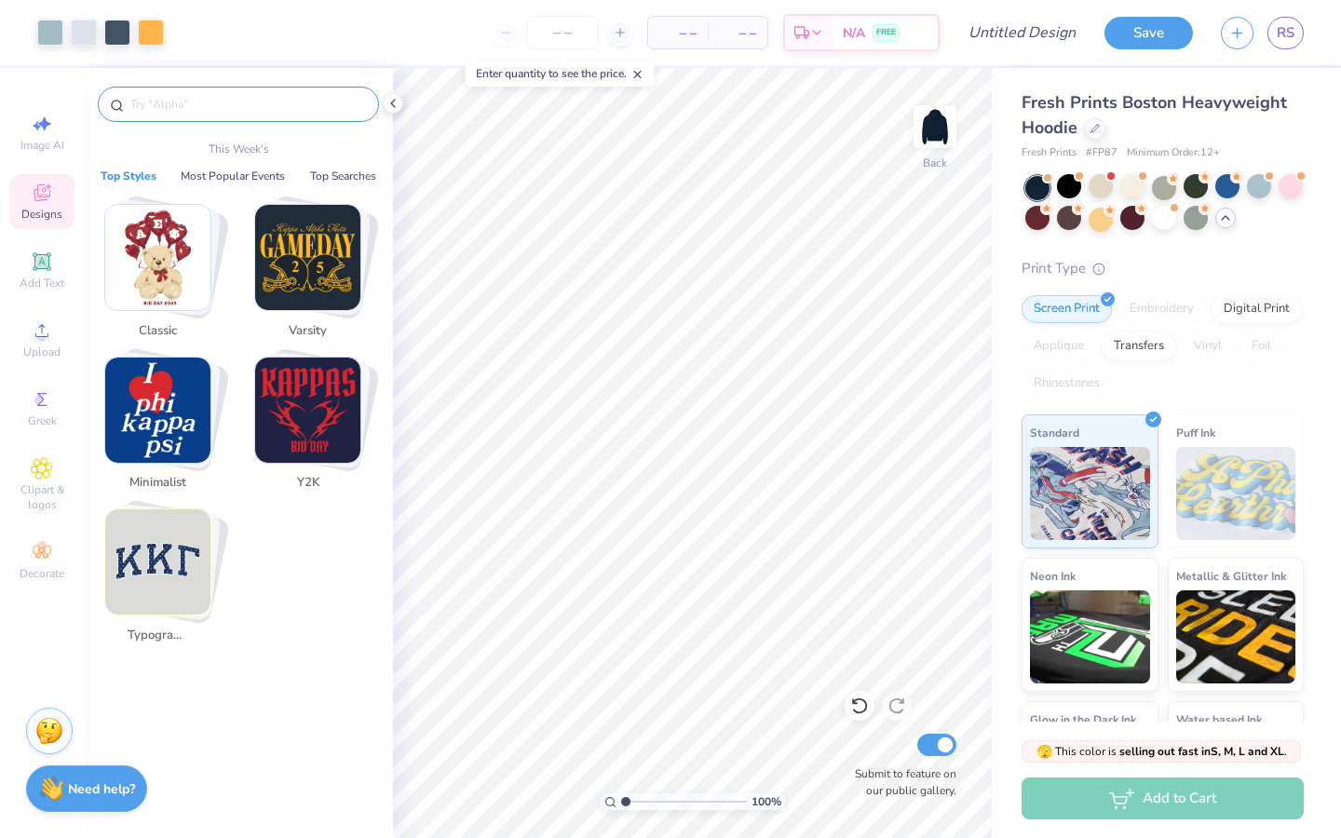
click at [322, 101] on input "text" at bounding box center [248, 104] width 238 height 19
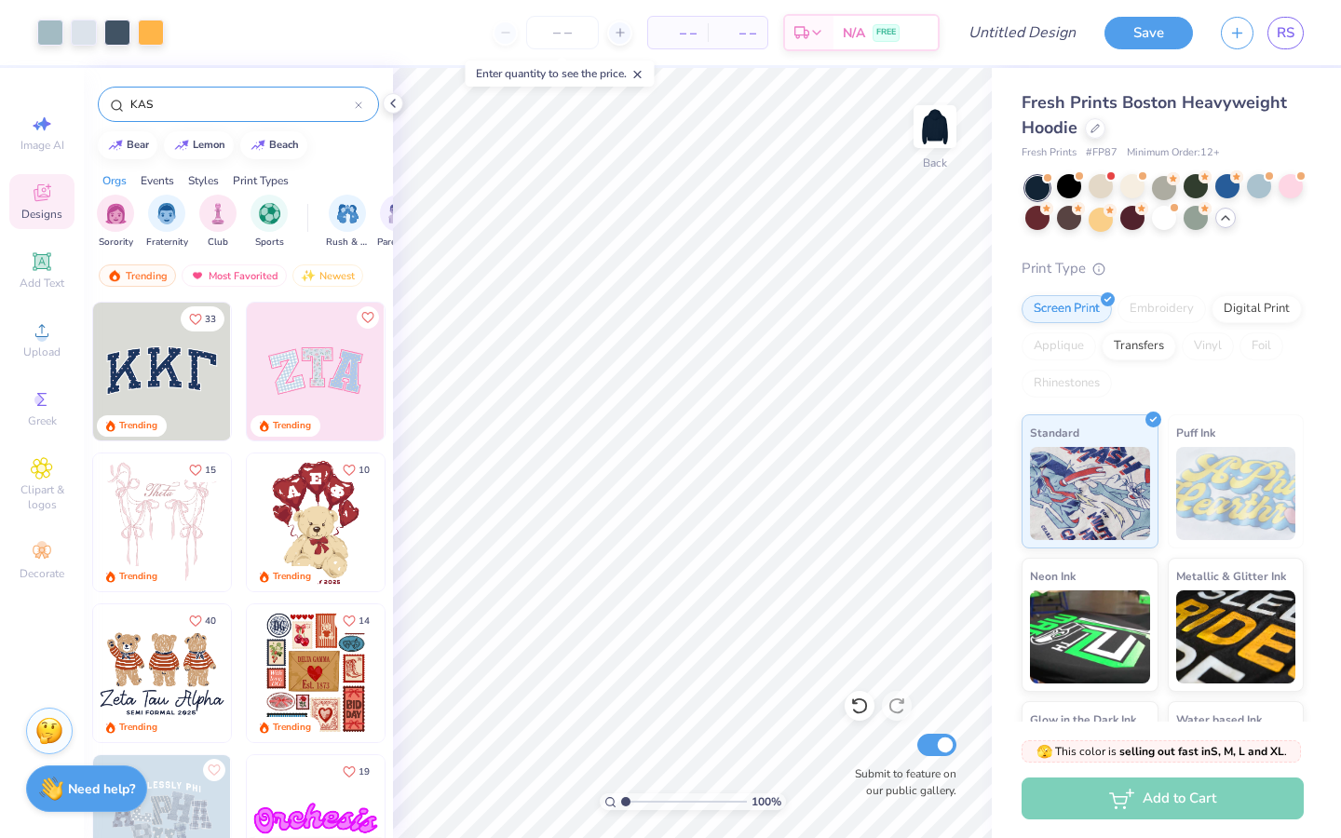
type input "KASA"
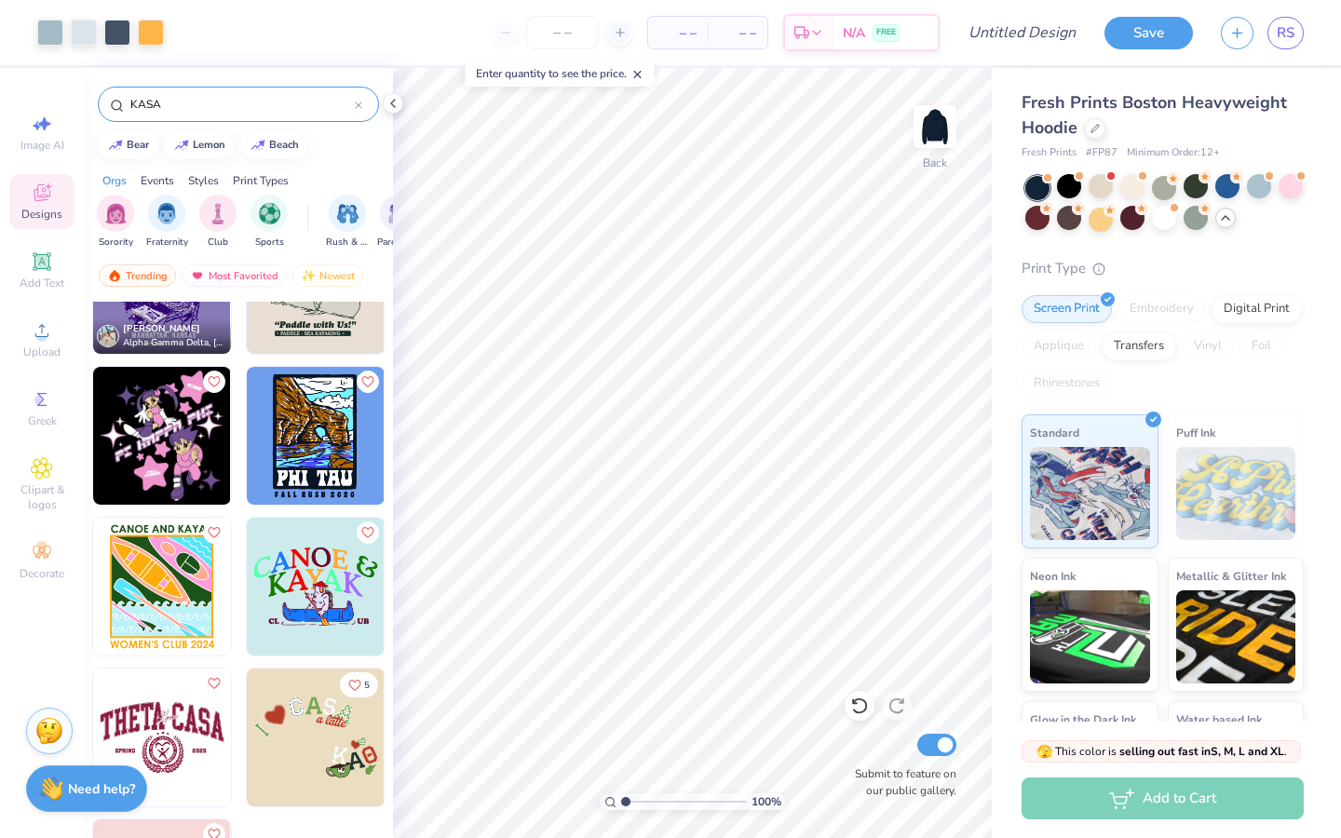
scroll to position [148, 0]
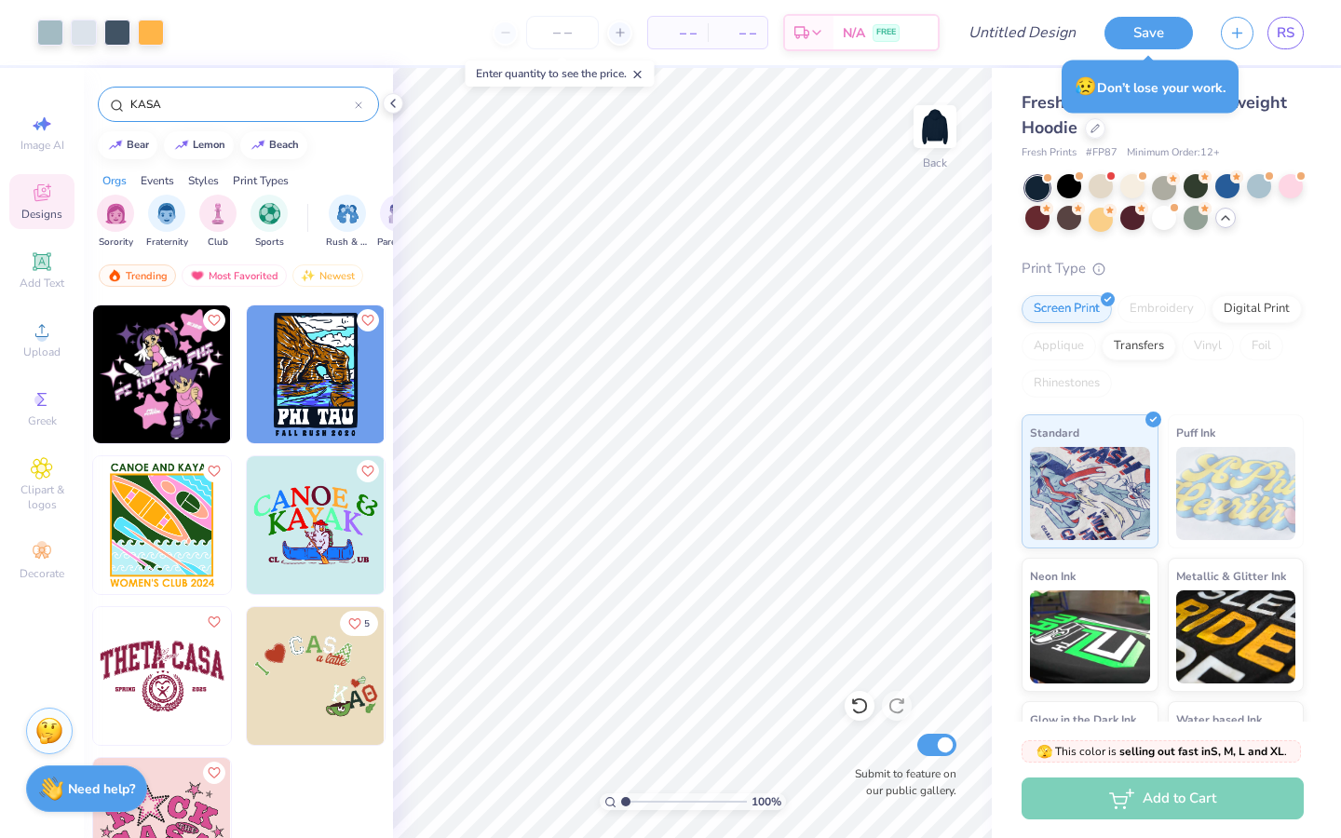
click at [359, 100] on div at bounding box center [358, 104] width 7 height 17
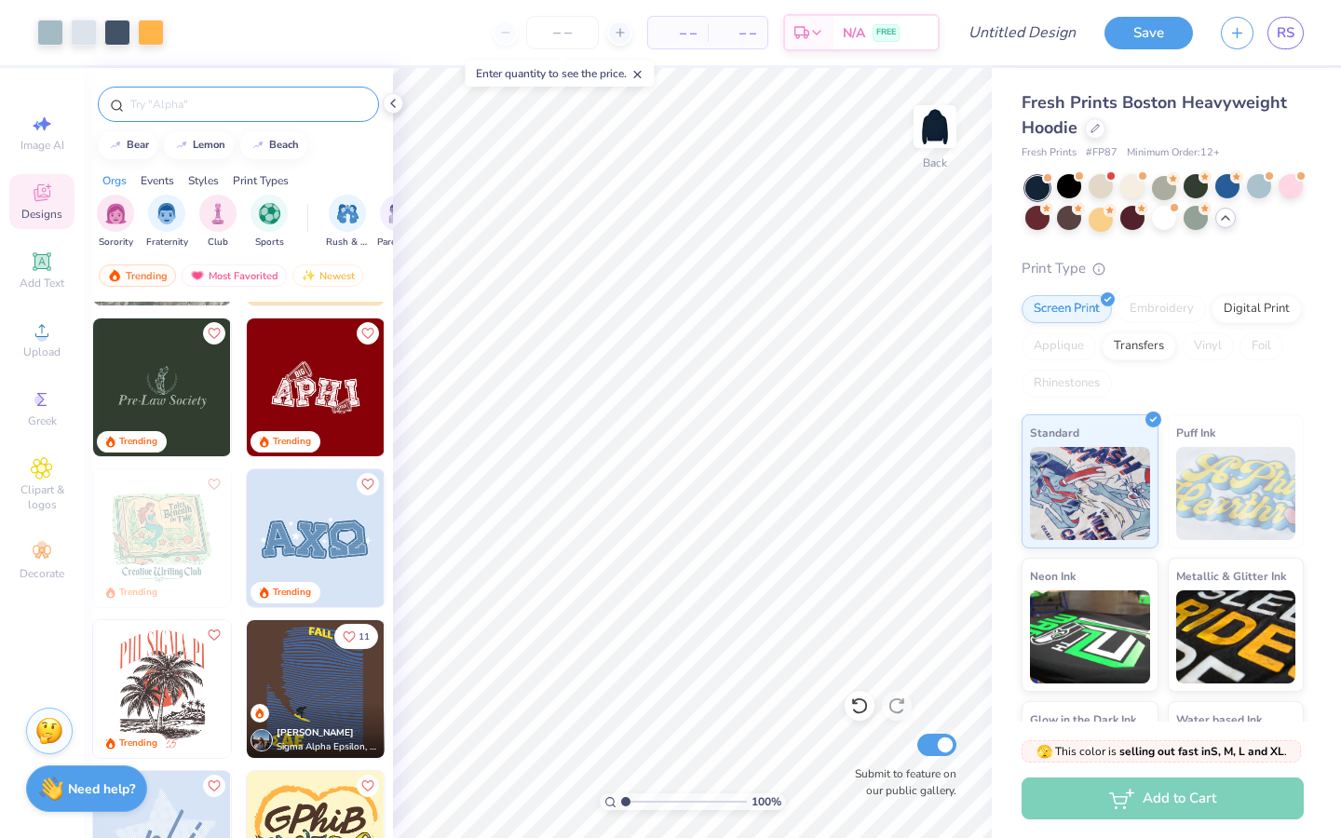
scroll to position [3008, 0]
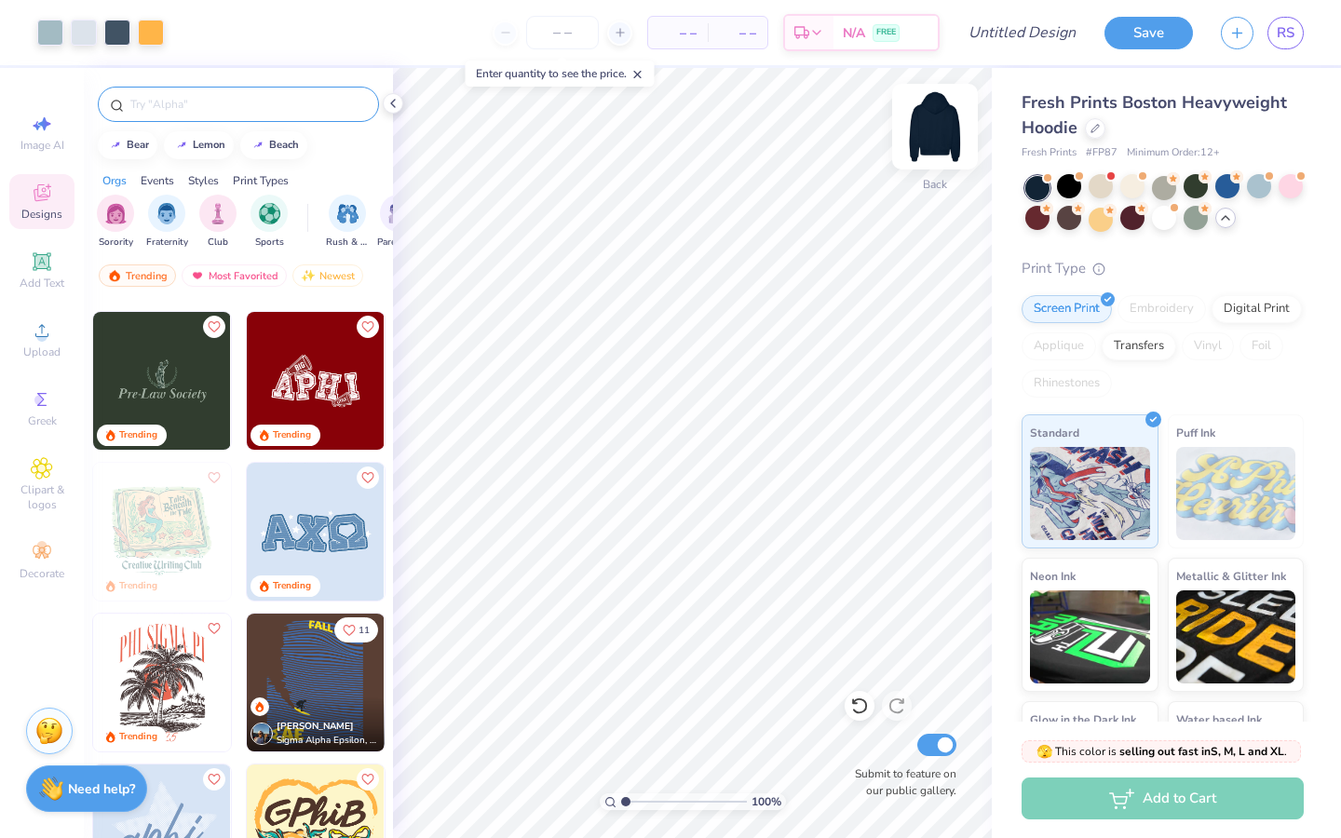
click at [932, 139] on img at bounding box center [935, 126] width 74 height 74
click at [936, 148] on img at bounding box center [935, 126] width 74 height 74
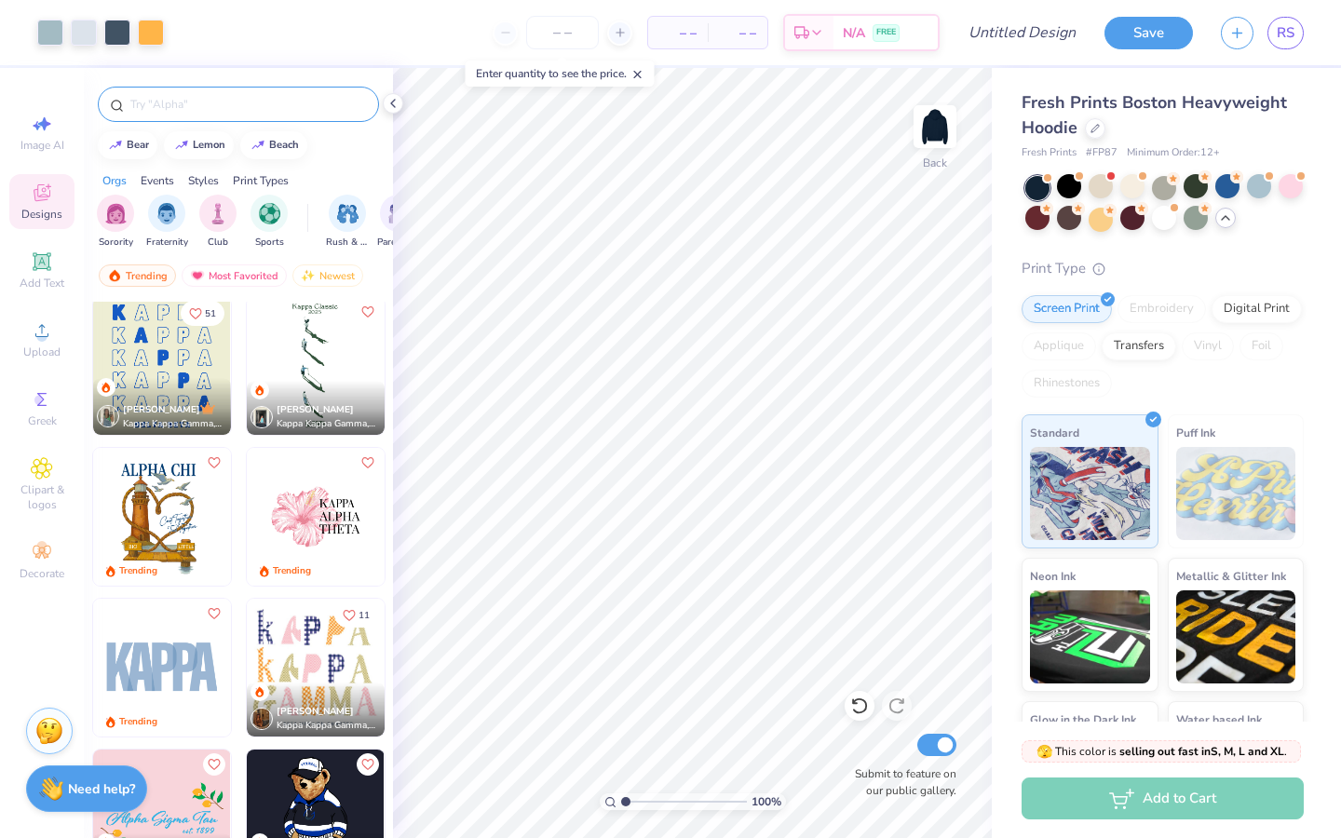
scroll to position [4988, 0]
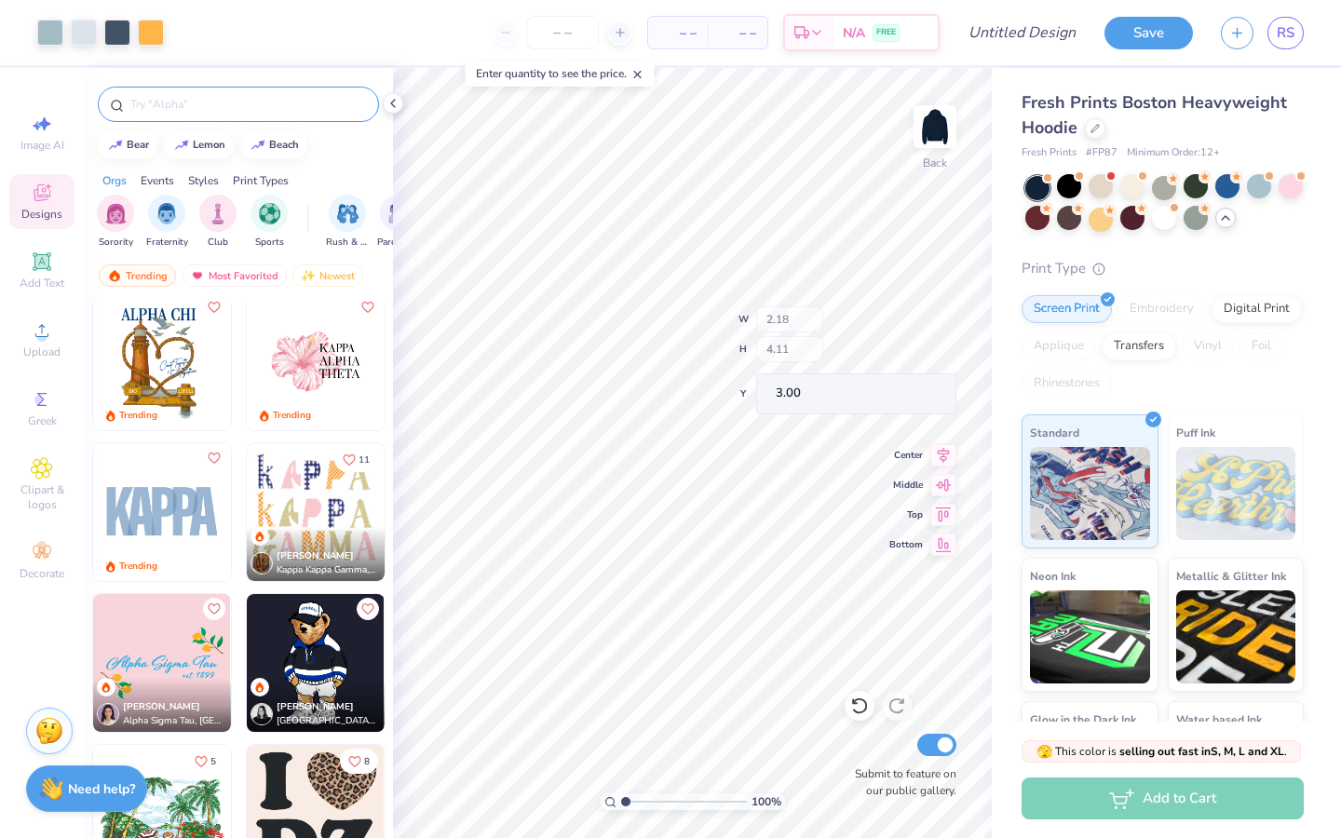
type input "2.18"
type input "4.11"
type input "3.00"
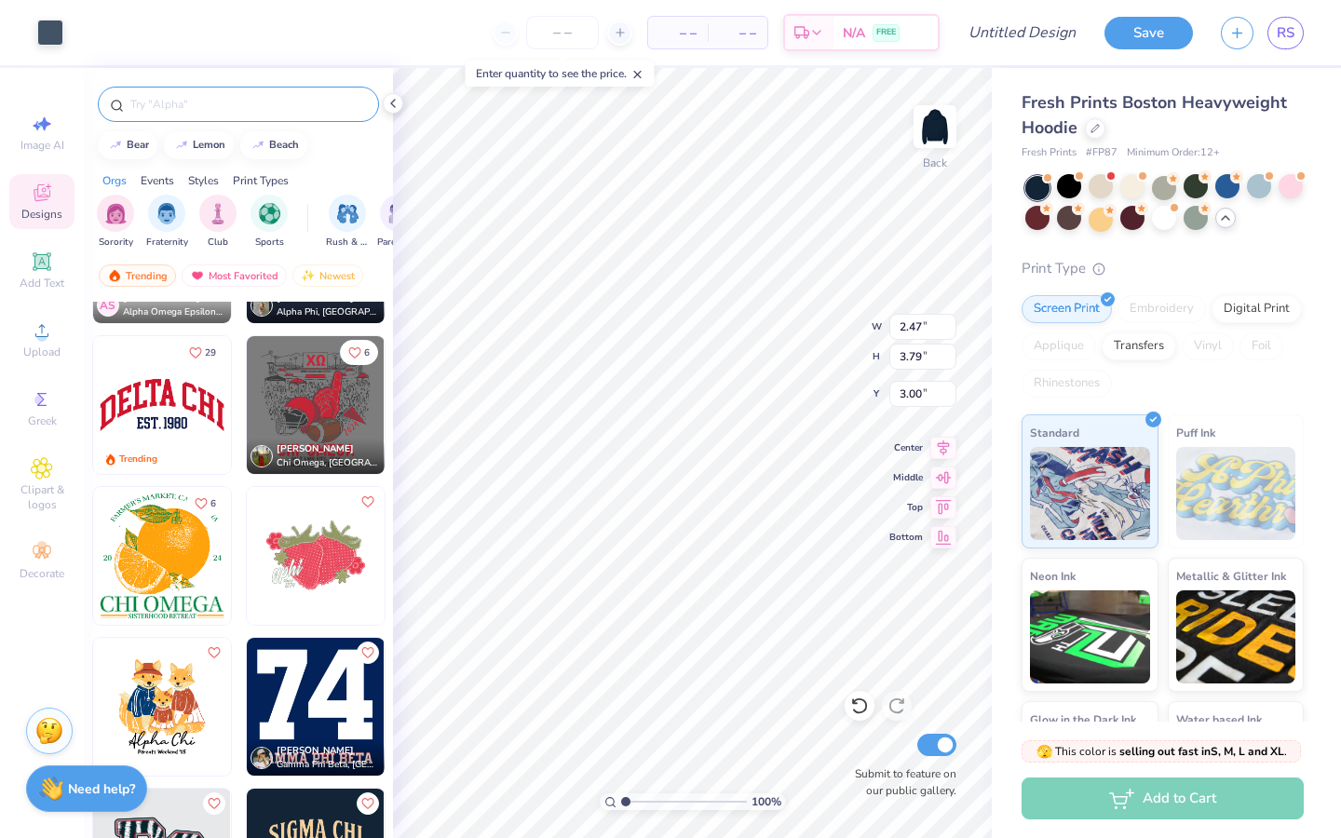
scroll to position [6003, 0]
